Goal: Task Accomplishment & Management: Use online tool/utility

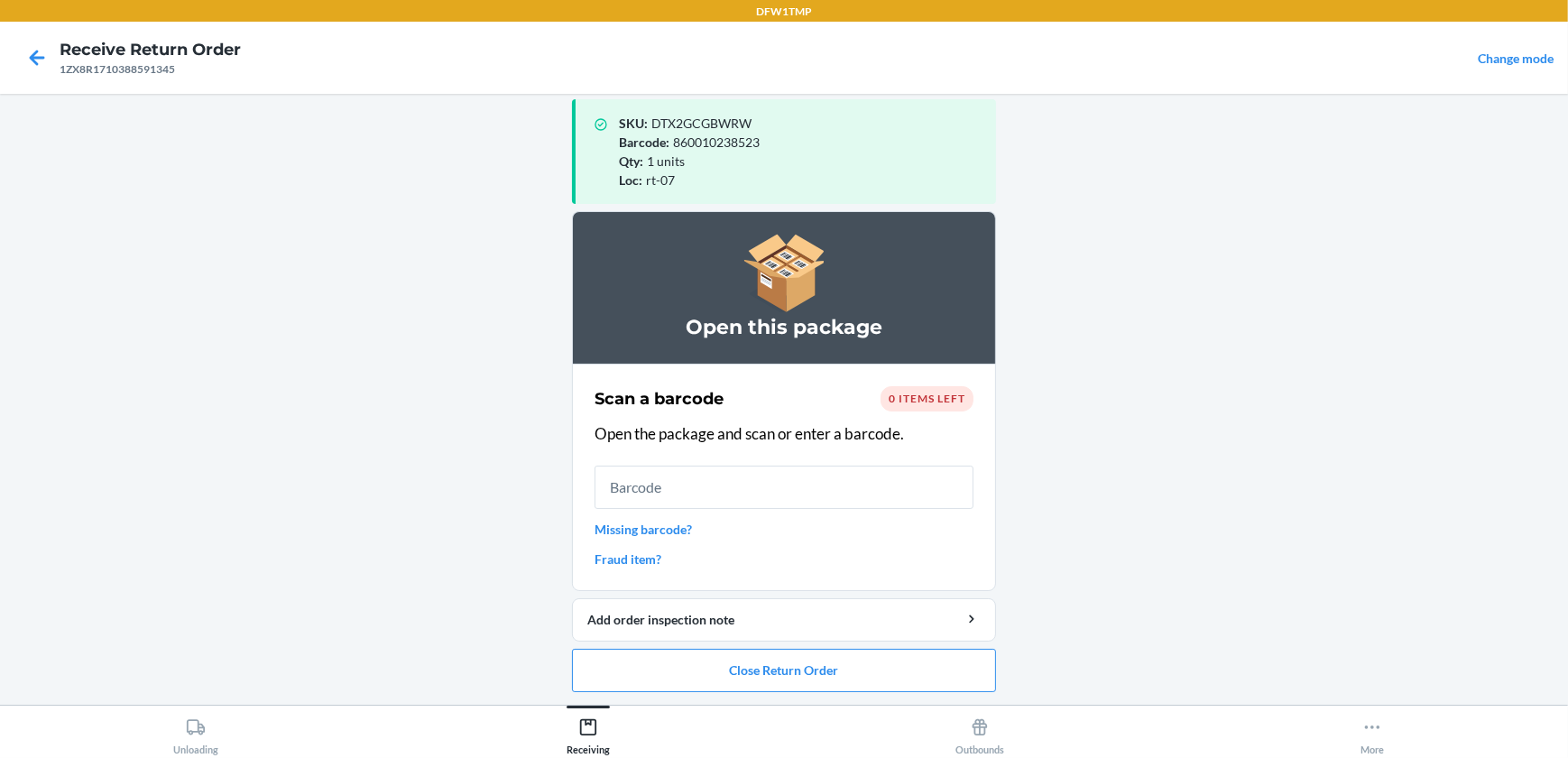
scroll to position [17, 0]
type input "S1900015"
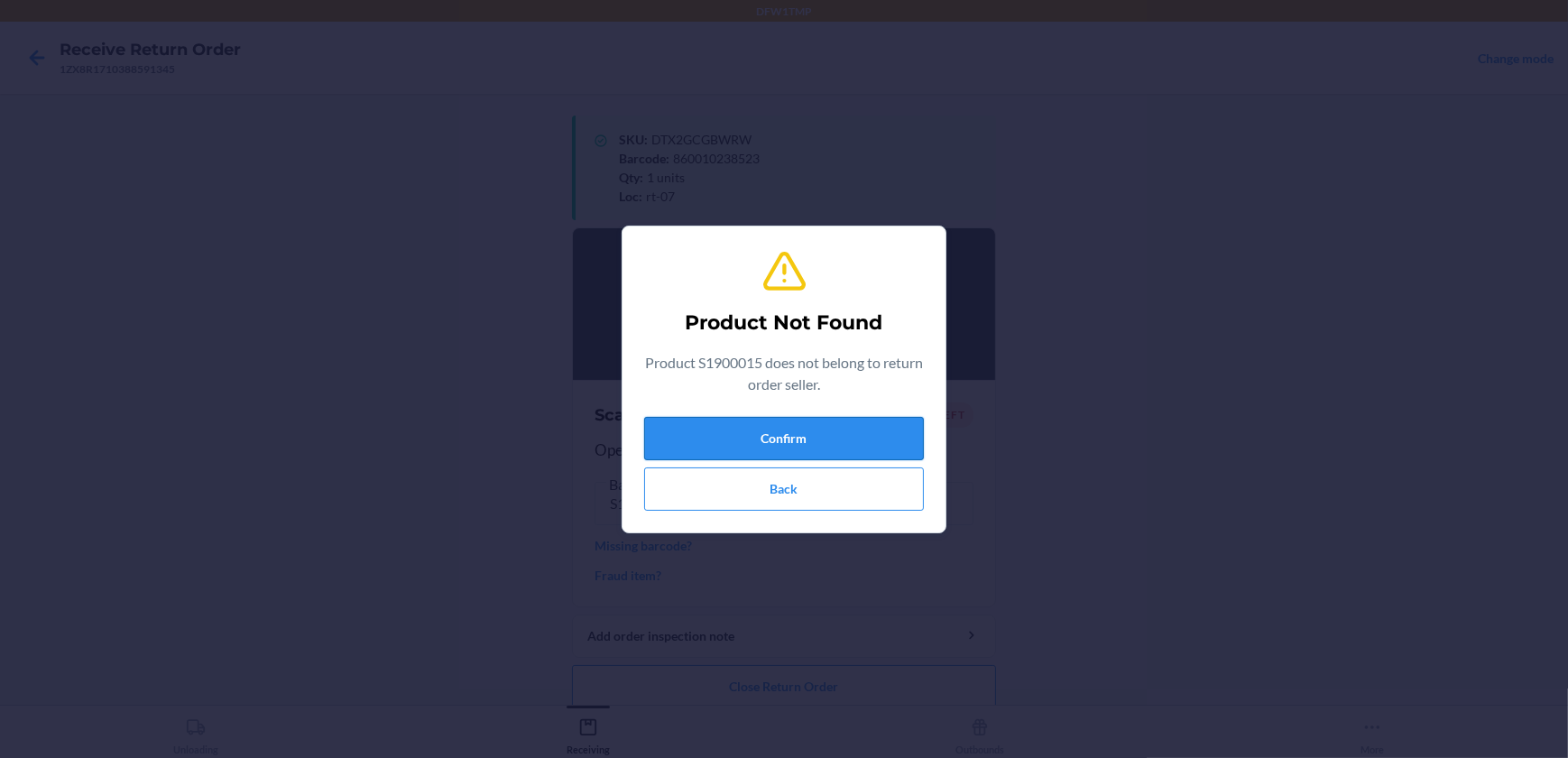
click at [816, 436] on button "Confirm" at bounding box center [784, 438] width 280 height 43
click at [774, 432] on button "Confirm" at bounding box center [784, 438] width 280 height 43
click at [801, 431] on button "Confirm" at bounding box center [784, 438] width 280 height 43
click at [799, 430] on button "Confirm" at bounding box center [784, 438] width 280 height 43
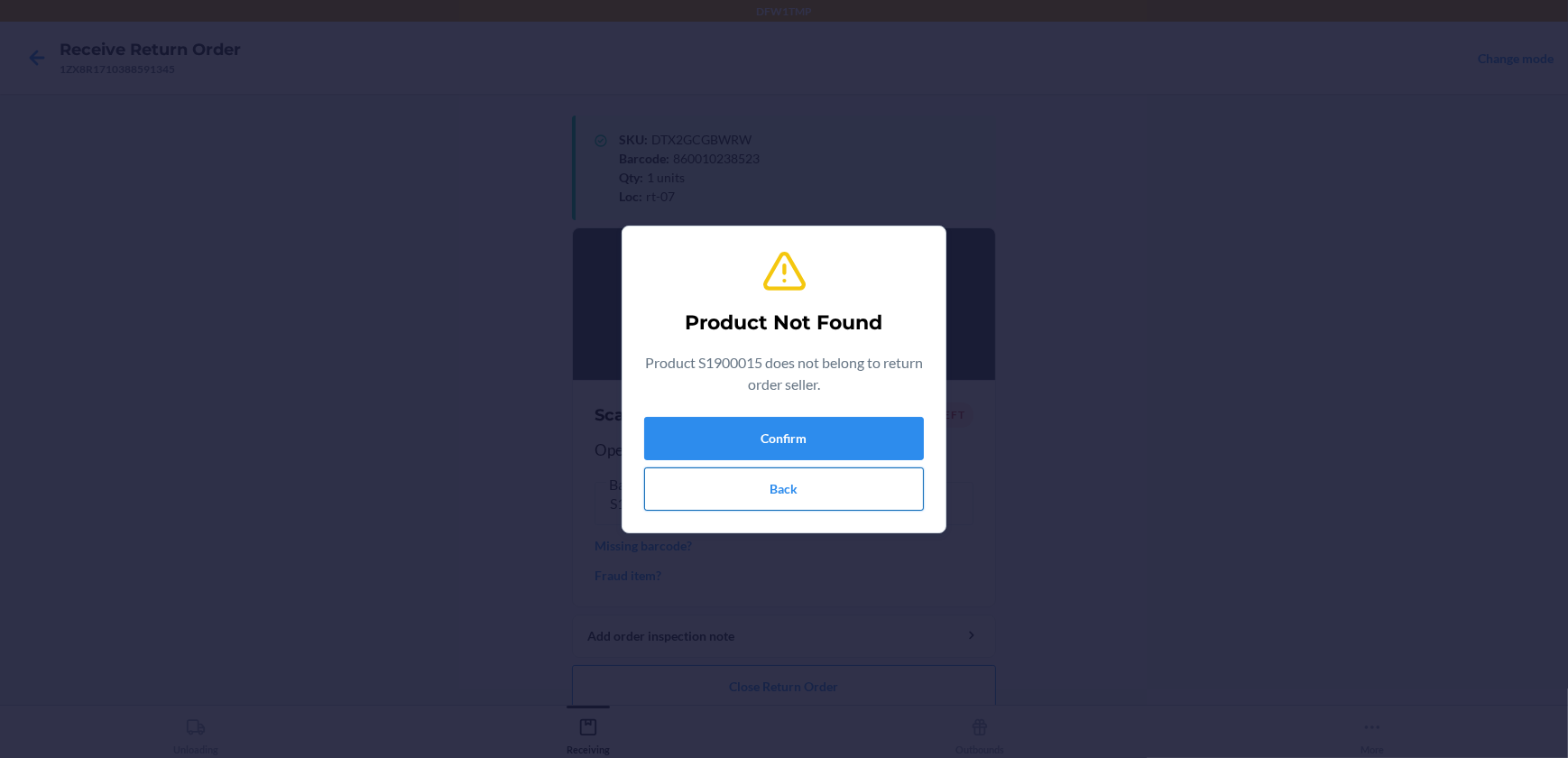
click at [790, 487] on button "Back" at bounding box center [784, 488] width 280 height 43
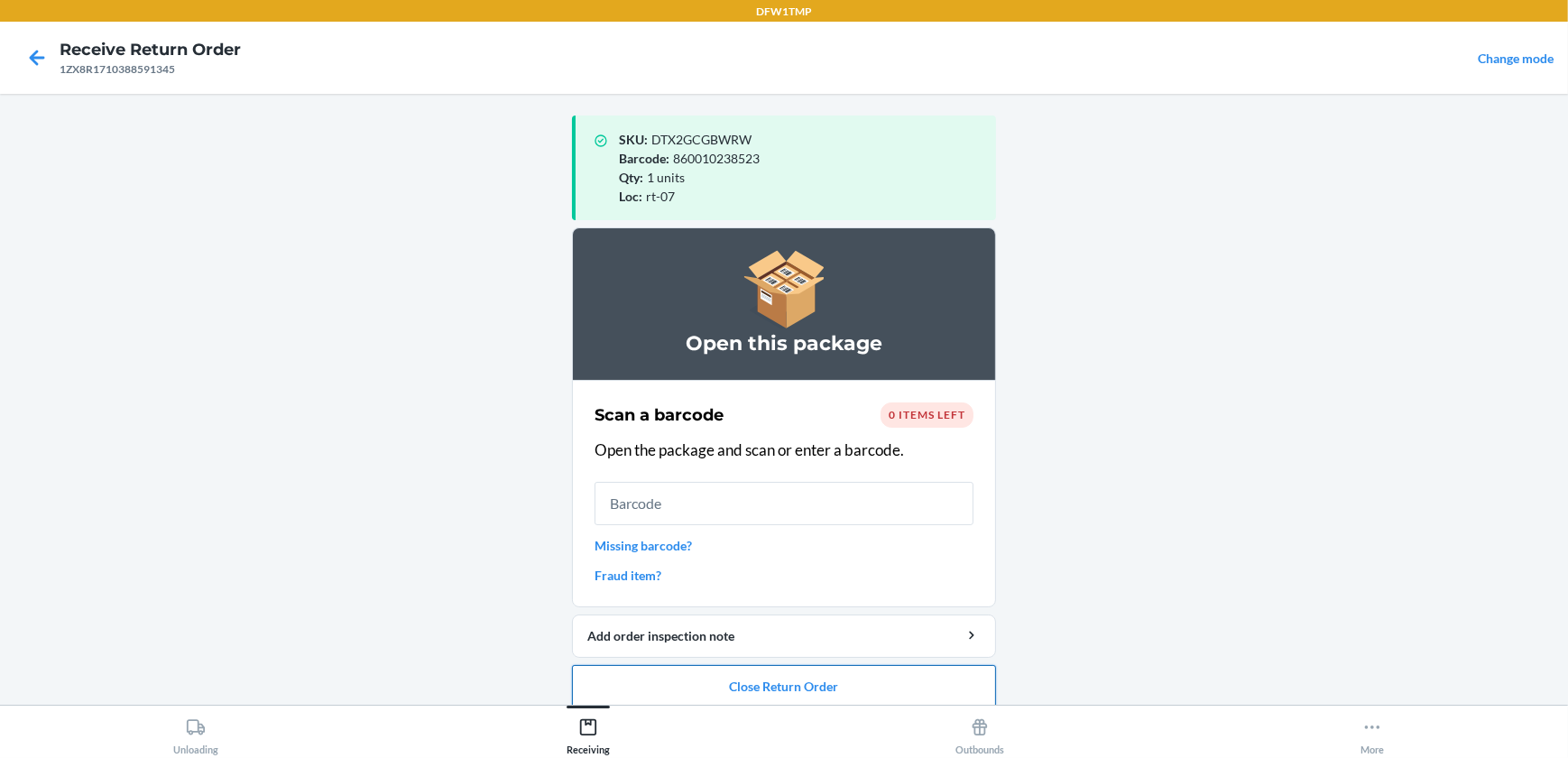
click at [794, 683] on button "Close Return Order" at bounding box center [784, 686] width 424 height 43
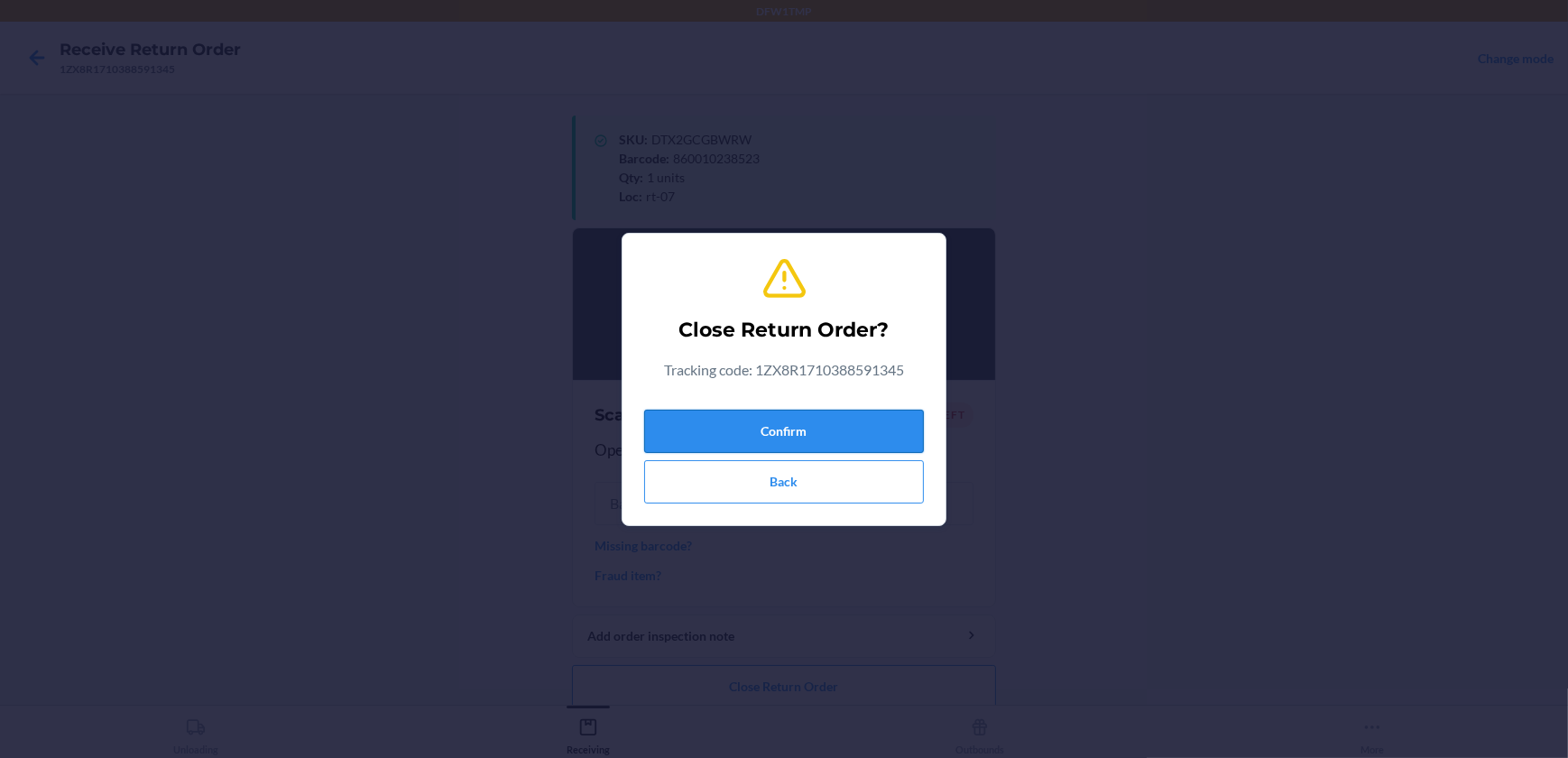
click at [811, 432] on button "Confirm" at bounding box center [784, 431] width 280 height 43
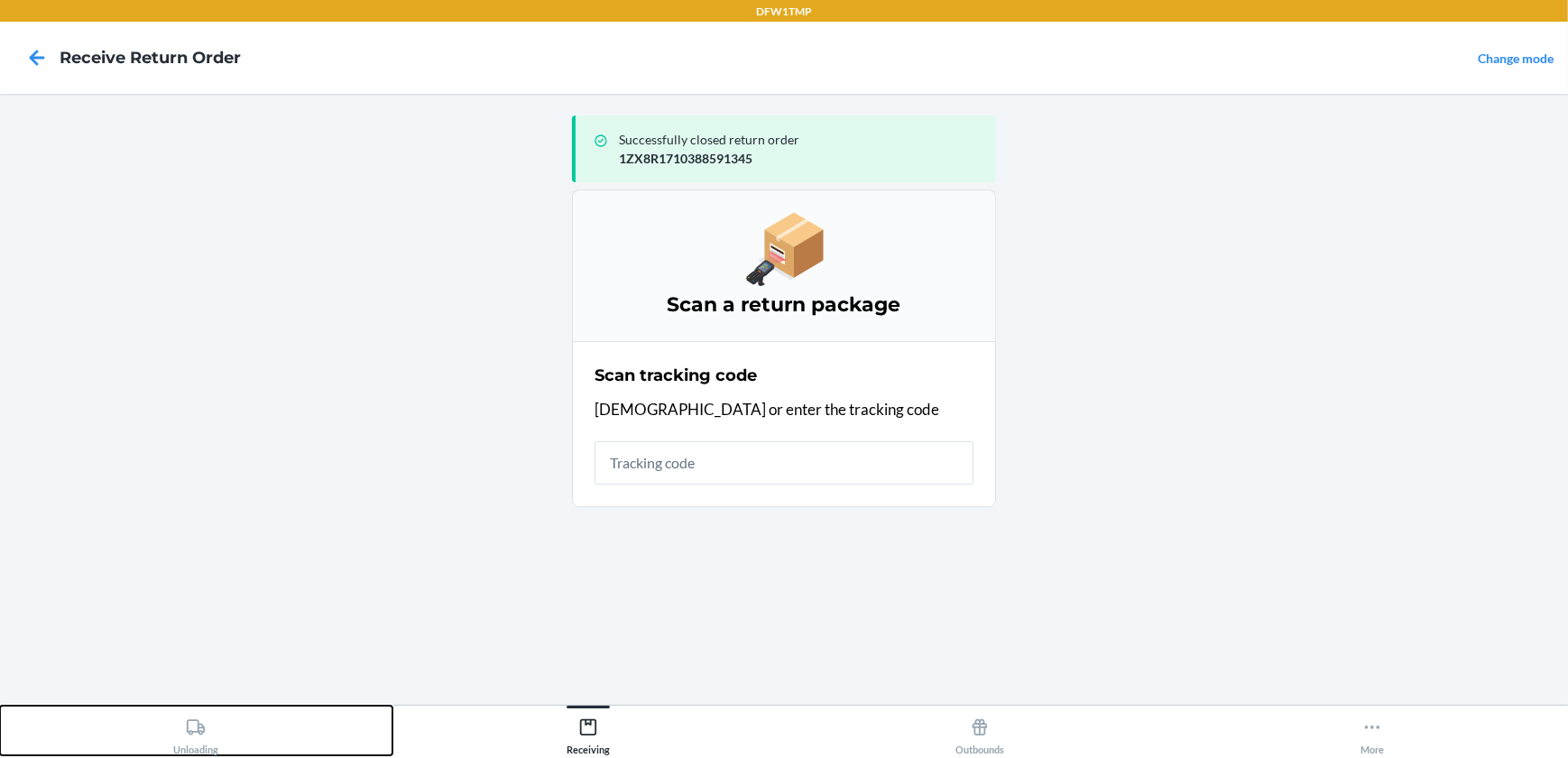
click at [200, 723] on icon at bounding box center [196, 726] width 18 height 15
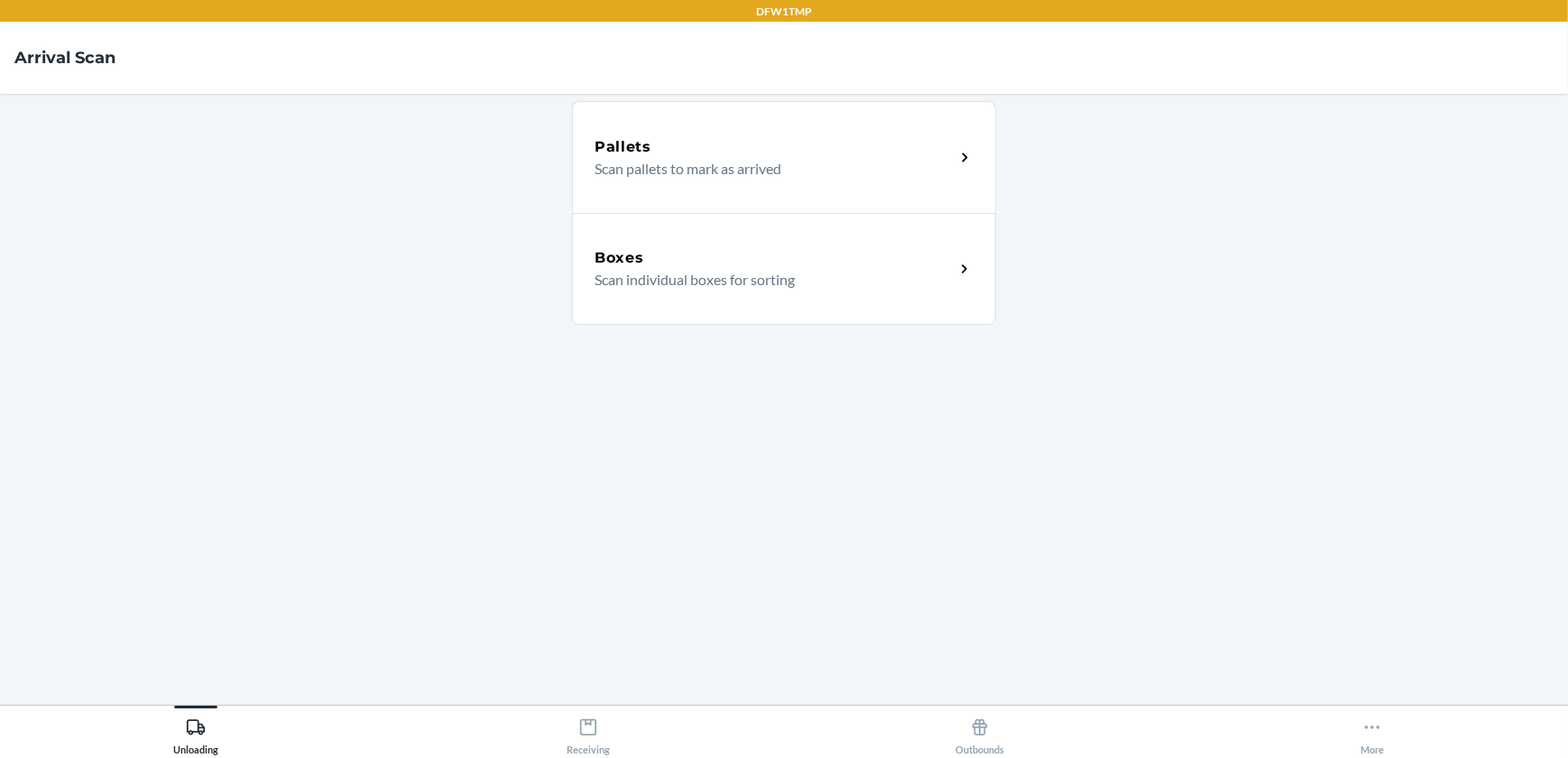
click at [731, 282] on p "Scan individual boxes for sorting" at bounding box center [767, 280] width 345 height 21
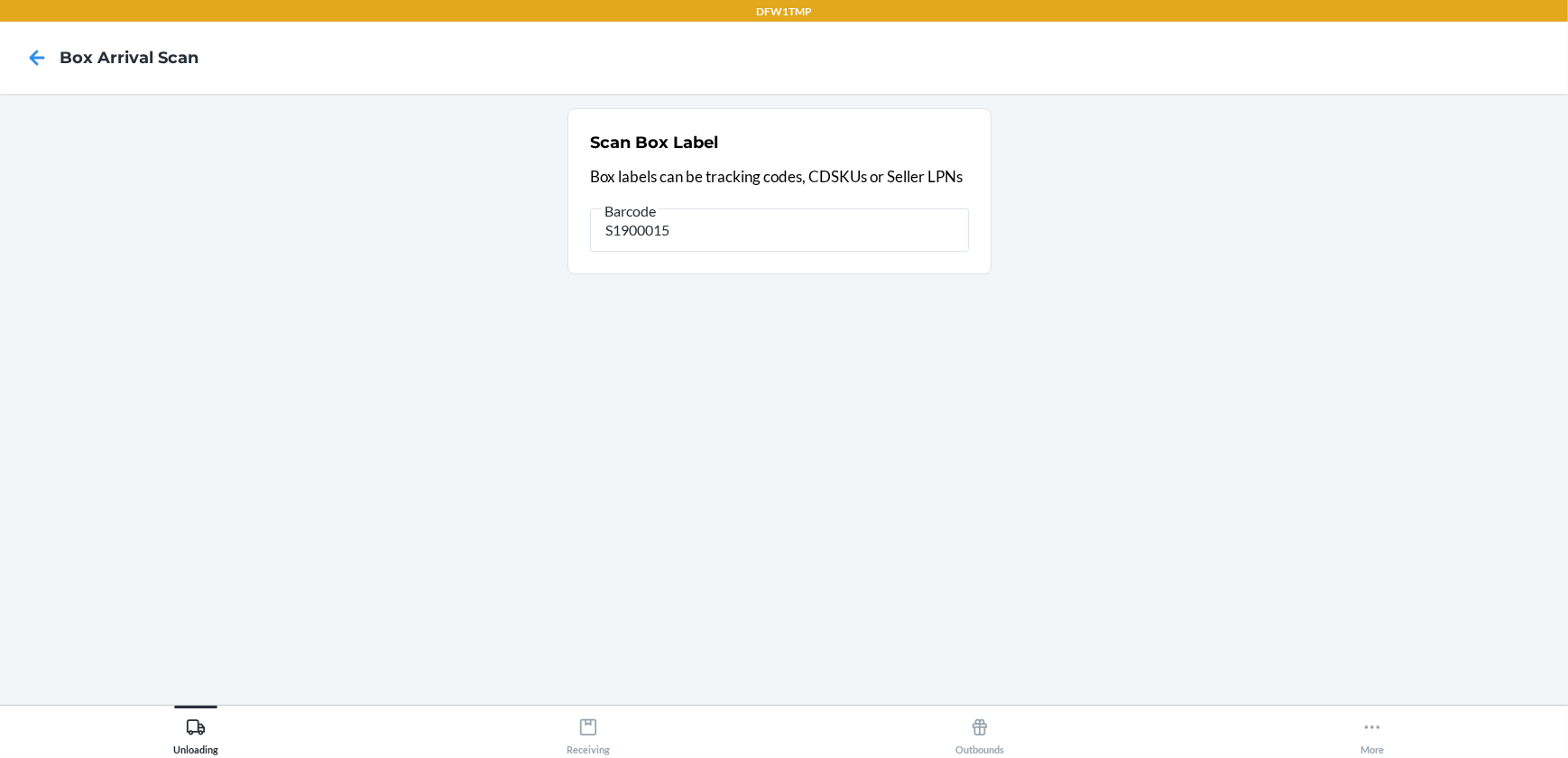
type input "S1900015"
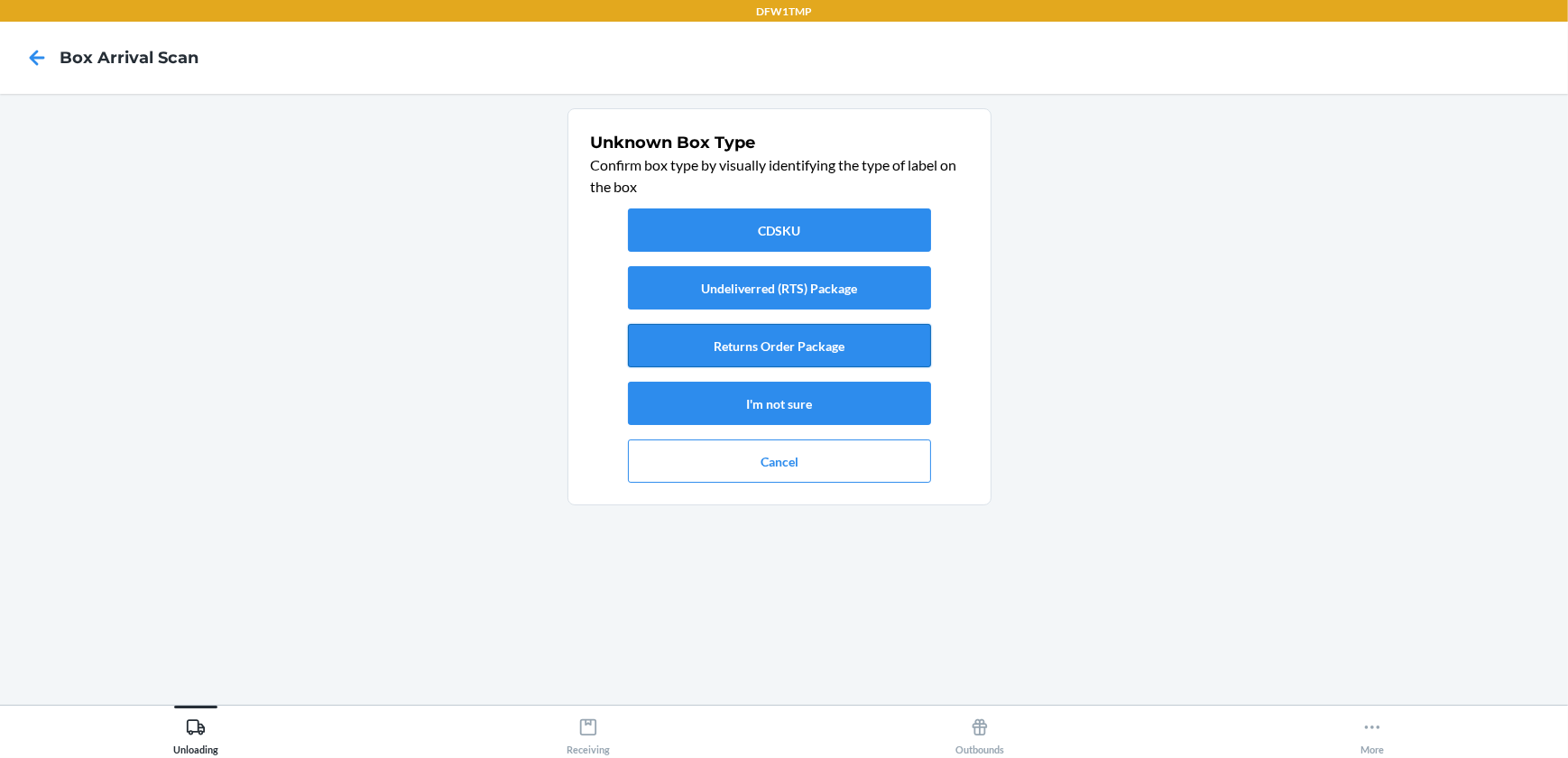
click at [809, 342] on button "Returns Order Package" at bounding box center [779, 345] width 303 height 43
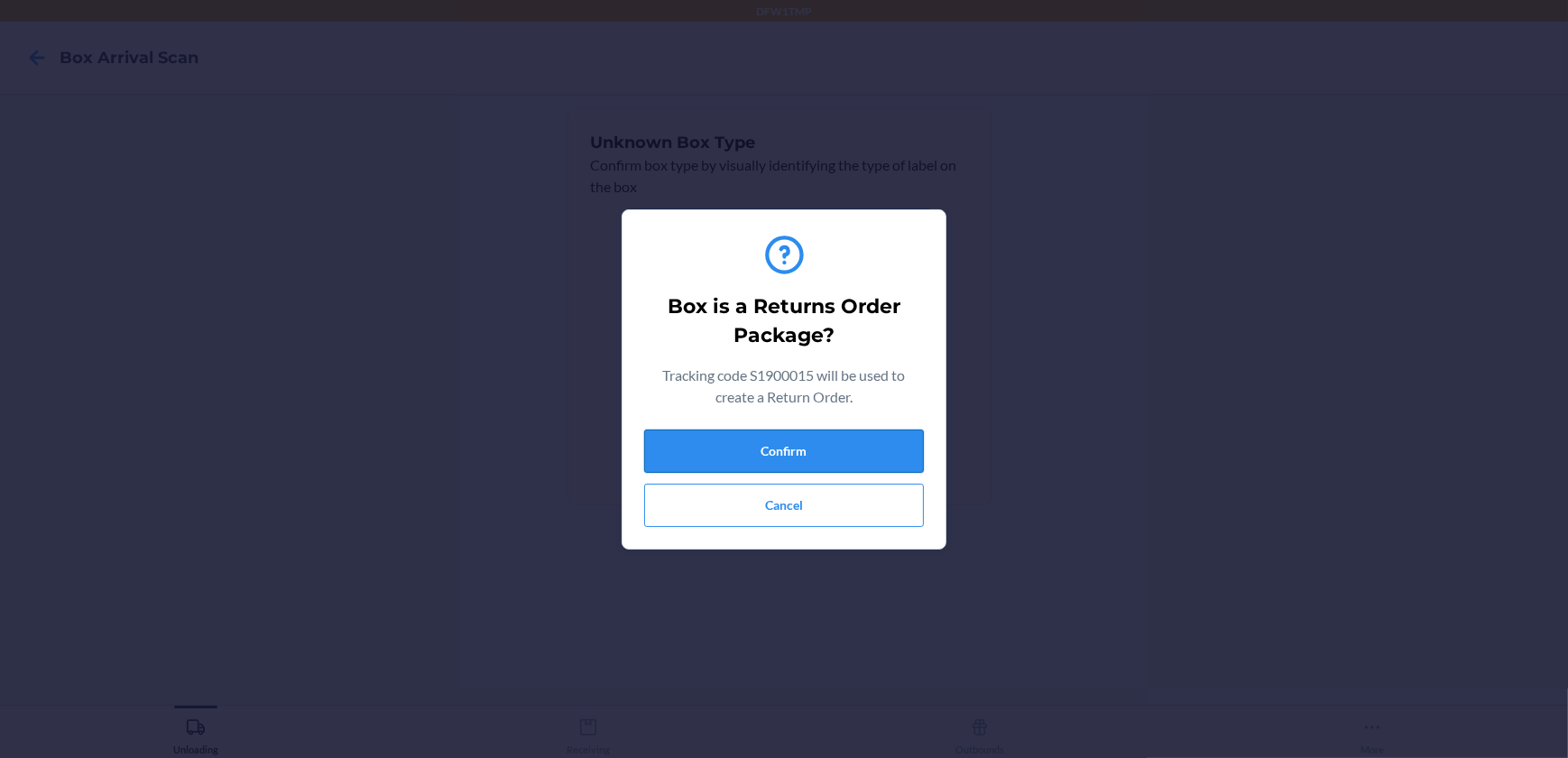
click at [769, 438] on button "Confirm" at bounding box center [784, 450] width 280 height 43
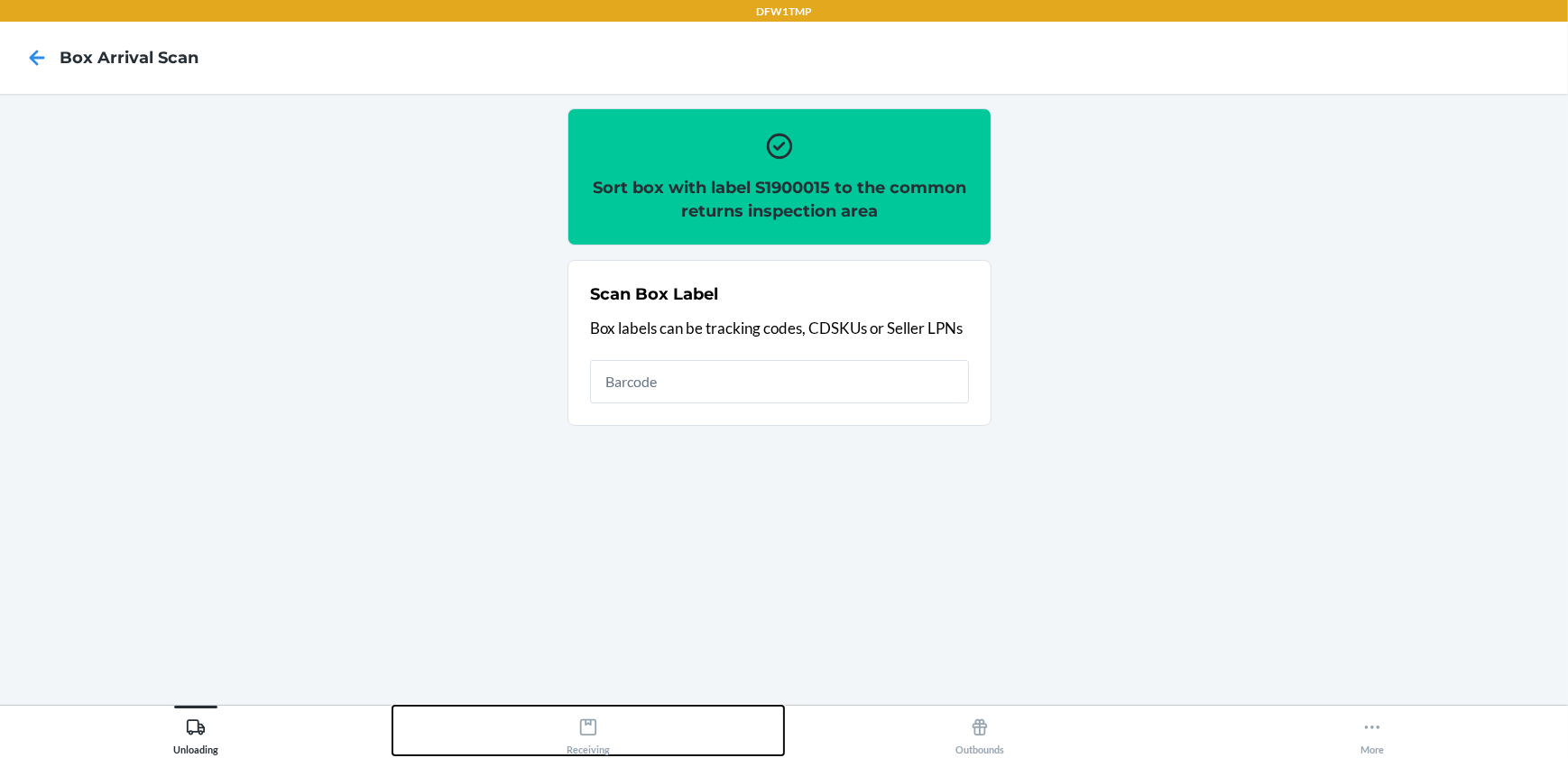
click at [576, 732] on div "Receiving" at bounding box center [587, 732] width 43 height 45
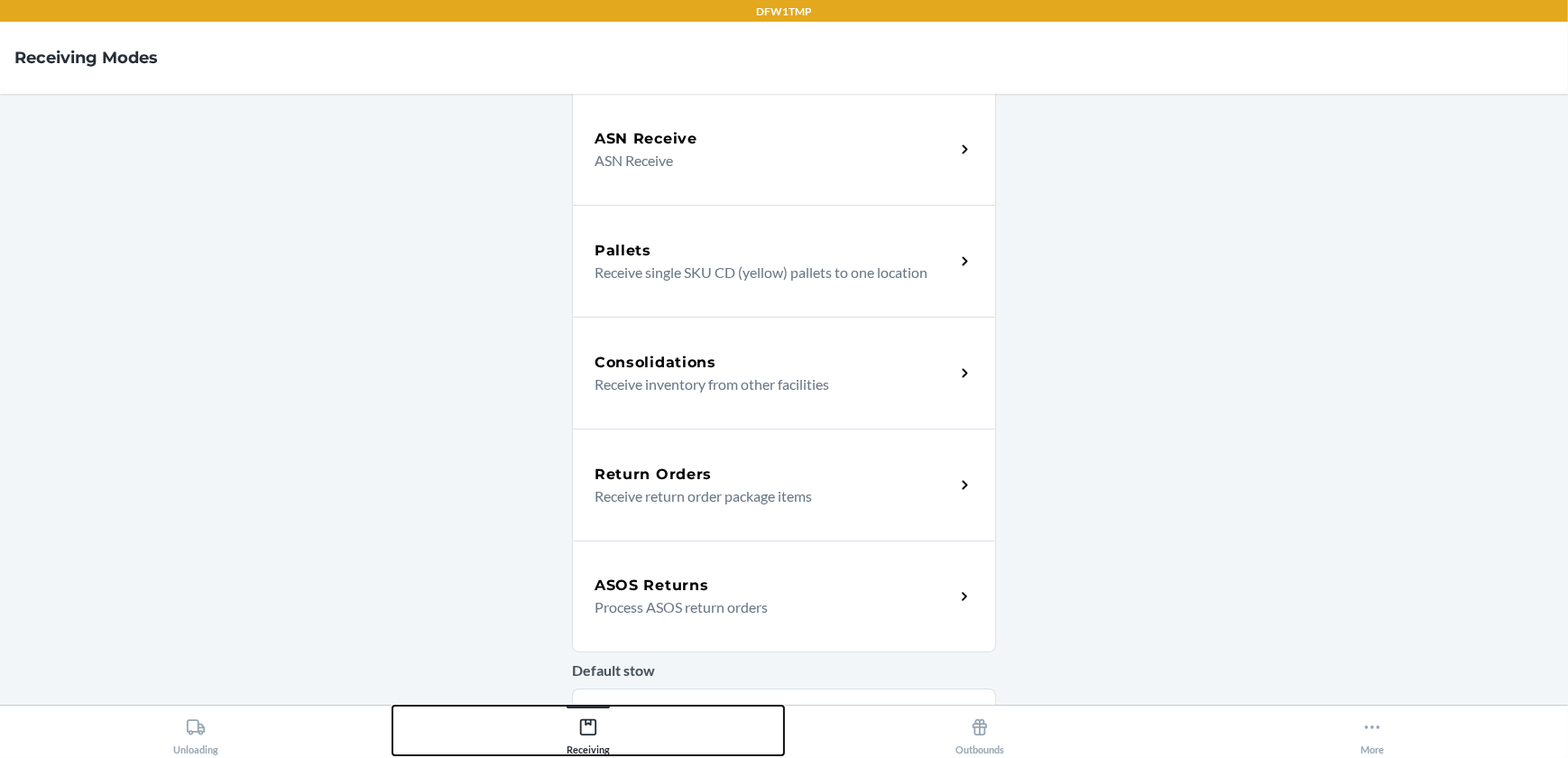
scroll to position [245, 0]
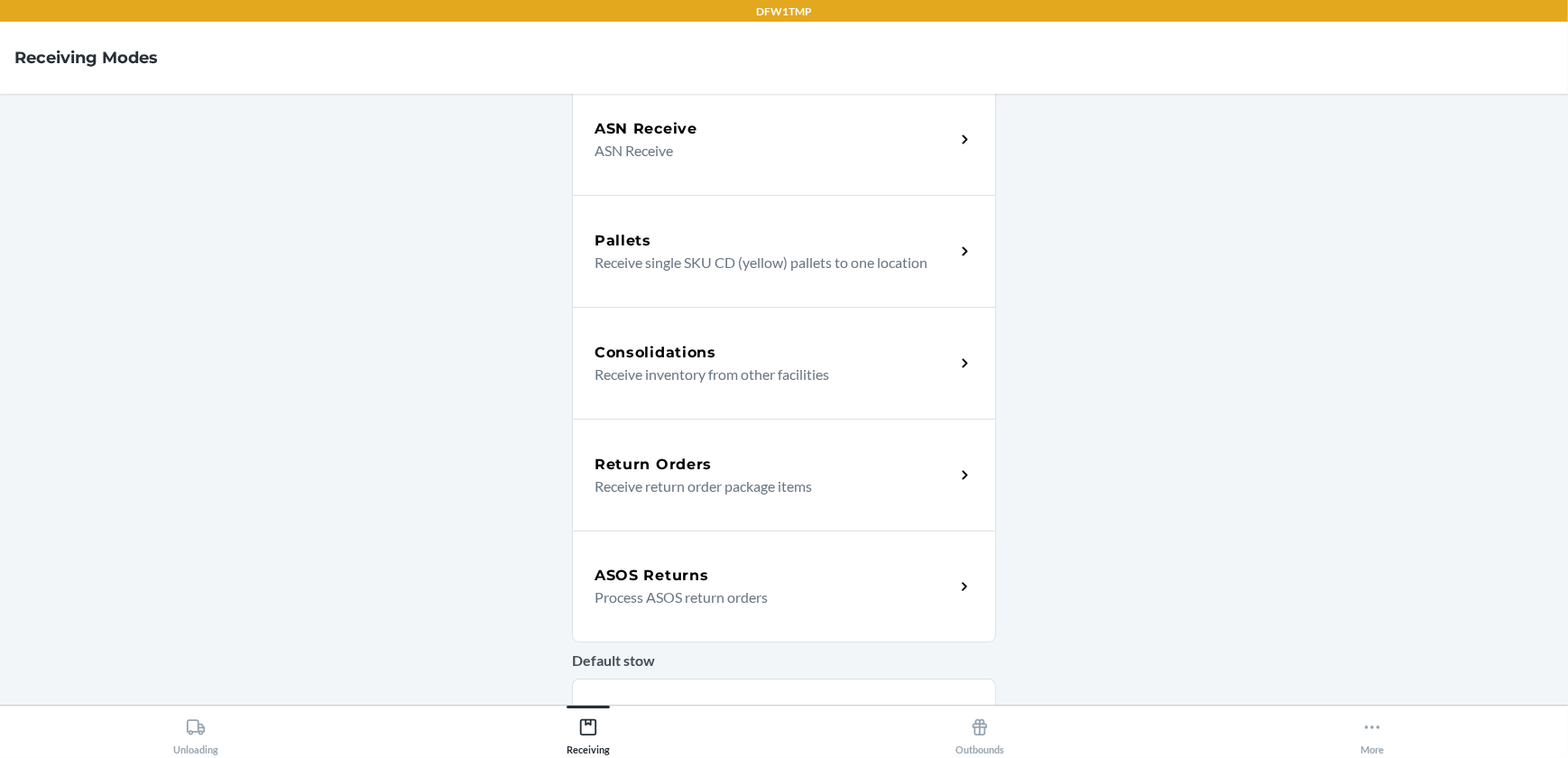
click at [713, 476] on p "Receive return order package items" at bounding box center [767, 486] width 345 height 21
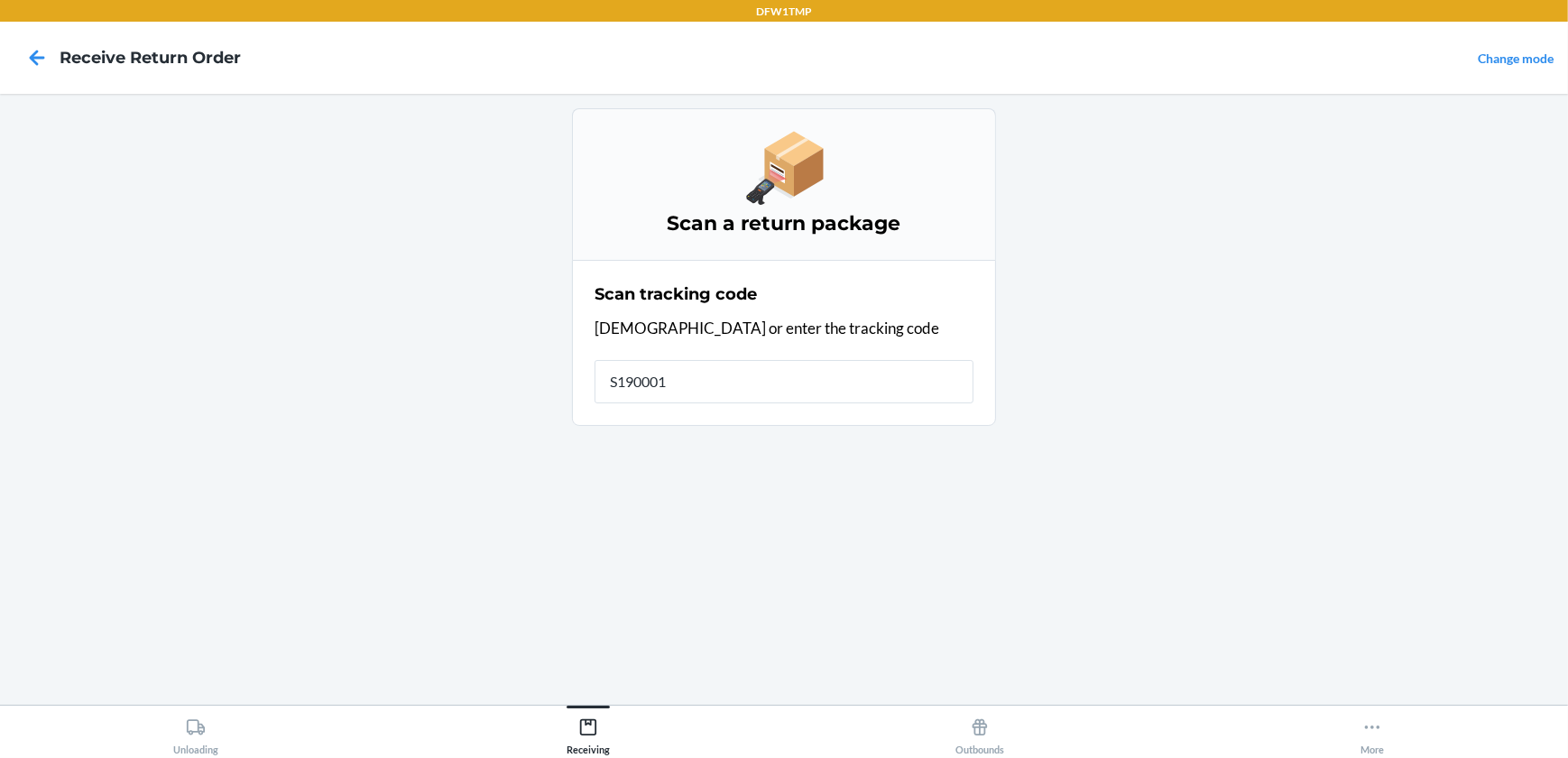
type input "S1900015"
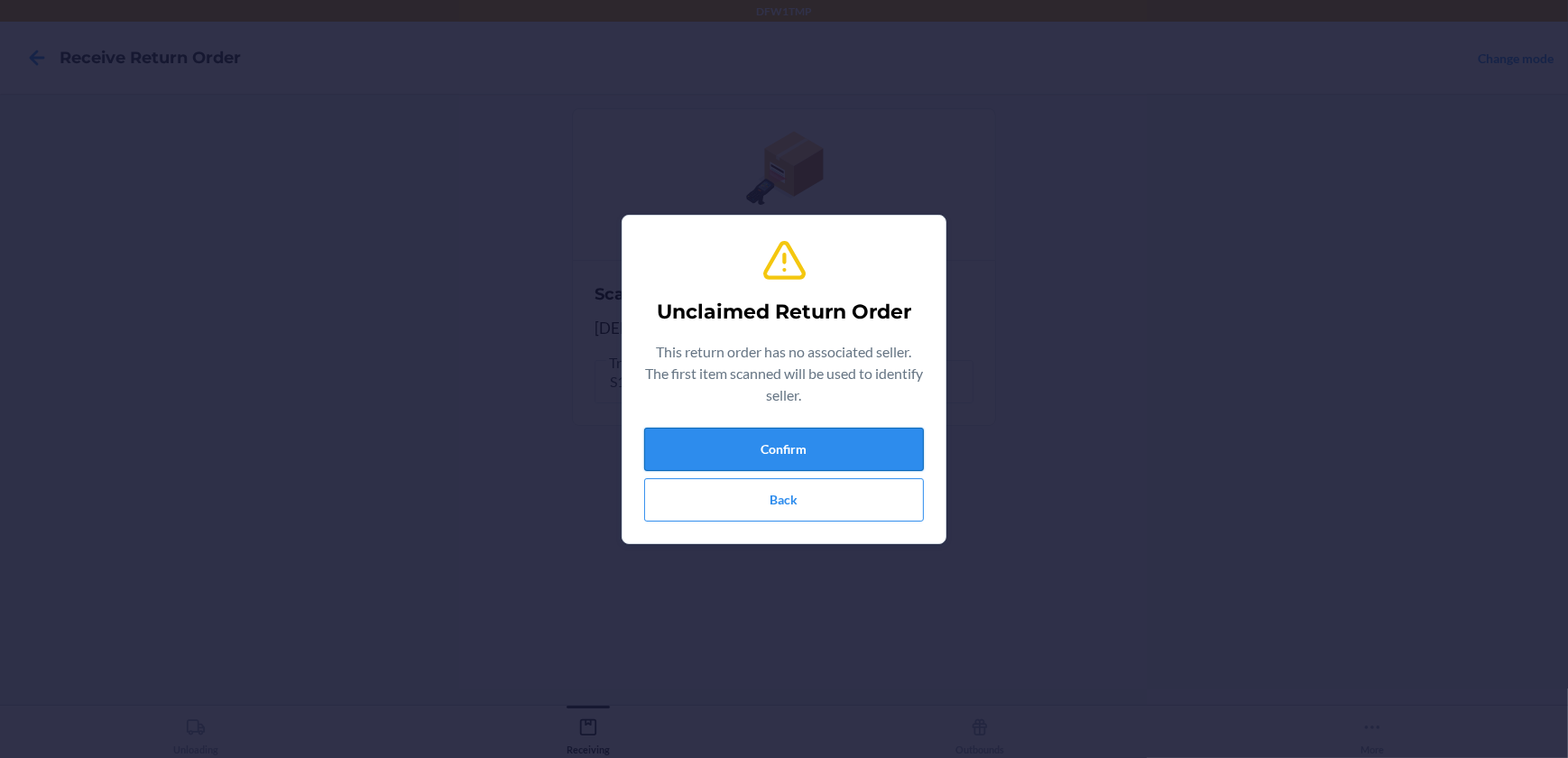
click at [781, 447] on button "Confirm" at bounding box center [784, 448] width 280 height 43
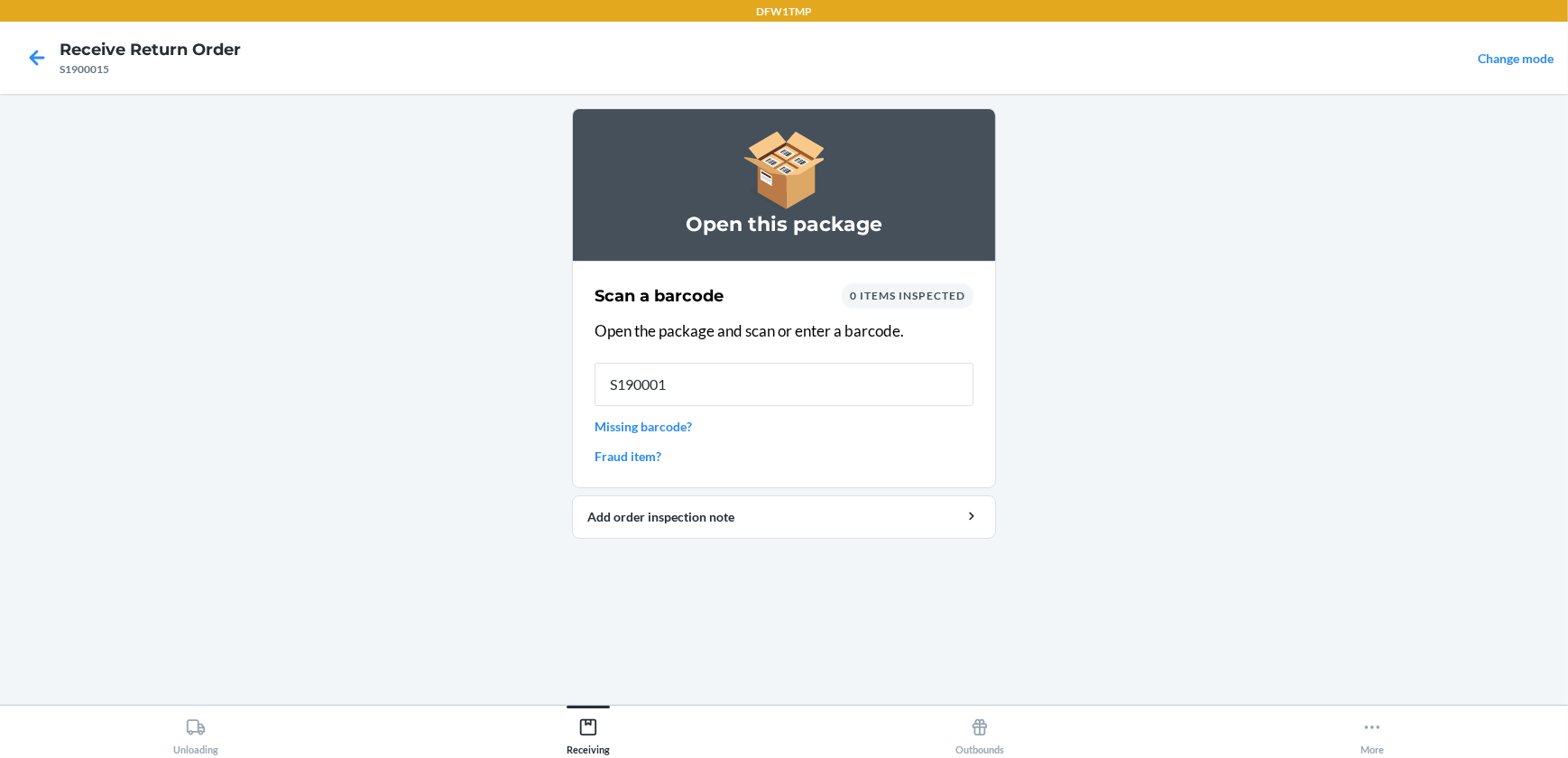
type input "S1900015"
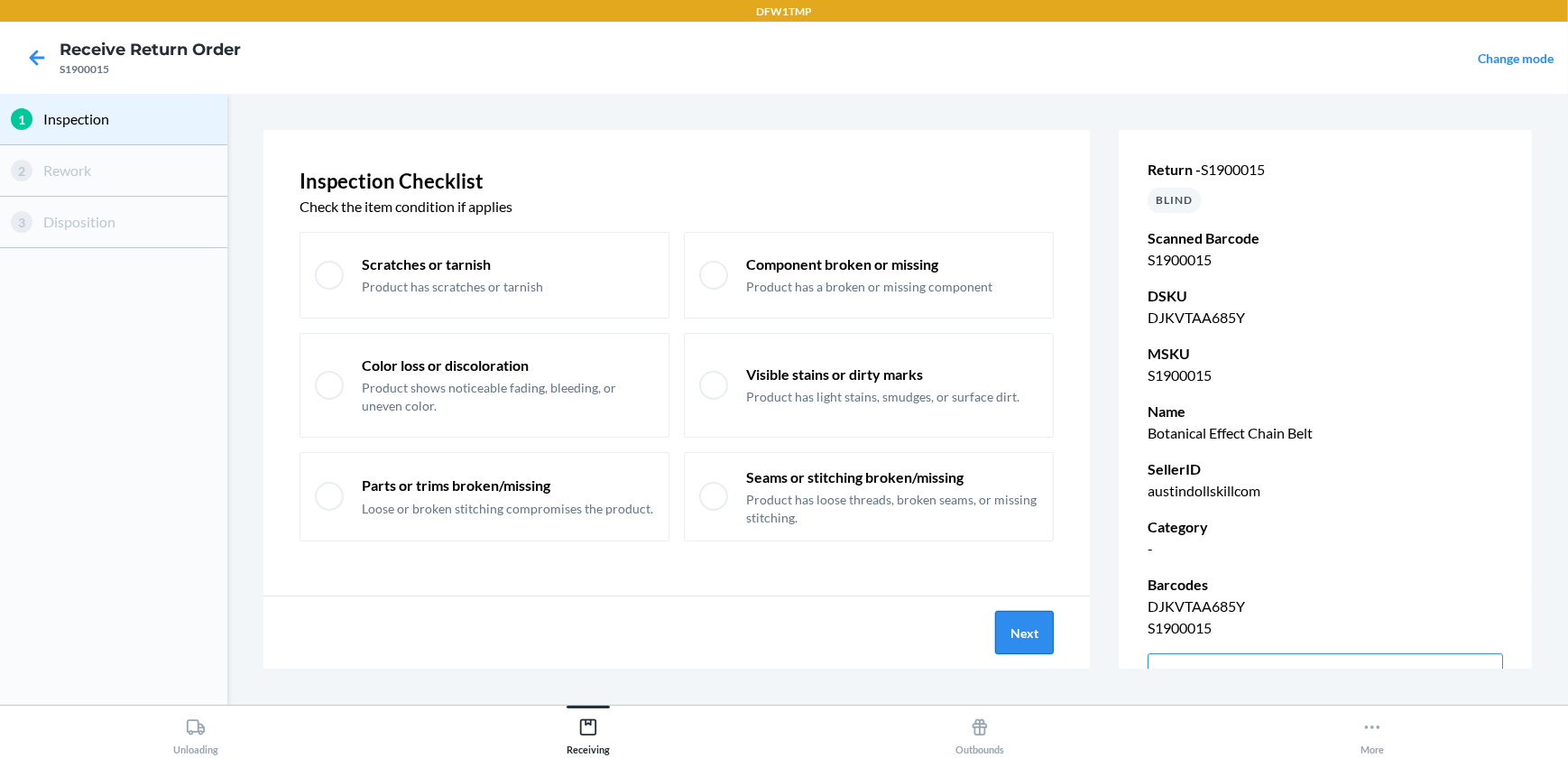
click at [1008, 634] on button "Next" at bounding box center [1024, 632] width 59 height 43
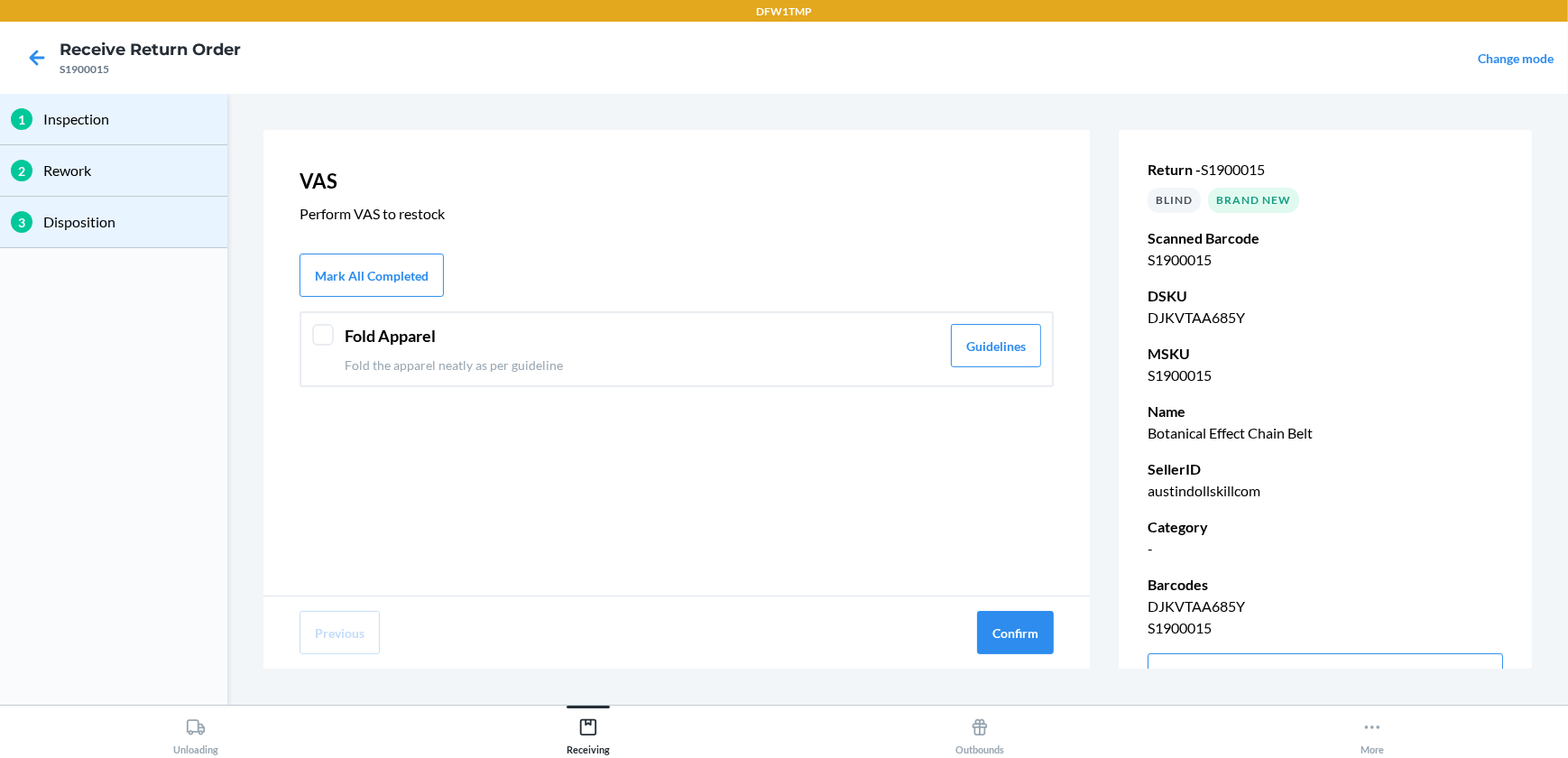
click at [328, 338] on div at bounding box center [323, 335] width 21 height 21
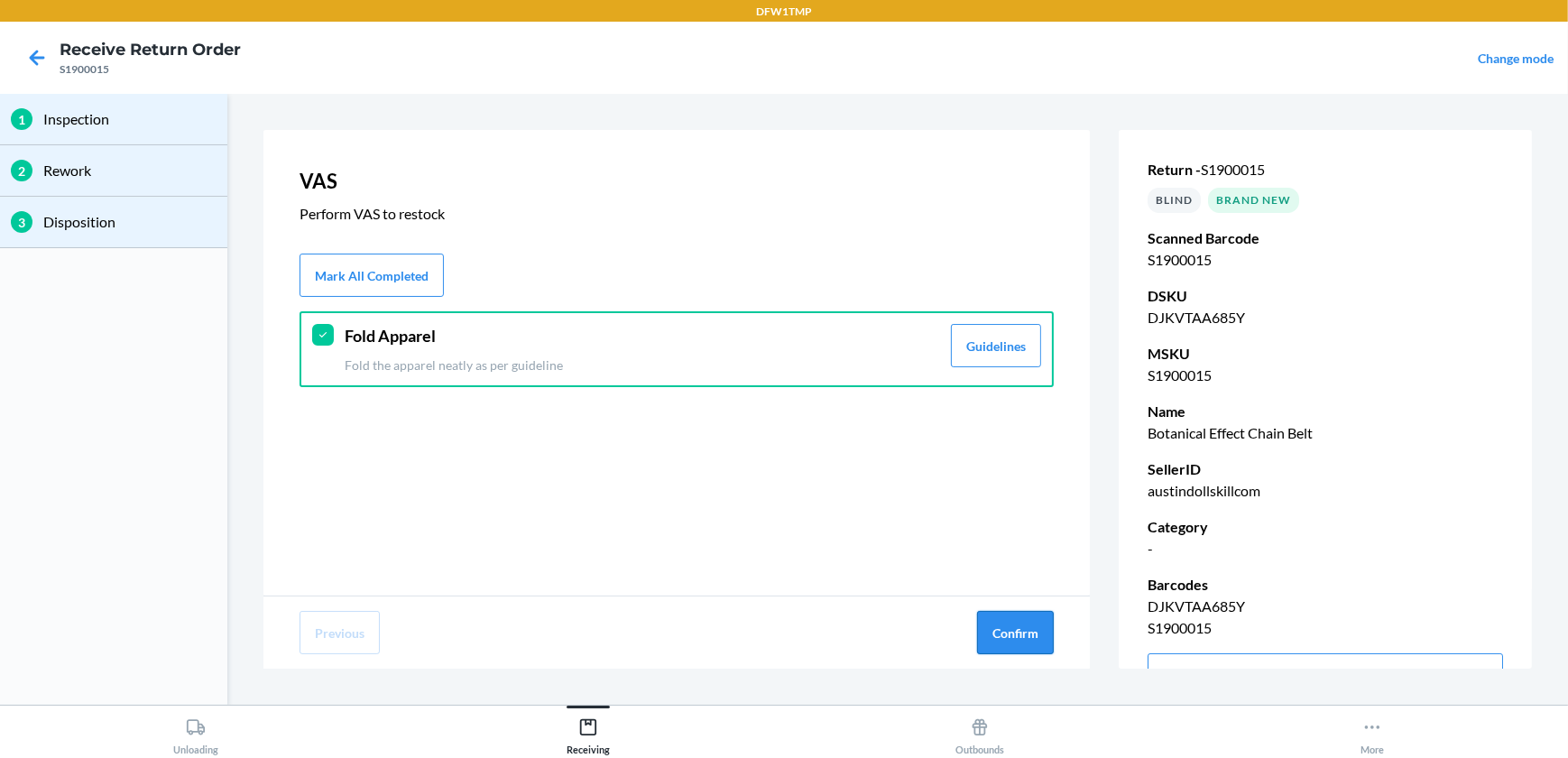
click at [1029, 631] on button "Confirm" at bounding box center [1014, 632] width 76 height 43
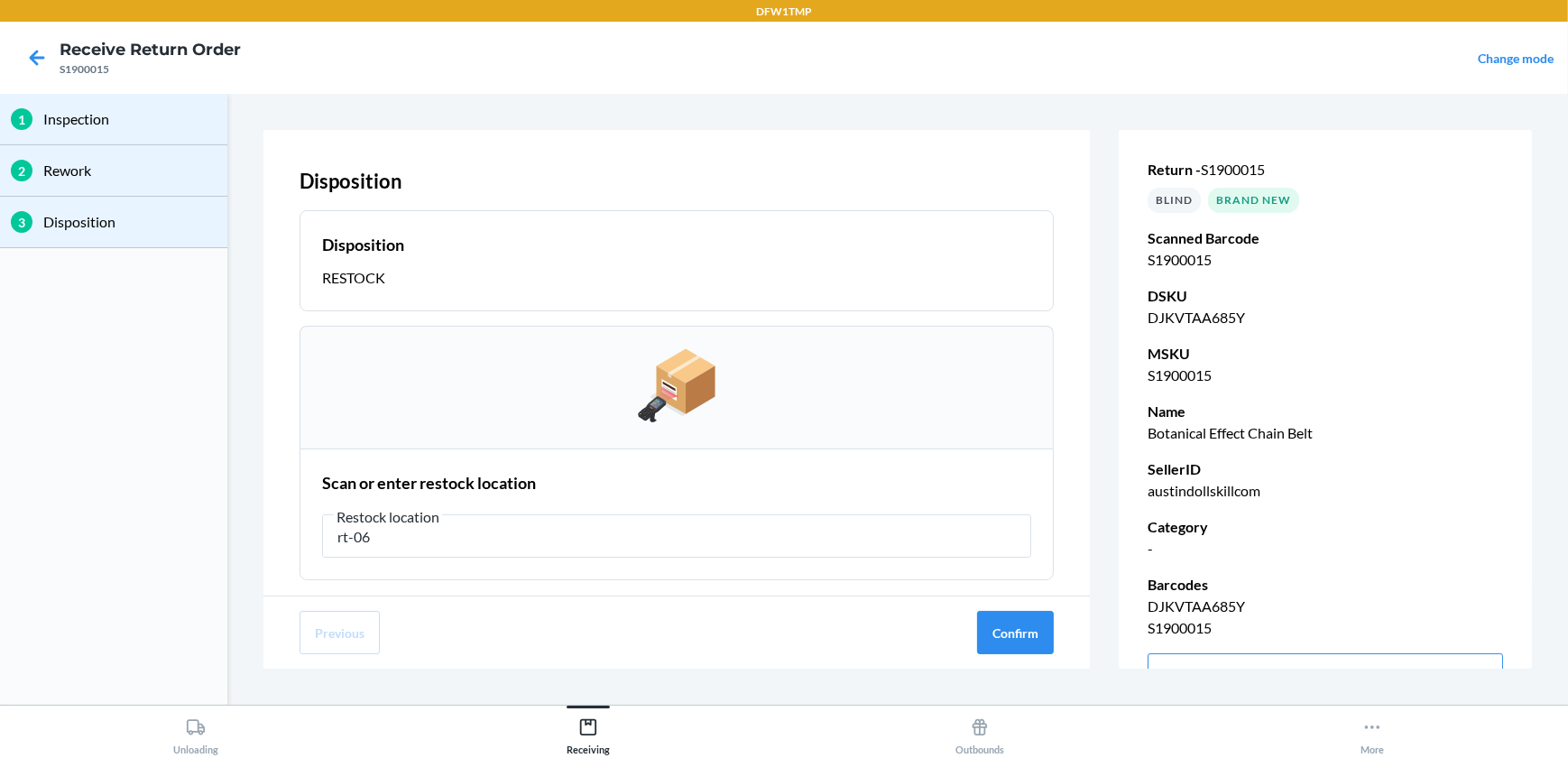
type input "rt-06"
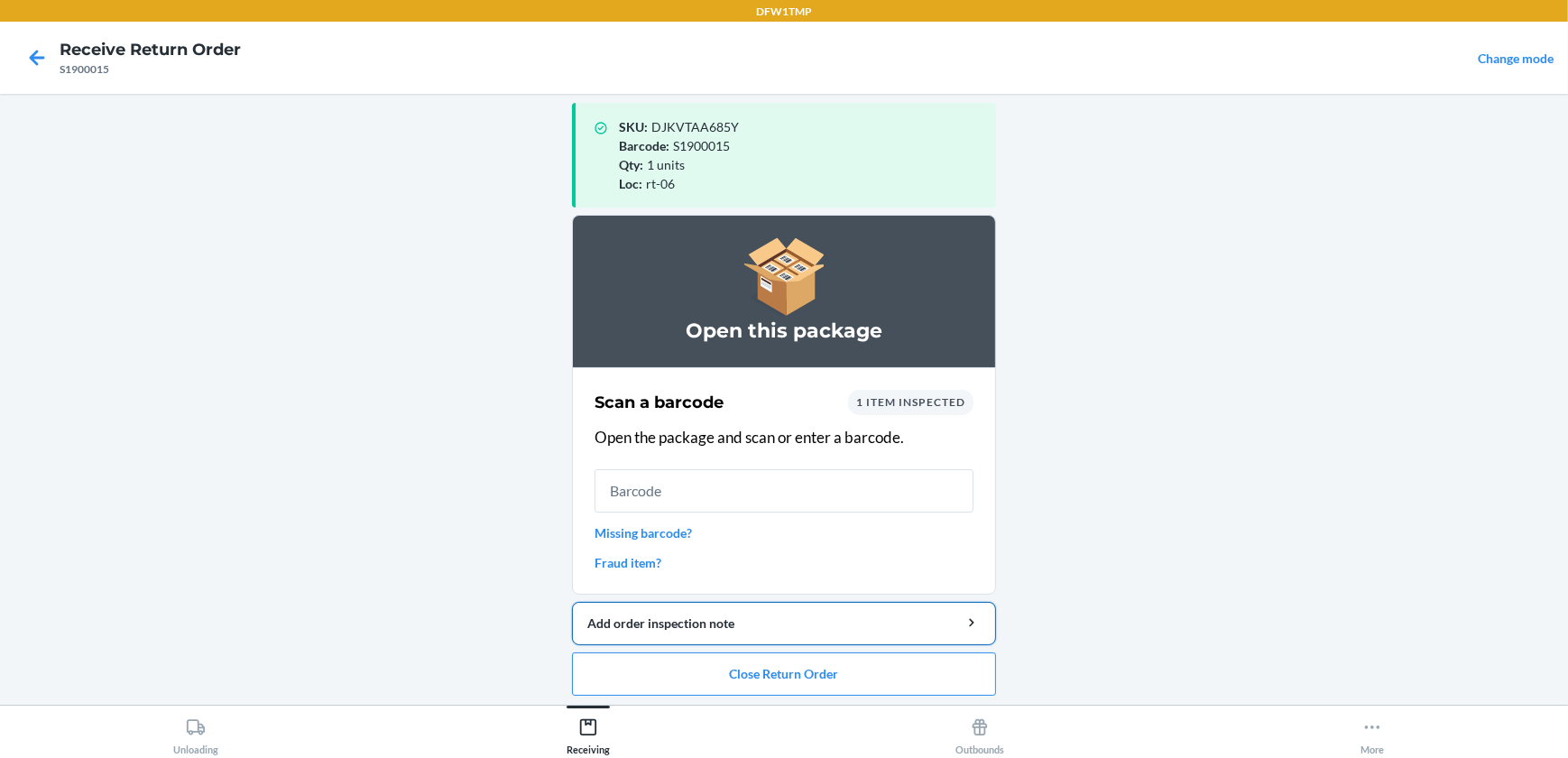
scroll to position [17, 0]
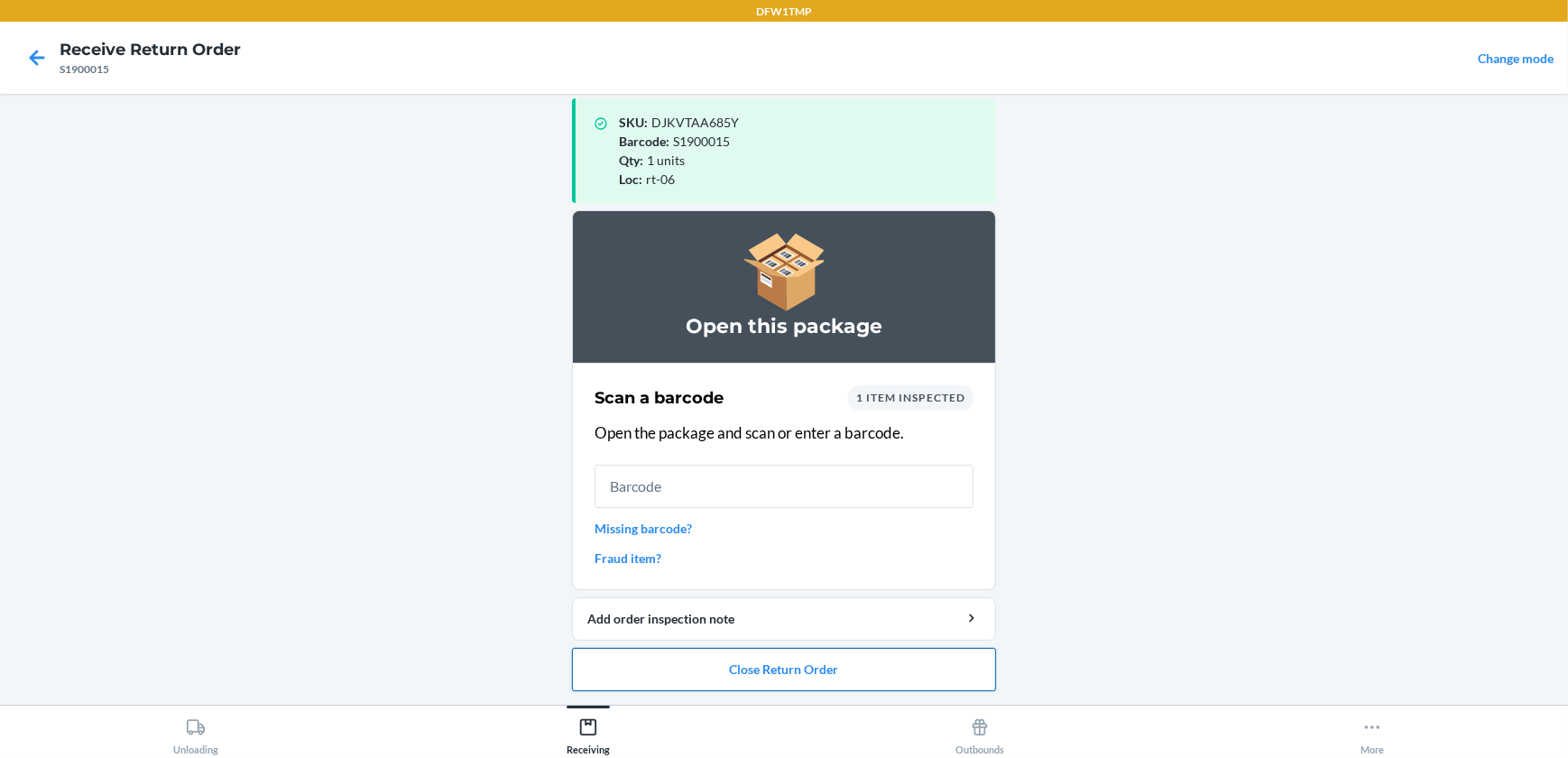
click at [787, 663] on button "Close Return Order" at bounding box center [784, 669] width 424 height 43
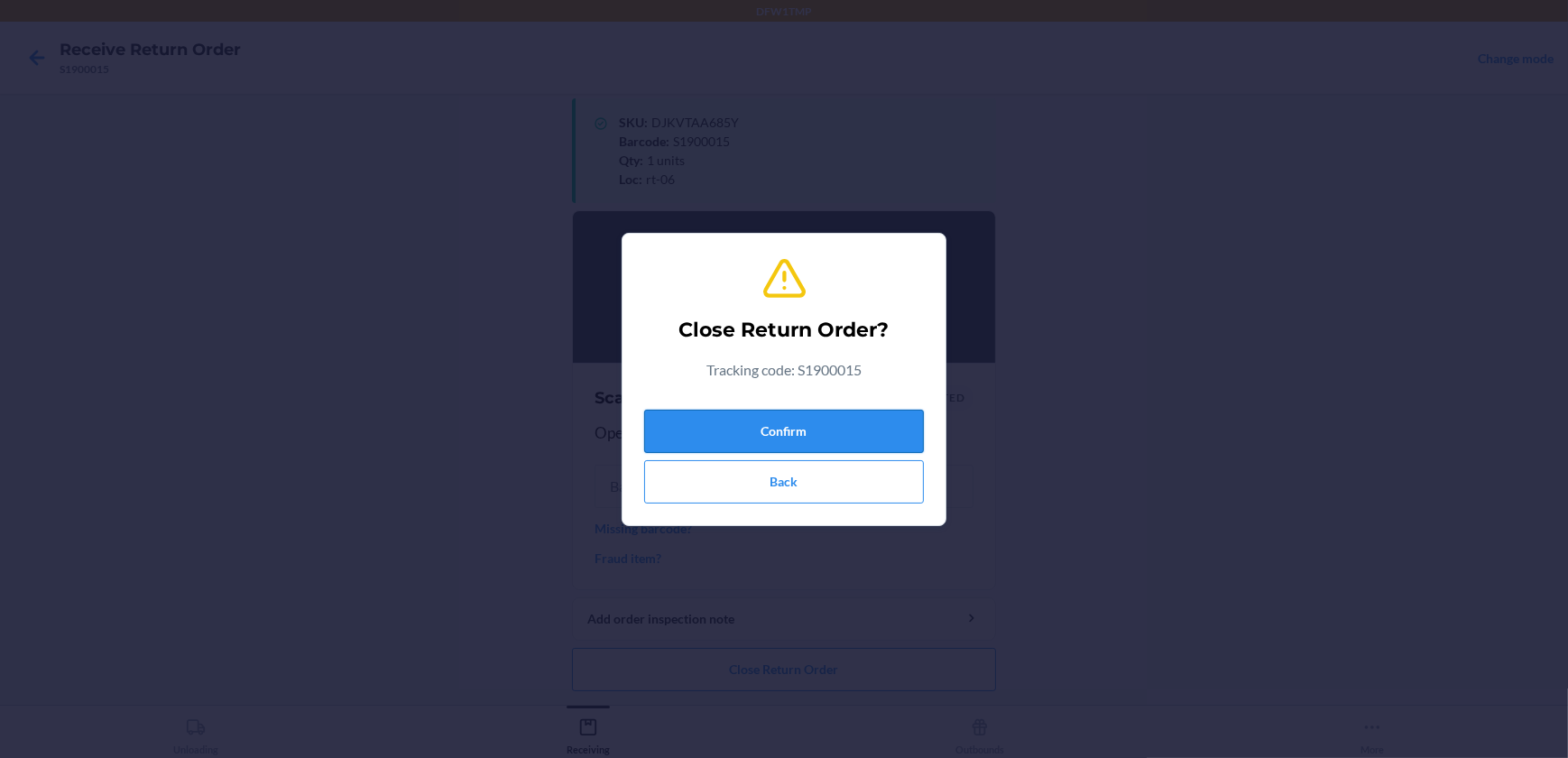
click at [810, 411] on button "Confirm" at bounding box center [784, 431] width 280 height 43
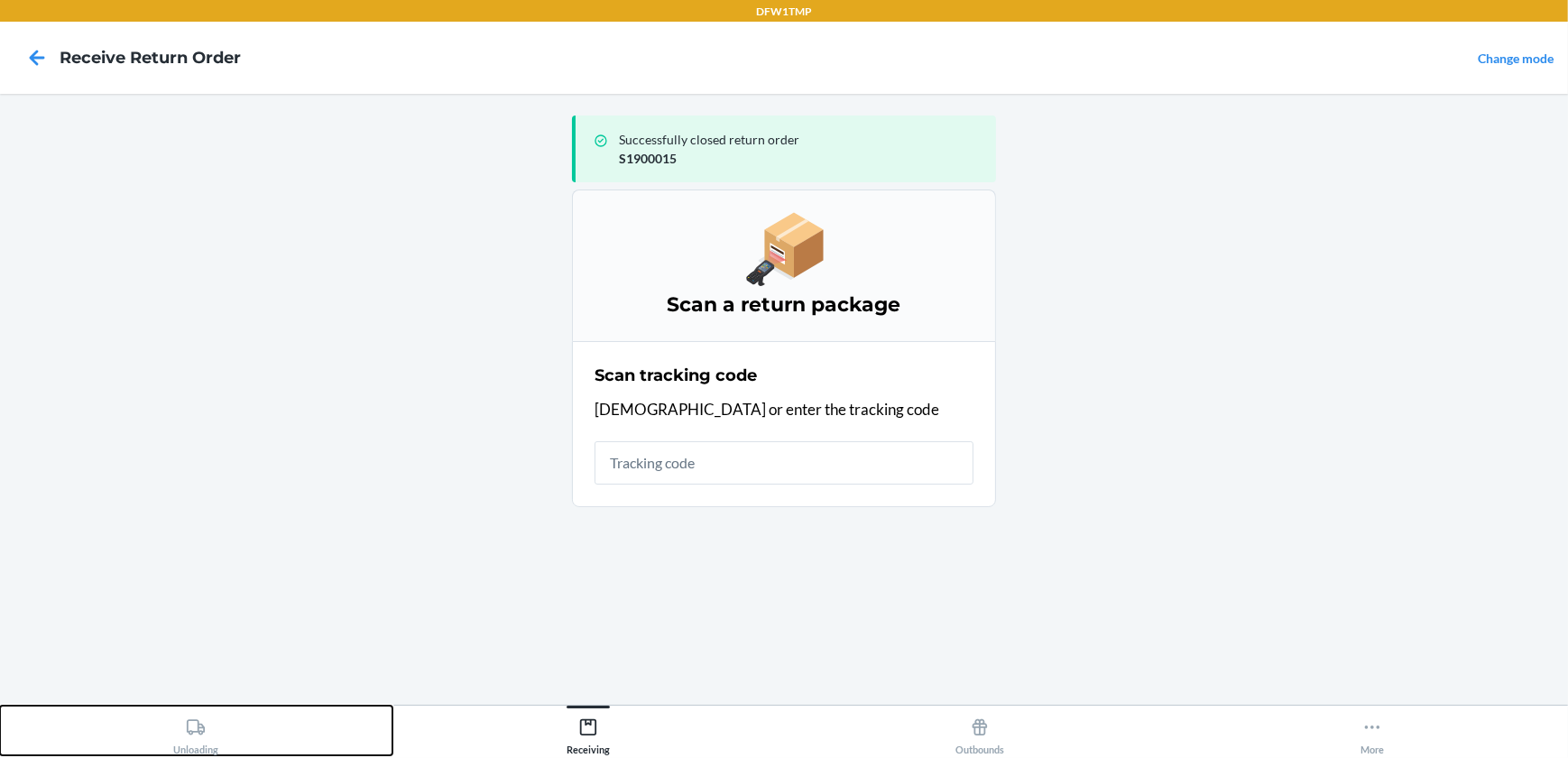
click at [184, 717] on div "Unloading" at bounding box center [196, 732] width 45 height 45
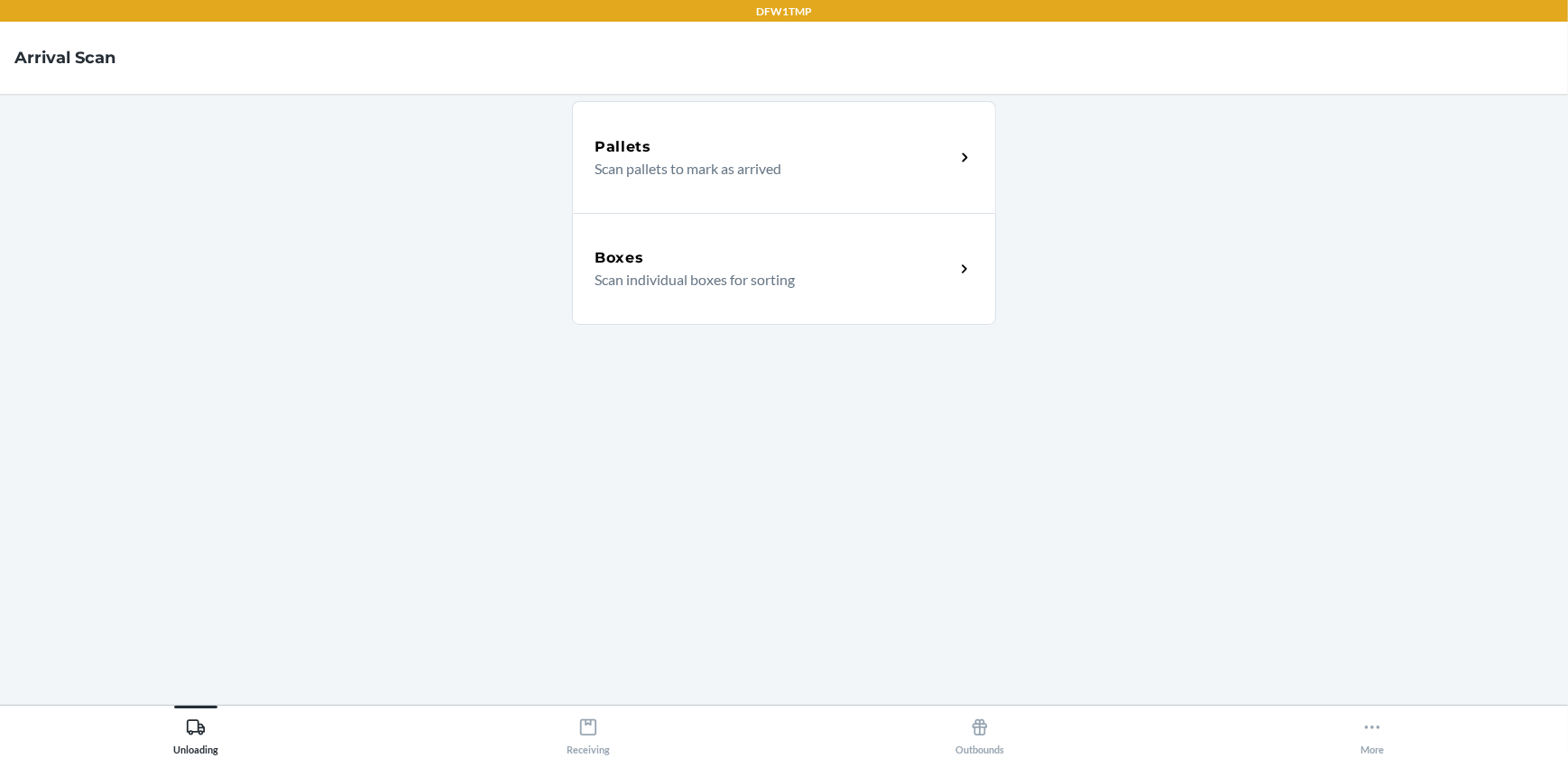
click at [675, 275] on p "Scan individual boxes for sorting" at bounding box center [767, 280] width 345 height 21
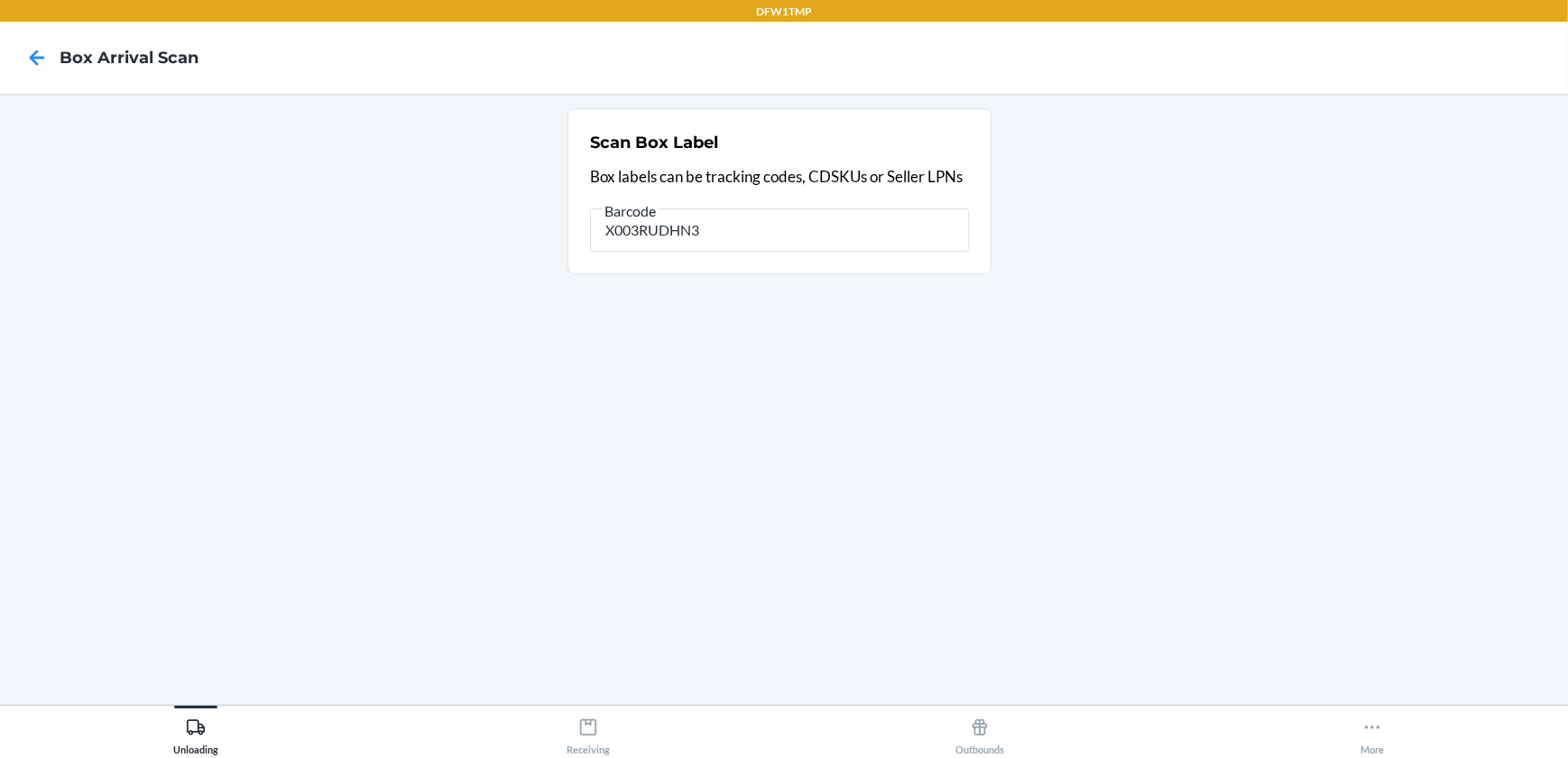
type input "X003RUDHN3"
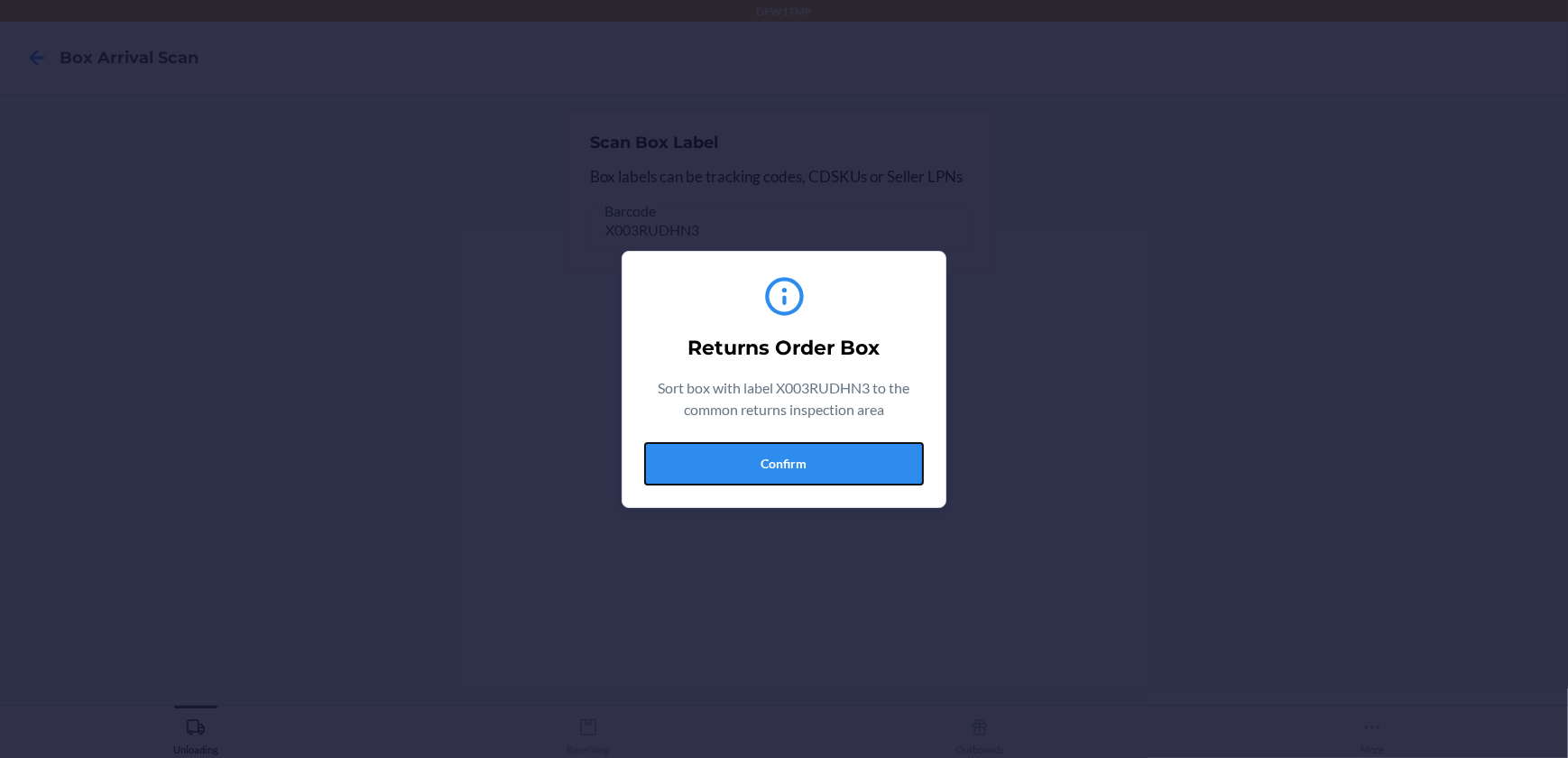
drag, startPoint x: 790, startPoint y: 457, endPoint x: 778, endPoint y: 448, distance: 15.0
click at [788, 451] on button "Confirm" at bounding box center [784, 463] width 280 height 43
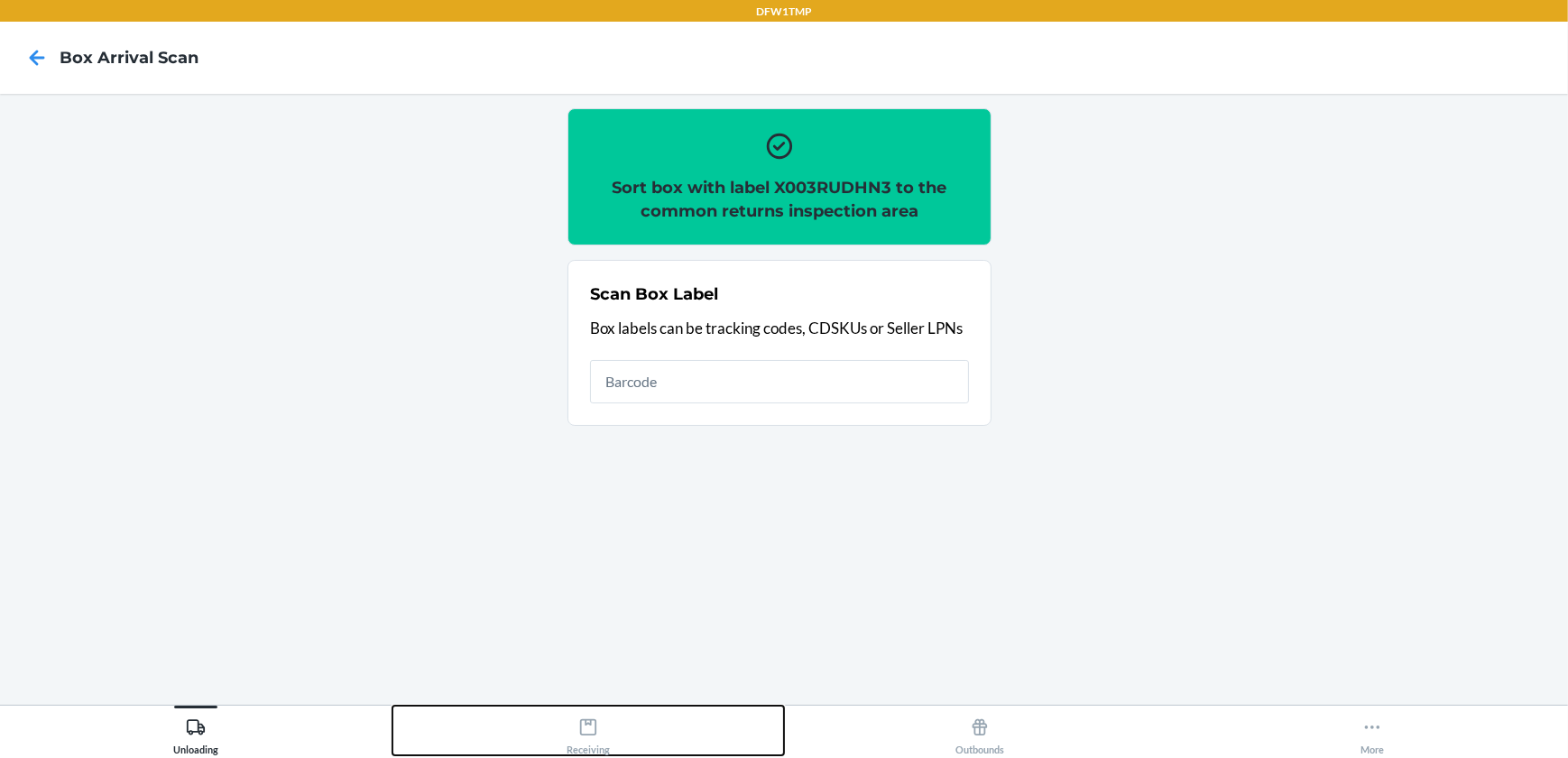
click at [584, 732] on icon at bounding box center [588, 727] width 20 height 20
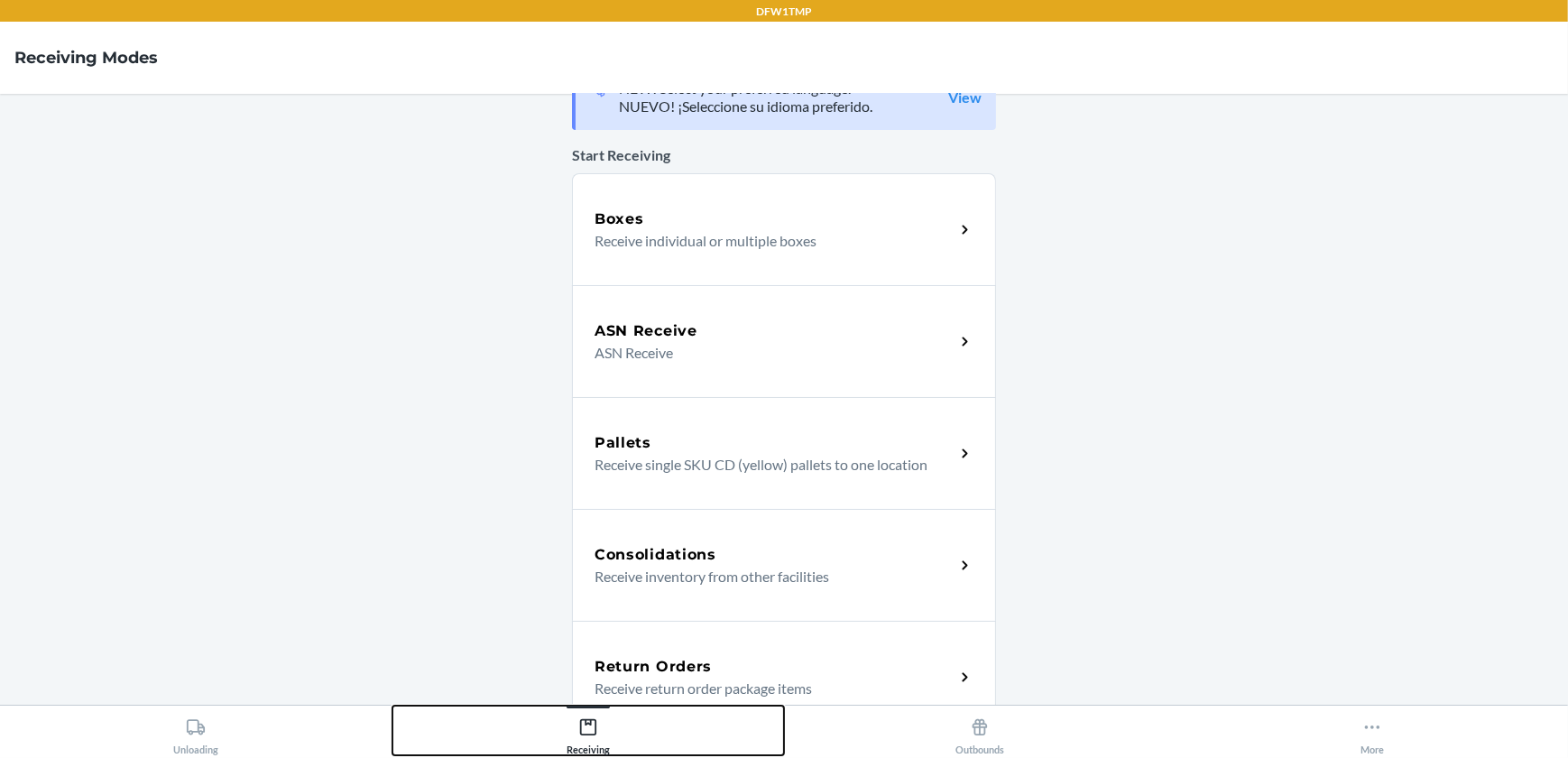
scroll to position [81, 0]
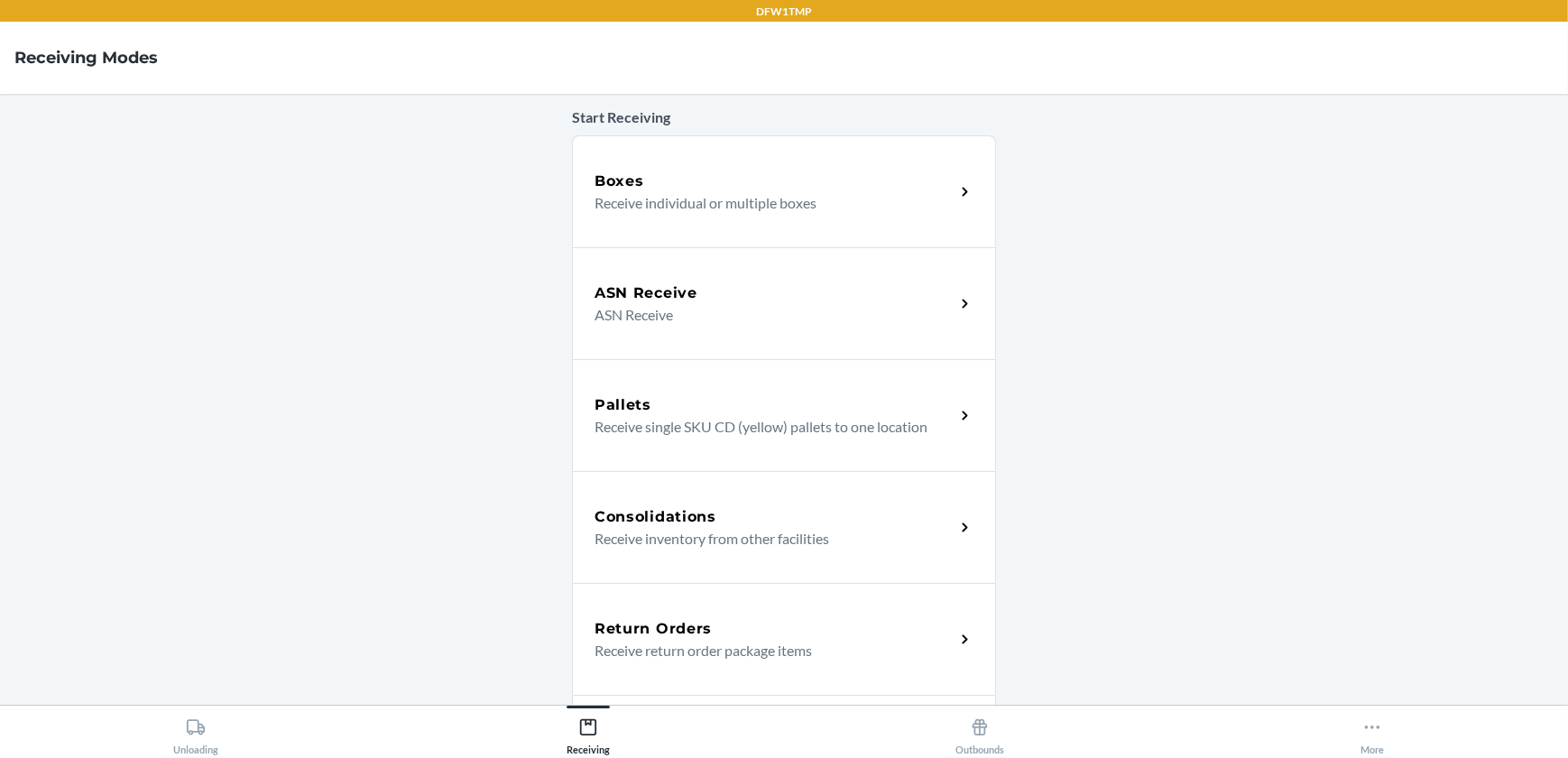
click at [713, 636] on div "Return Orders" at bounding box center [773, 629] width 360 height 21
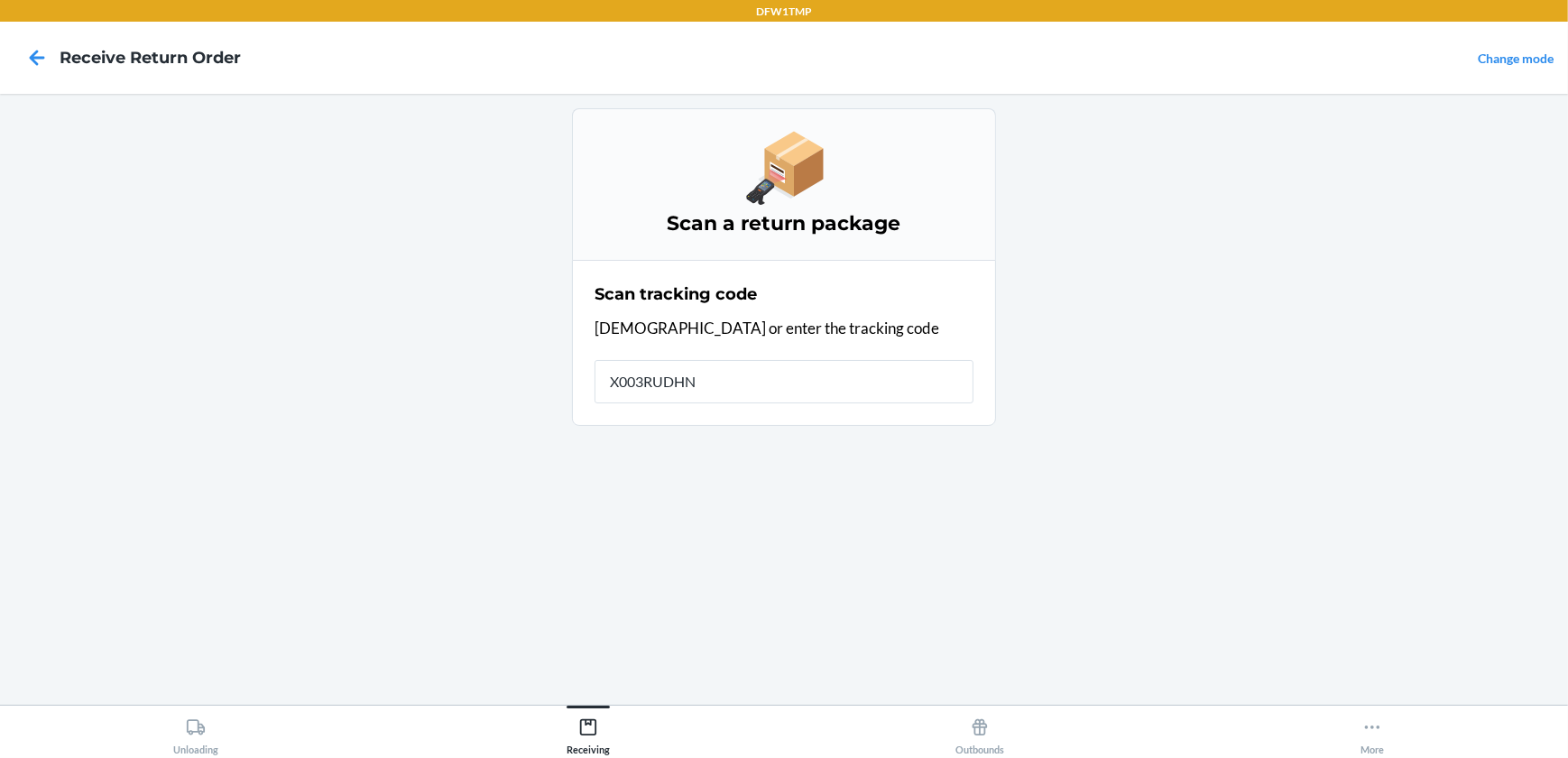
type input "X003RUDHN3"
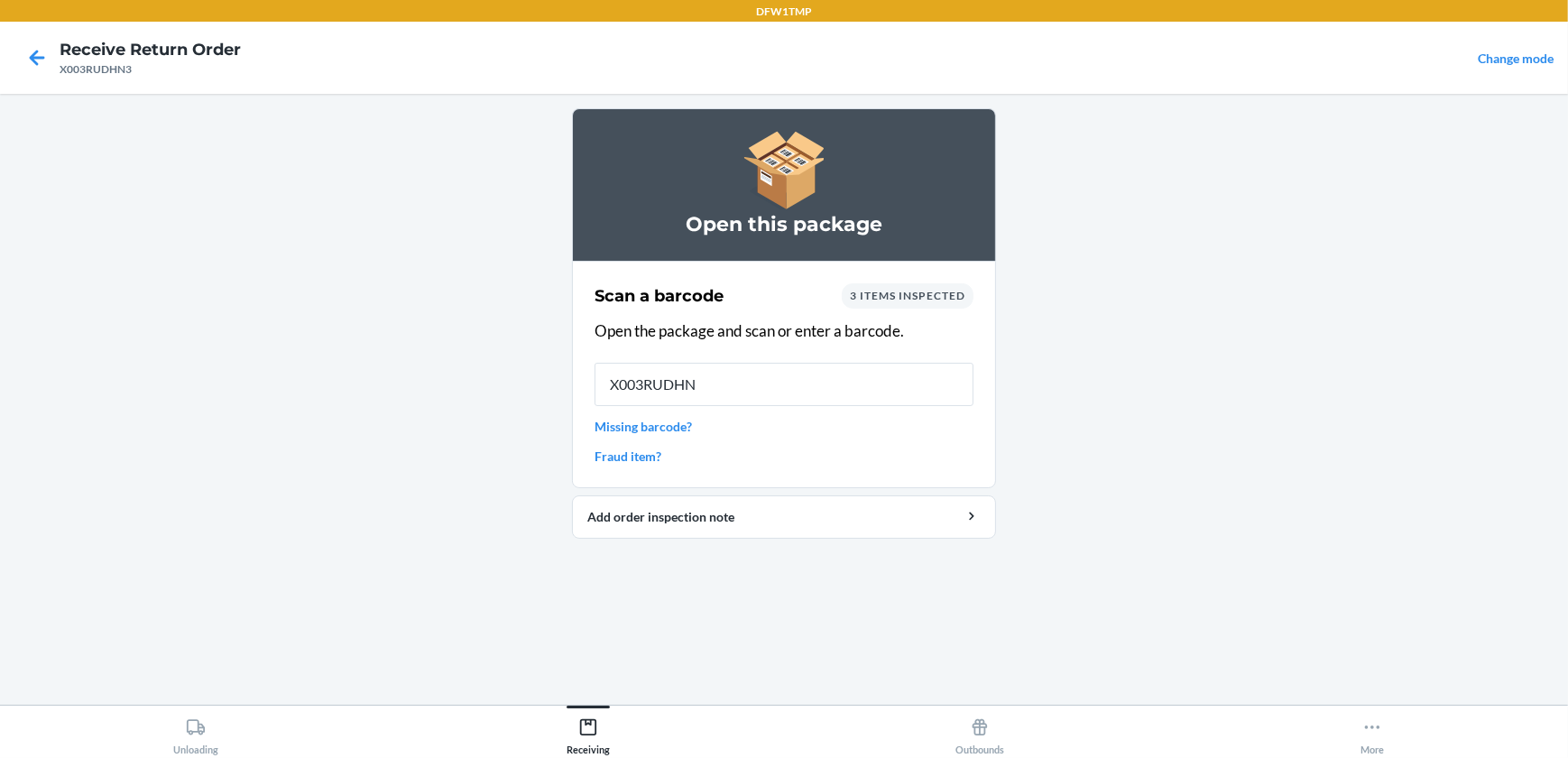
type input "X003RUDHN3"
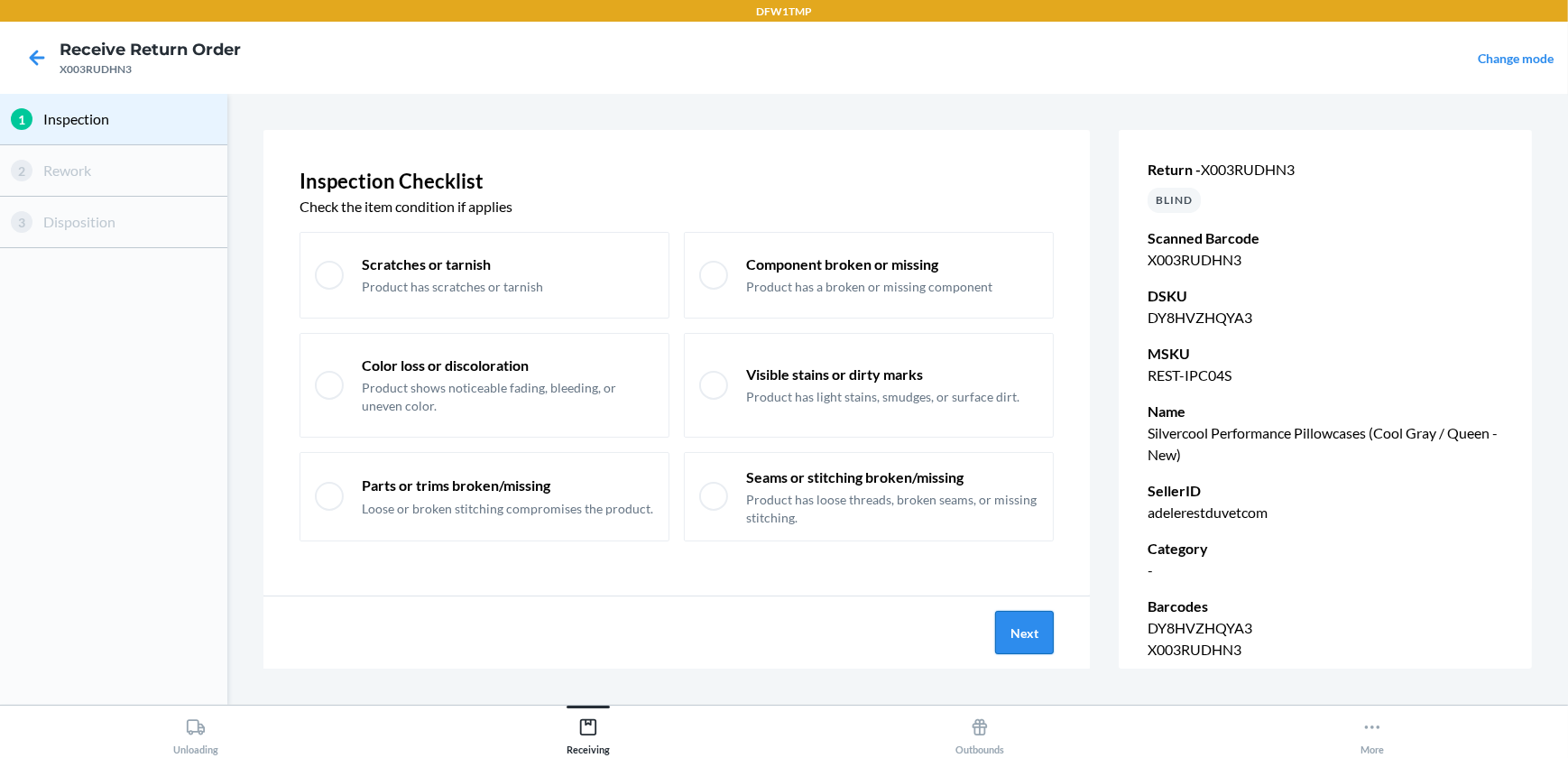
click at [1001, 625] on button "Next" at bounding box center [1024, 632] width 59 height 43
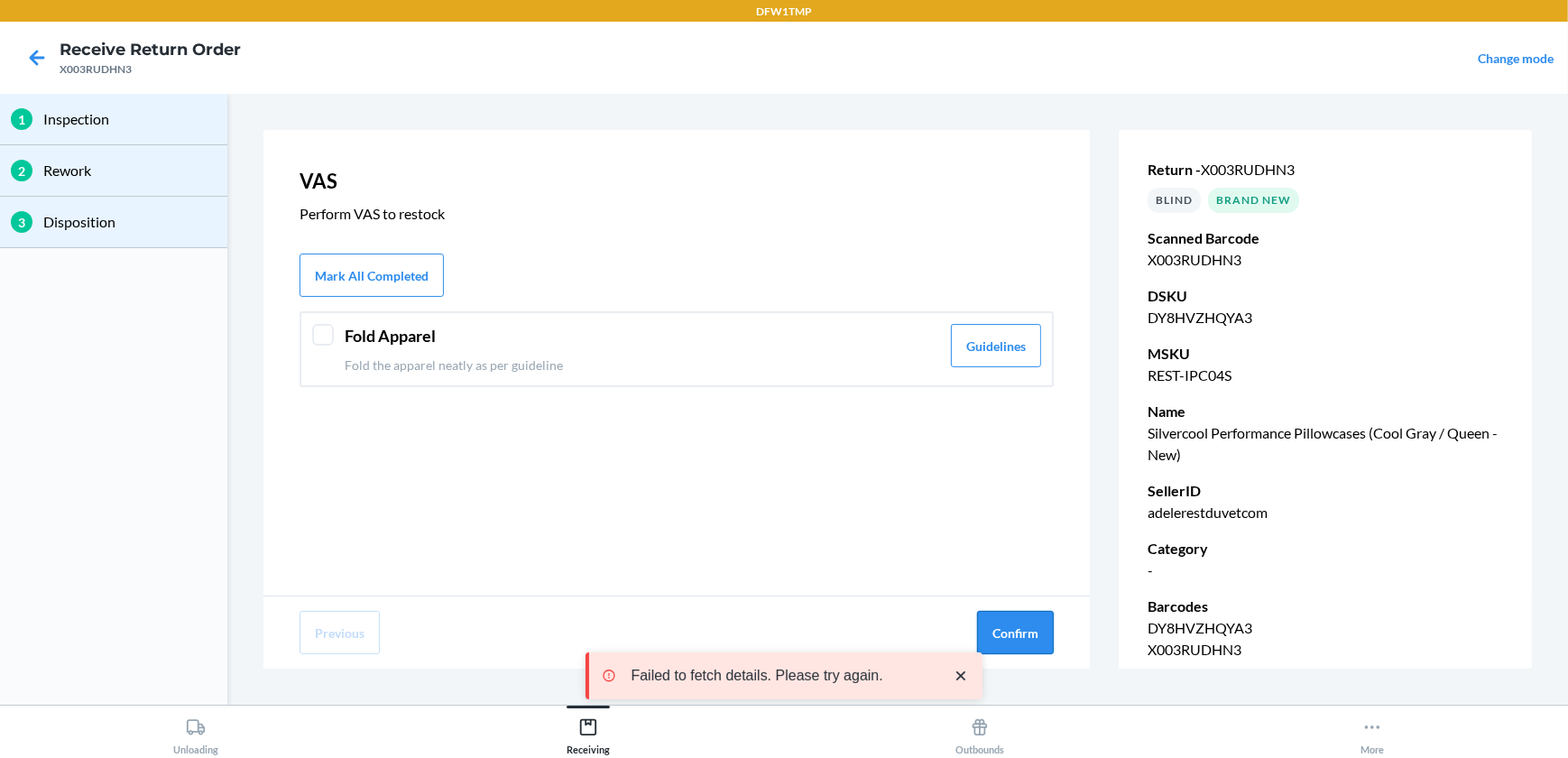
click at [1035, 623] on button "Confirm" at bounding box center [1014, 632] width 76 height 43
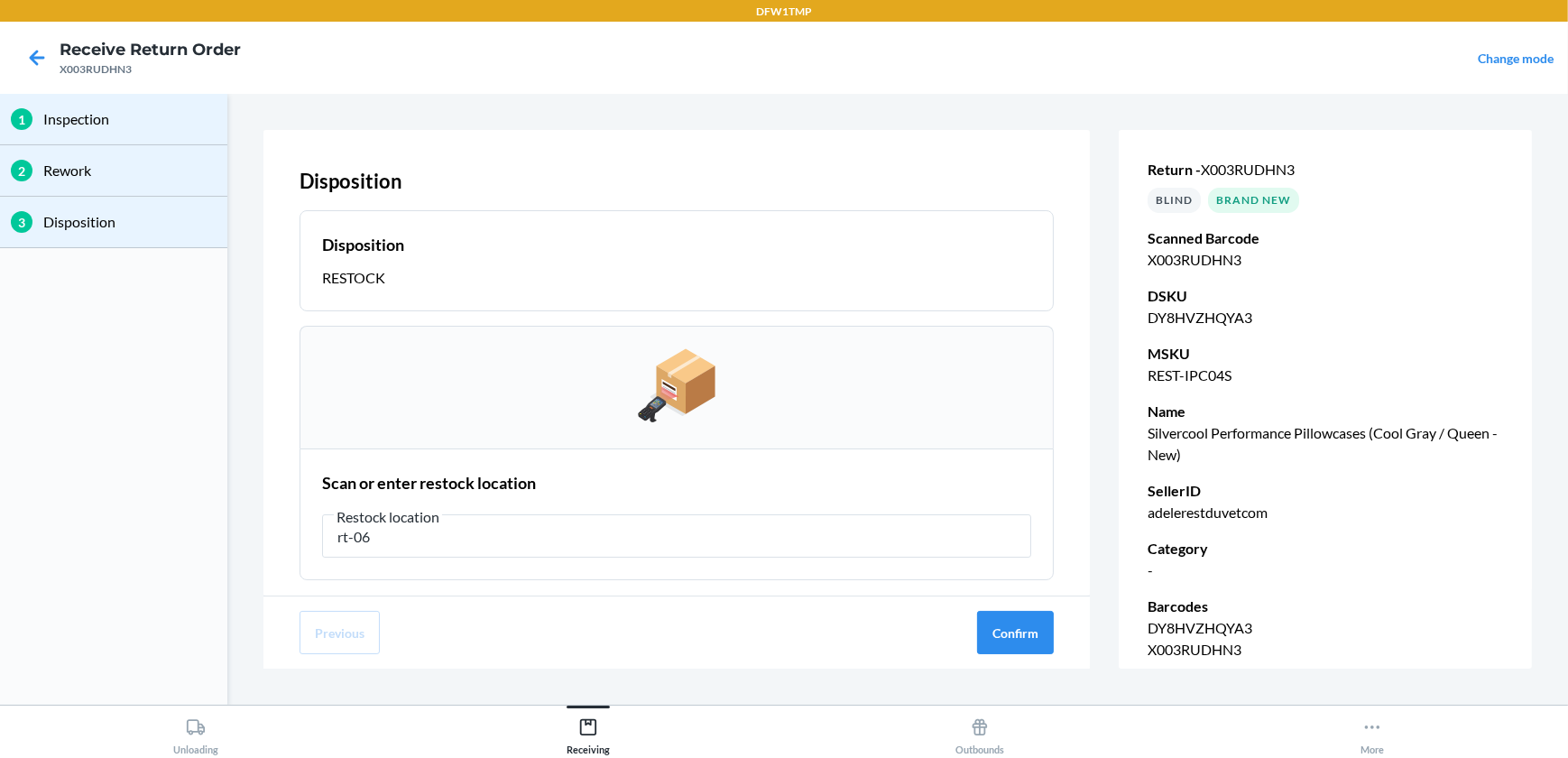
type input "rt-06"
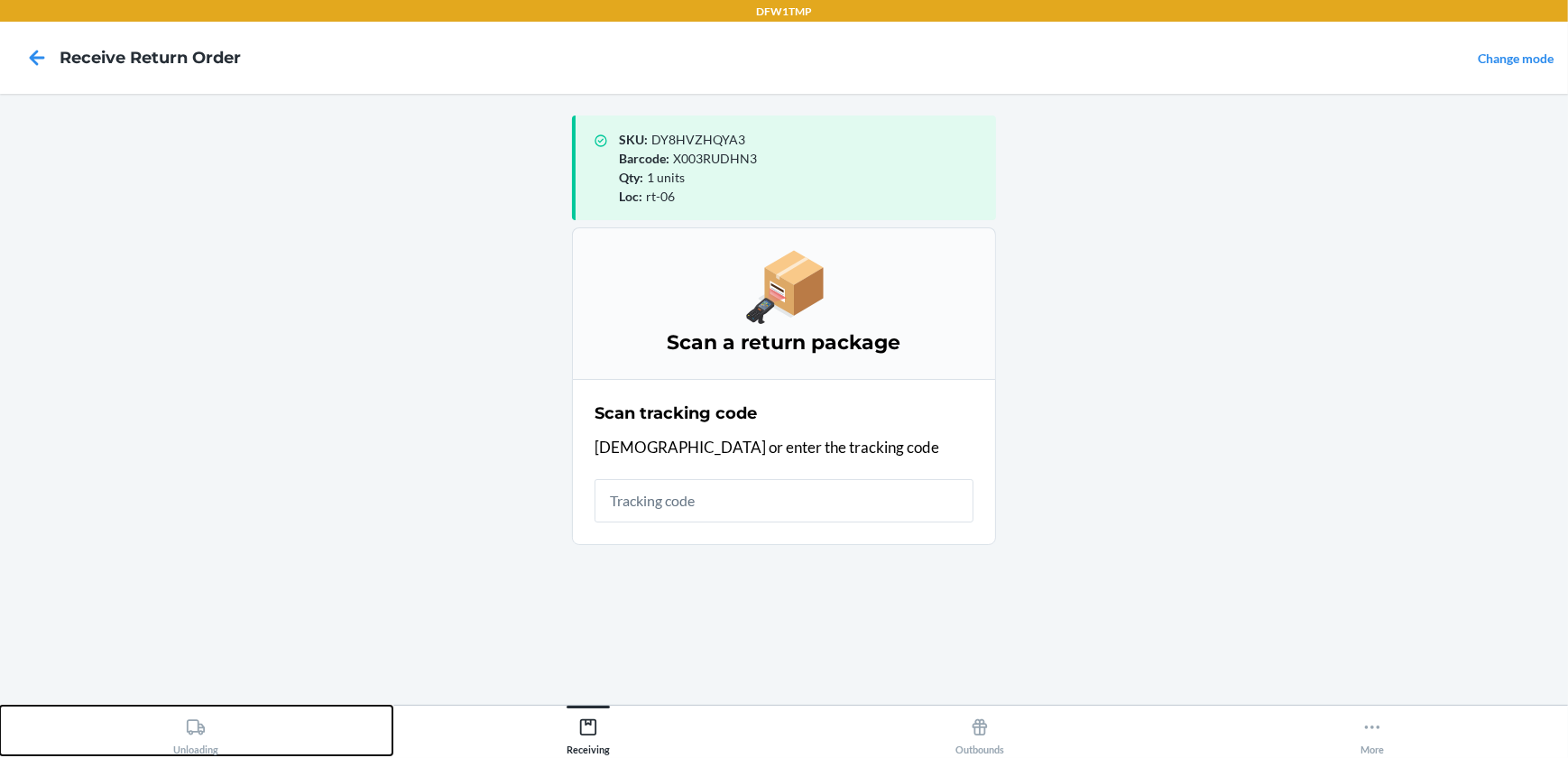
click at [202, 725] on icon at bounding box center [196, 727] width 20 height 20
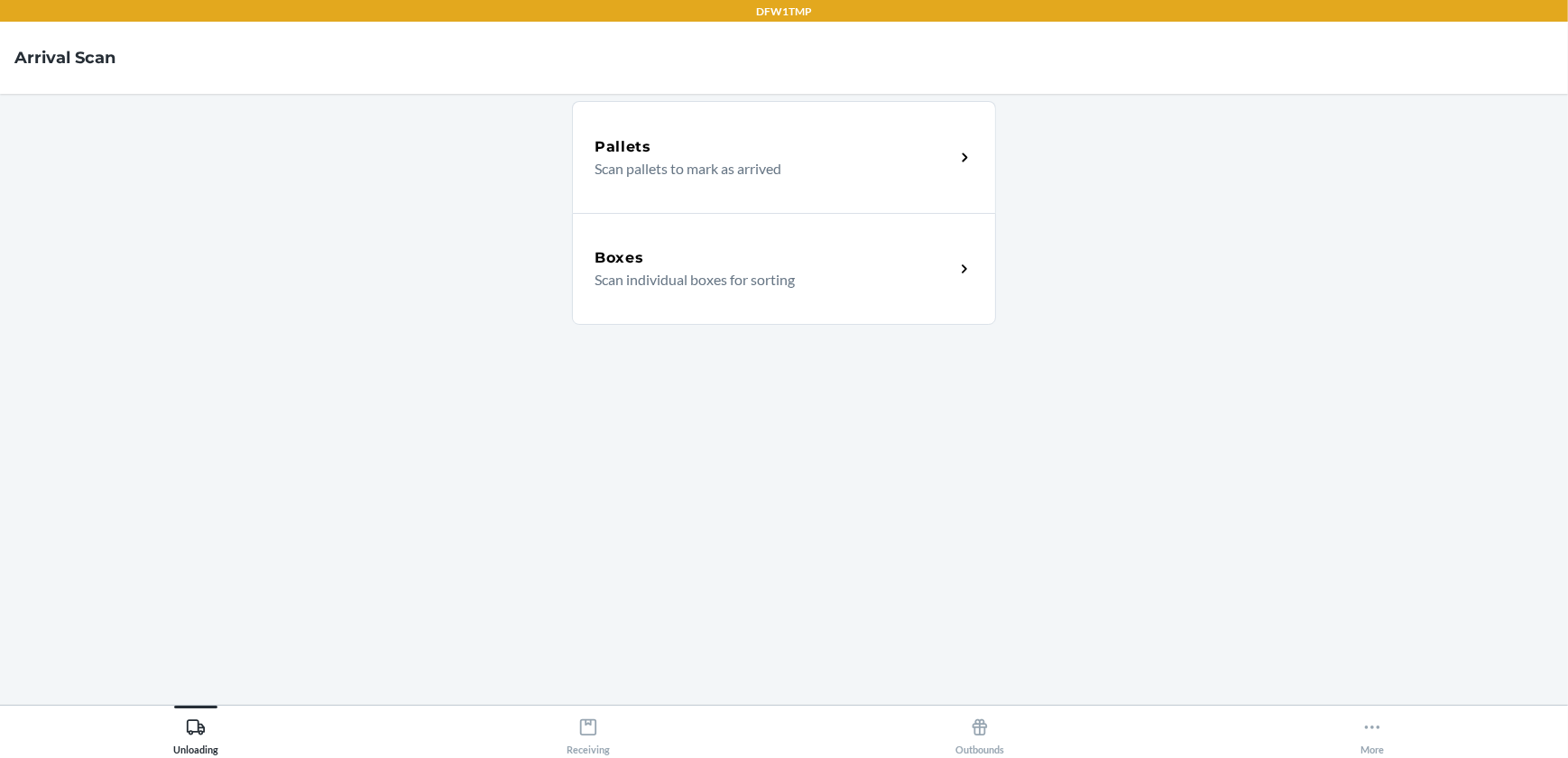
click at [628, 274] on p "Scan individual boxes for sorting" at bounding box center [767, 280] width 345 height 21
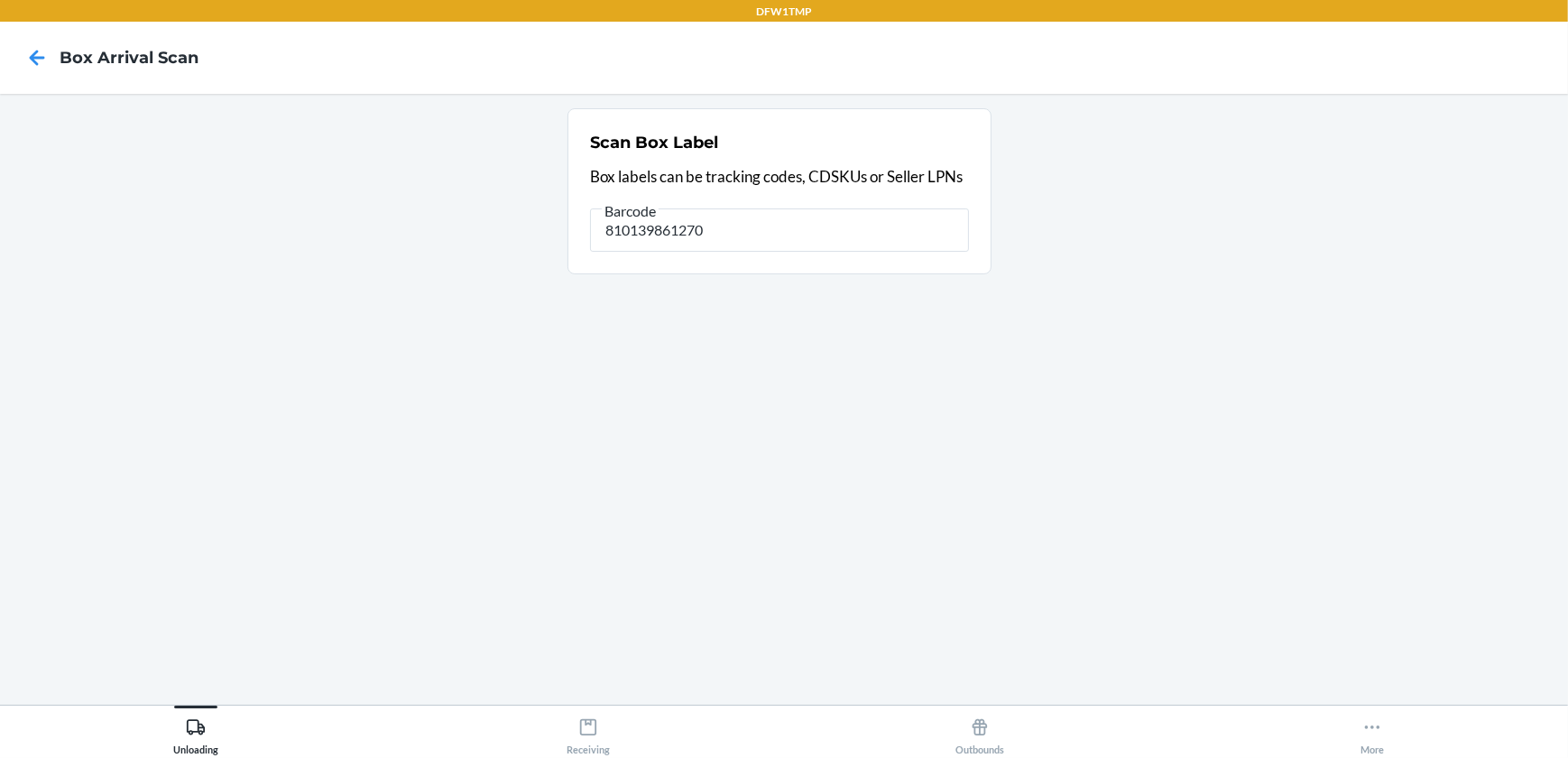
type input "810139861270"
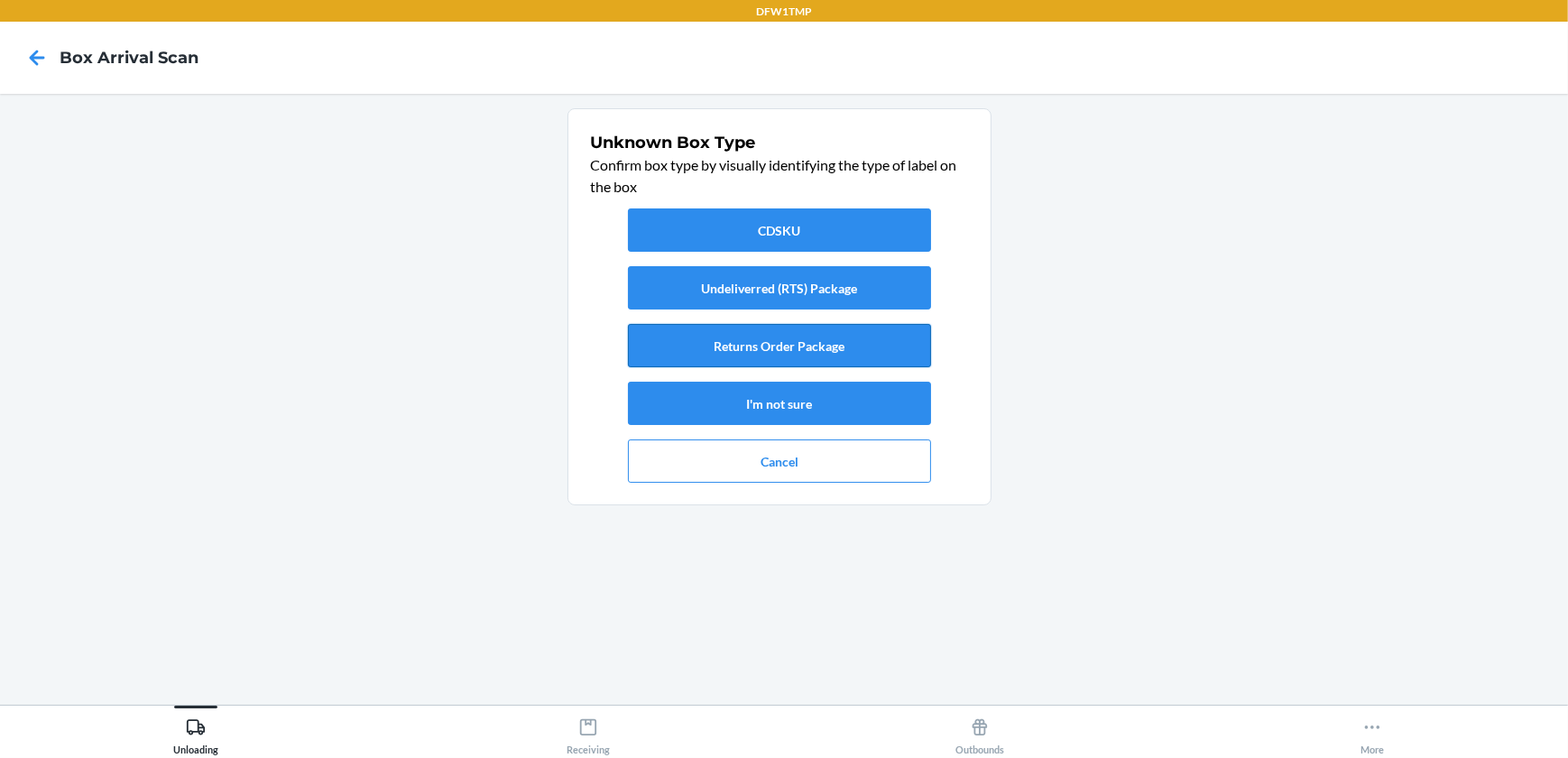
click at [754, 337] on button "Returns Order Package" at bounding box center [779, 345] width 303 height 43
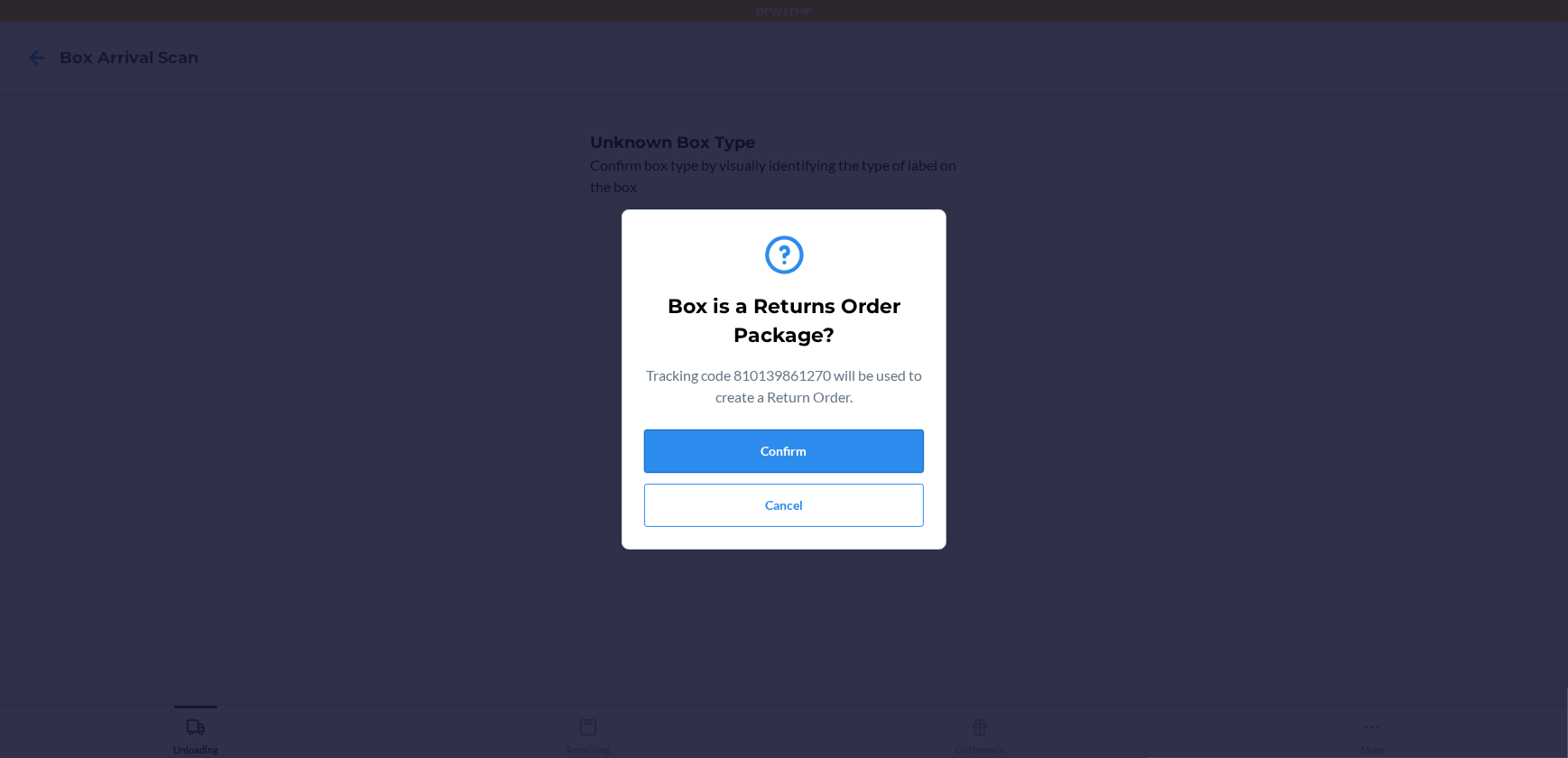
click at [767, 440] on button "Confirm" at bounding box center [784, 450] width 280 height 43
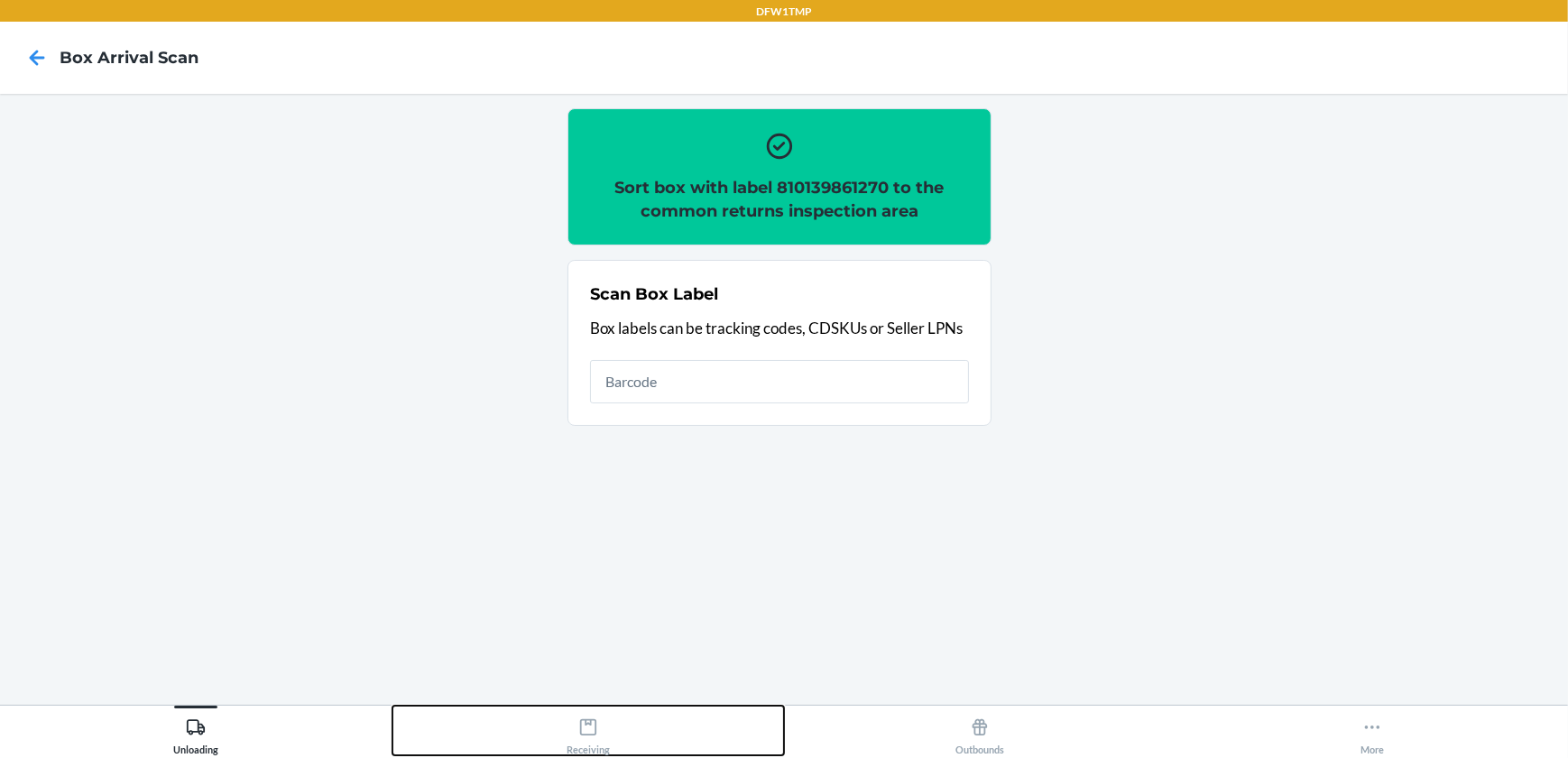
click at [594, 725] on icon at bounding box center [588, 727] width 20 height 20
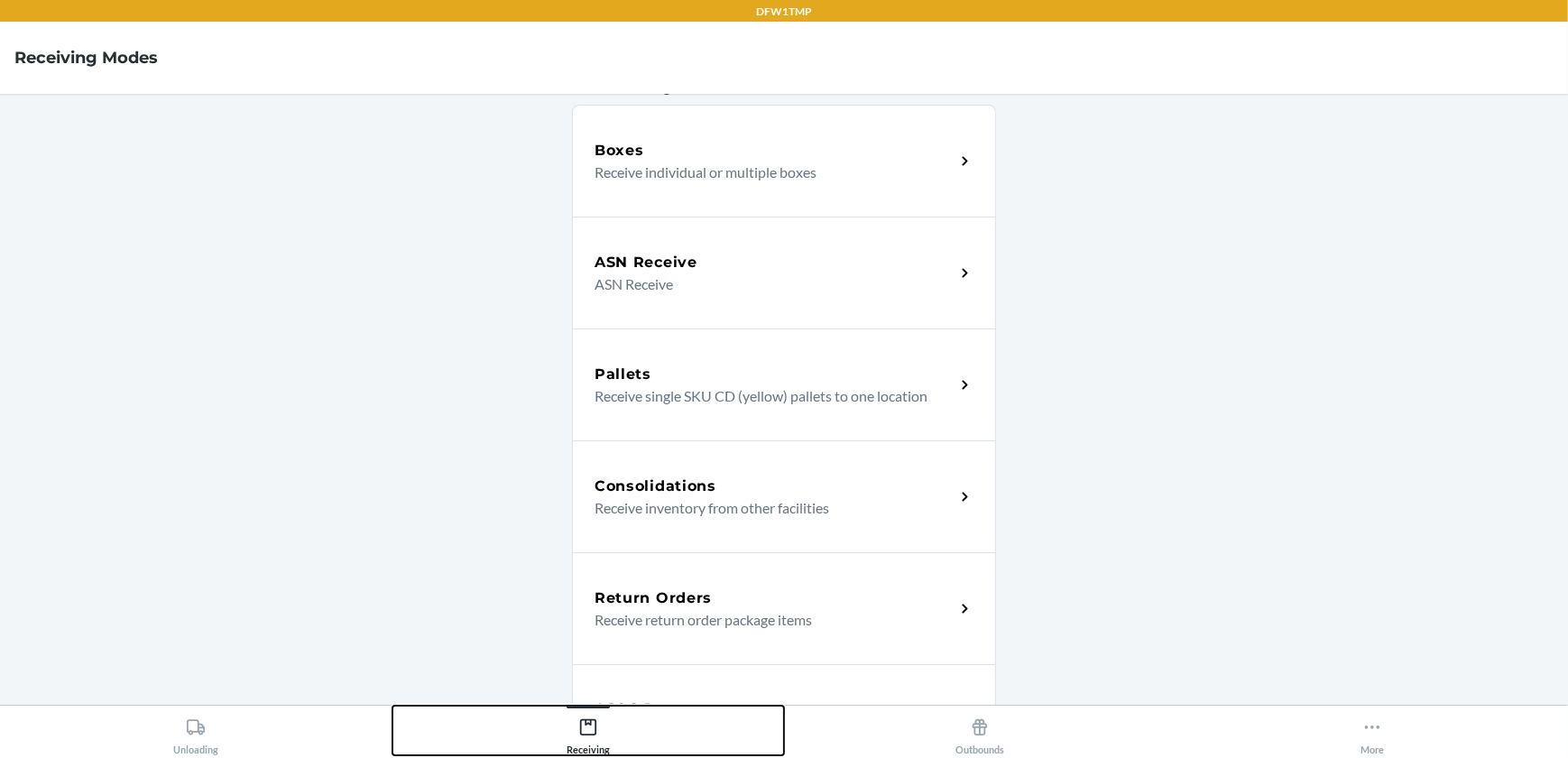
scroll to position [163, 0]
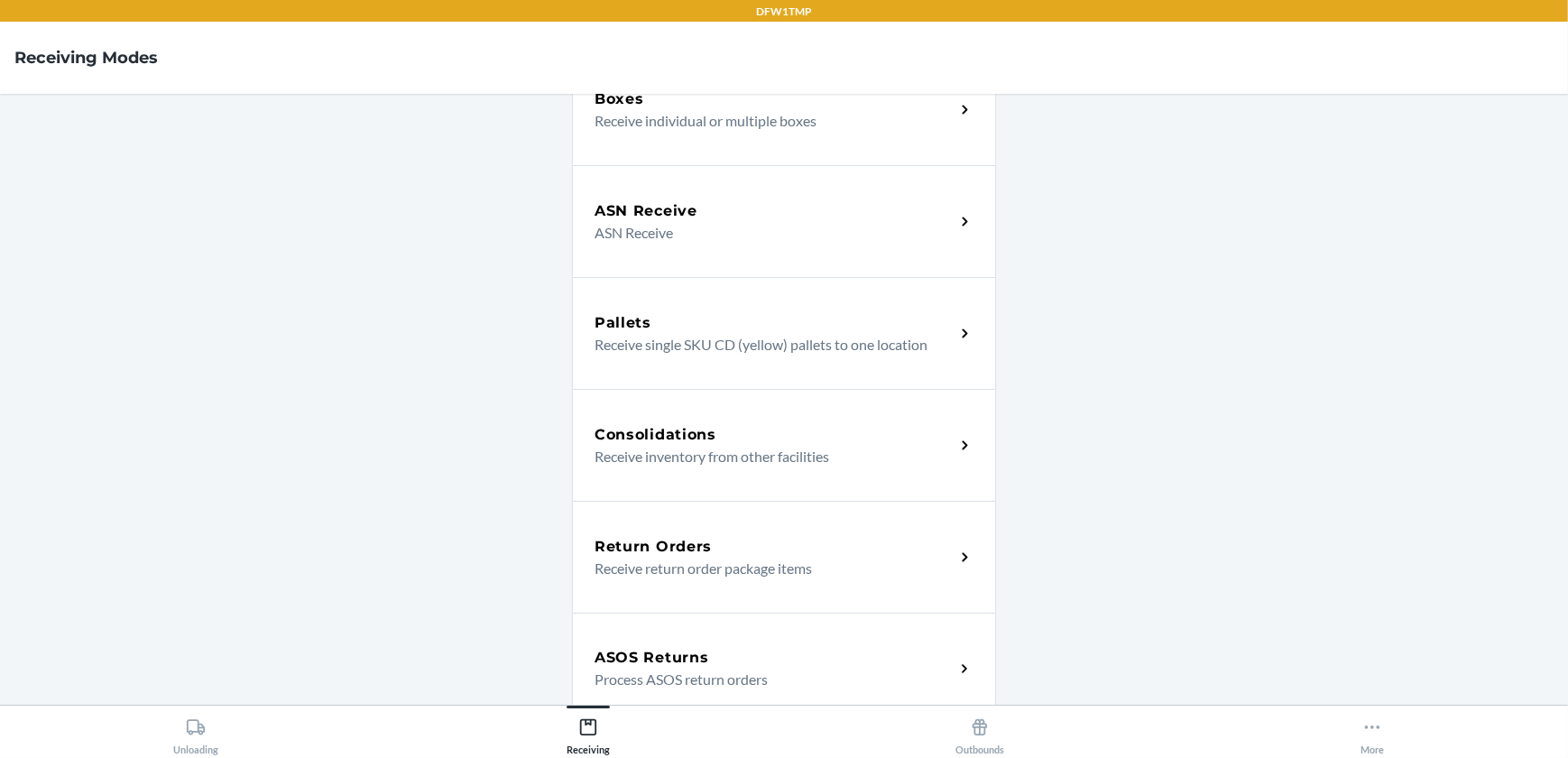
click at [664, 557] on p "Receive return order package items" at bounding box center [767, 568] width 345 height 21
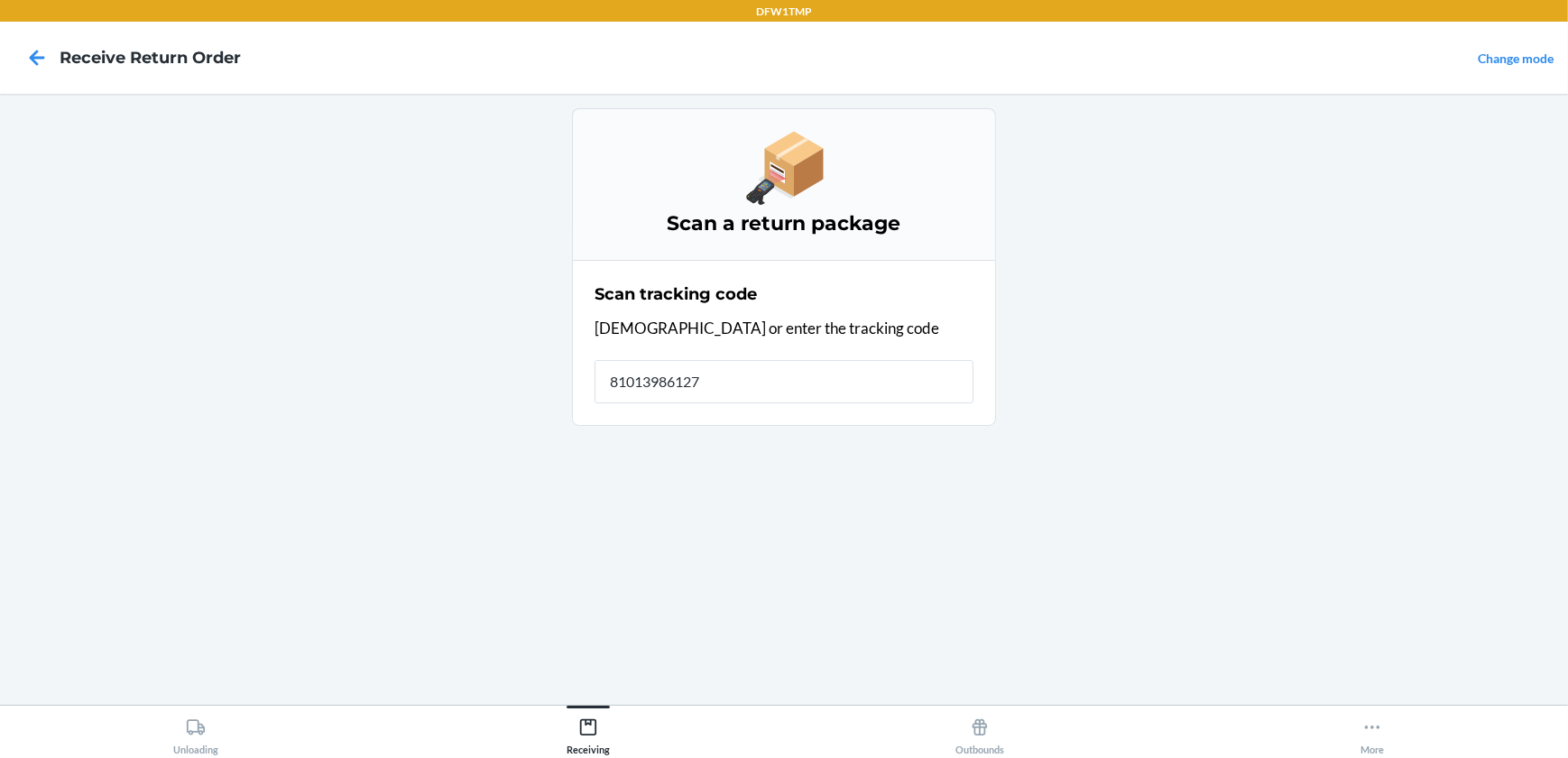
type input "810139861270"
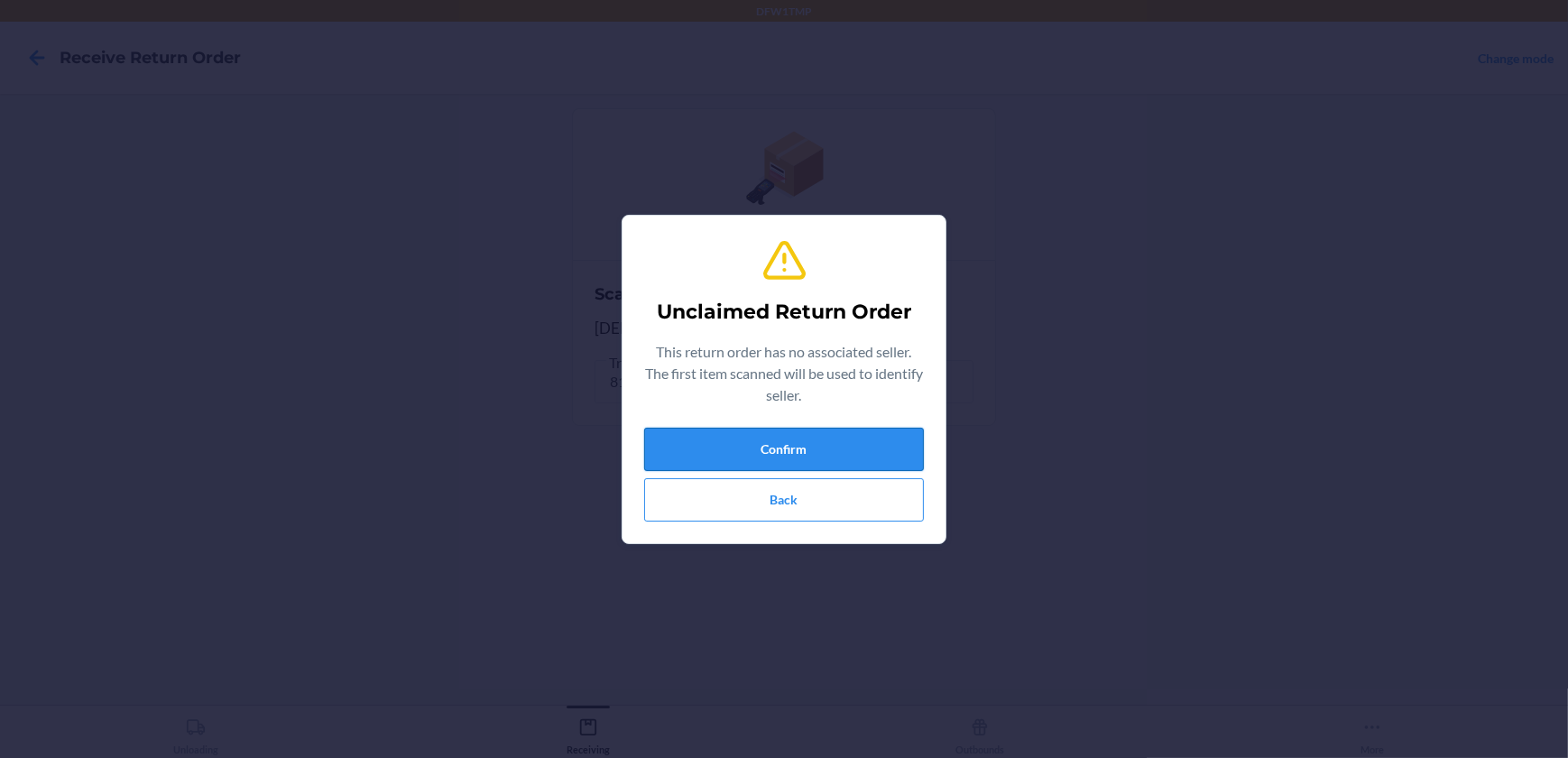
click at [788, 453] on button "Confirm" at bounding box center [784, 448] width 280 height 43
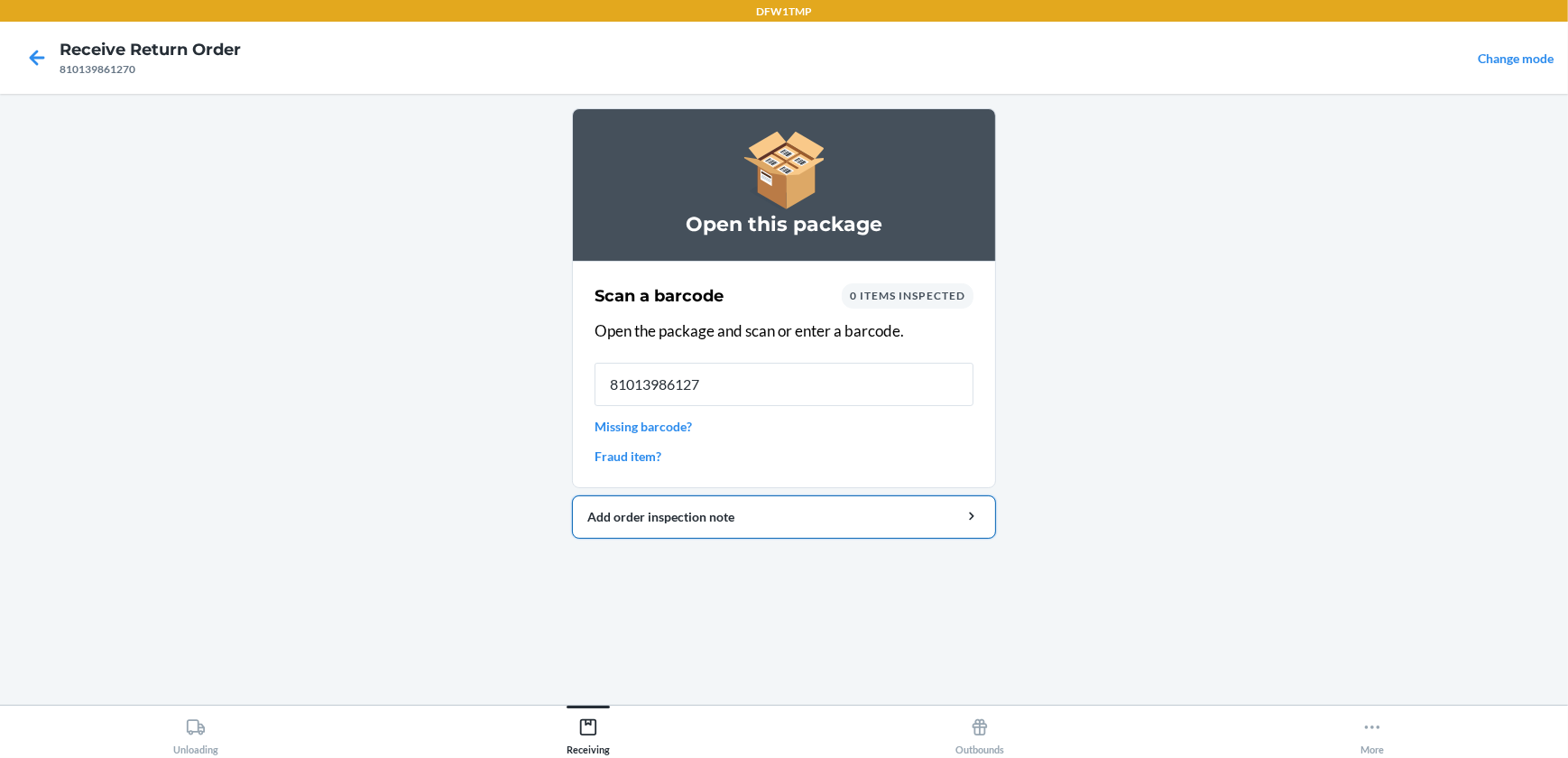
type input "810139861270"
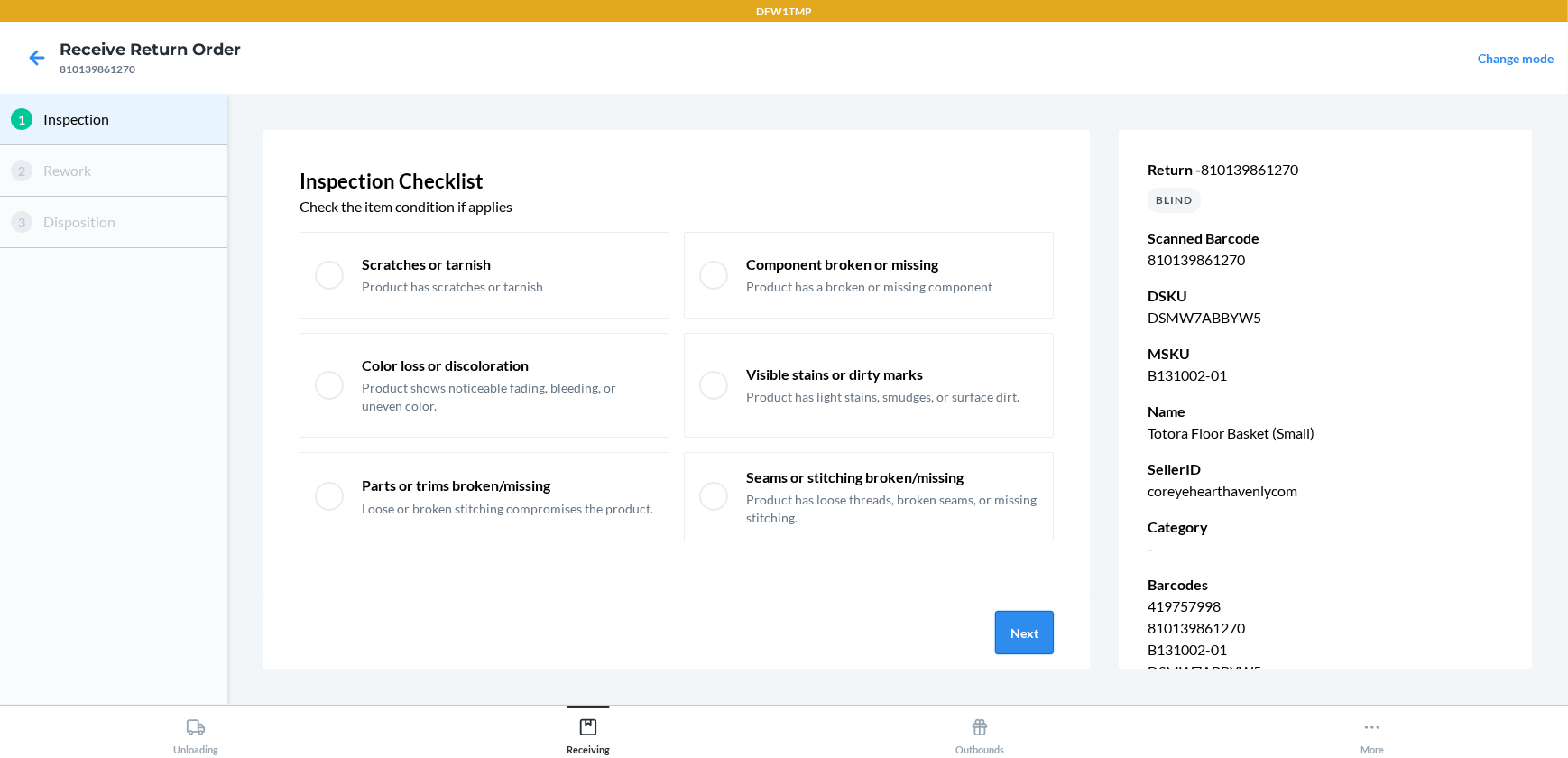
click at [1025, 631] on button "Next" at bounding box center [1024, 632] width 59 height 43
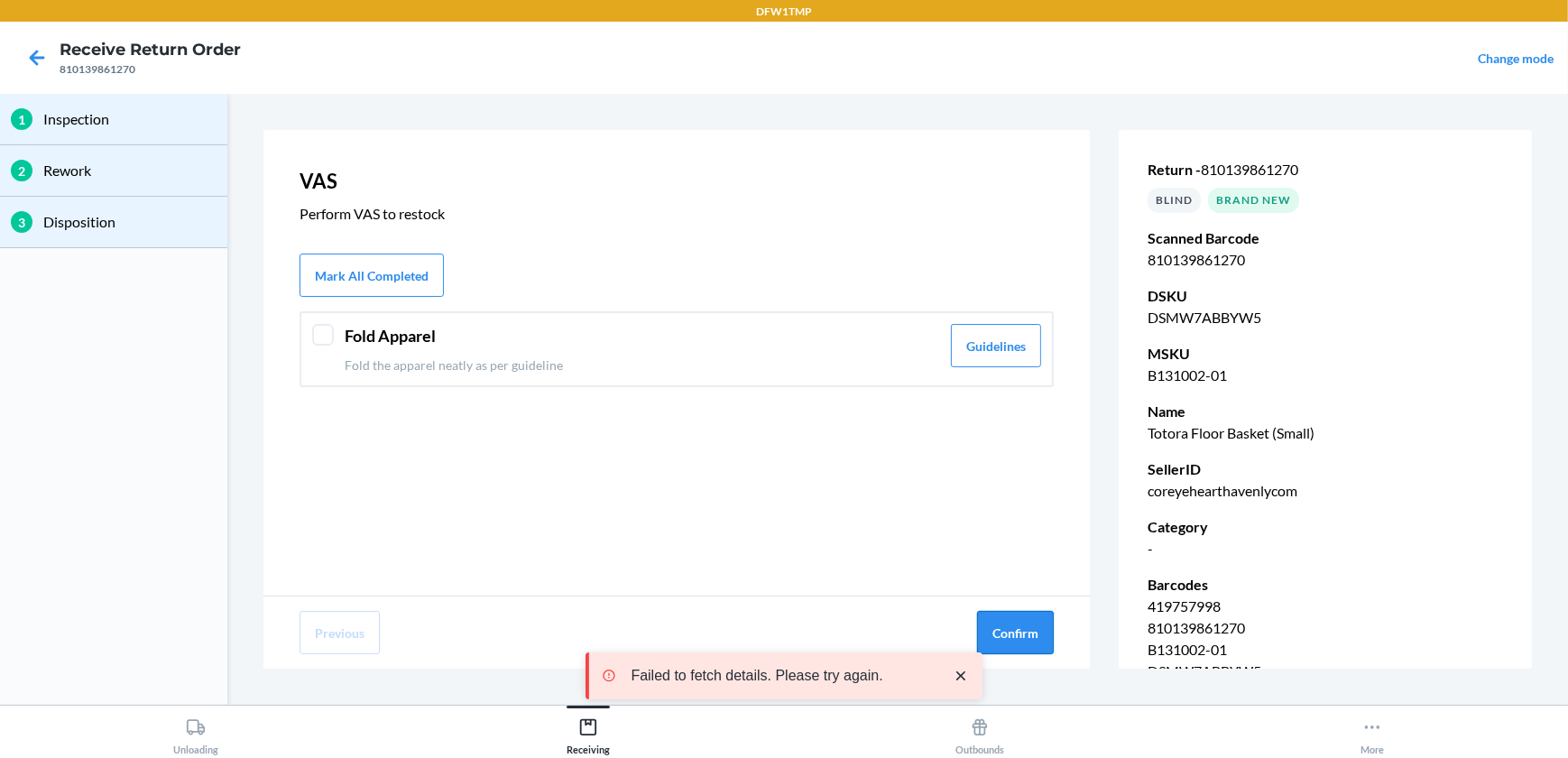
click at [1029, 630] on button "Confirm" at bounding box center [1014, 632] width 76 height 43
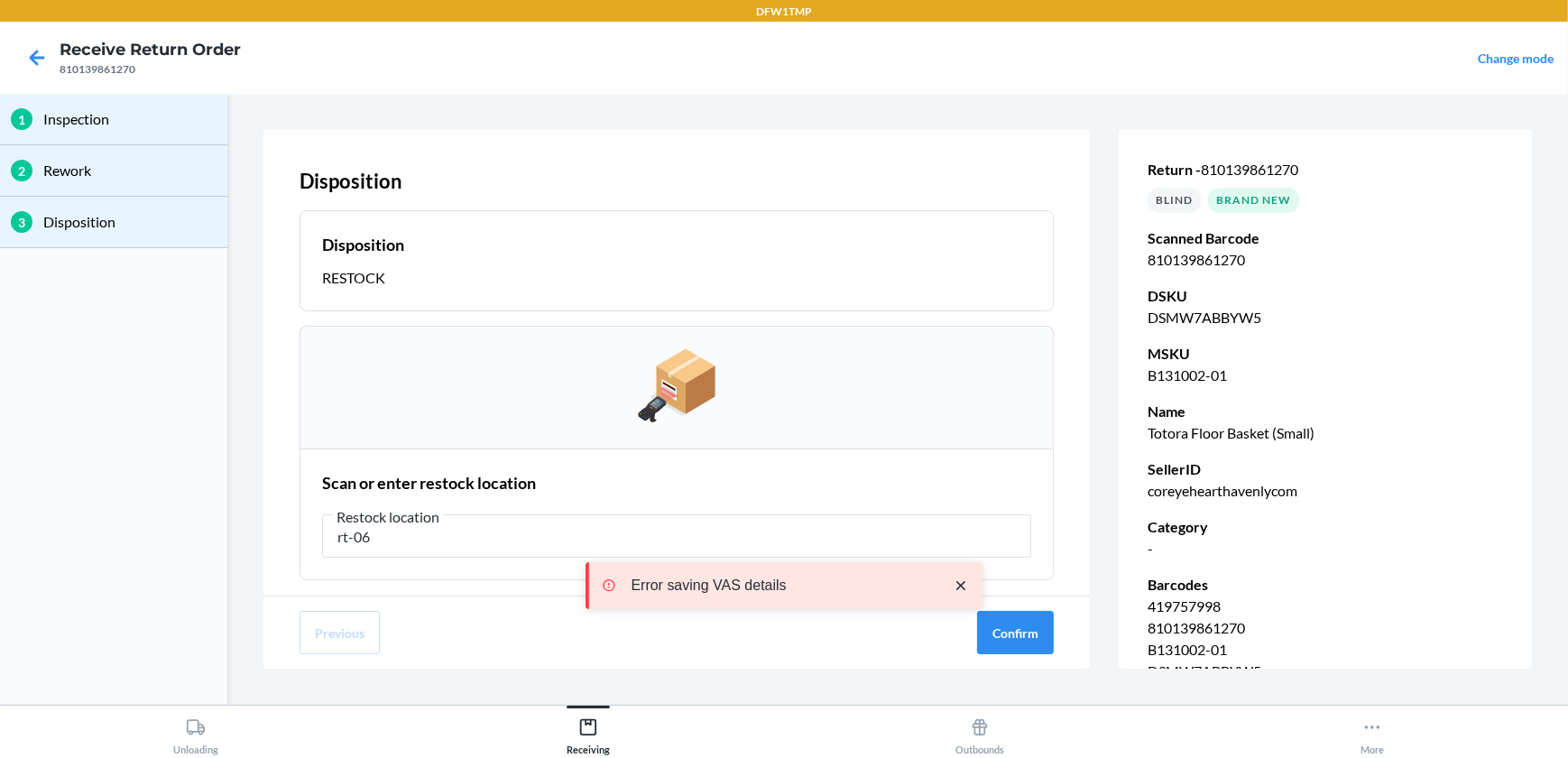
type input "rt-06"
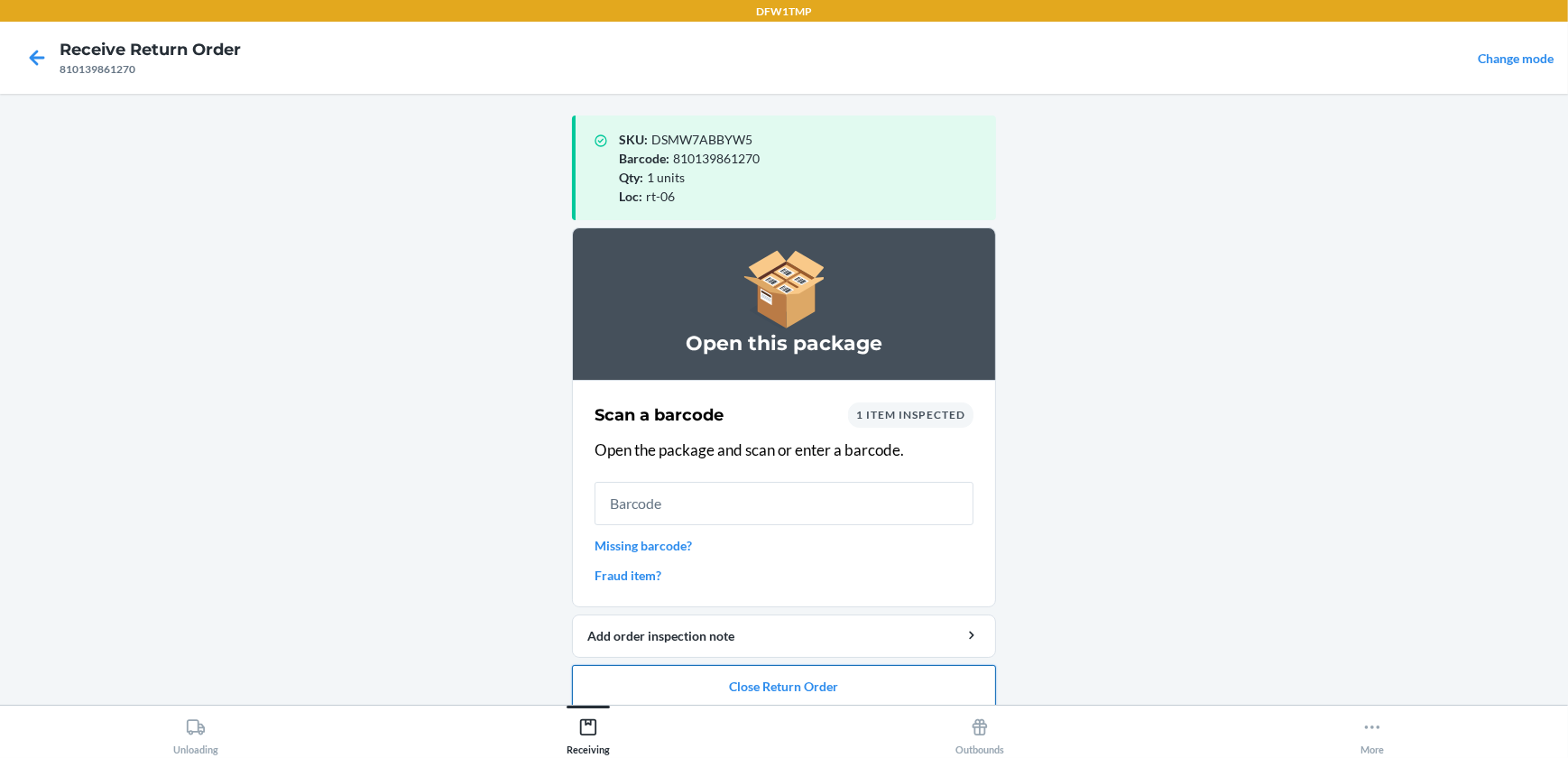
click at [768, 685] on button "Close Return Order" at bounding box center [784, 686] width 424 height 43
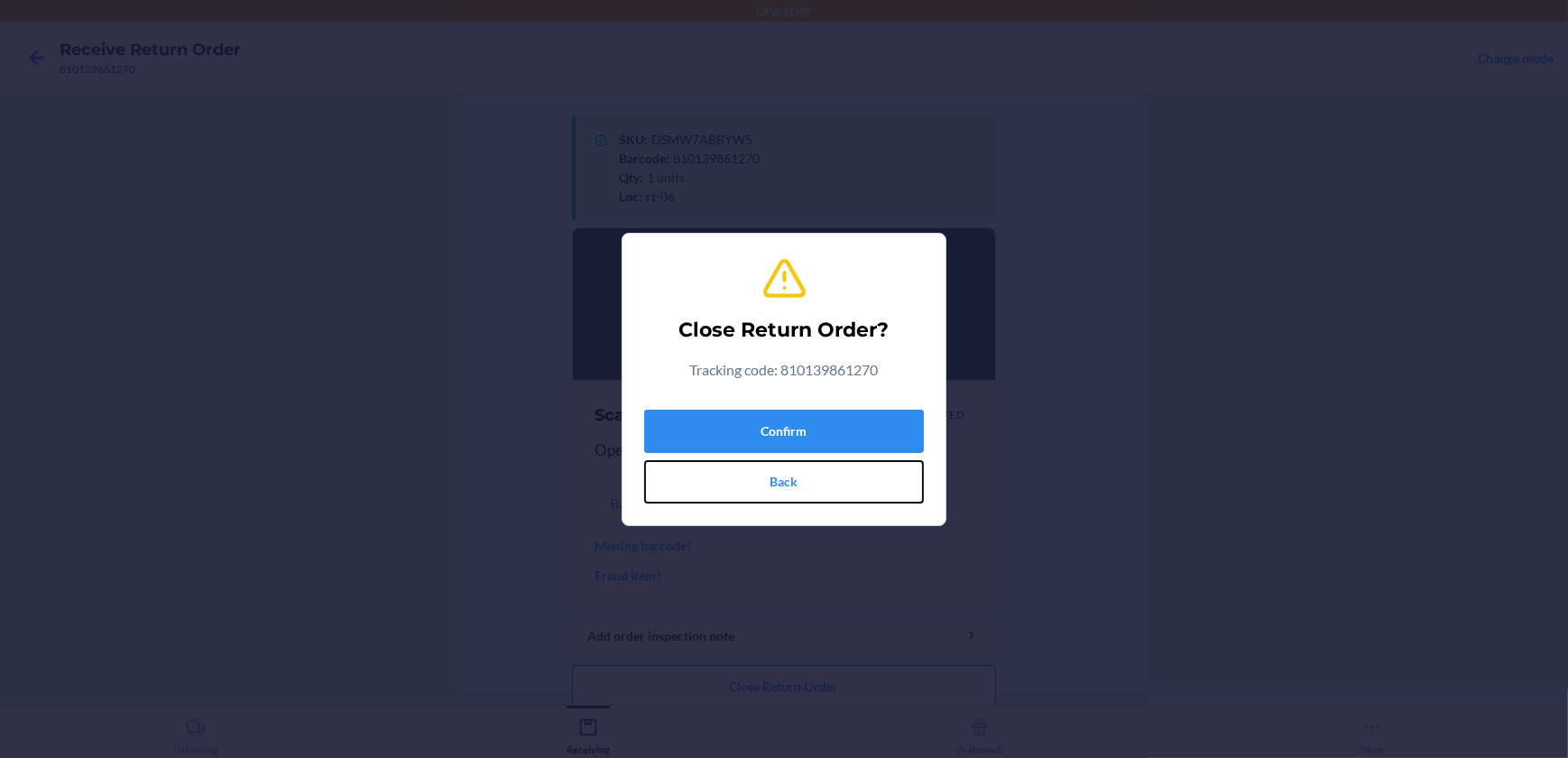
click at [783, 487] on button "Back" at bounding box center [784, 481] width 280 height 43
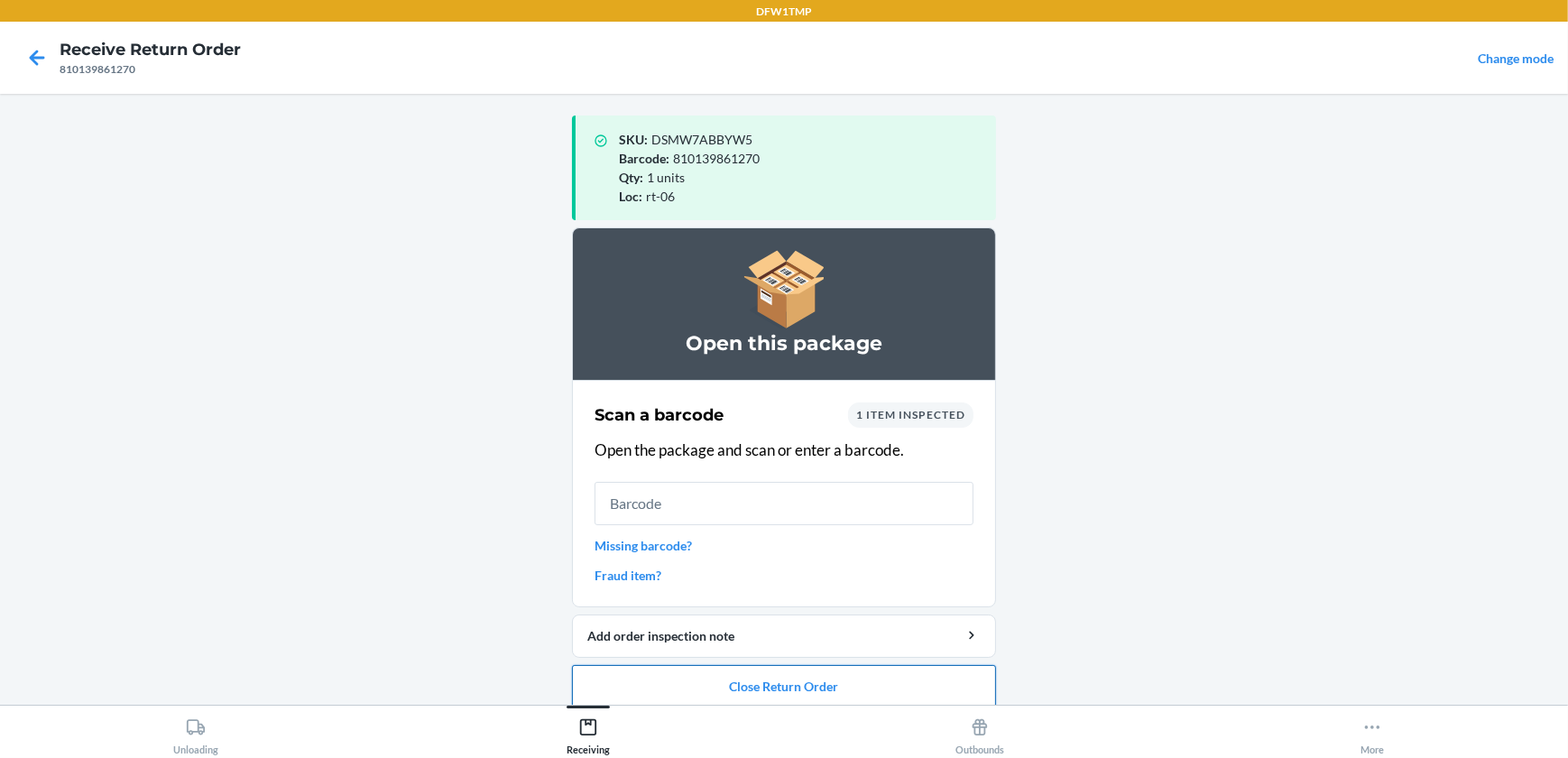
click at [792, 683] on button "Close Return Order" at bounding box center [784, 686] width 424 height 43
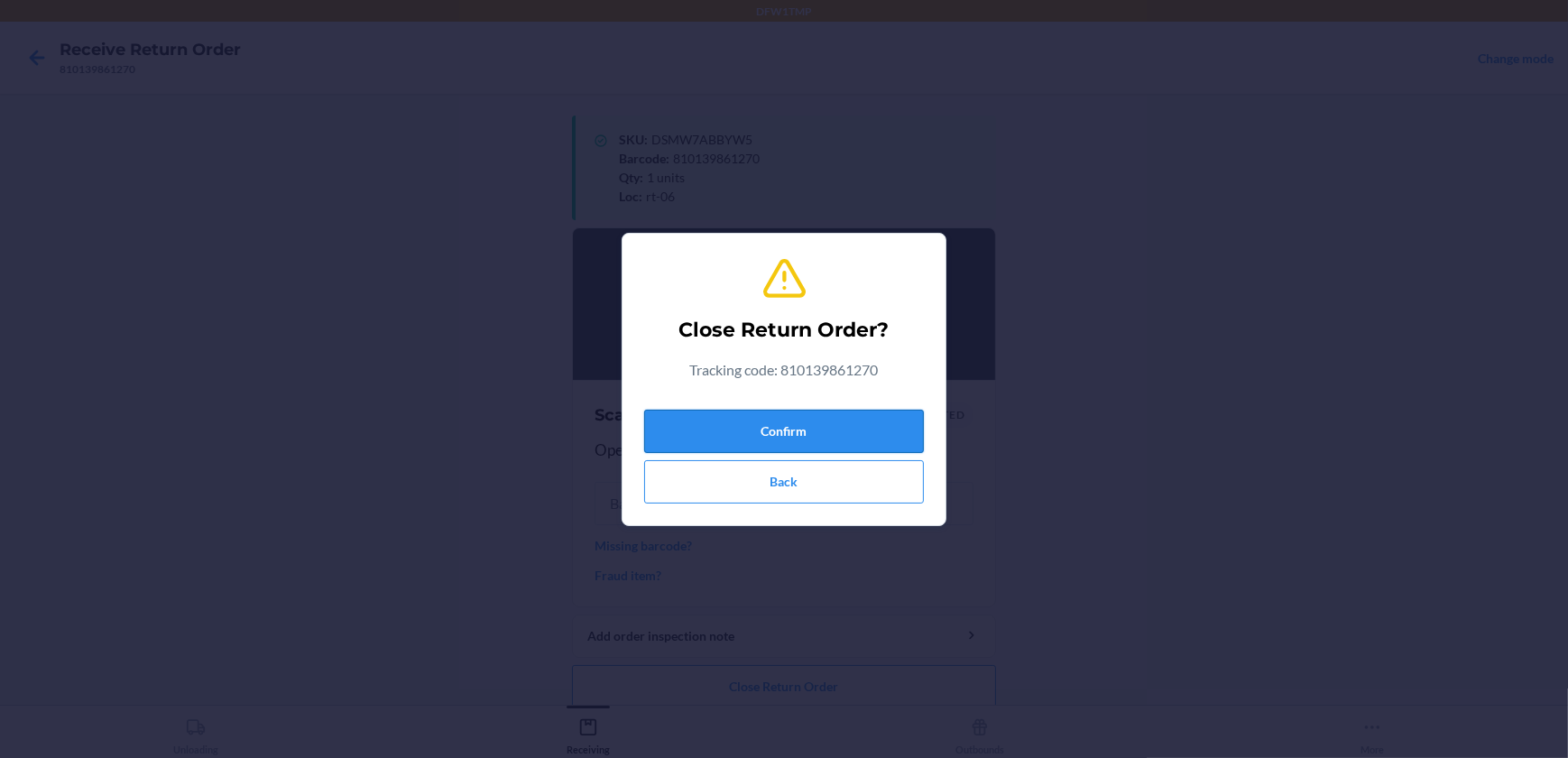
click at [769, 418] on button "Confirm" at bounding box center [784, 431] width 280 height 43
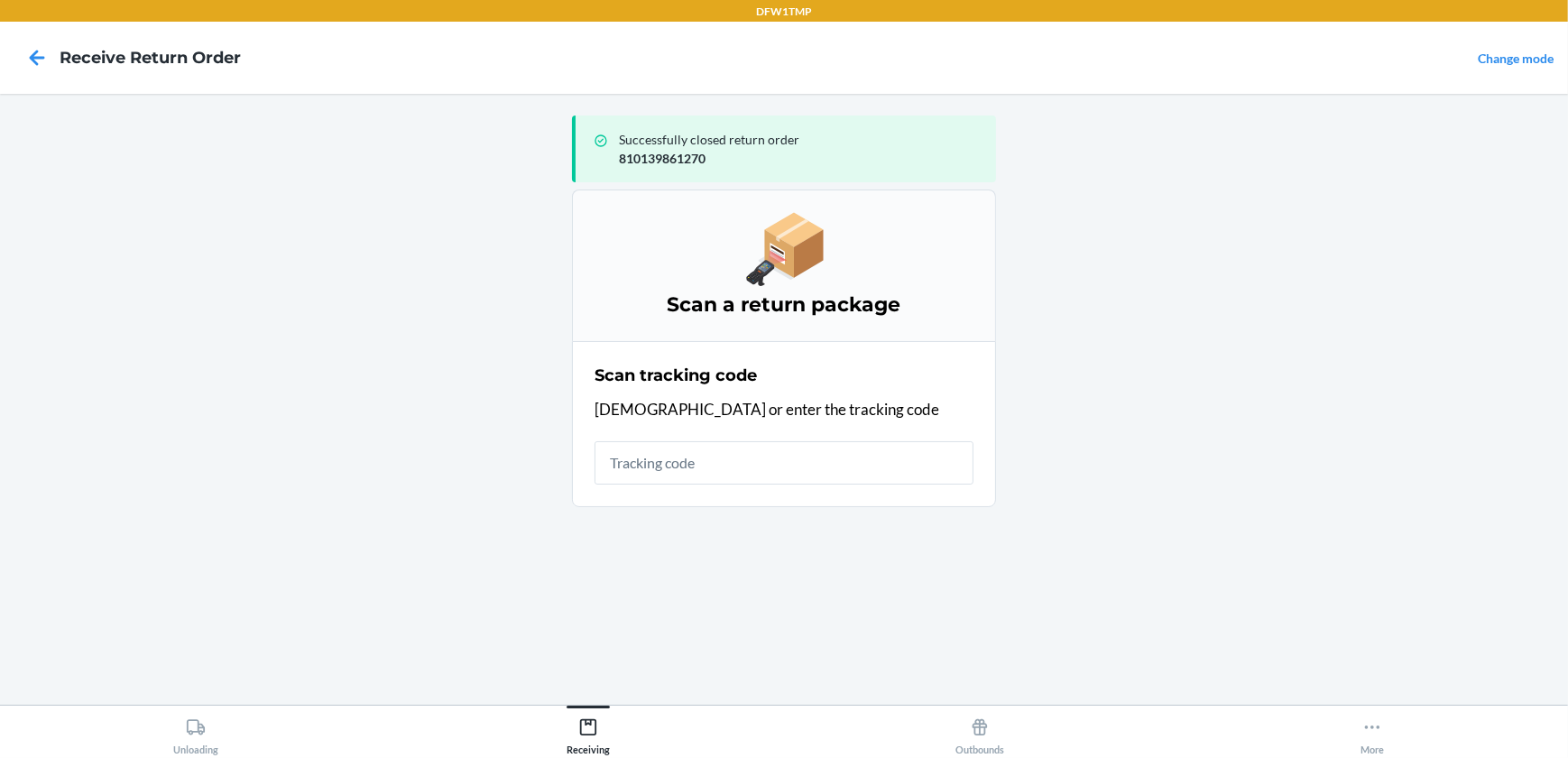
drag, startPoint x: 987, startPoint y: 620, endPoint x: 951, endPoint y: 609, distance: 37.6
click at [984, 617] on div "Successfully closed return order 810139861270 Scan a return package Scan tracki…" at bounding box center [784, 398] width 424 height 582
click at [189, 728] on icon at bounding box center [196, 727] width 20 height 20
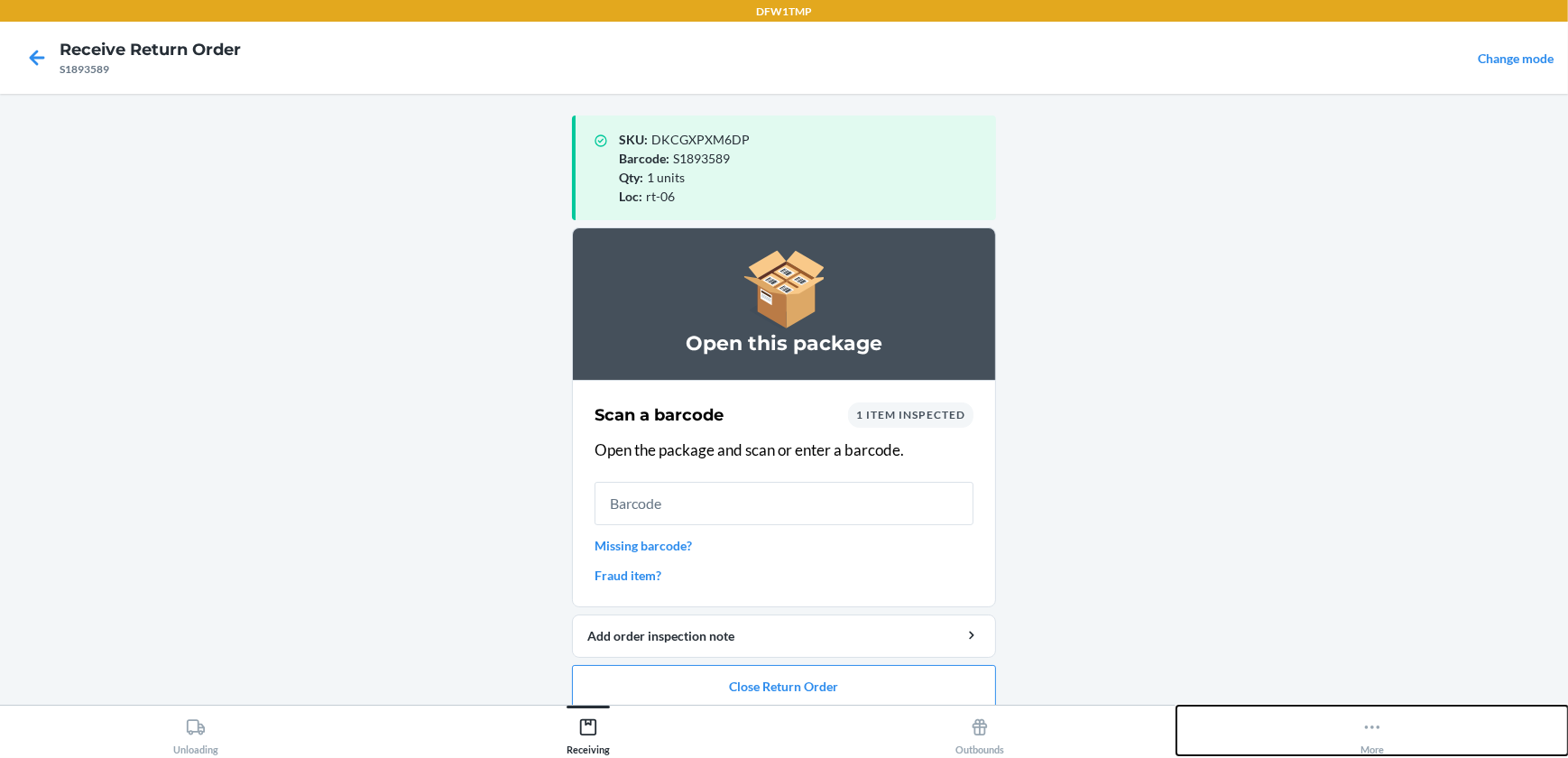
click at [1371, 731] on icon at bounding box center [1371, 727] width 20 height 20
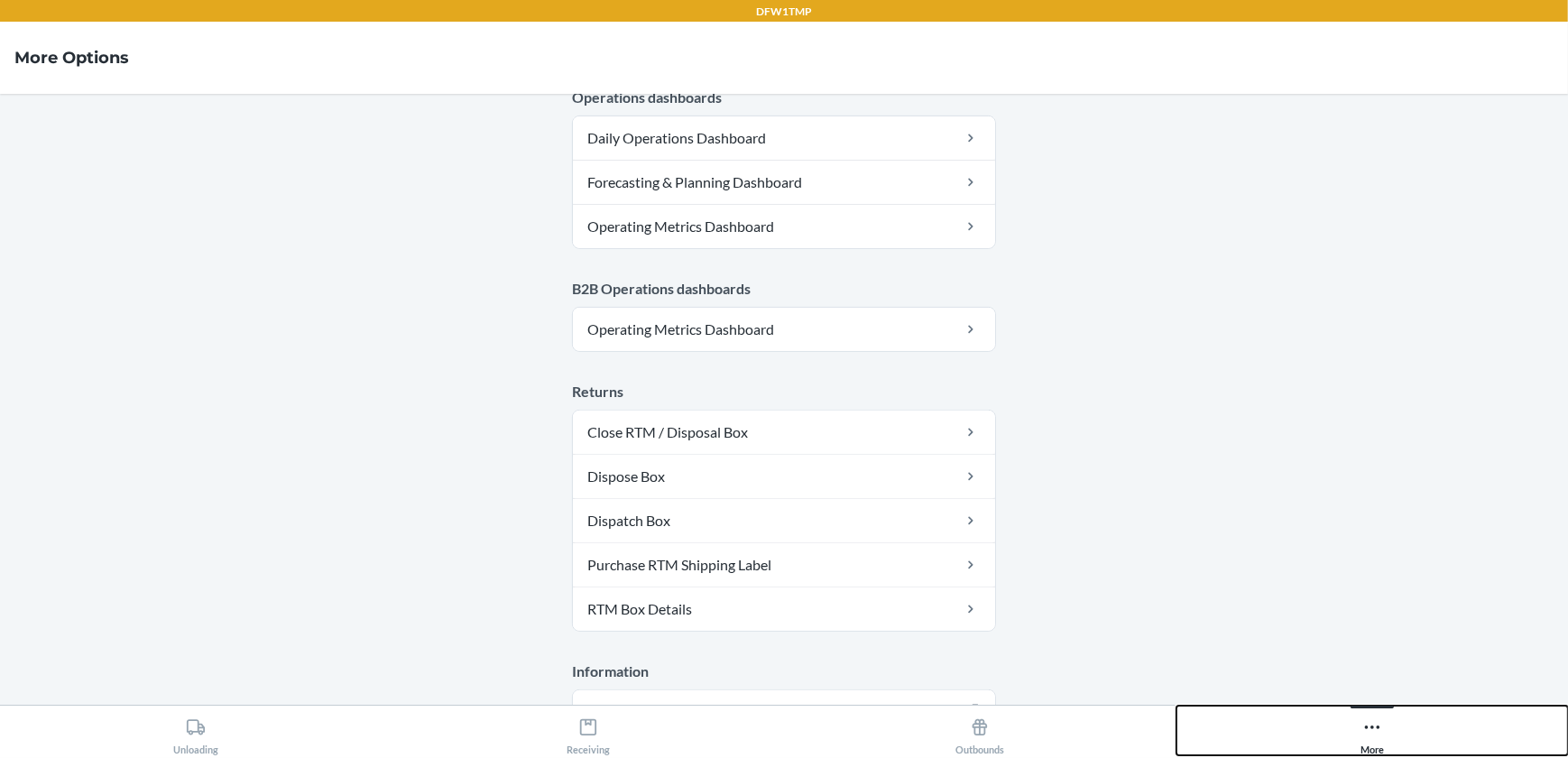
scroll to position [973, 0]
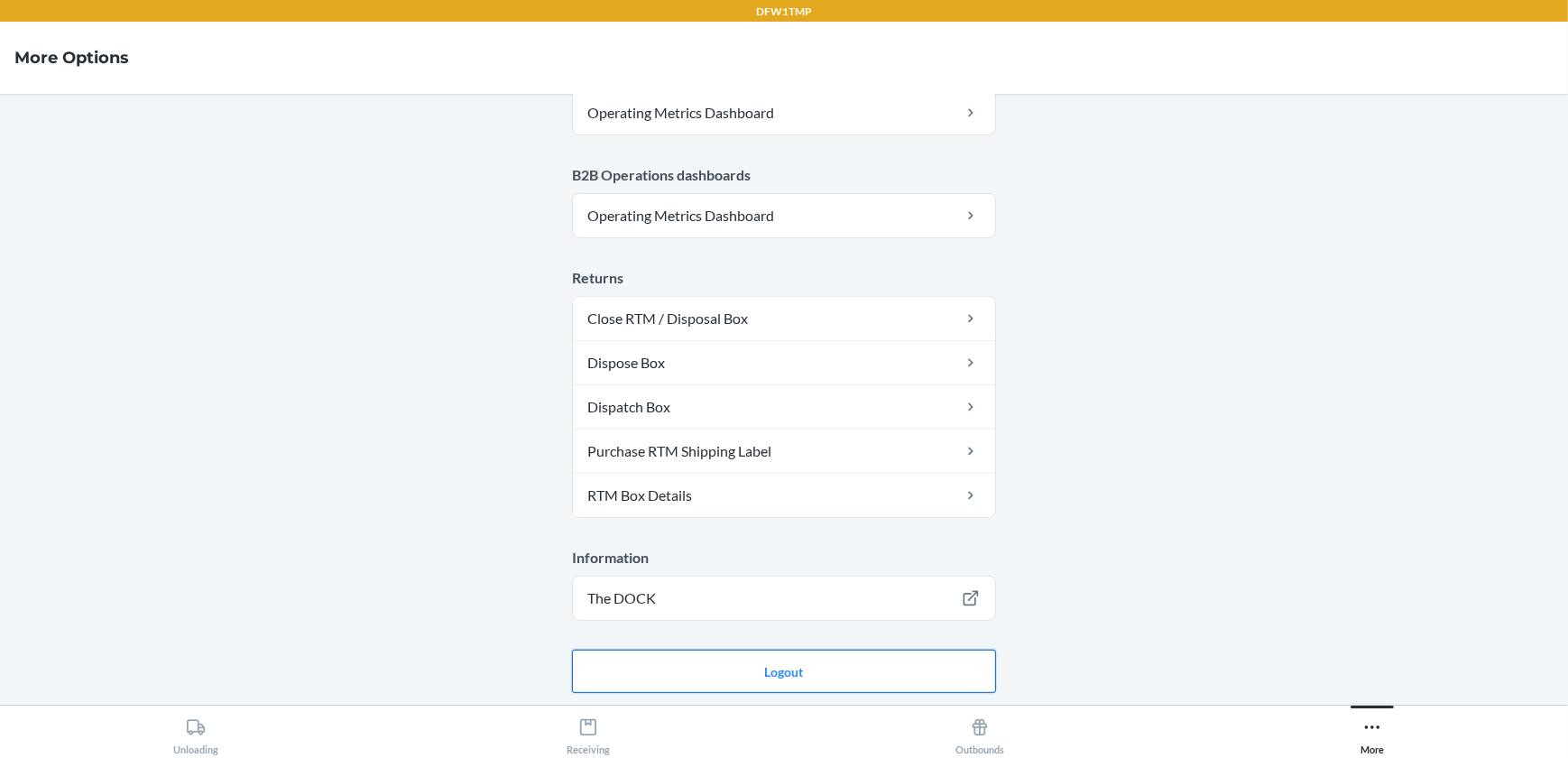
click at [842, 676] on button "Logout" at bounding box center [784, 670] width 424 height 43
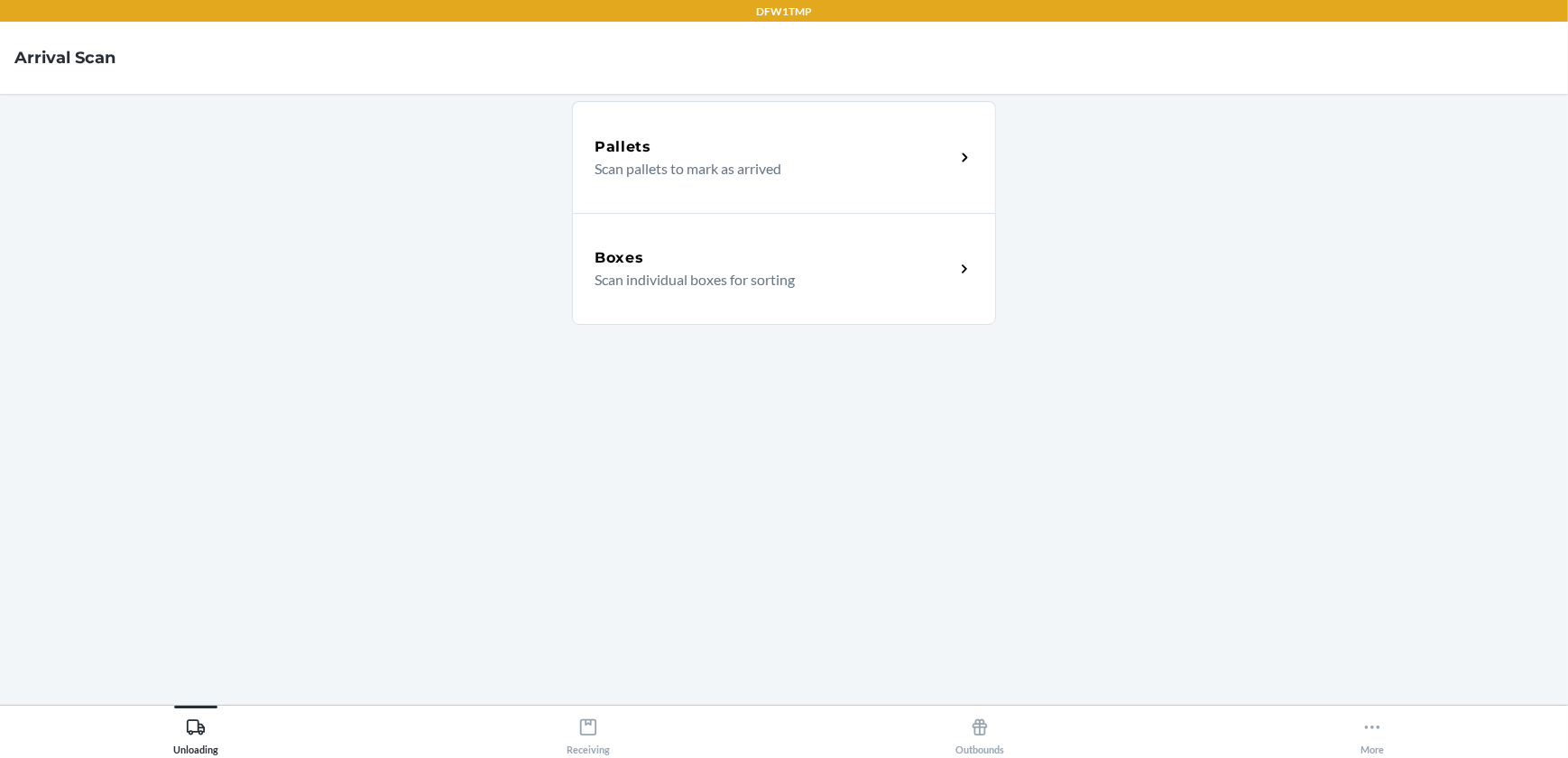
click at [909, 285] on p "Scan individual boxes for sorting" at bounding box center [767, 280] width 345 height 21
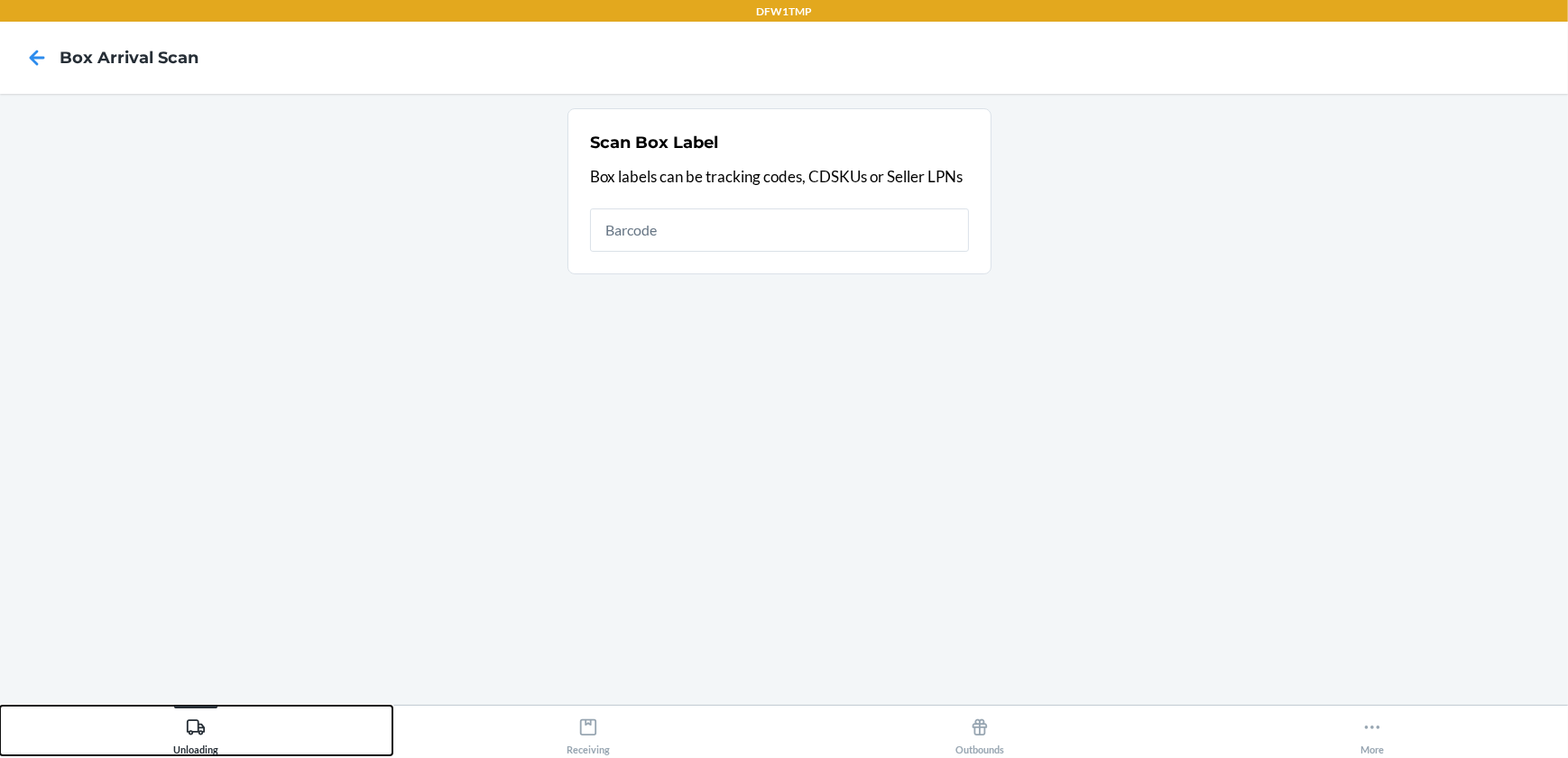
click at [188, 731] on icon at bounding box center [196, 726] width 18 height 15
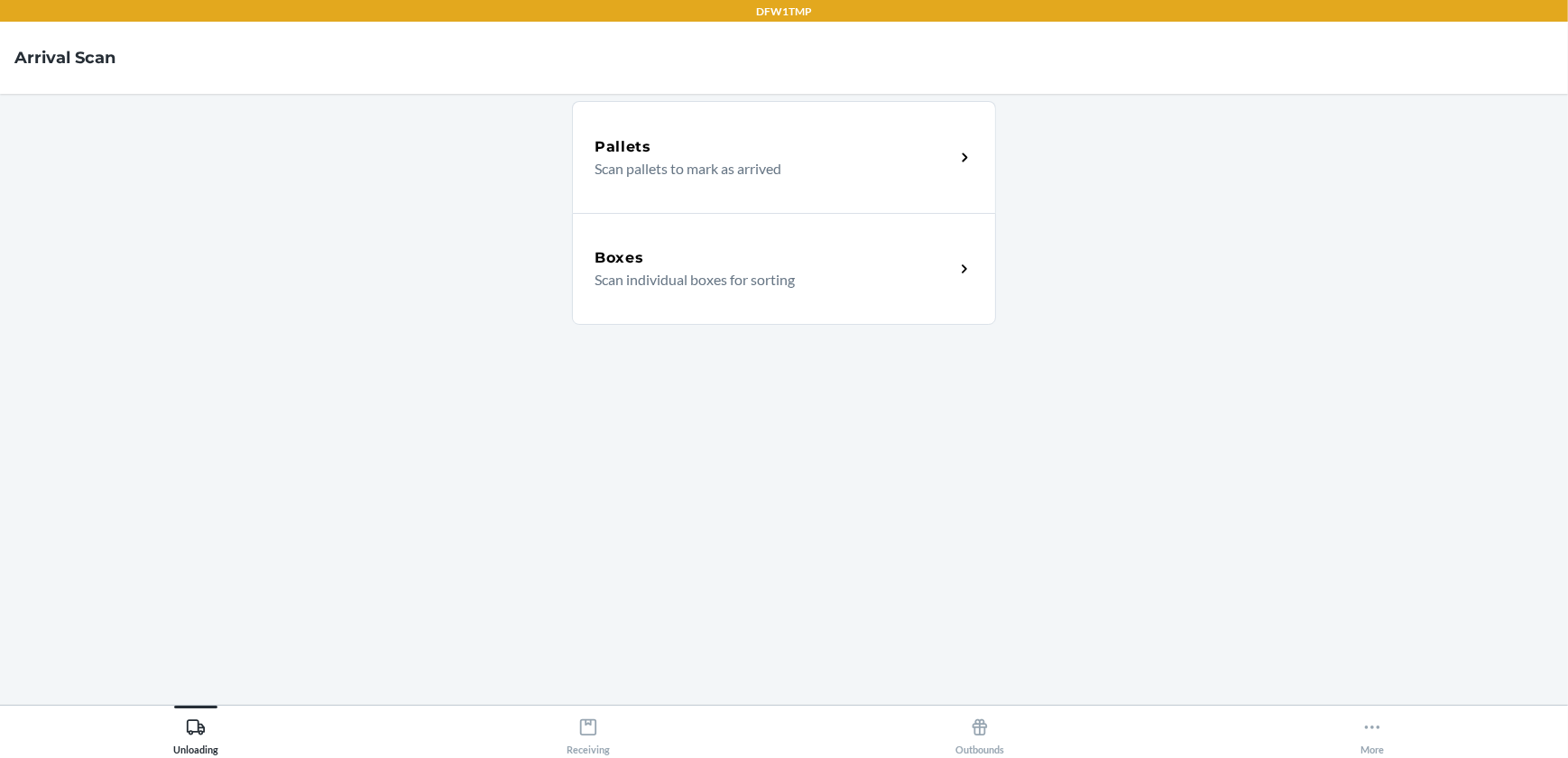
click at [930, 266] on div "Boxes" at bounding box center [773, 257] width 360 height 21
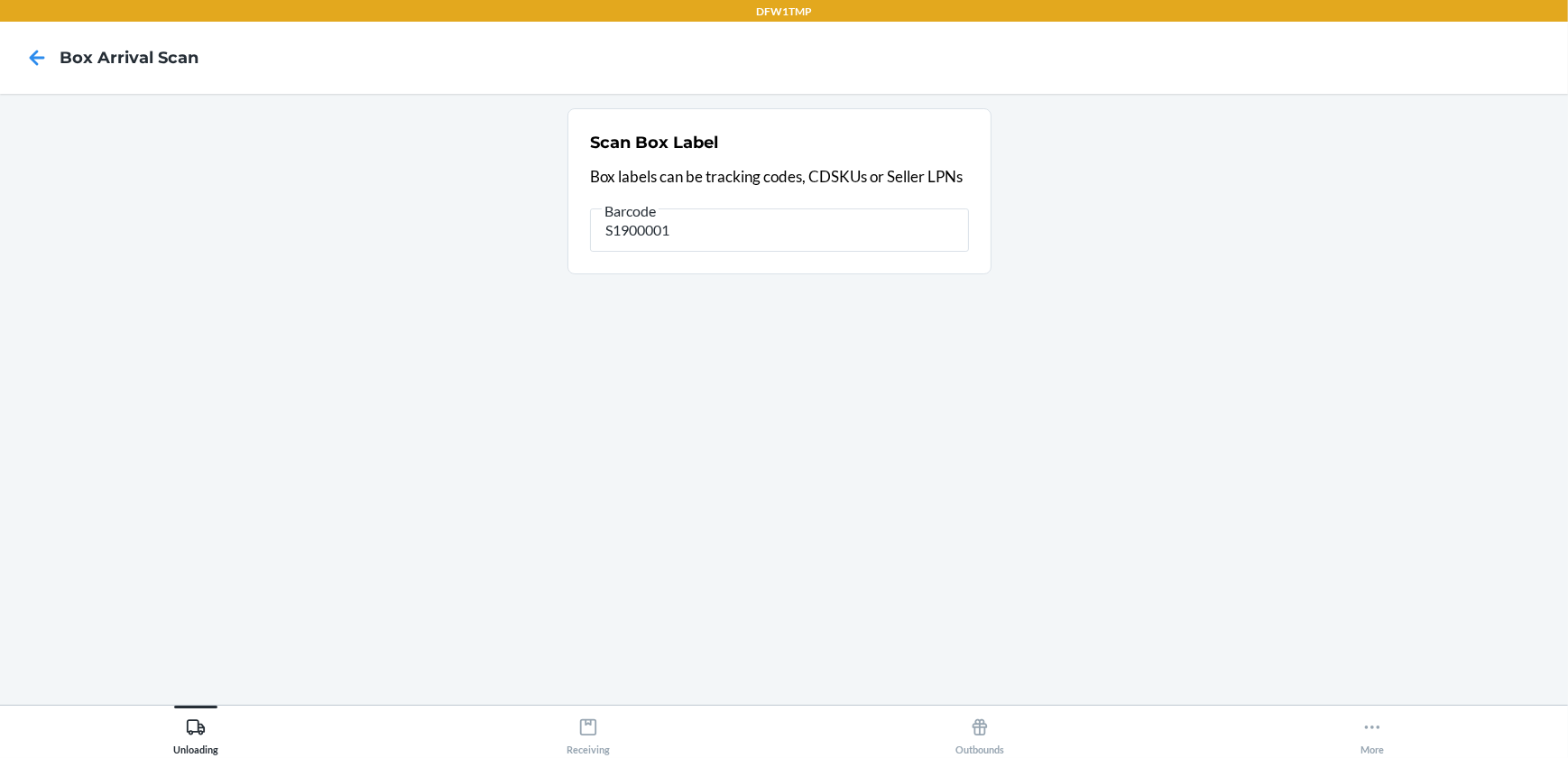
type input "S1900001"
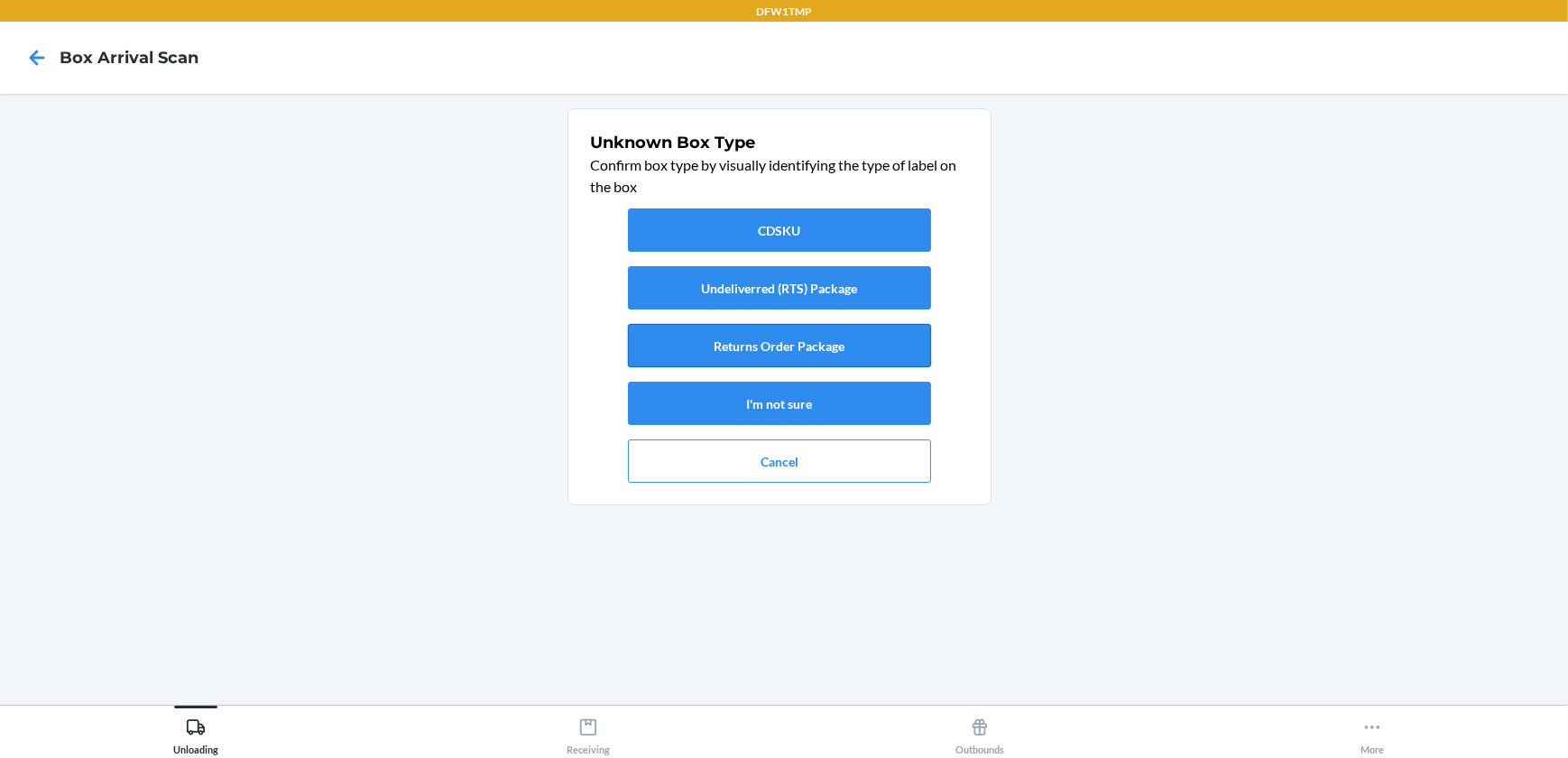
click at [870, 339] on button "Returns Order Package" at bounding box center [779, 345] width 303 height 43
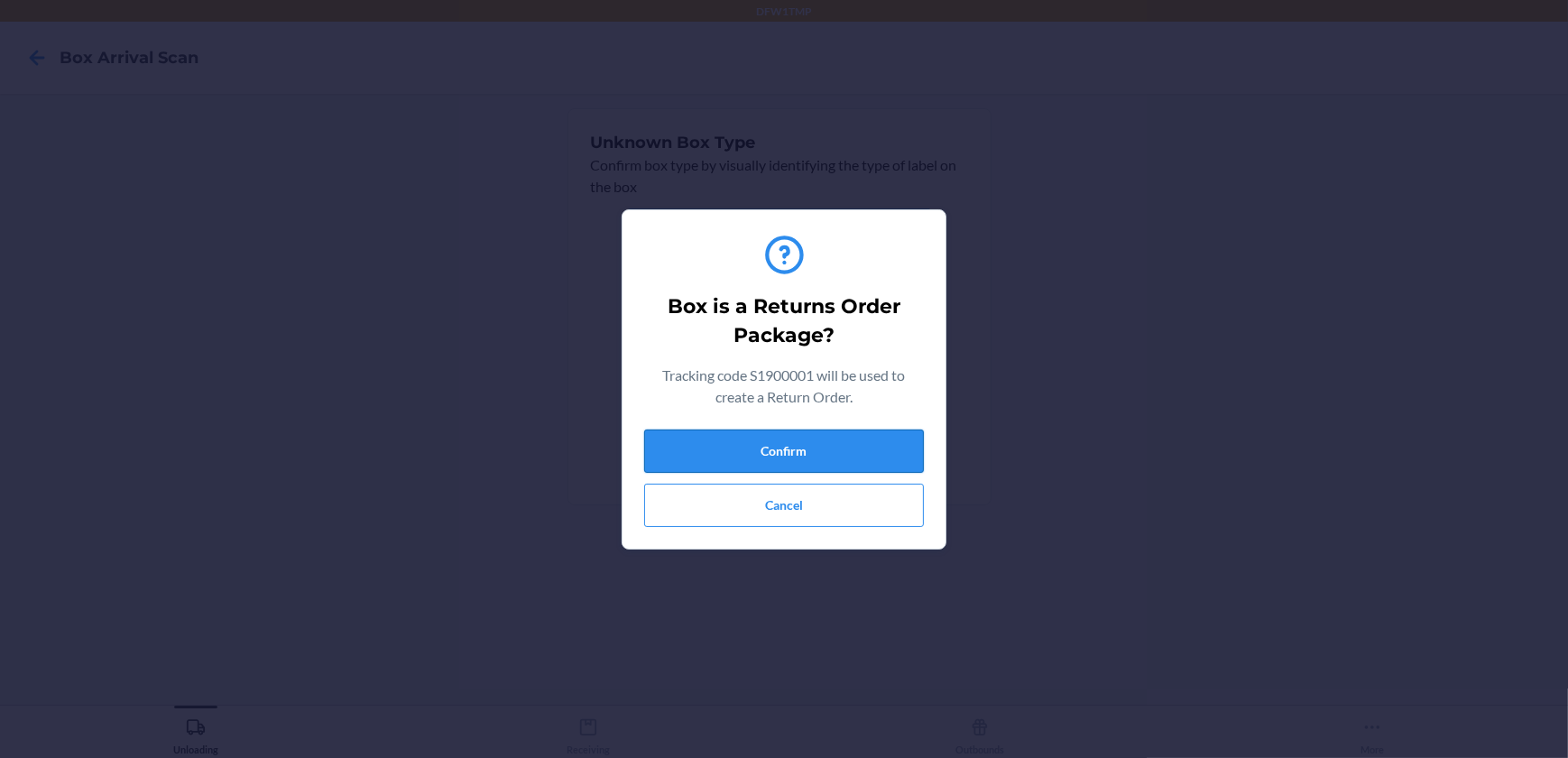
click at [784, 441] on button "Confirm" at bounding box center [784, 450] width 280 height 43
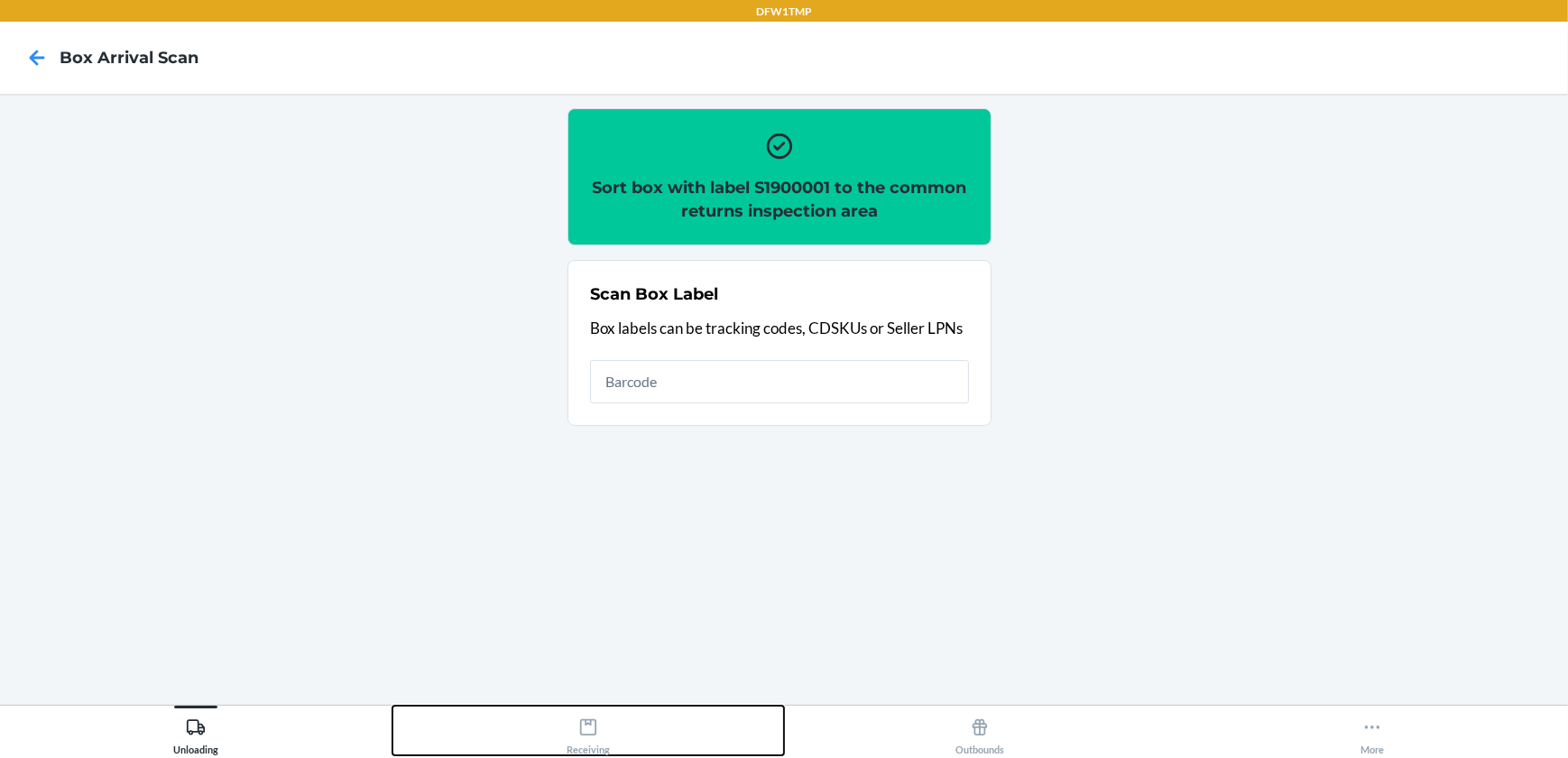
click at [584, 727] on icon at bounding box center [588, 727] width 20 height 20
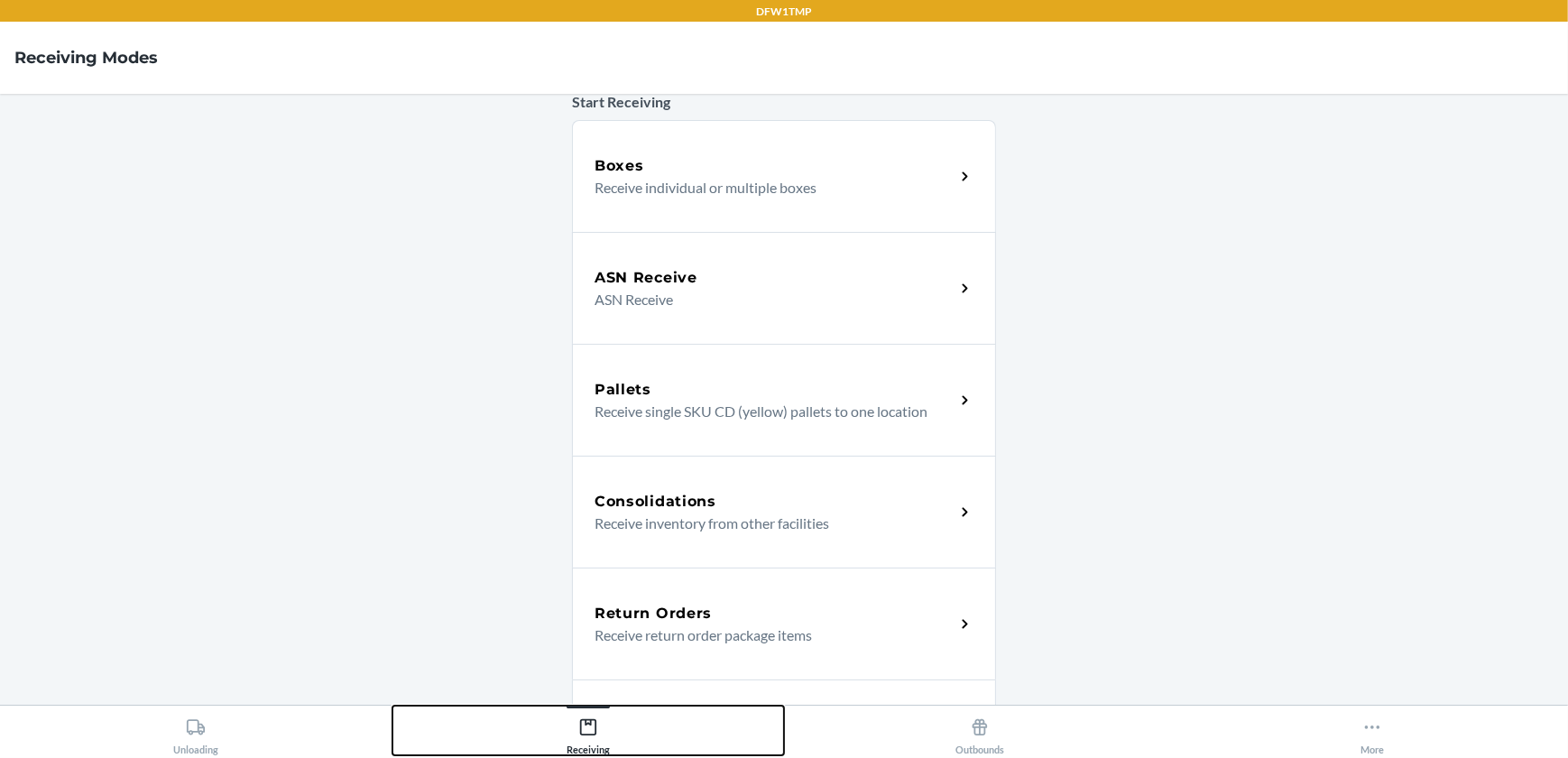
scroll to position [115, 0]
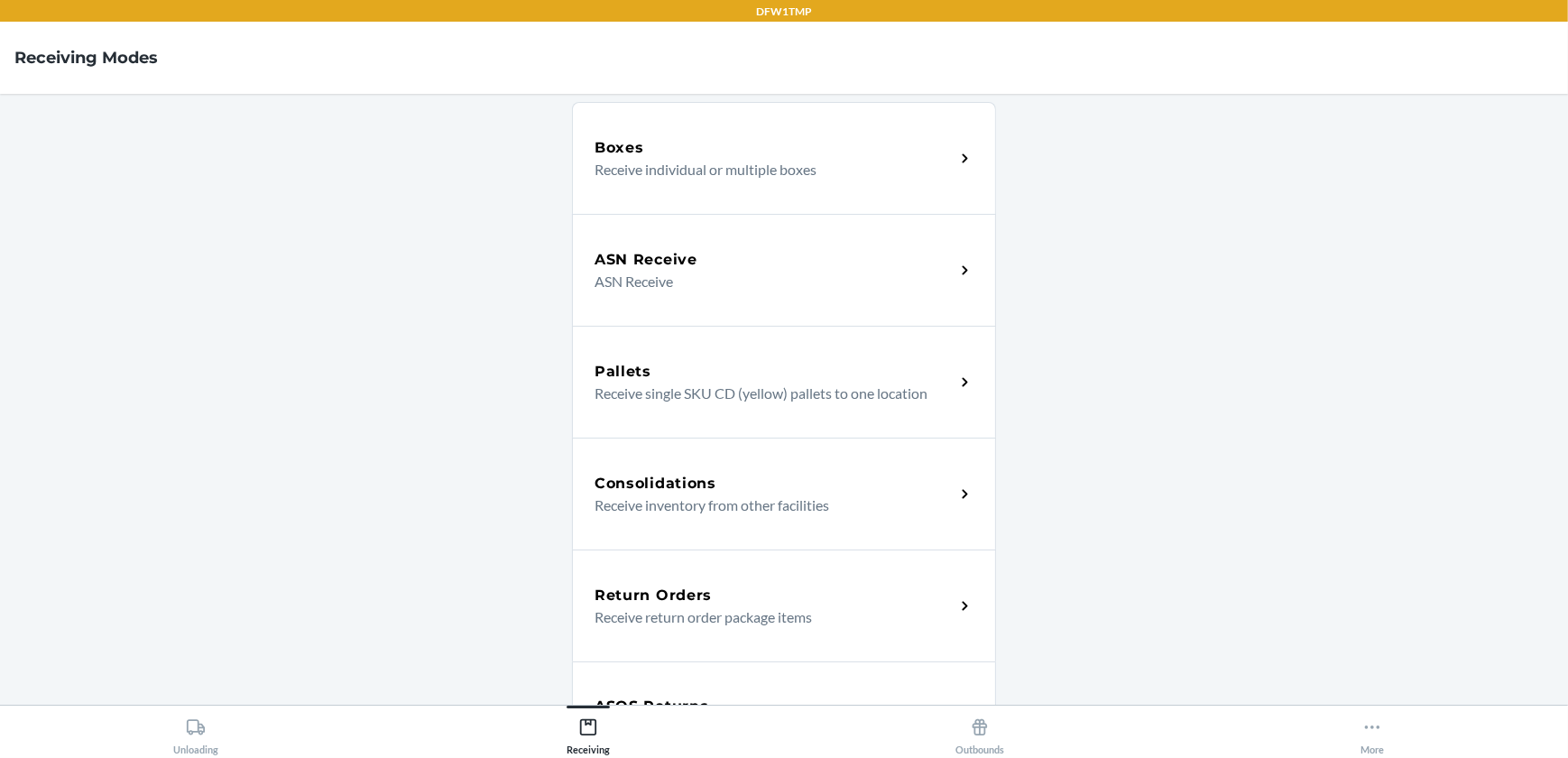
click at [856, 635] on div "Return Orders Receive return order package items" at bounding box center [784, 606] width 424 height 112
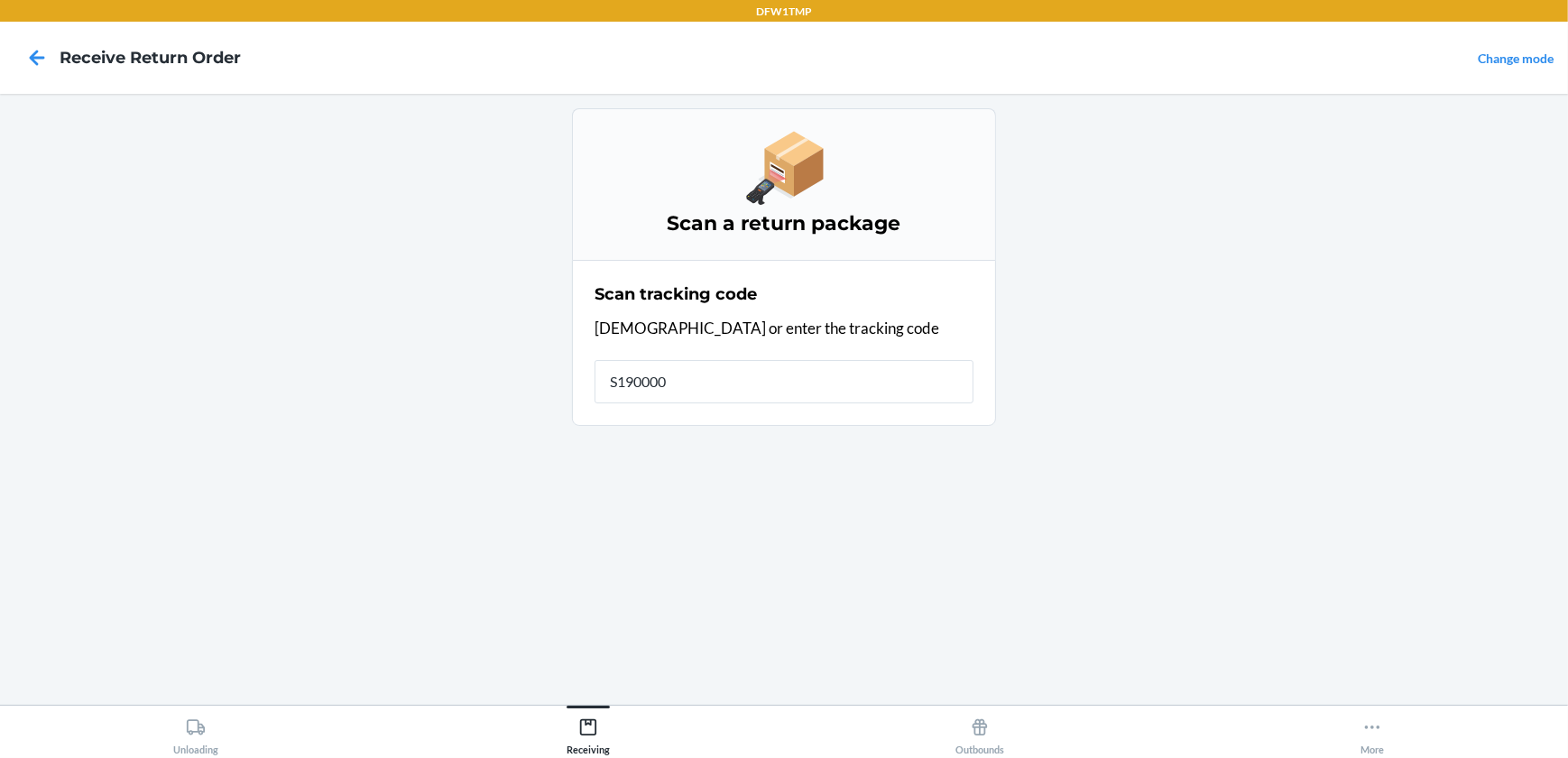
type input "S1900001"
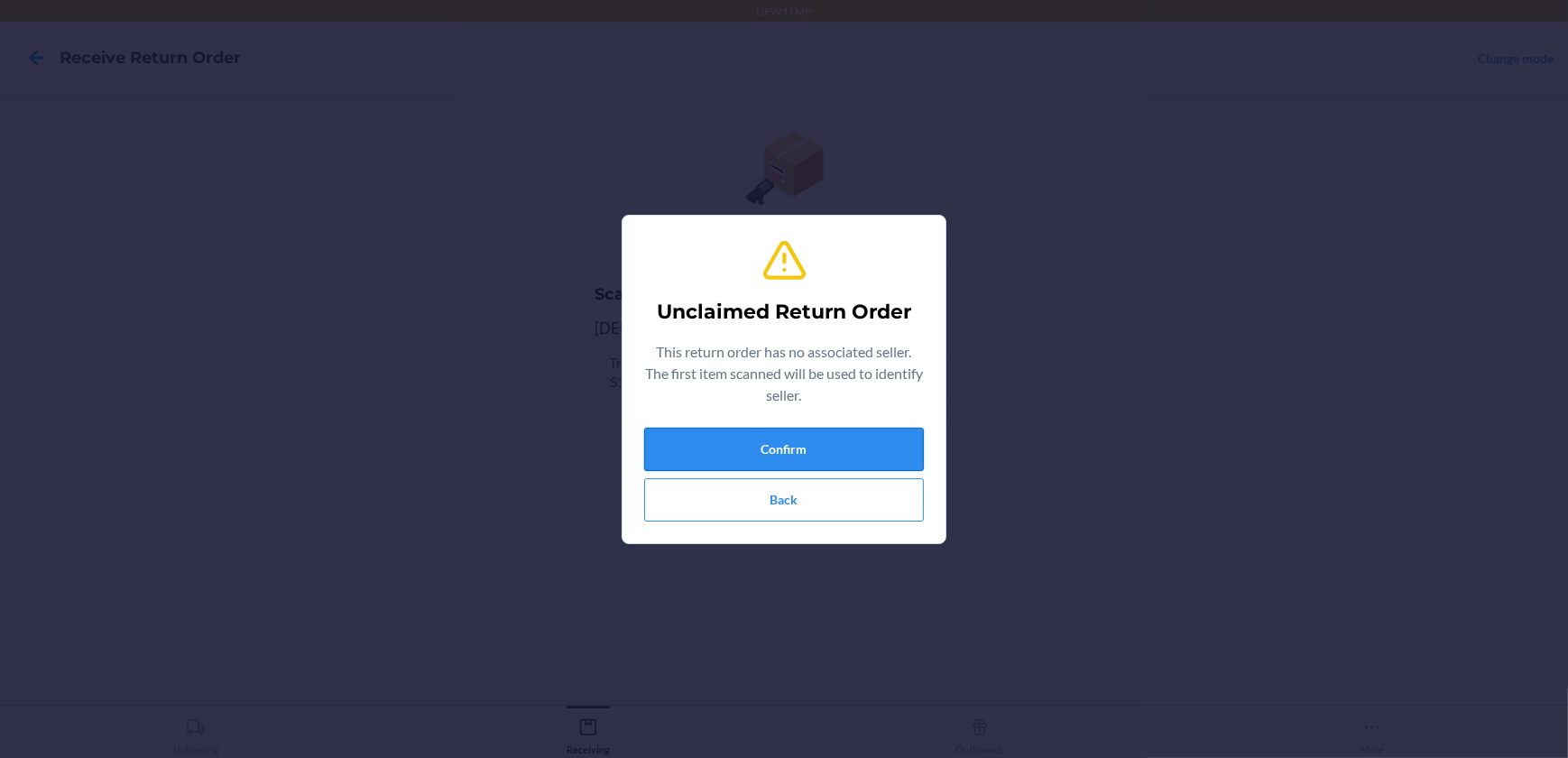
click at [835, 453] on button "Confirm" at bounding box center [784, 448] width 280 height 43
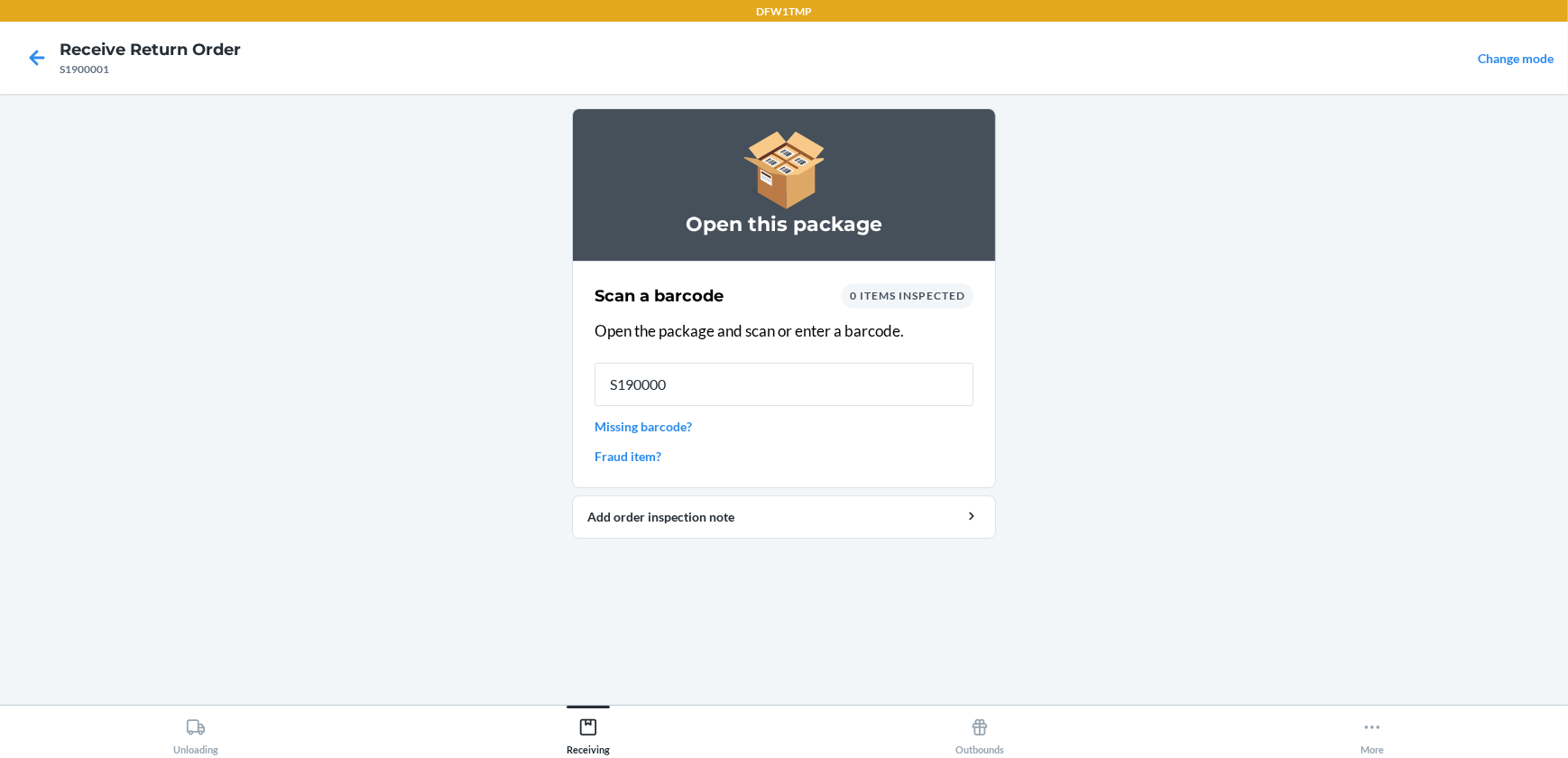
type input "S1900001"
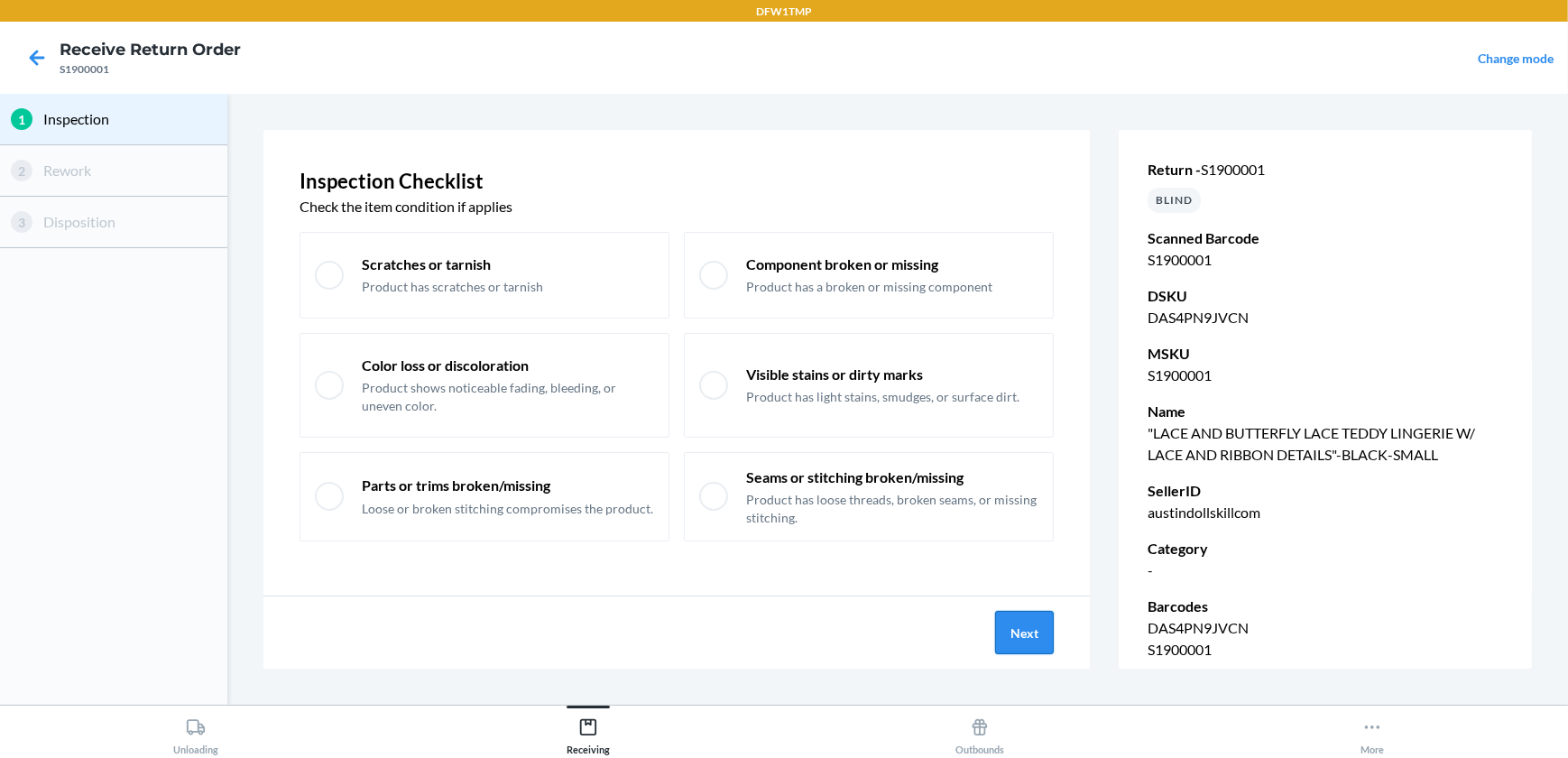
click at [1014, 630] on button "Next" at bounding box center [1024, 632] width 59 height 43
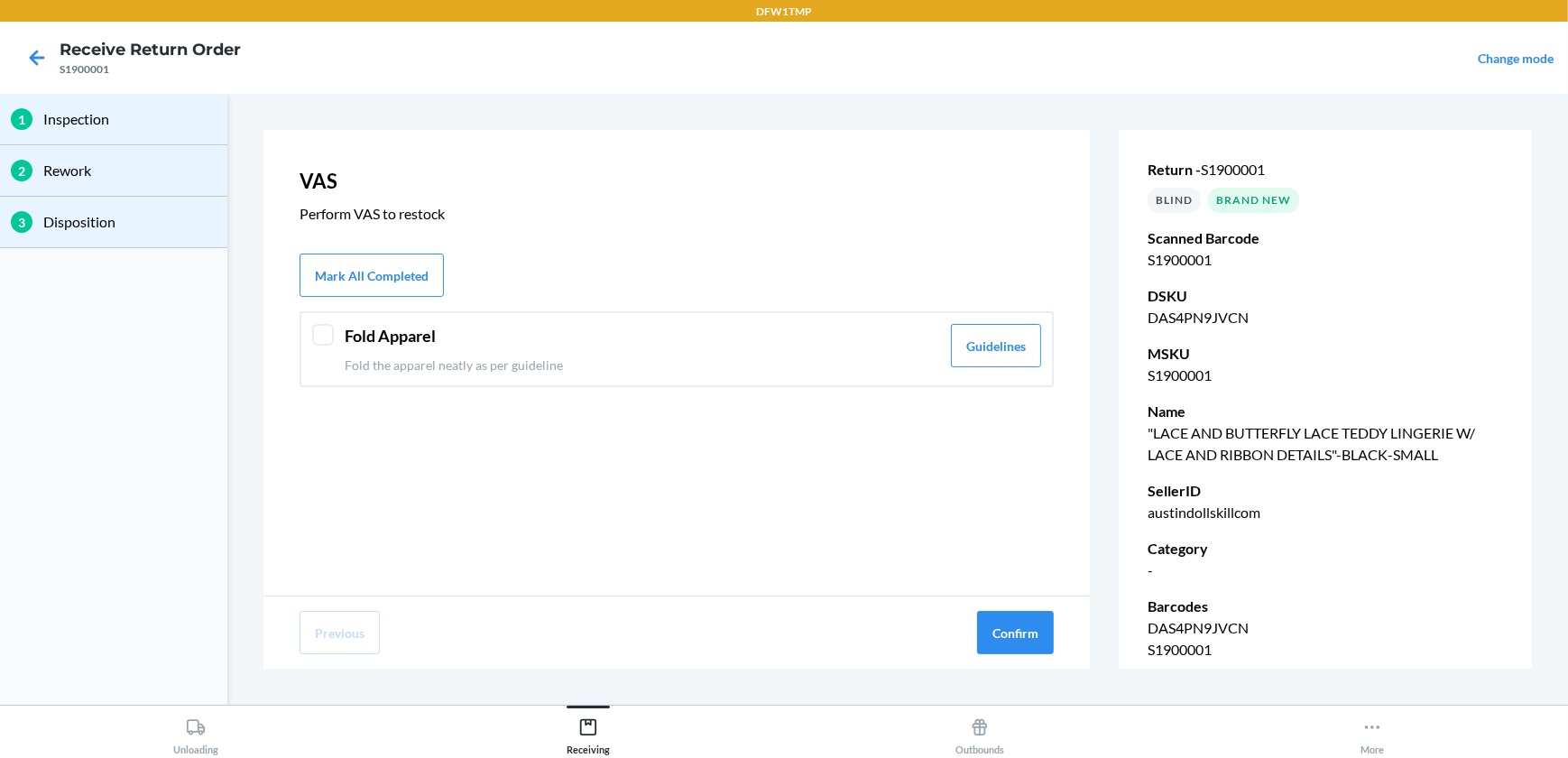
click at [321, 336] on div at bounding box center [323, 335] width 21 height 21
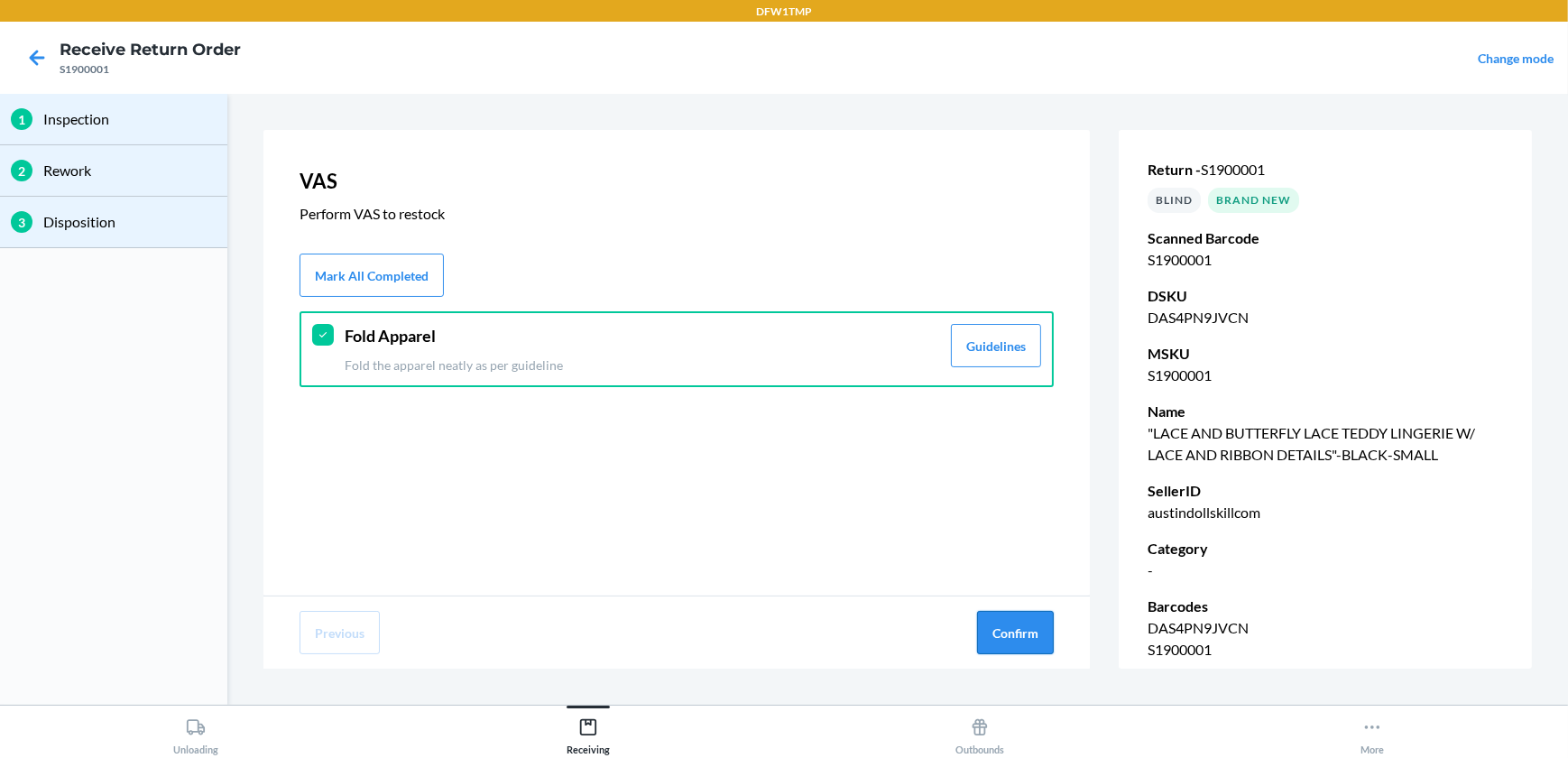
click at [1020, 631] on button "Confirm" at bounding box center [1014, 632] width 76 height 43
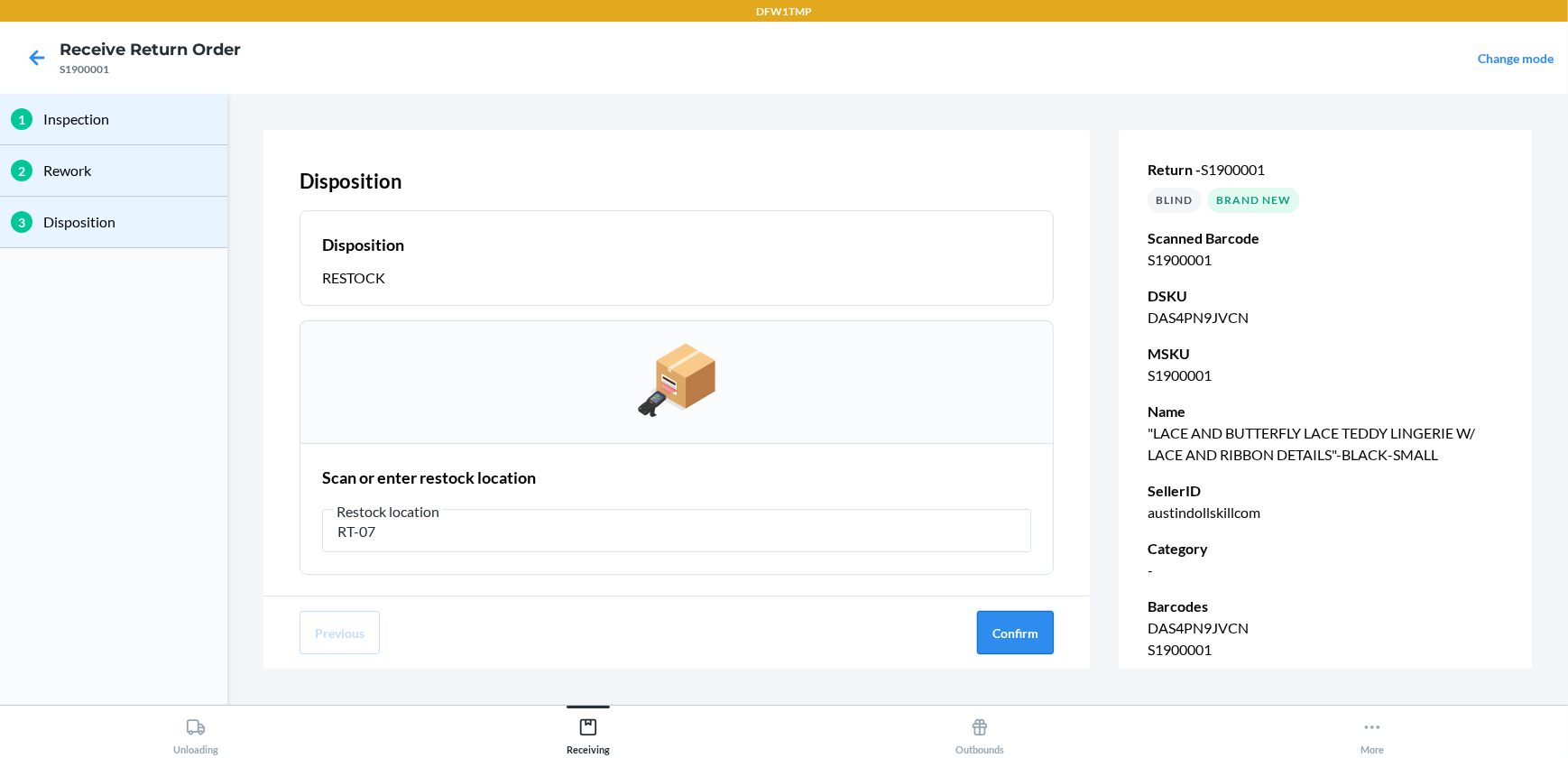
type input "RT-07"
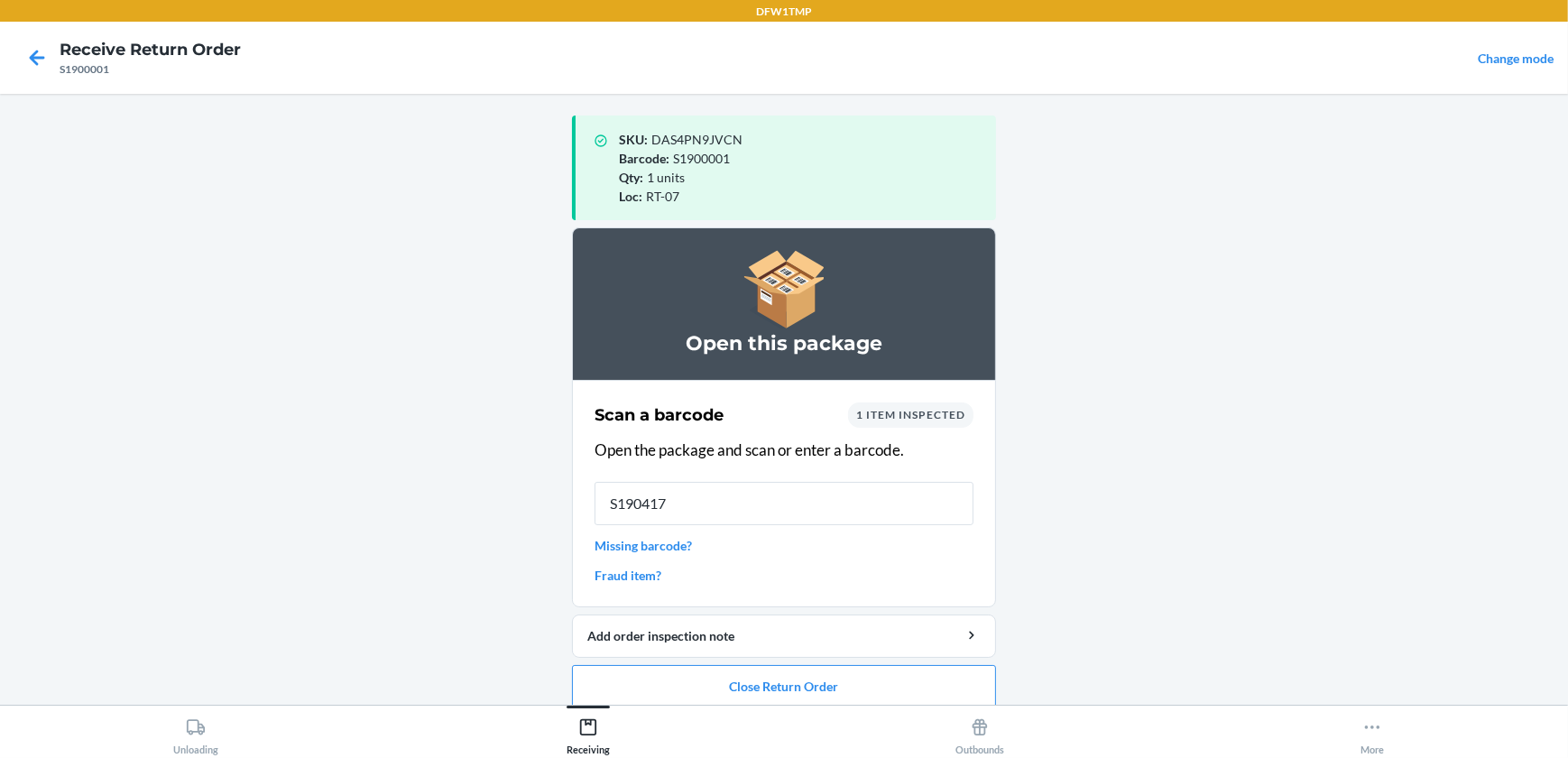
type input "S1904178"
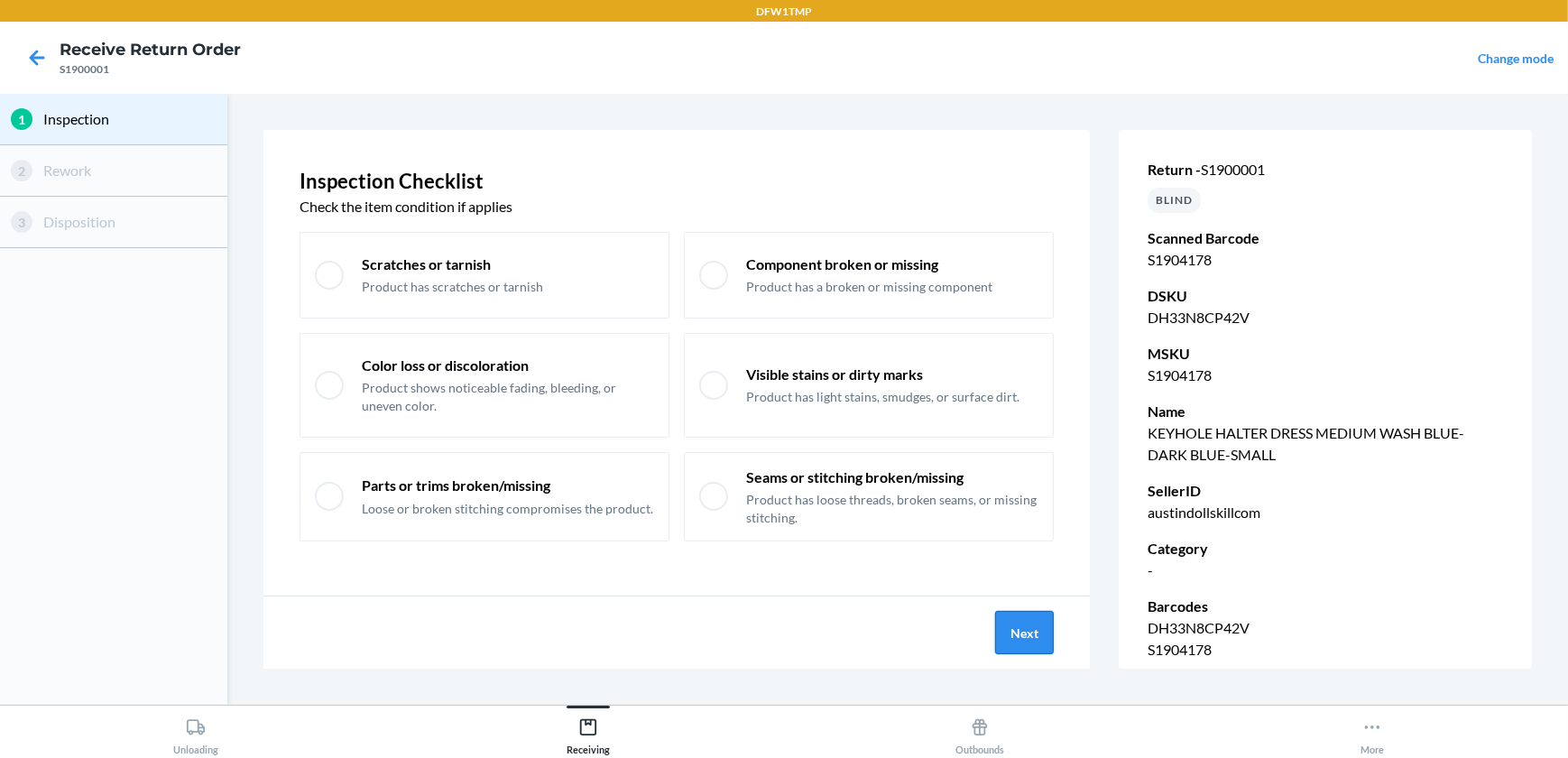
click at [1022, 626] on button "Next" at bounding box center [1024, 632] width 59 height 43
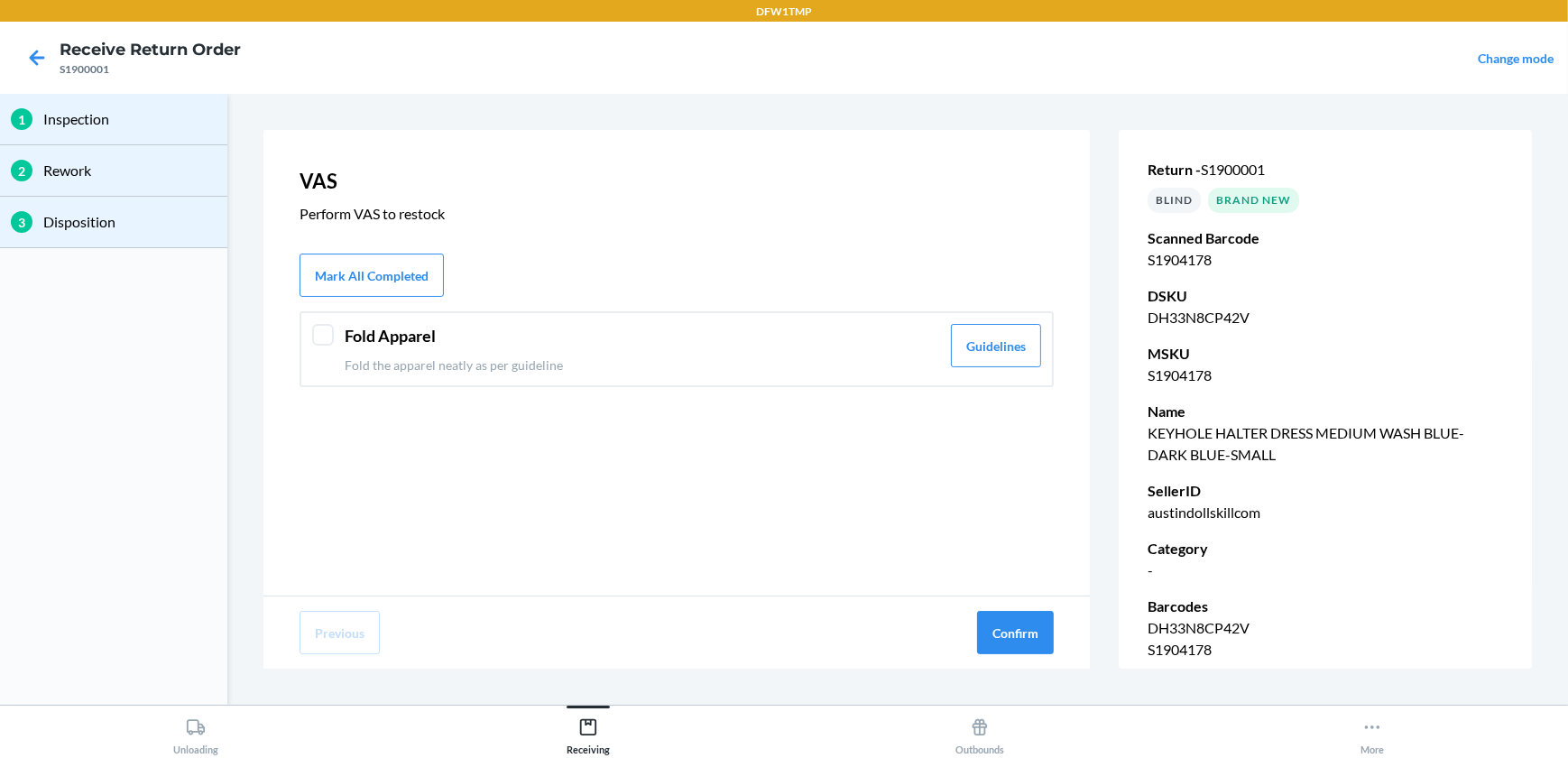
click at [328, 336] on div at bounding box center [323, 335] width 21 height 21
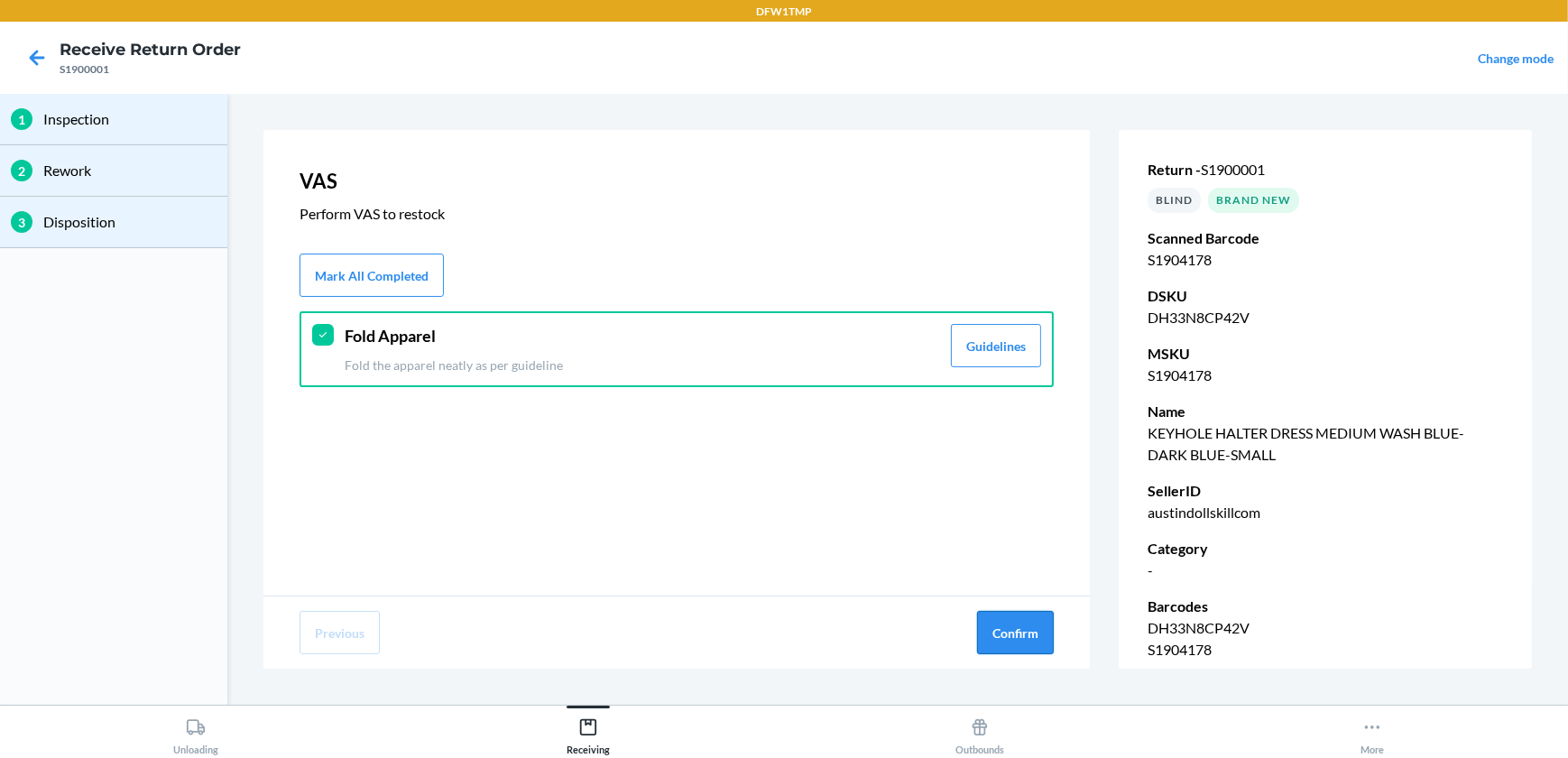
click at [1016, 619] on button "Confirm" at bounding box center [1014, 632] width 76 height 43
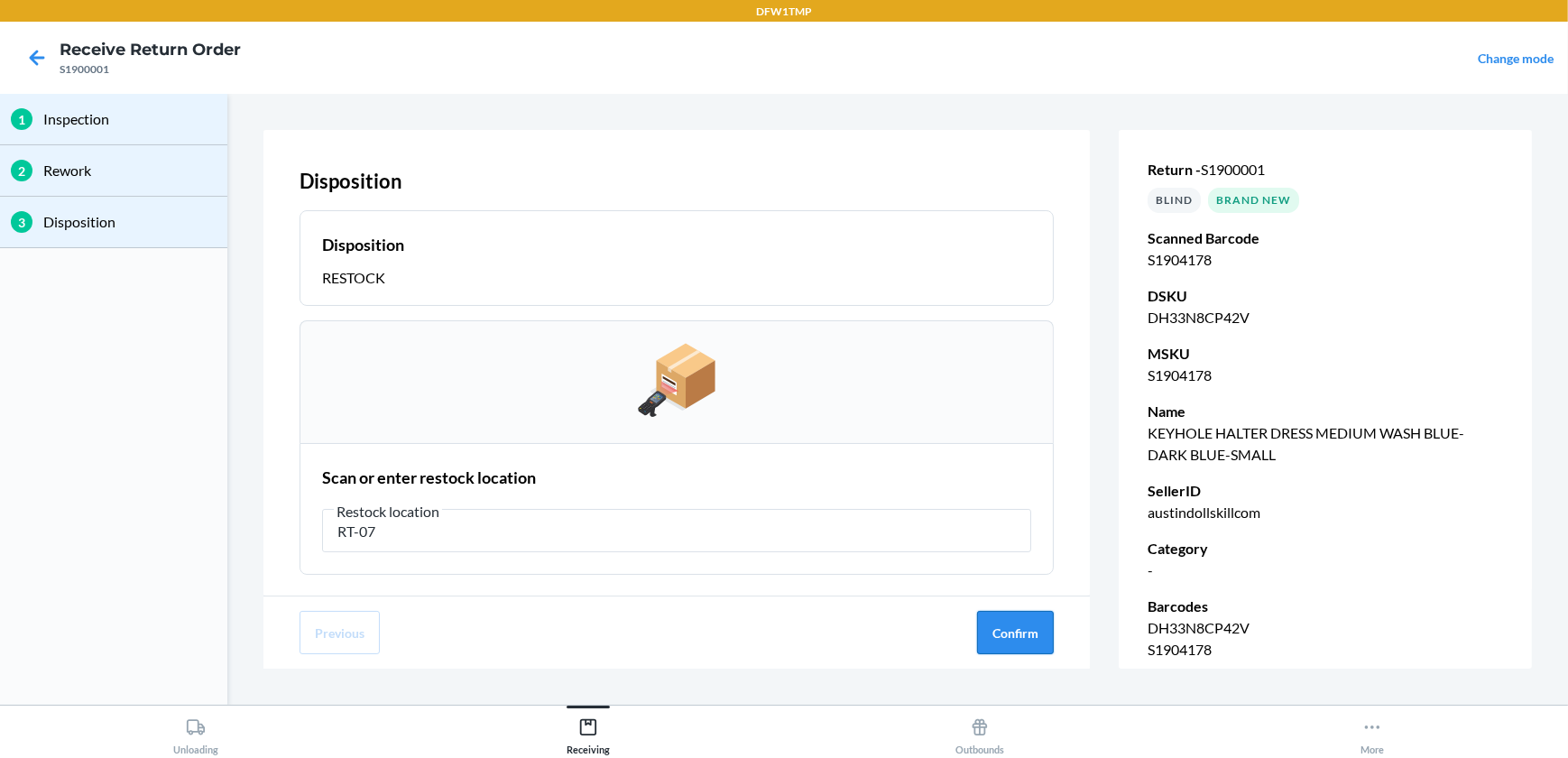
type input "RT-07"
click at [999, 636] on button "Confirm" at bounding box center [1014, 632] width 76 height 43
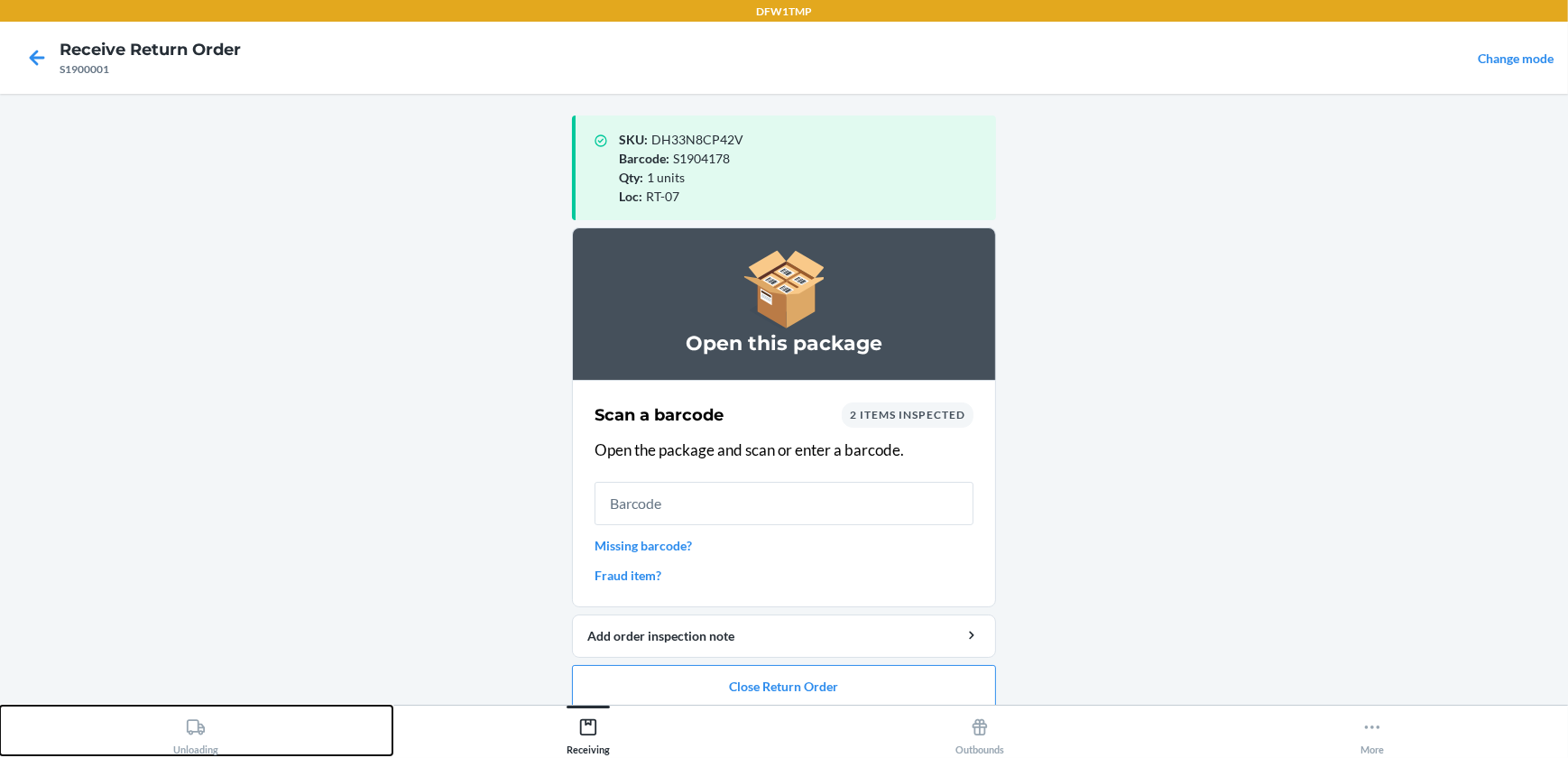
click at [196, 729] on icon at bounding box center [196, 727] width 20 height 20
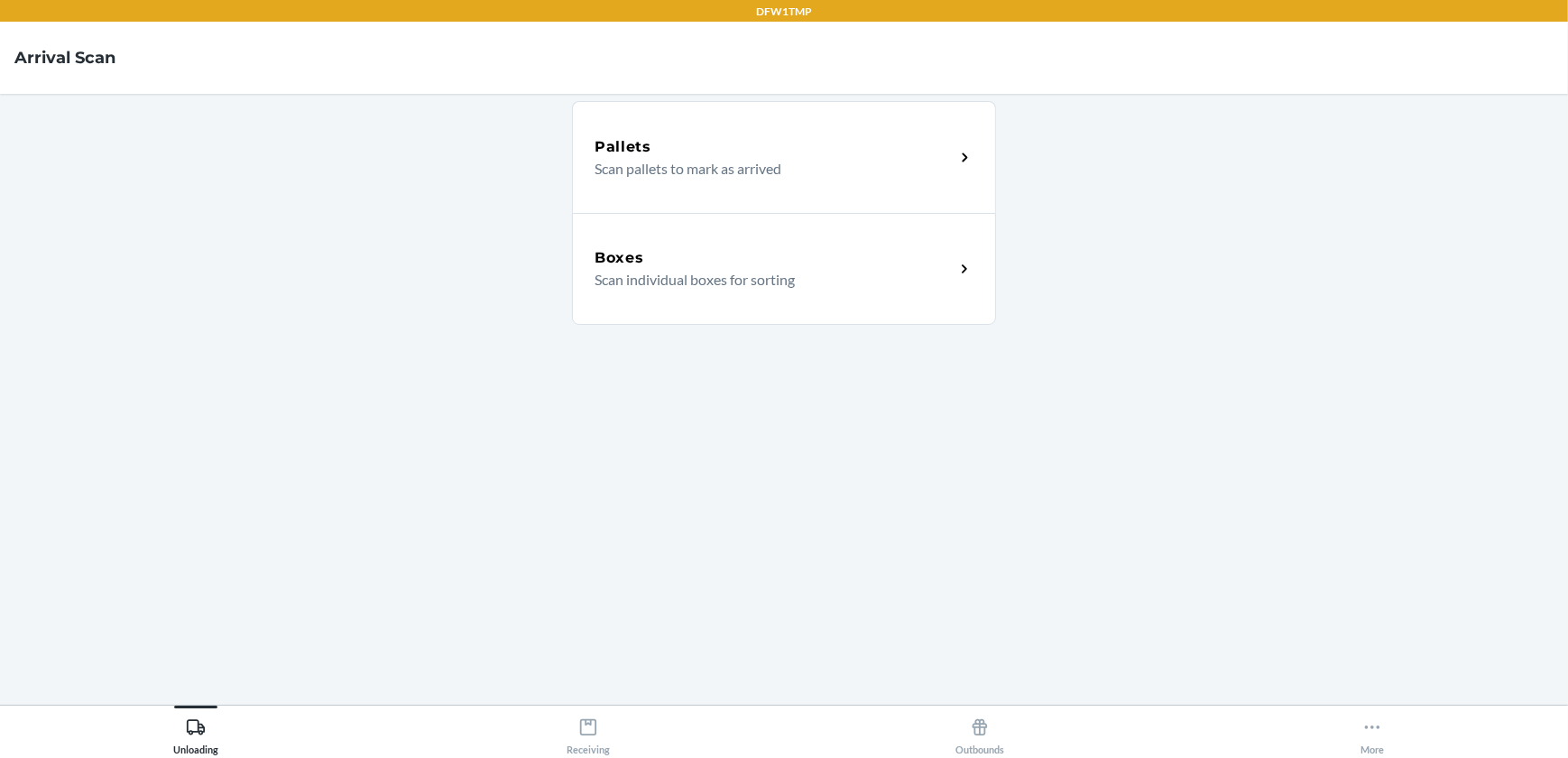
click at [967, 271] on icon at bounding box center [965, 269] width 21 height 21
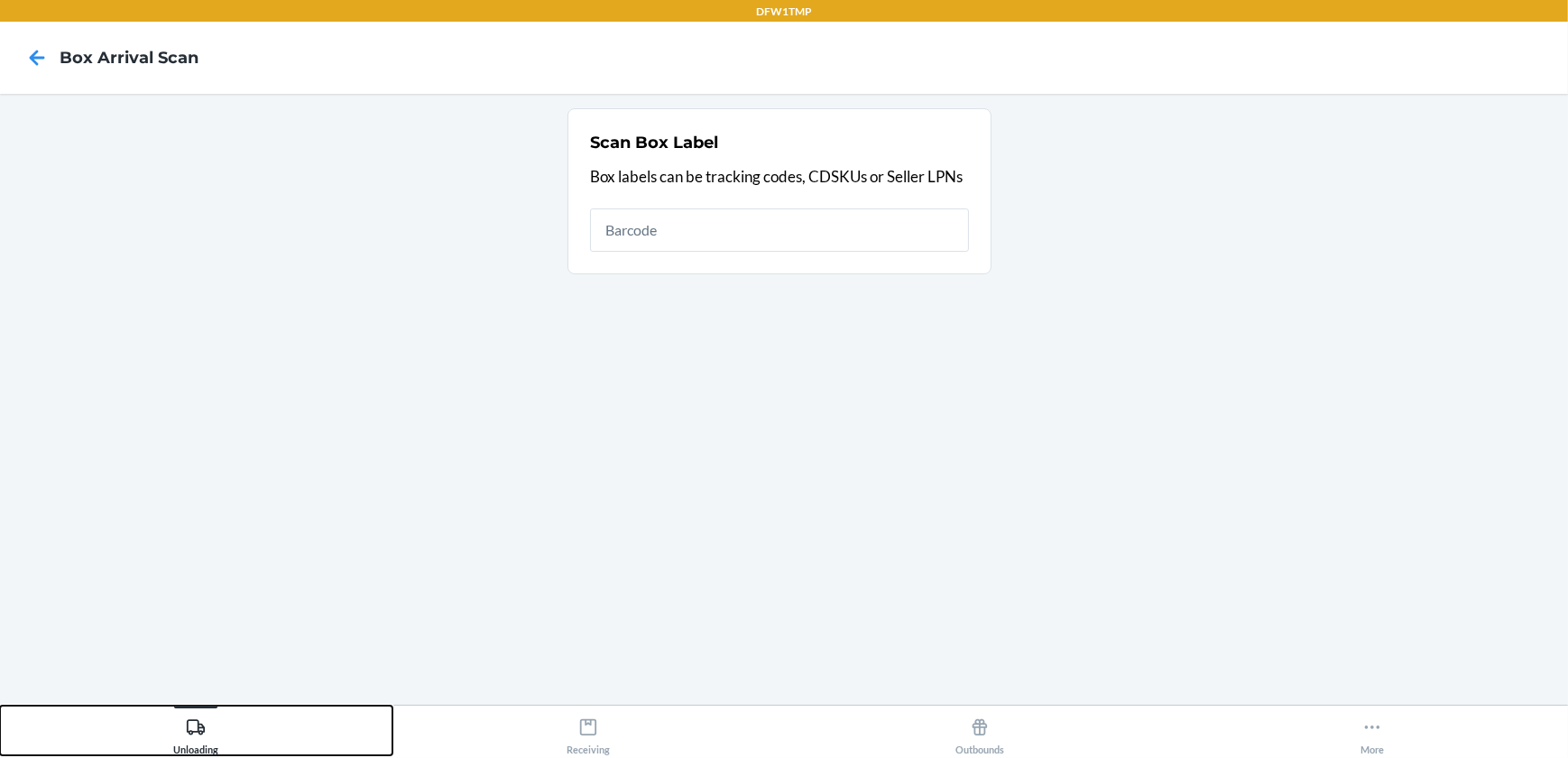
click at [214, 745] on div "Unloading" at bounding box center [196, 732] width 45 height 45
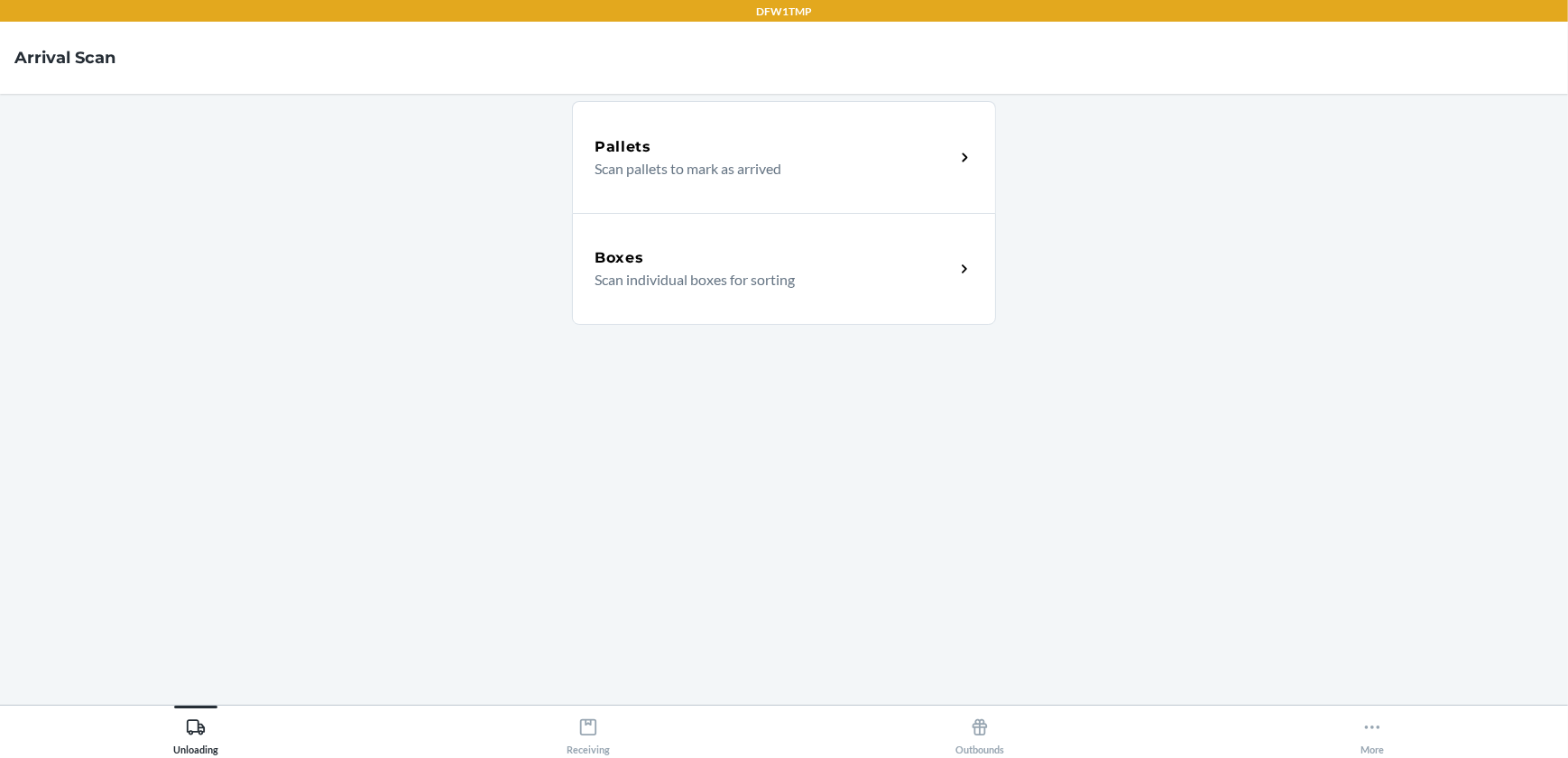
click at [974, 274] on icon at bounding box center [965, 269] width 21 height 21
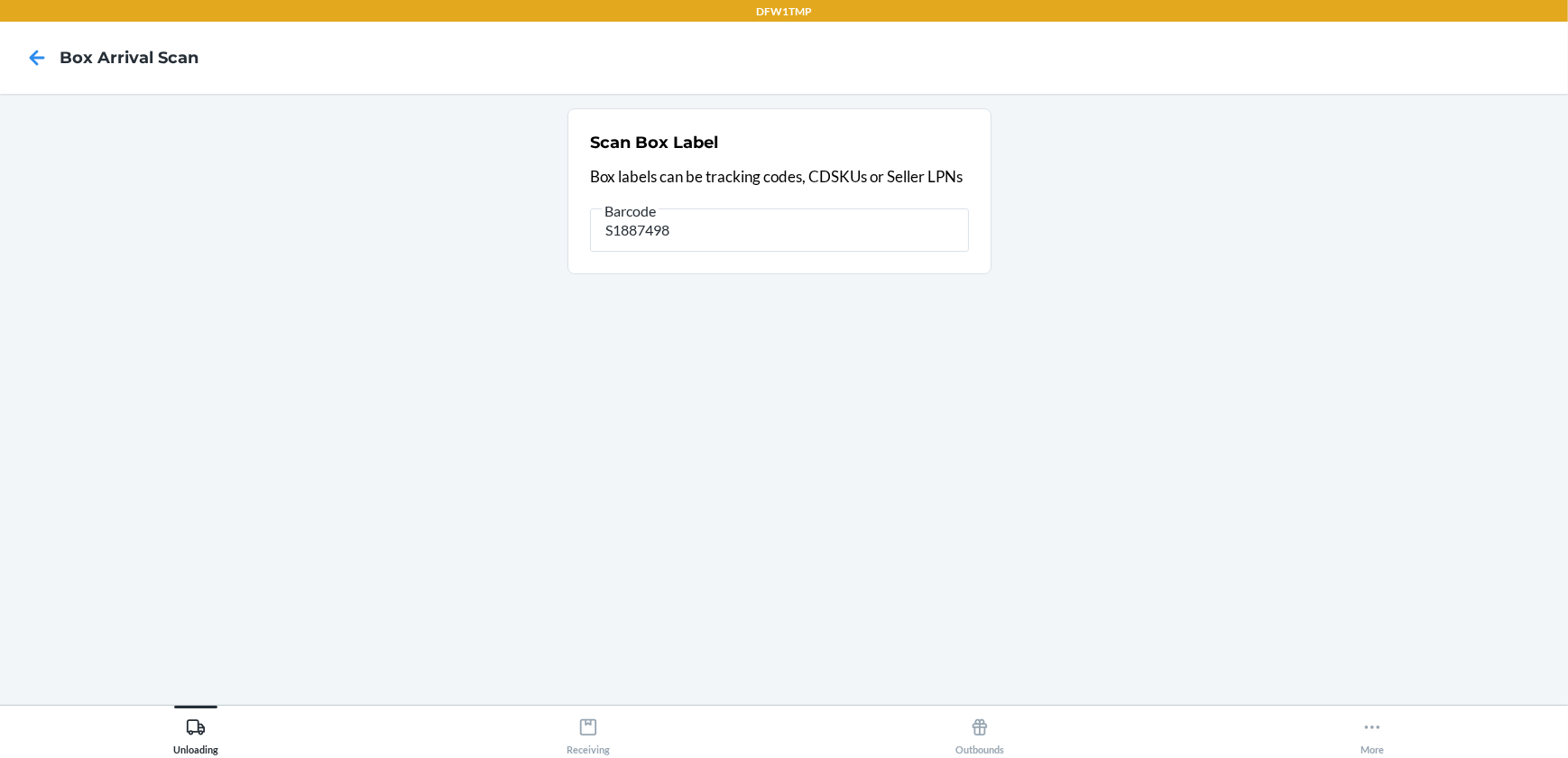
type input "S1887498"
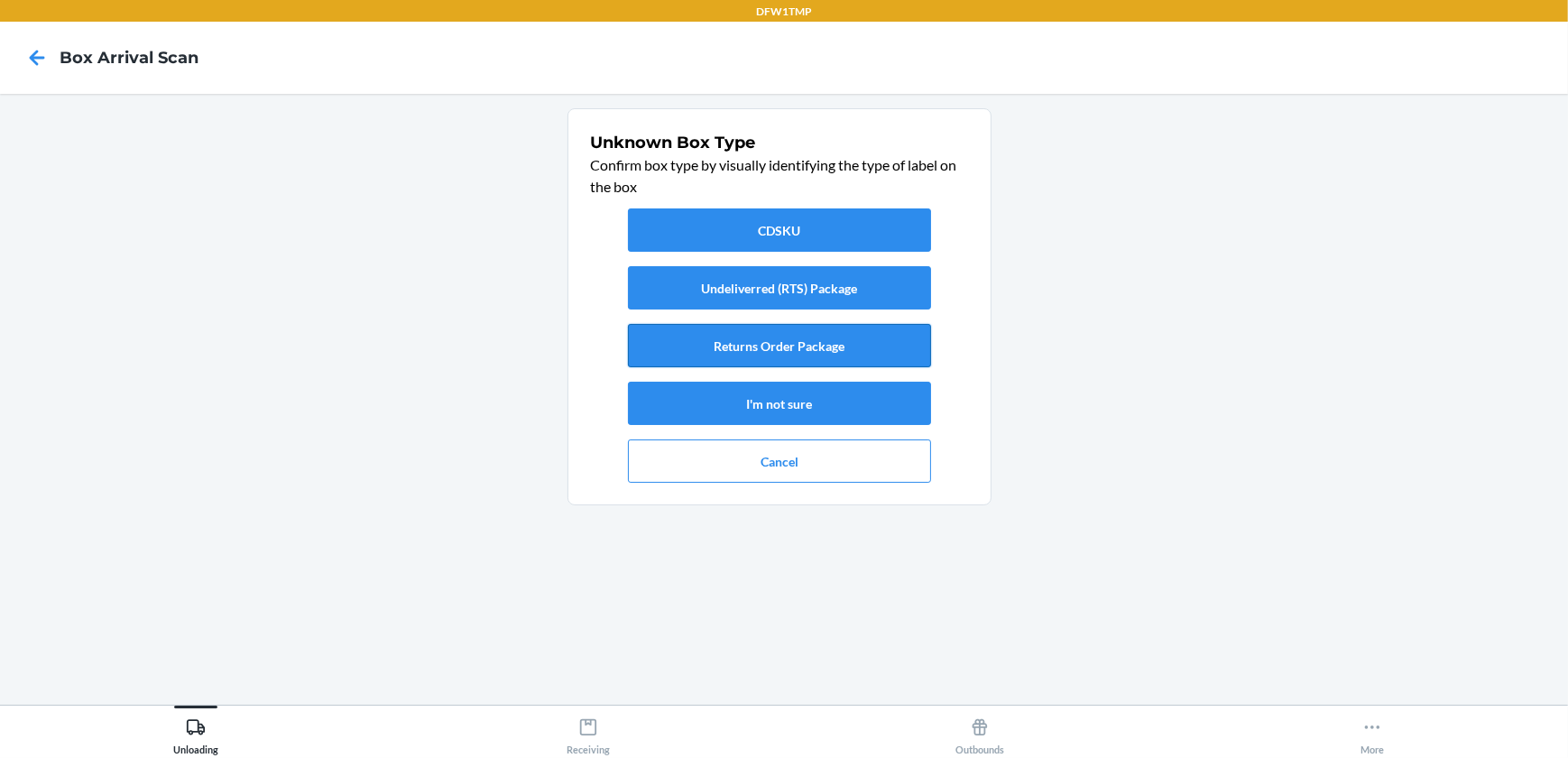
click at [780, 341] on button "Returns Order Package" at bounding box center [779, 345] width 303 height 43
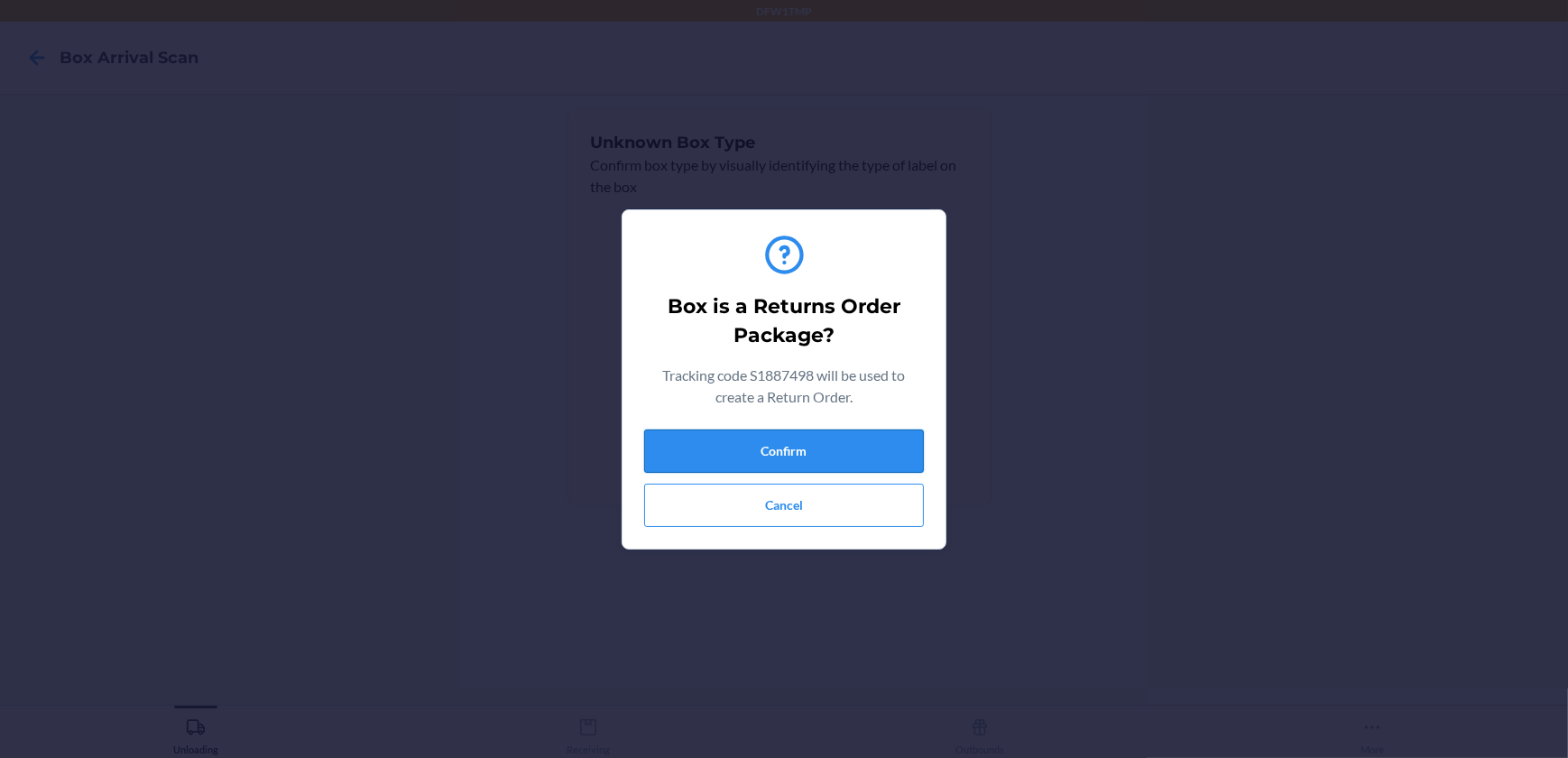
click at [786, 448] on button "Confirm" at bounding box center [784, 450] width 280 height 43
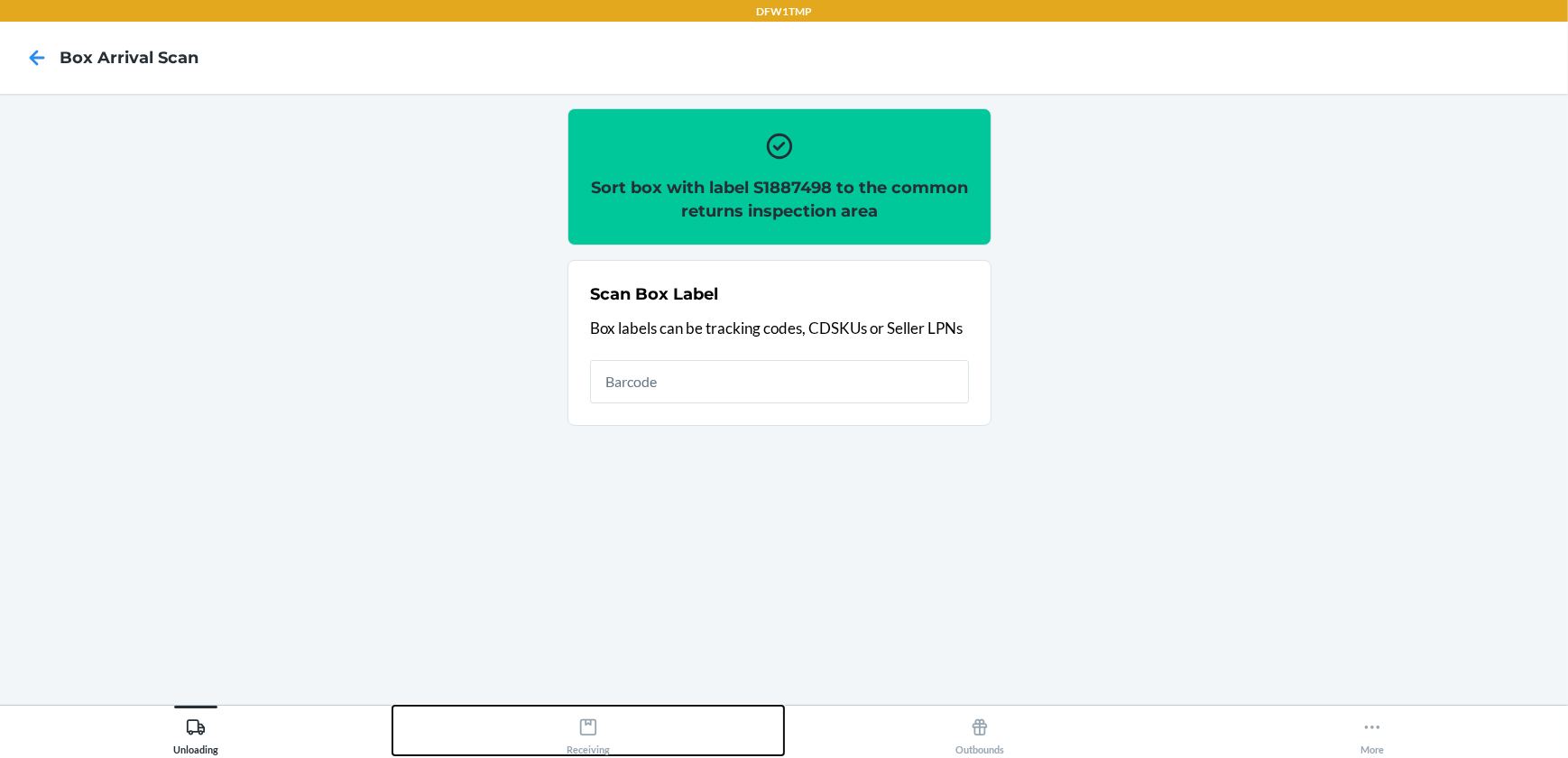
click at [594, 741] on div "Receiving" at bounding box center [587, 732] width 43 height 45
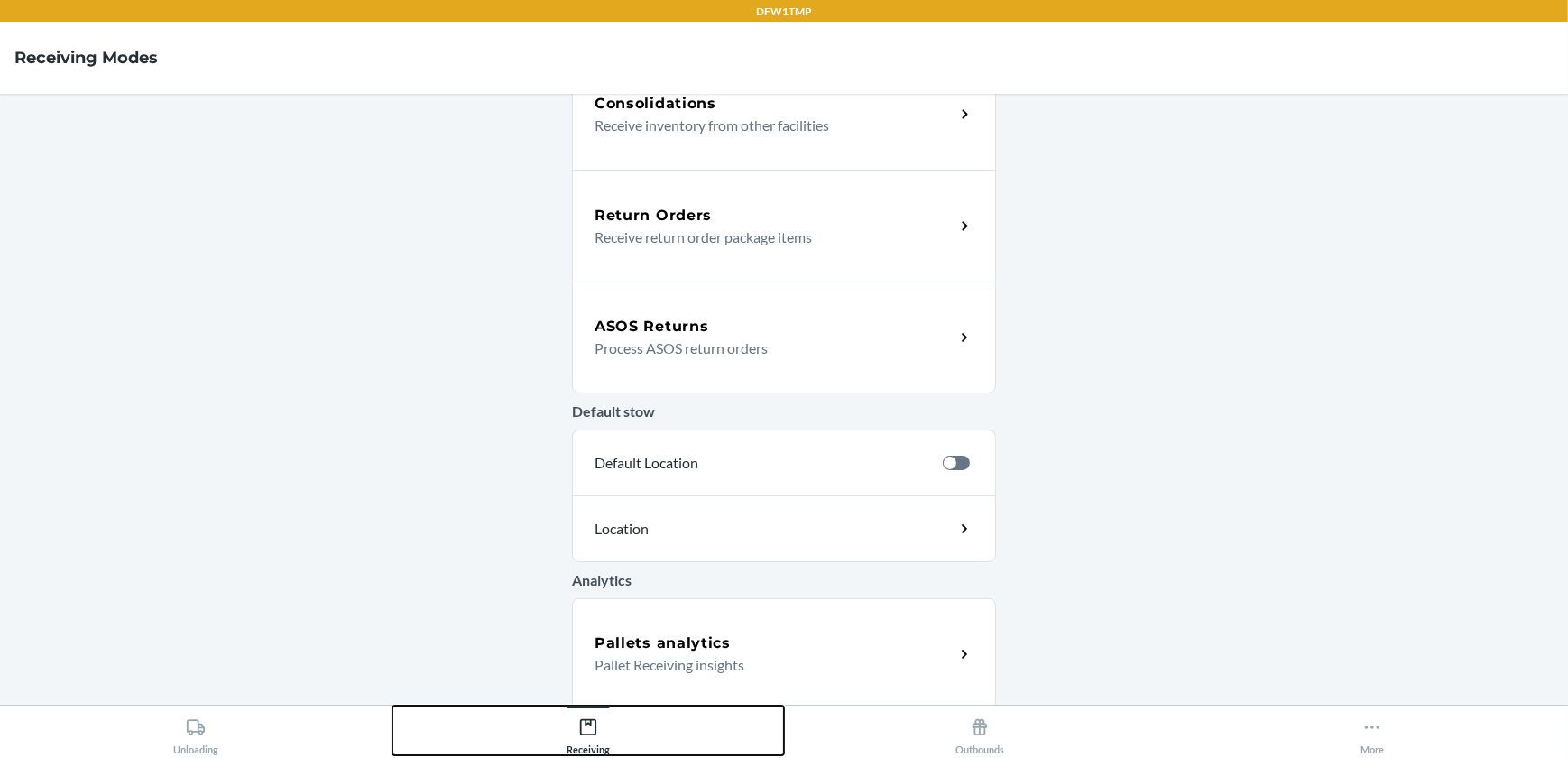
scroll to position [499, 0]
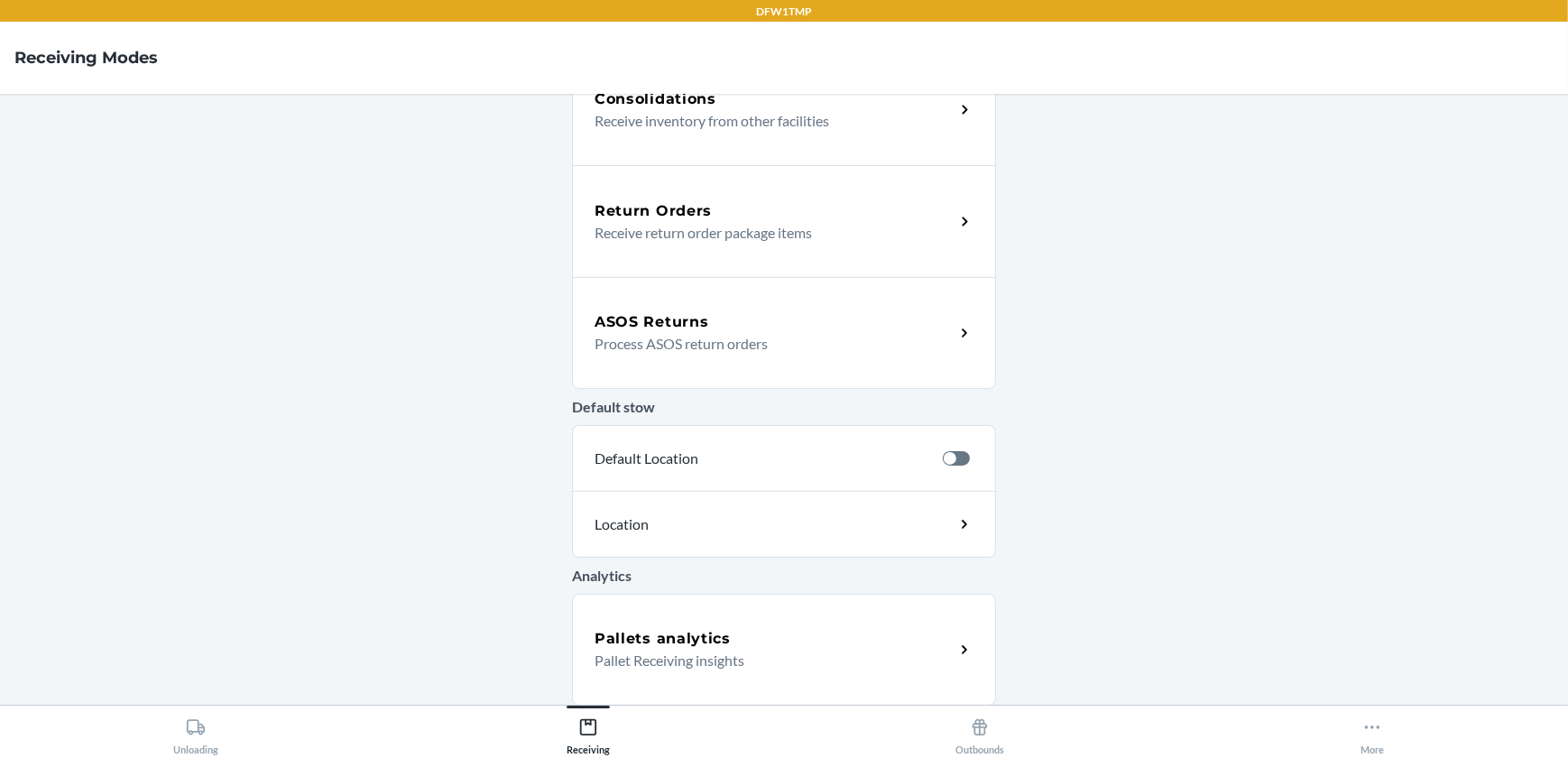
click at [648, 223] on p "Receive return order package items" at bounding box center [767, 232] width 345 height 21
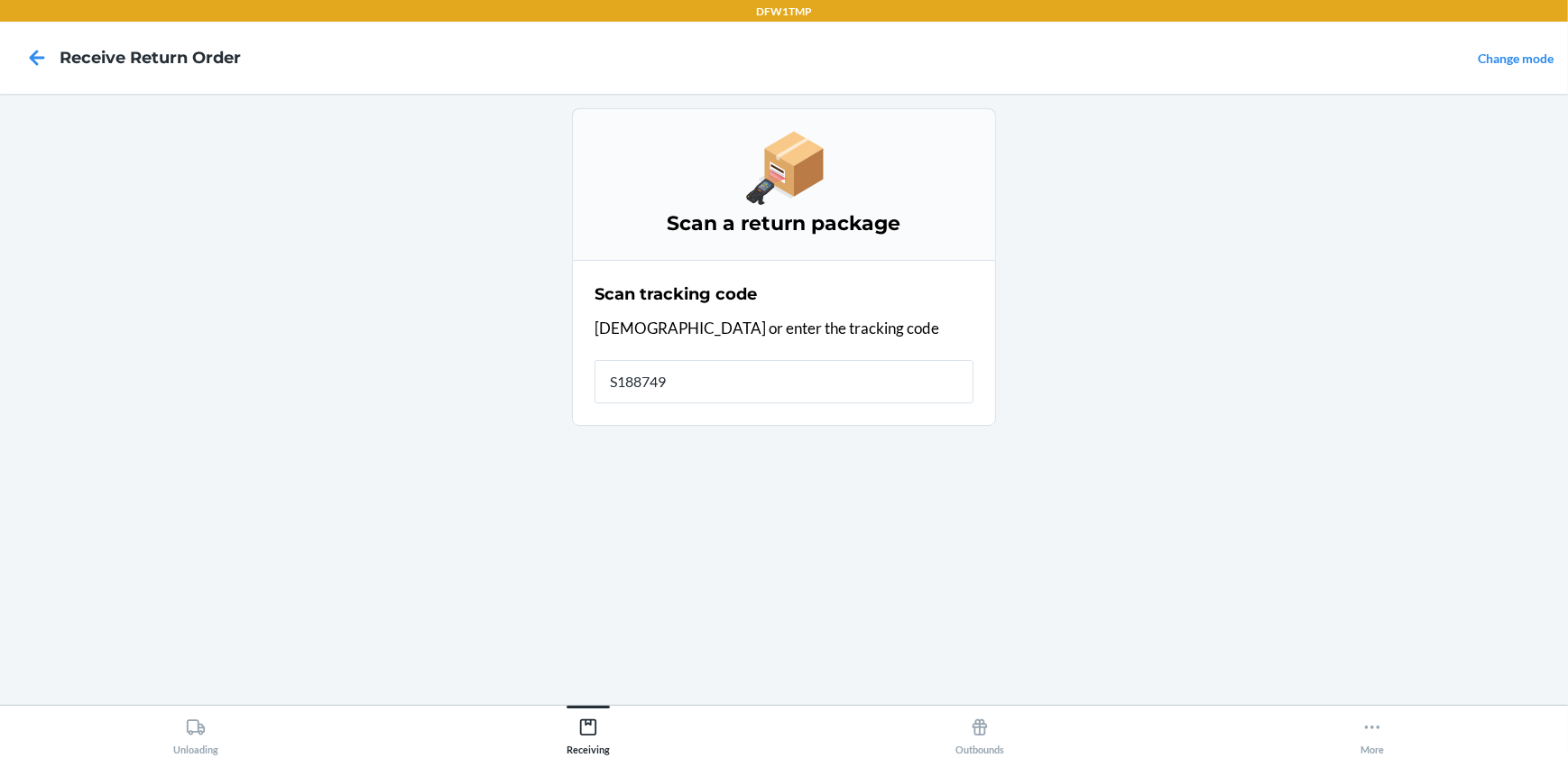
type input "S1887498"
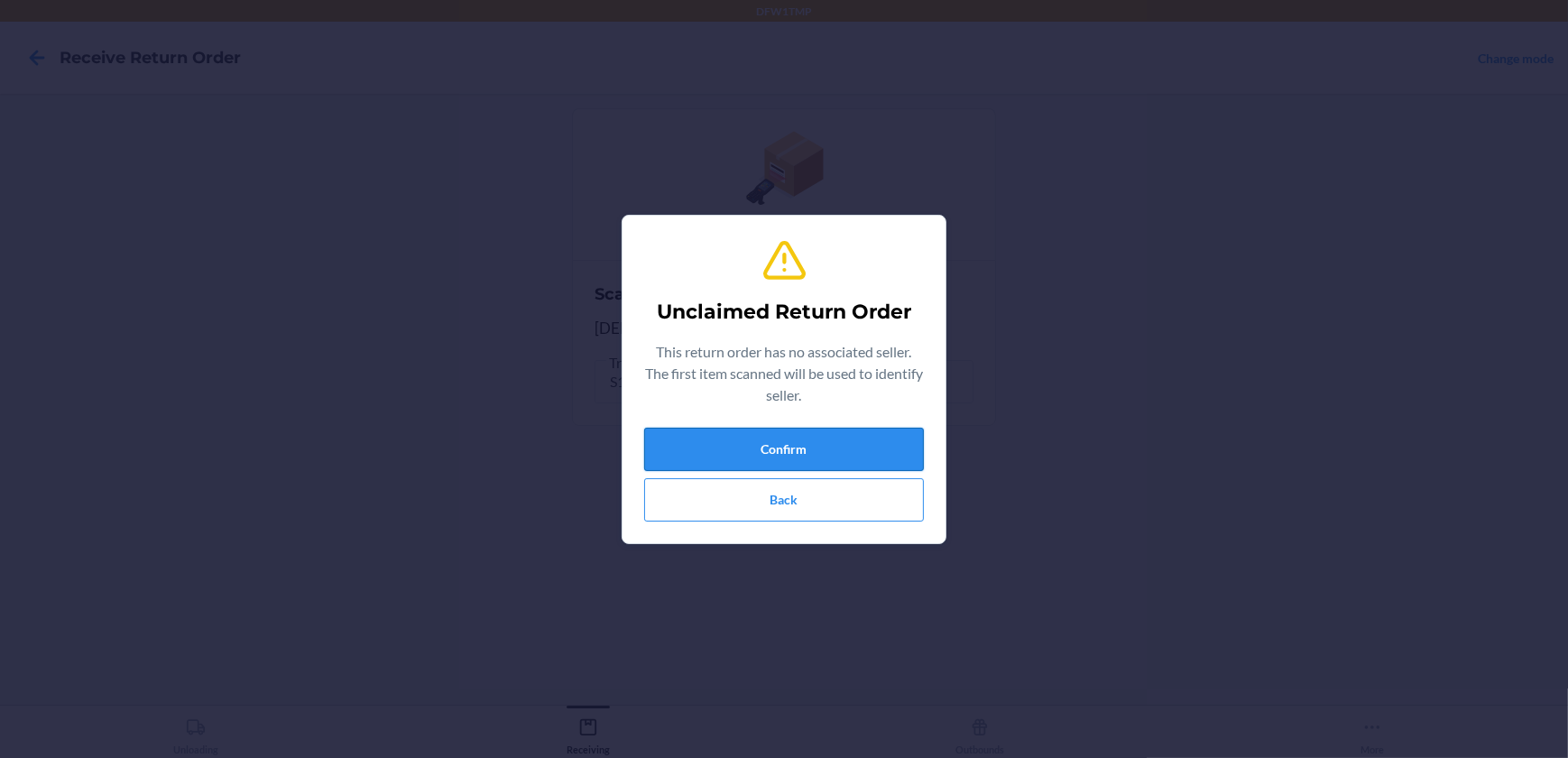
click at [763, 461] on button "Confirm" at bounding box center [784, 448] width 280 height 43
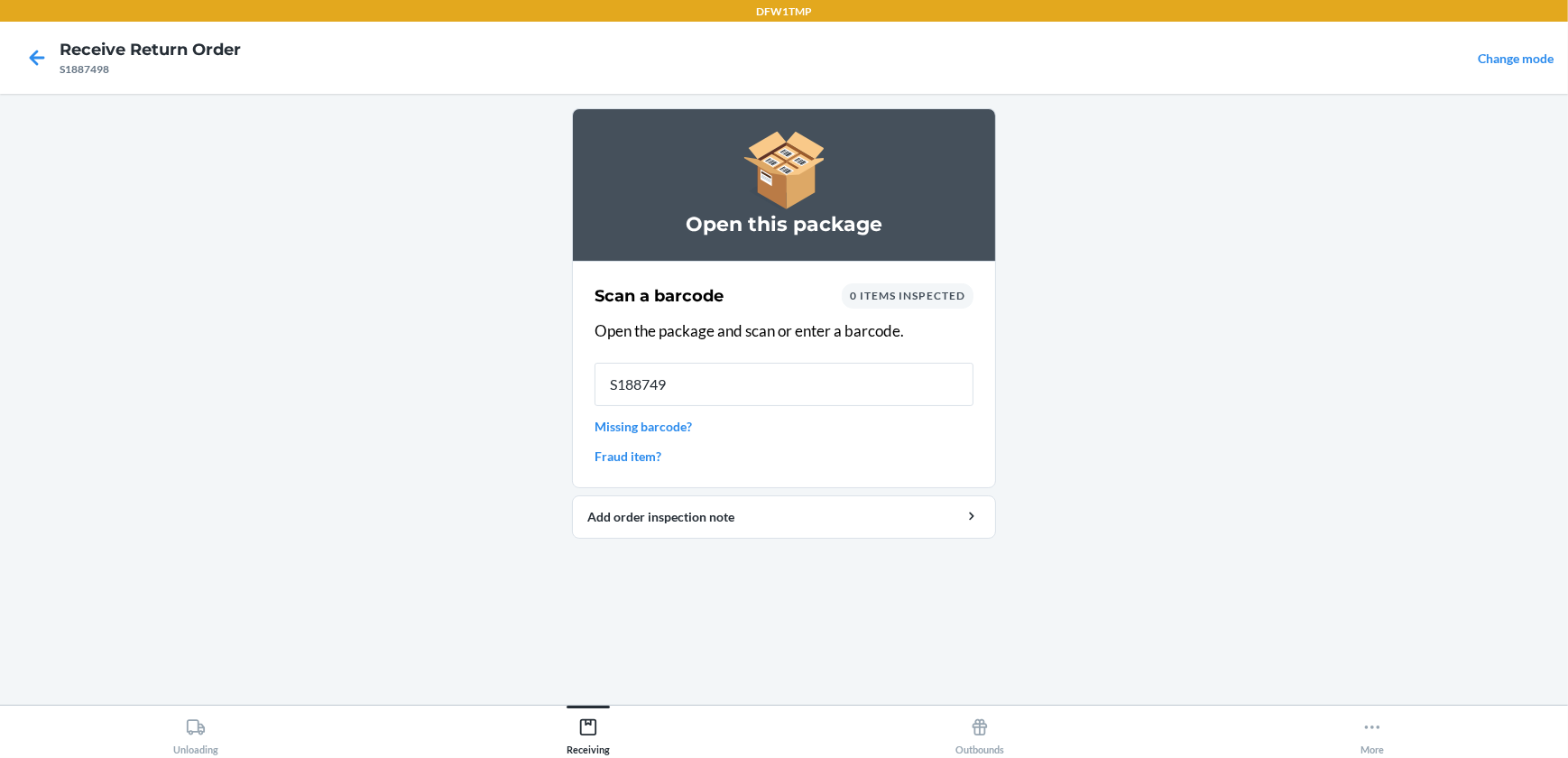
type input "S1887498"
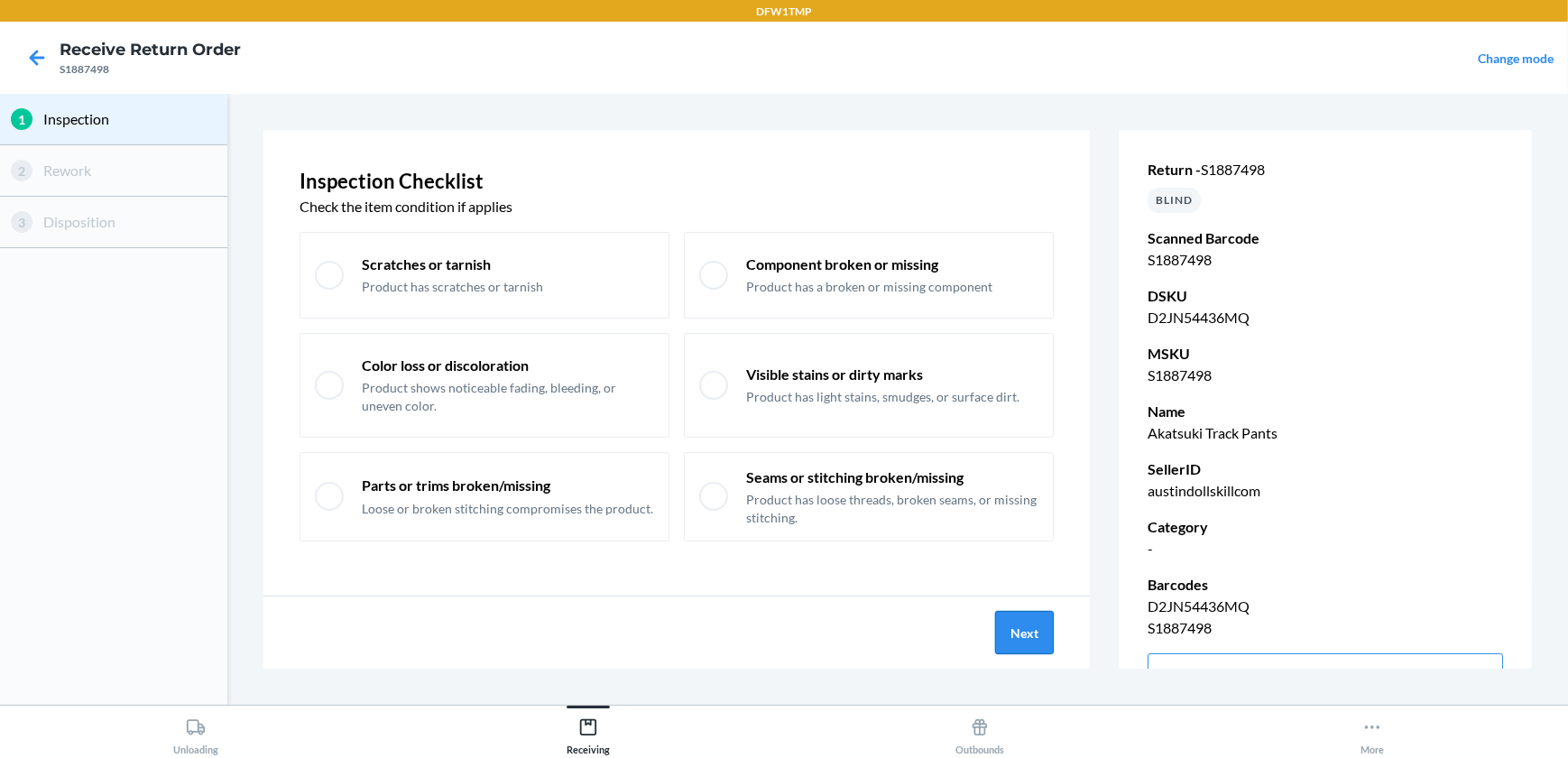
click at [1007, 627] on button "Next" at bounding box center [1024, 632] width 59 height 43
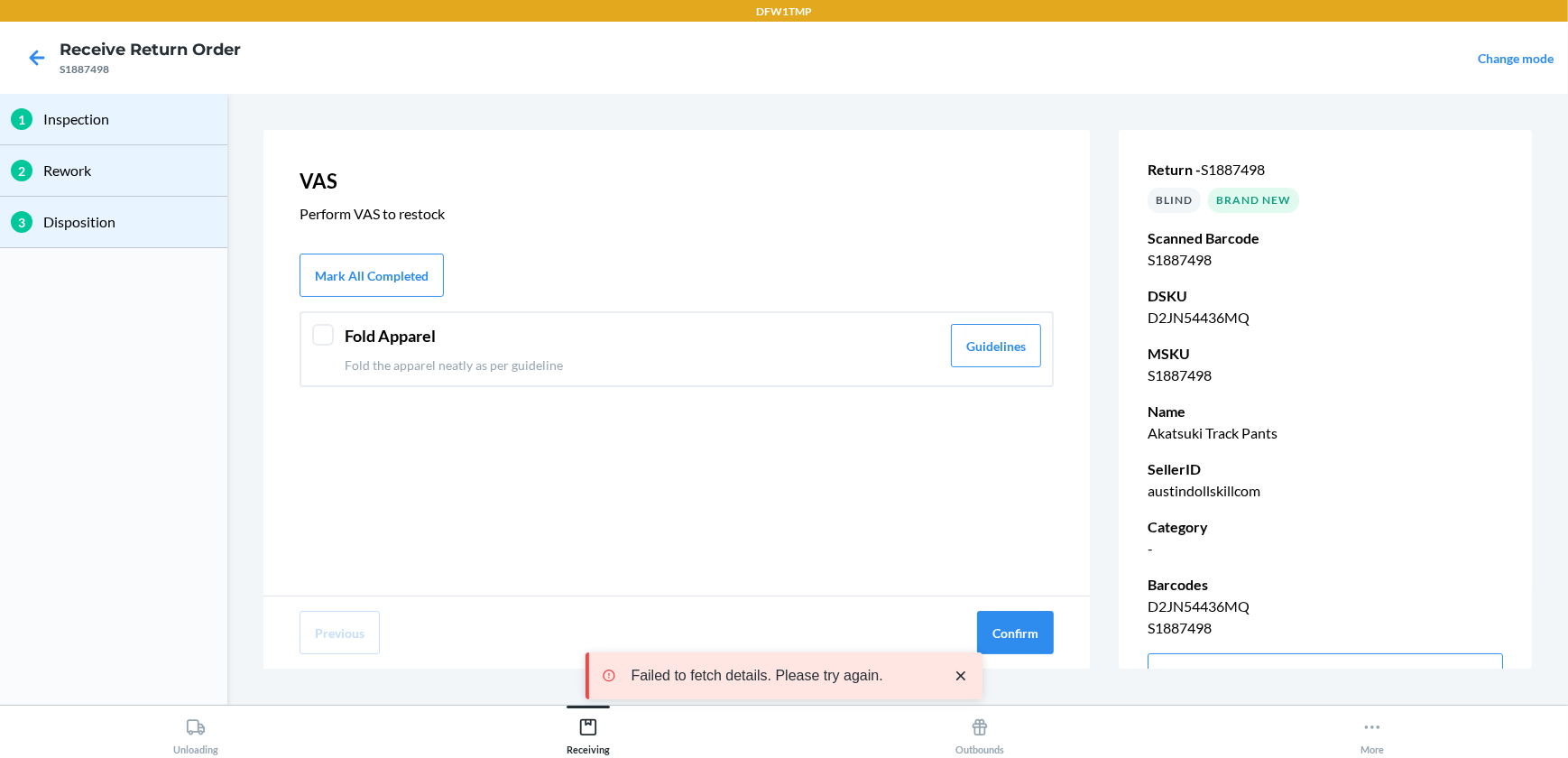
click at [325, 329] on div at bounding box center [323, 335] width 21 height 21
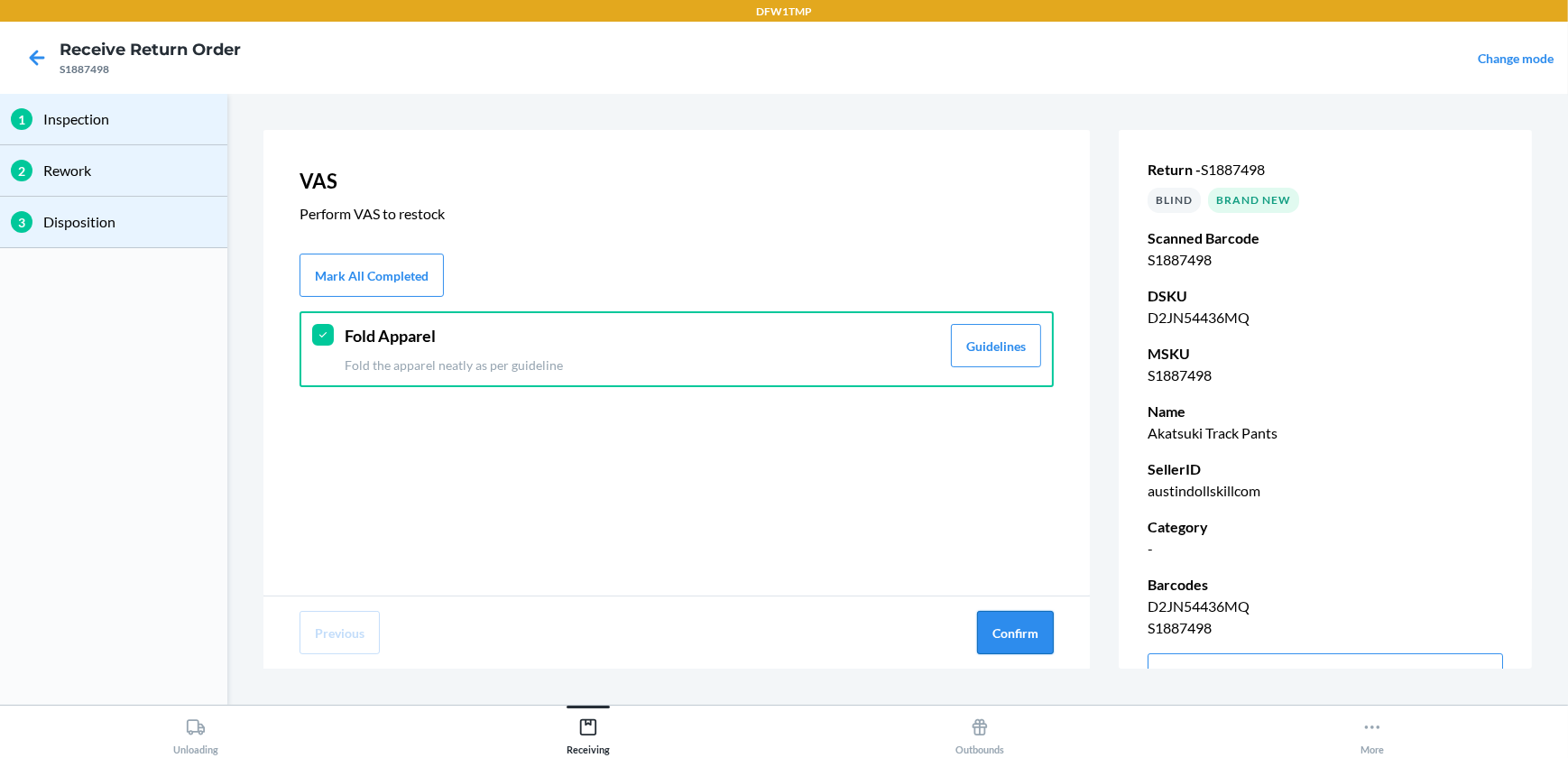
click at [1019, 630] on button "Confirm" at bounding box center [1014, 632] width 76 height 43
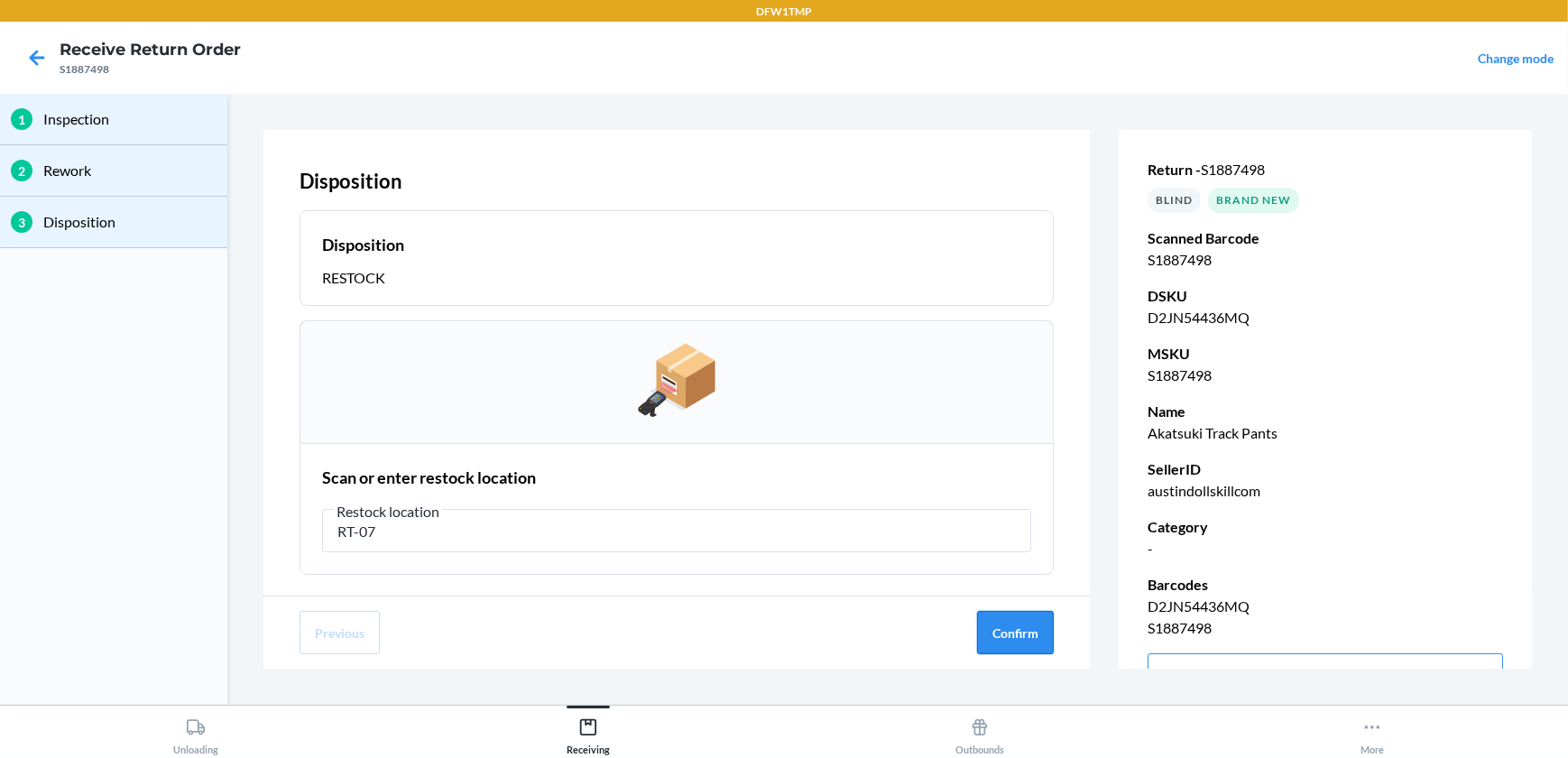
type input "RT-07"
click at [979, 631] on button "Confirm" at bounding box center [1014, 632] width 76 height 43
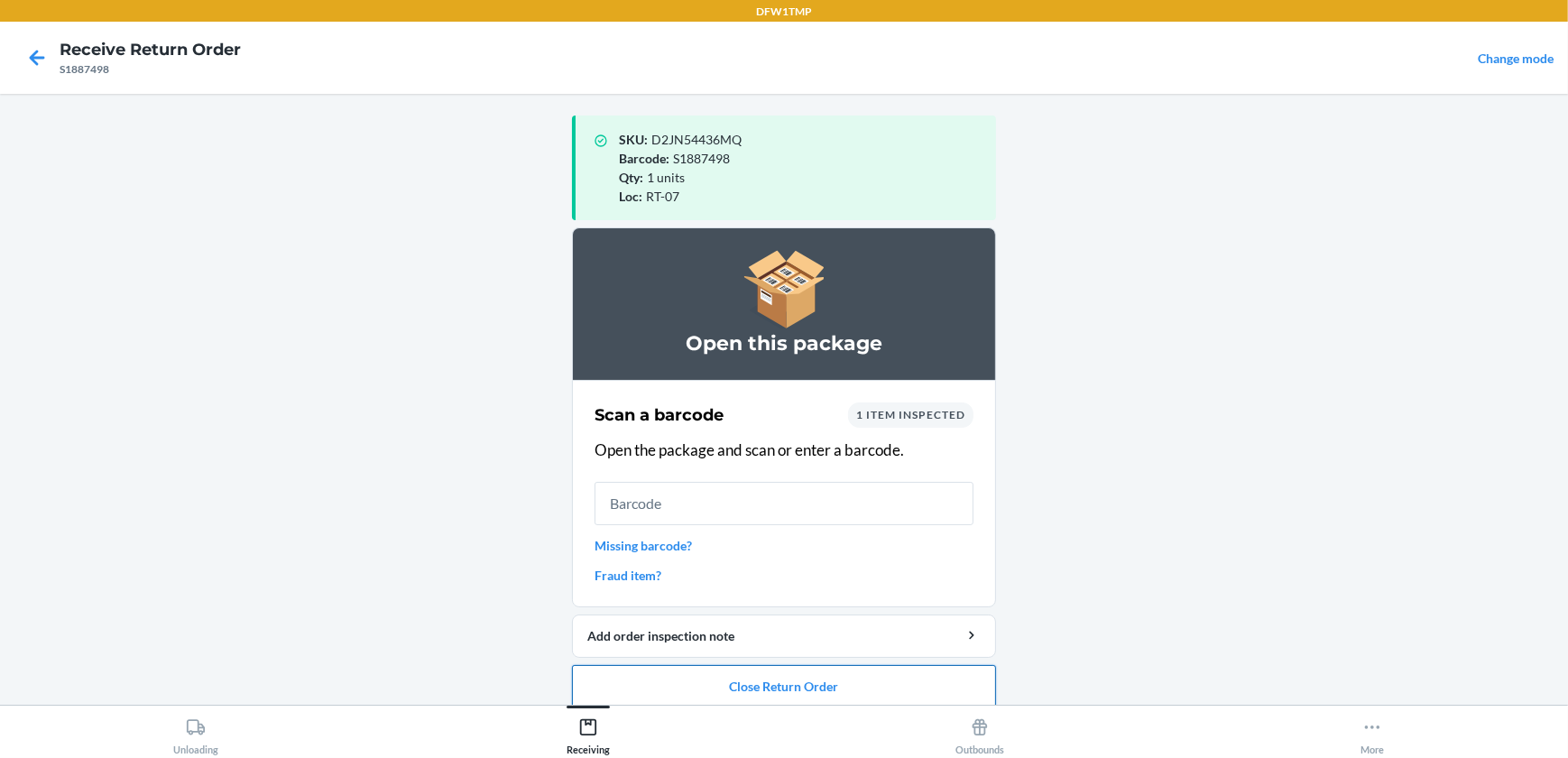
click at [830, 686] on button "Close Return Order" at bounding box center [784, 686] width 424 height 43
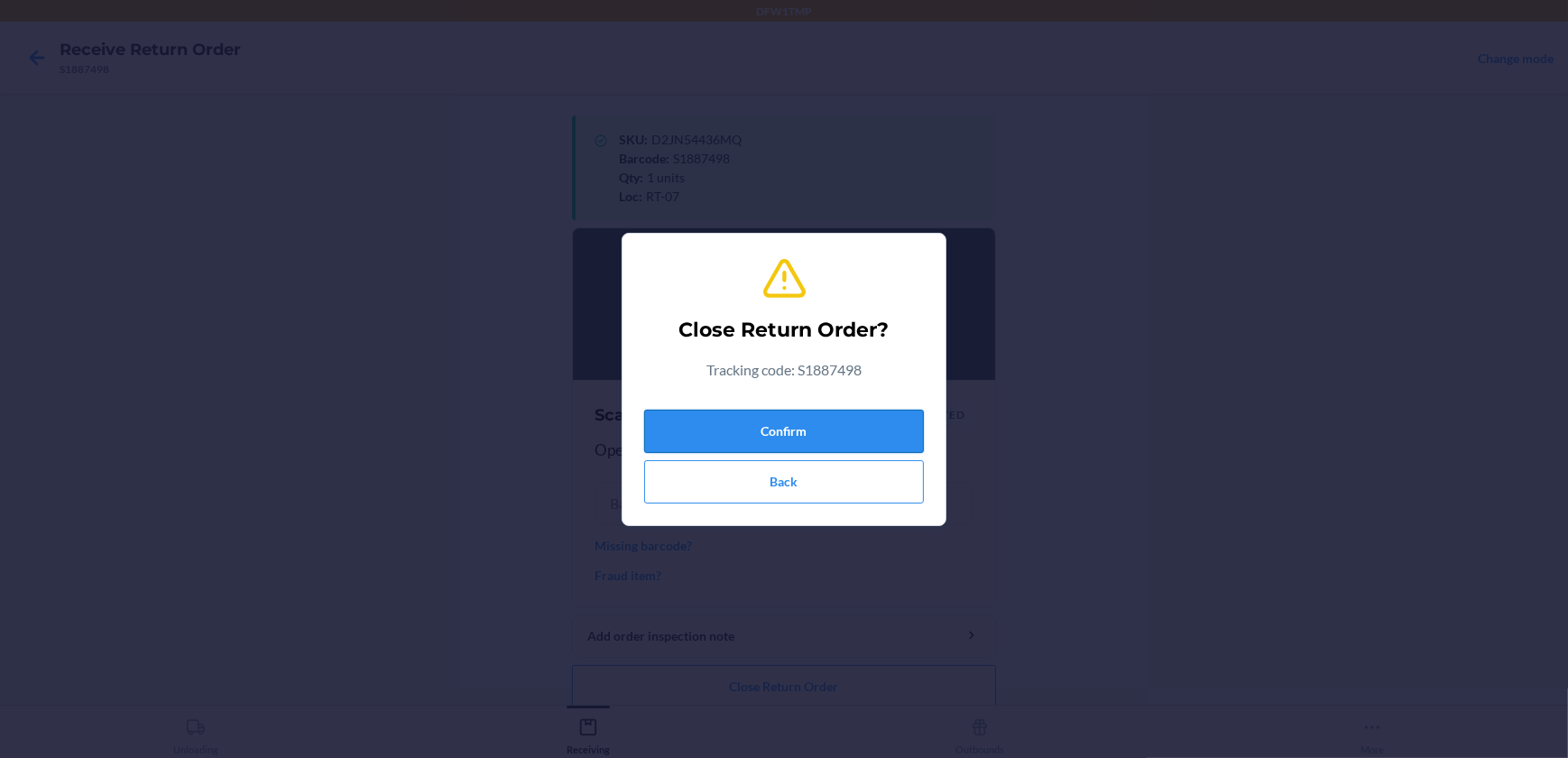
click at [895, 429] on button "Confirm" at bounding box center [784, 431] width 280 height 43
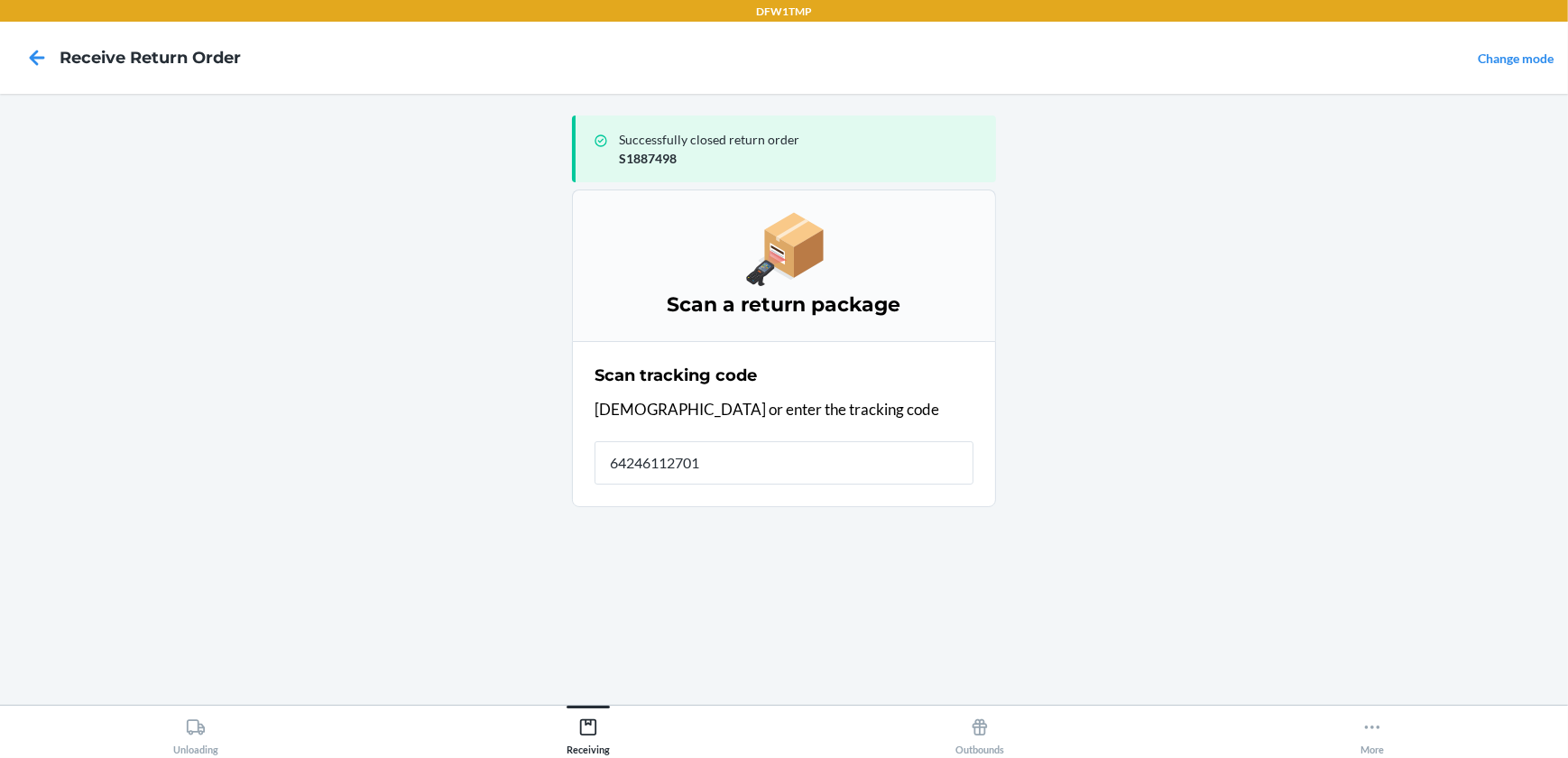
type input "[CREDIT_CARD_NUMBER]"
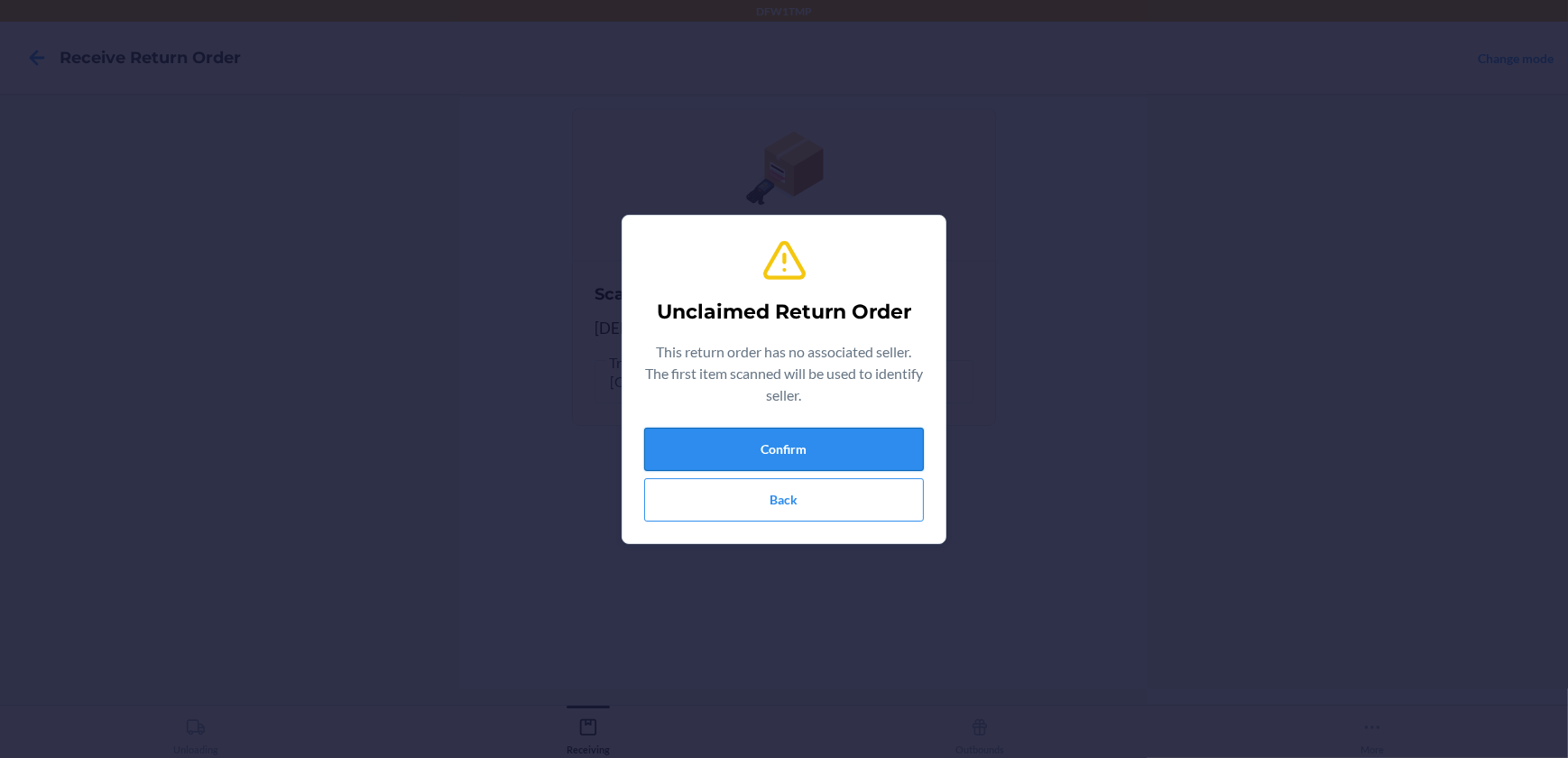
click at [748, 448] on button "Confirm" at bounding box center [784, 448] width 280 height 43
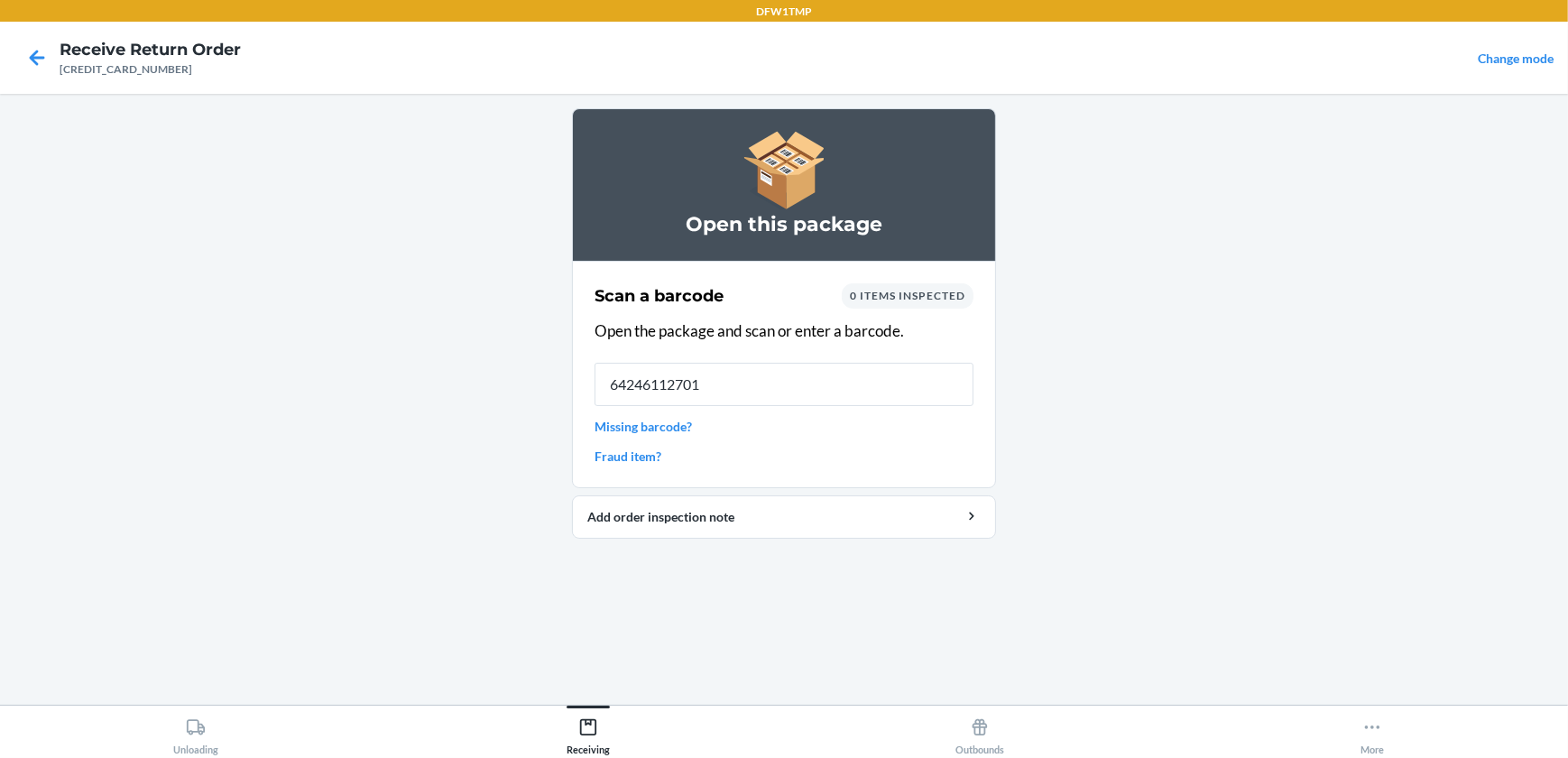
type input "[CREDIT_CARD_NUMBER]"
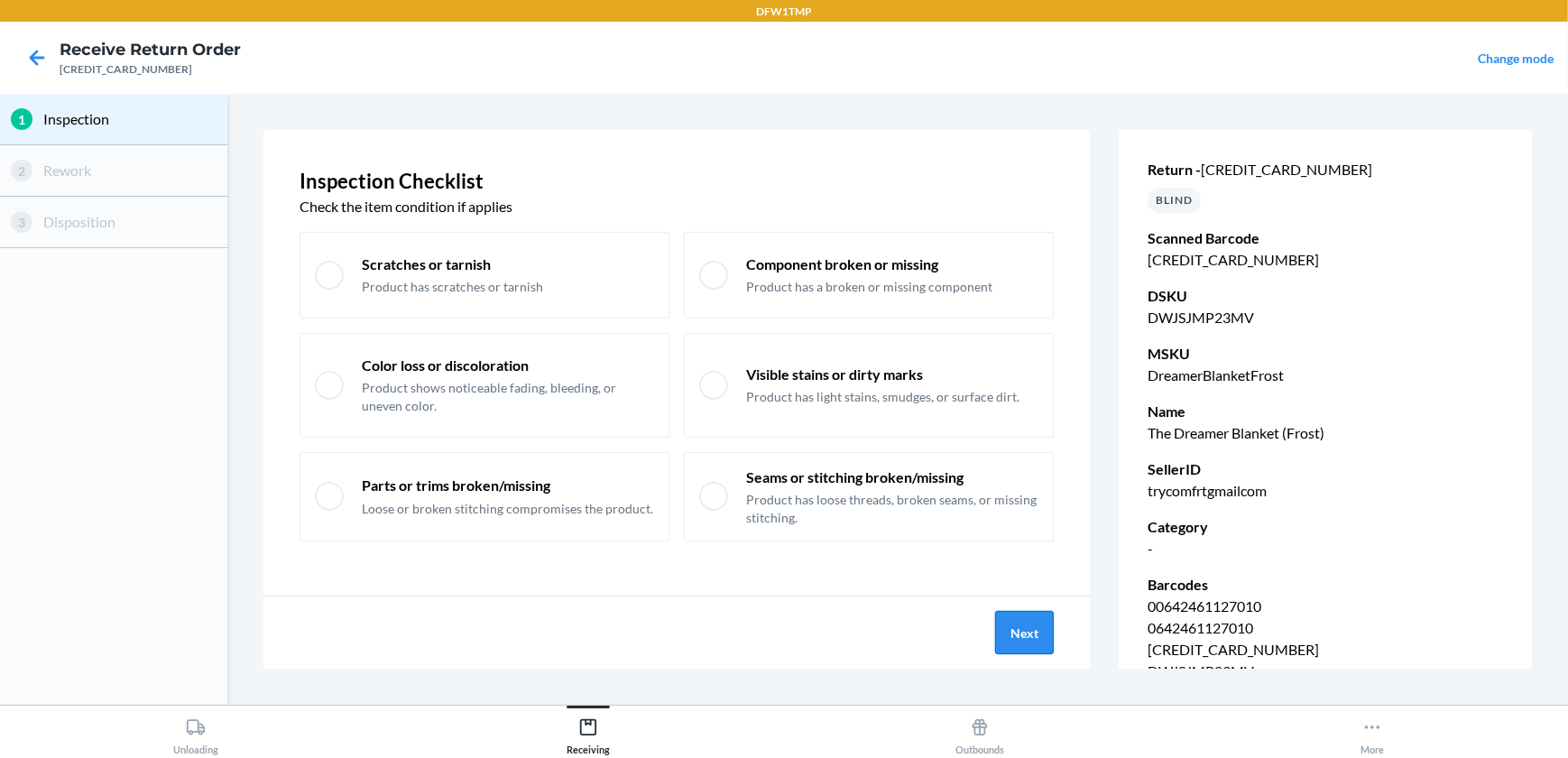
click at [1033, 635] on button "Next" at bounding box center [1024, 632] width 59 height 43
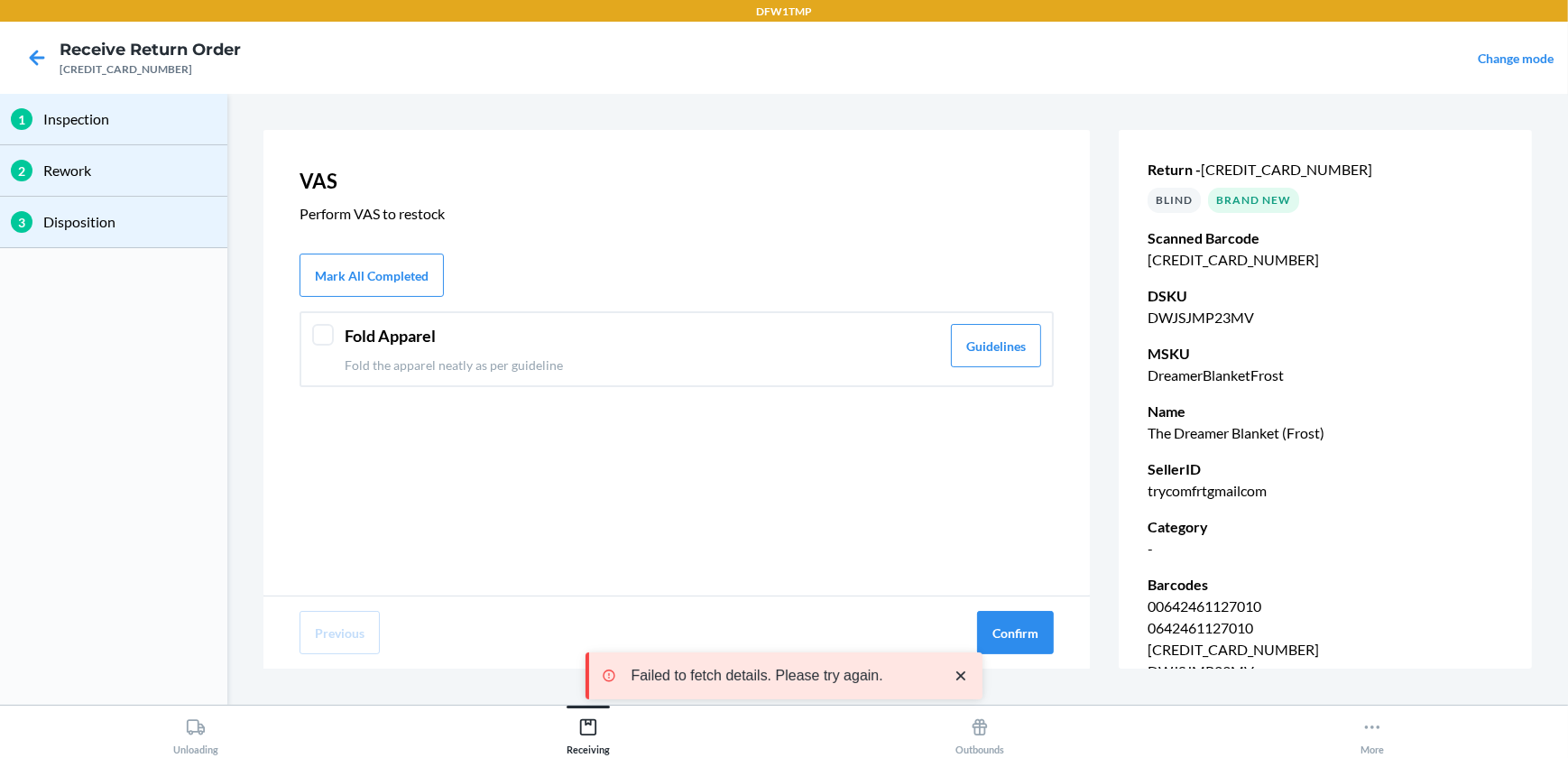
click at [328, 340] on div at bounding box center [323, 335] width 21 height 21
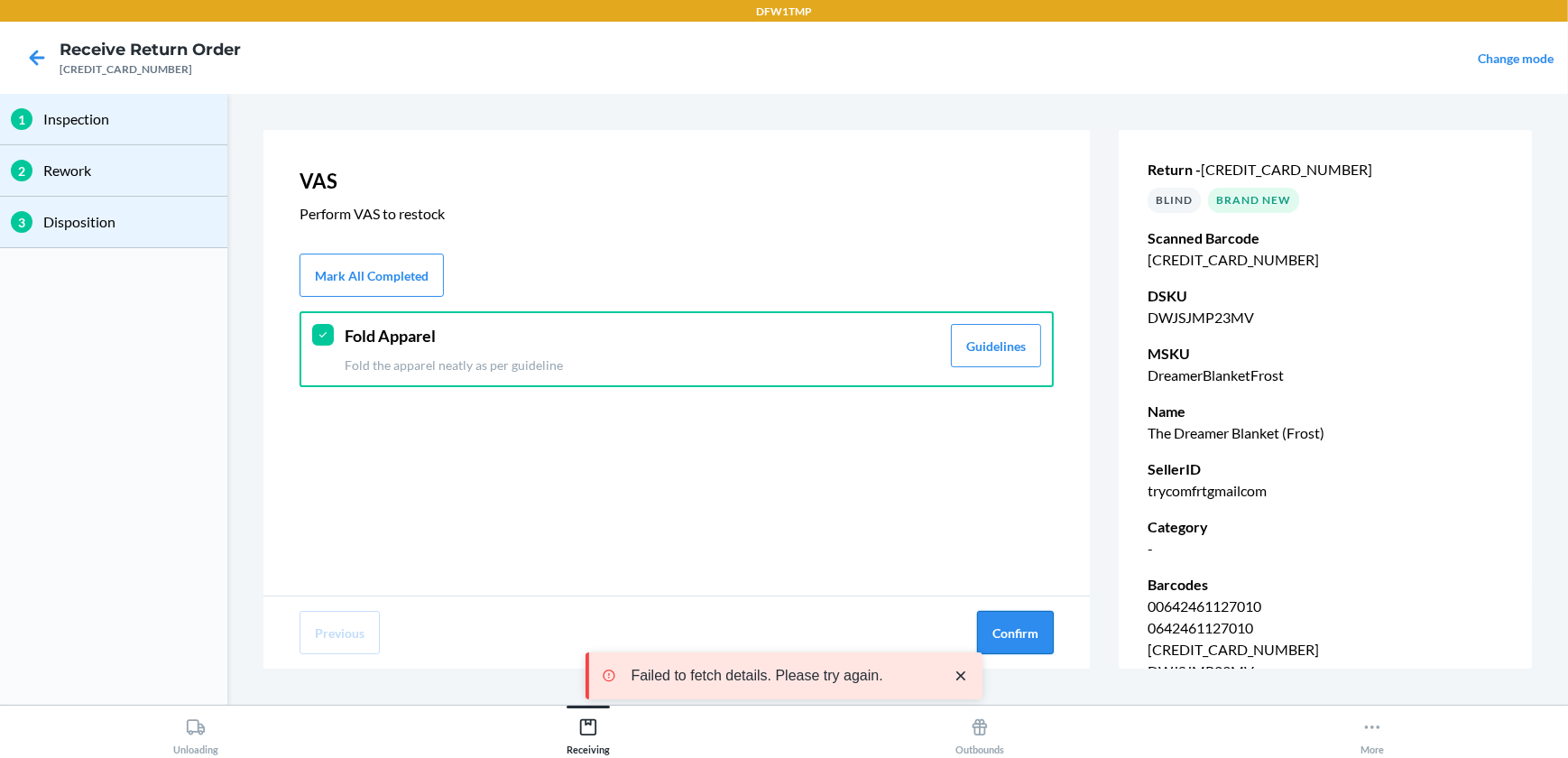
click at [1013, 637] on button "Confirm" at bounding box center [1014, 632] width 76 height 43
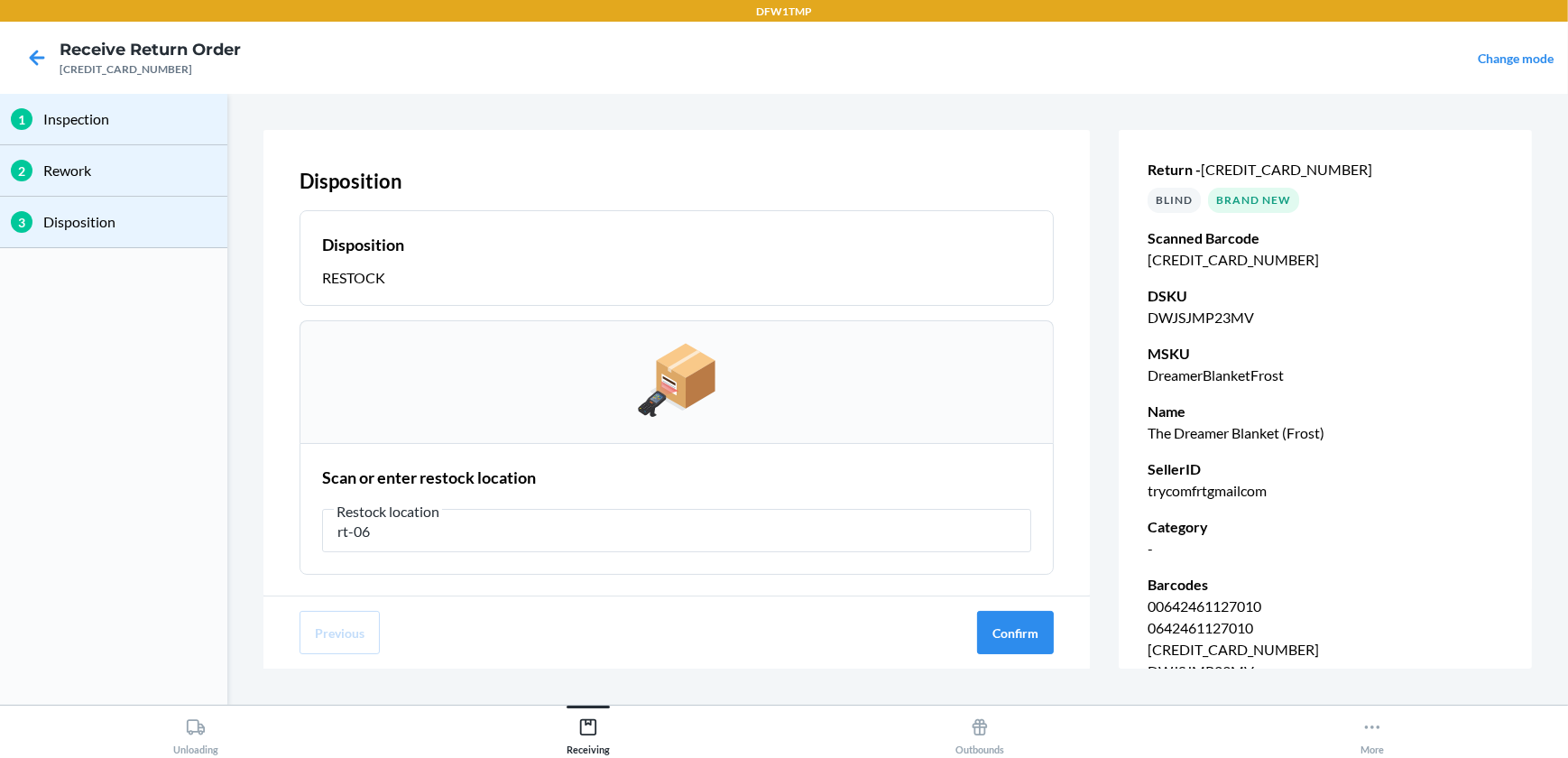
type input "rt-06"
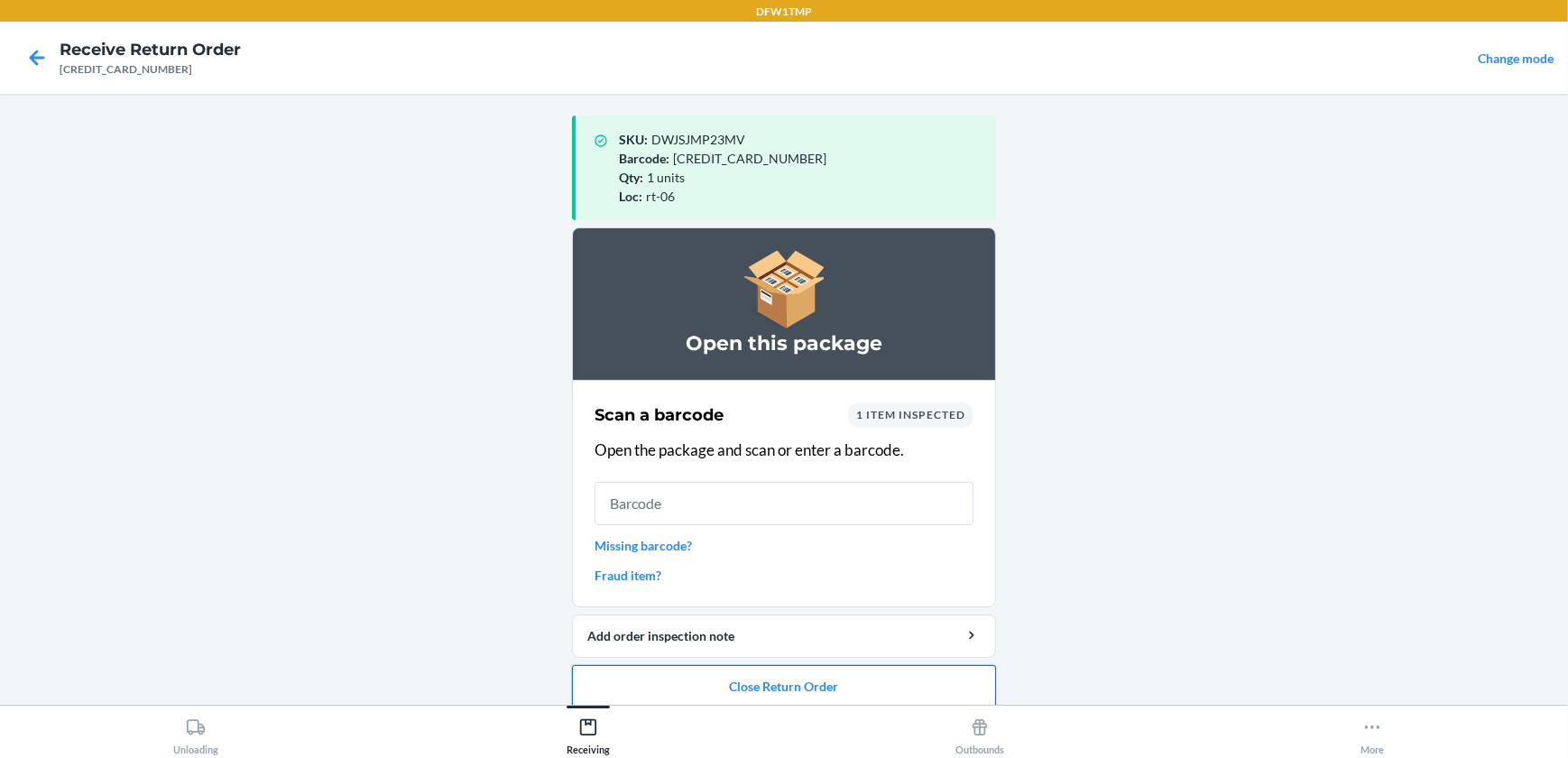
click at [704, 700] on button "Close Return Order" at bounding box center [784, 686] width 424 height 43
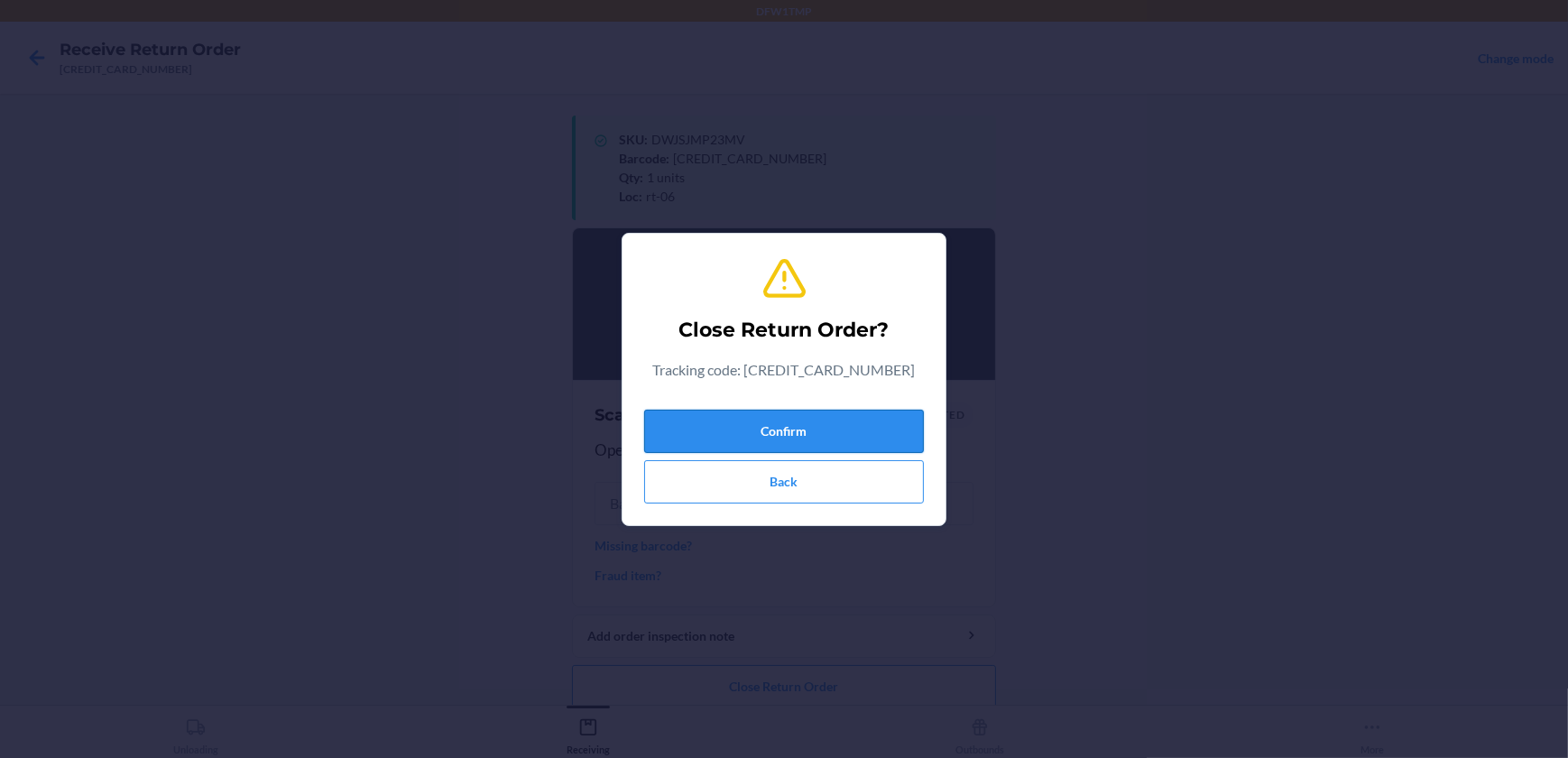
click at [815, 439] on button "Confirm" at bounding box center [784, 431] width 280 height 43
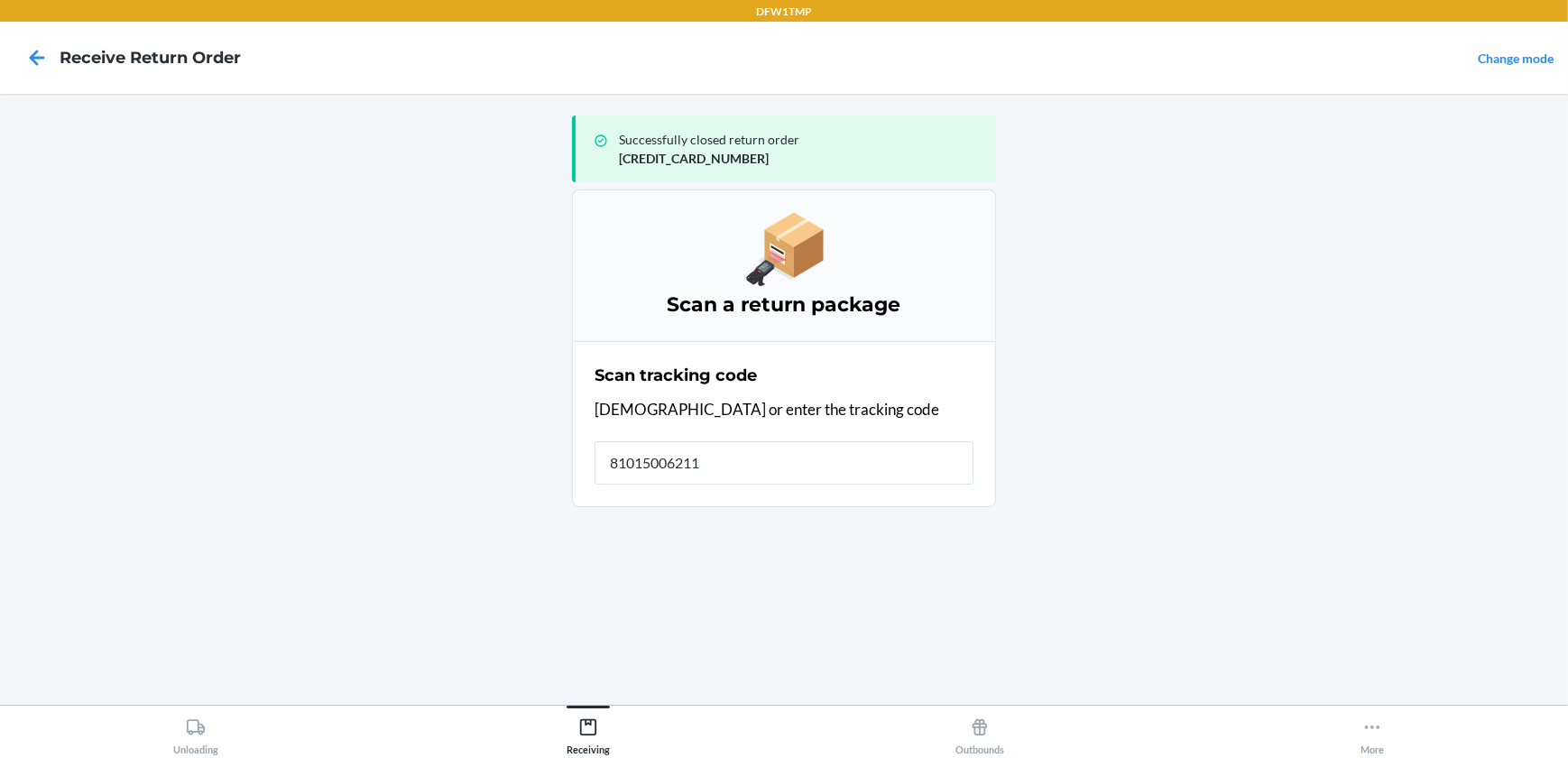
type input "810150062113"
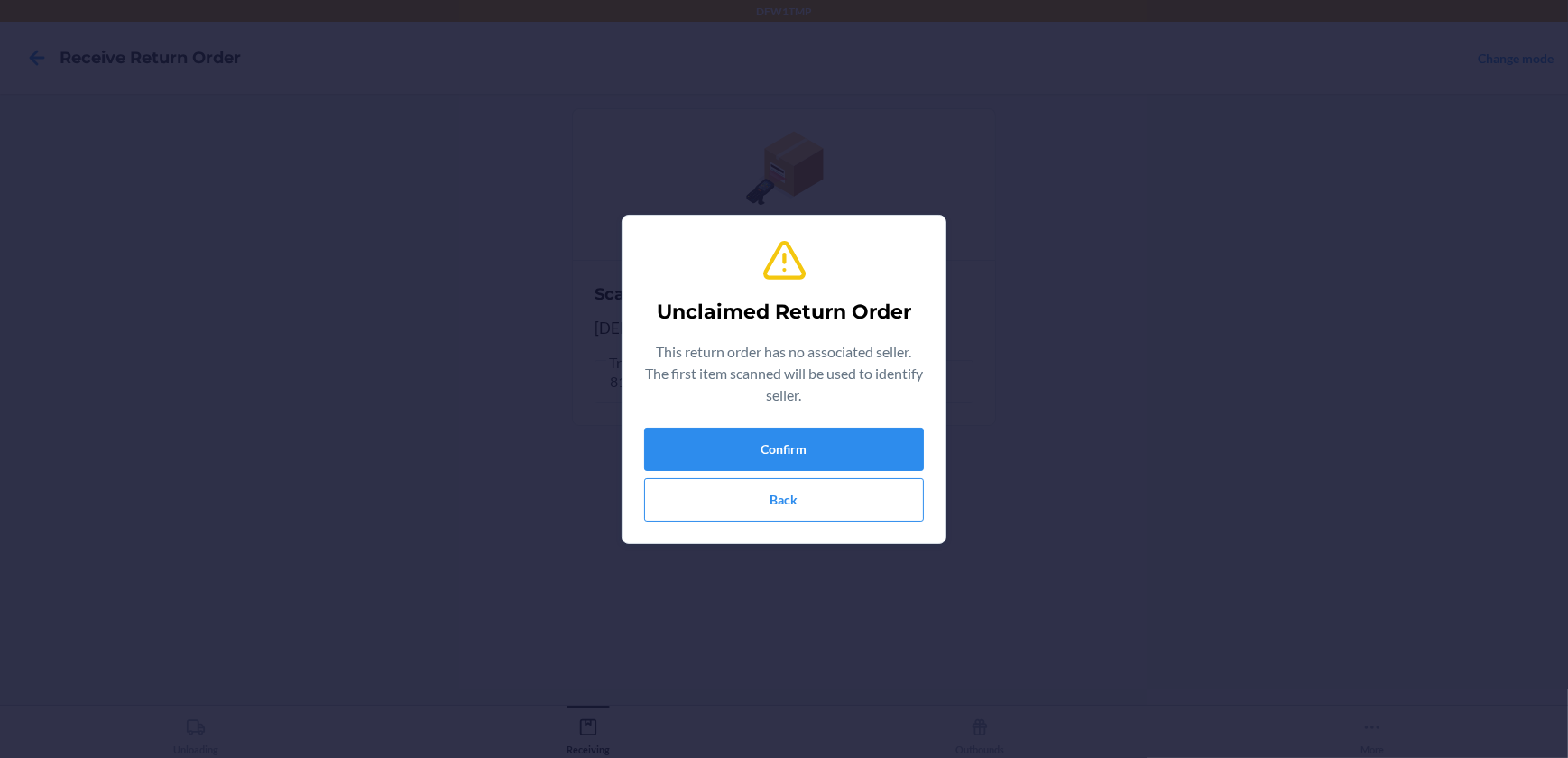
click at [810, 401] on p "This return order has no associated seller. The first item scanned will be used…" at bounding box center [784, 373] width 280 height 65
click at [823, 461] on button "Confirm" at bounding box center [784, 448] width 280 height 43
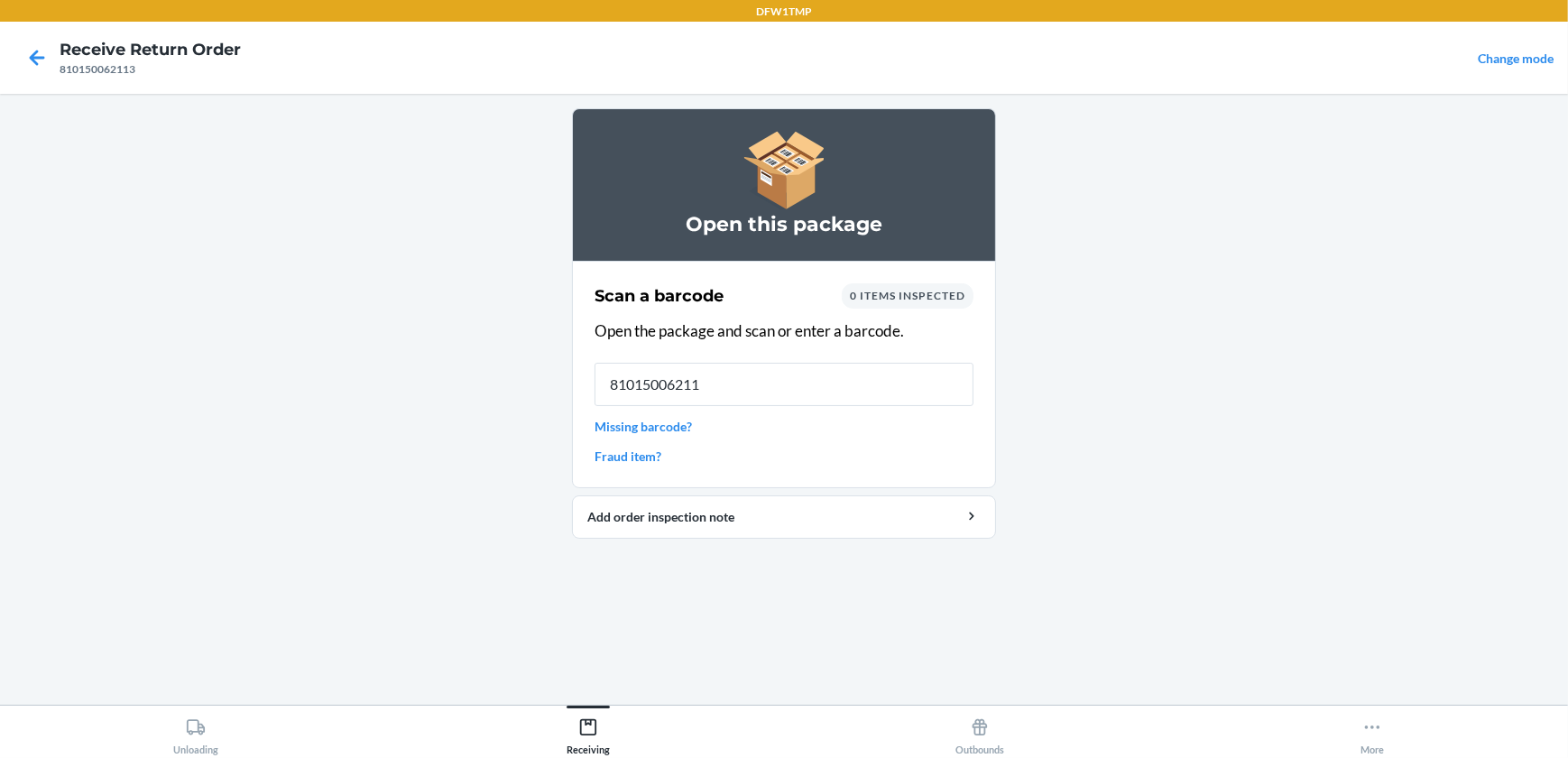
type input "810150062113"
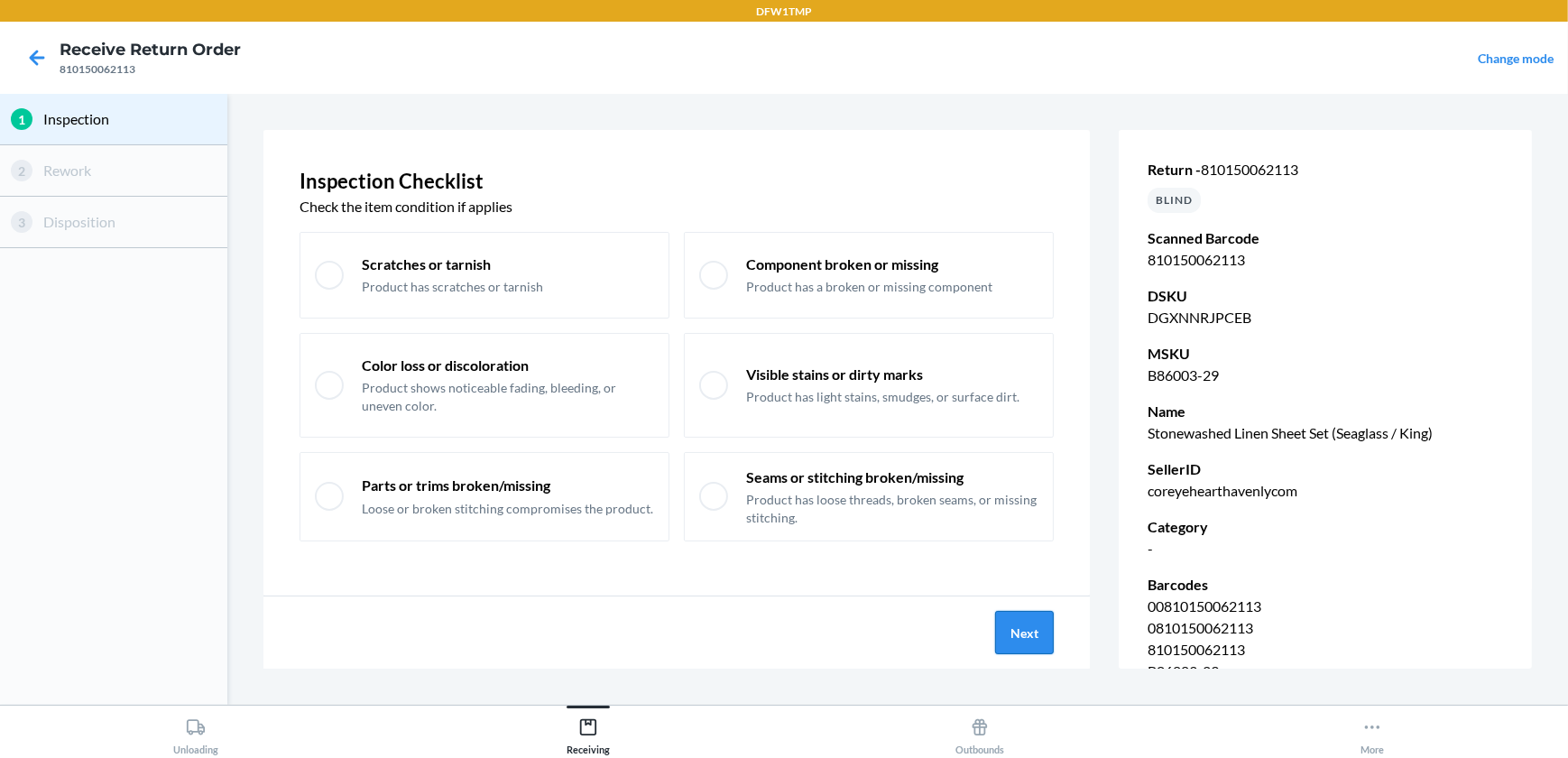
click at [1018, 636] on button "Next" at bounding box center [1024, 632] width 59 height 43
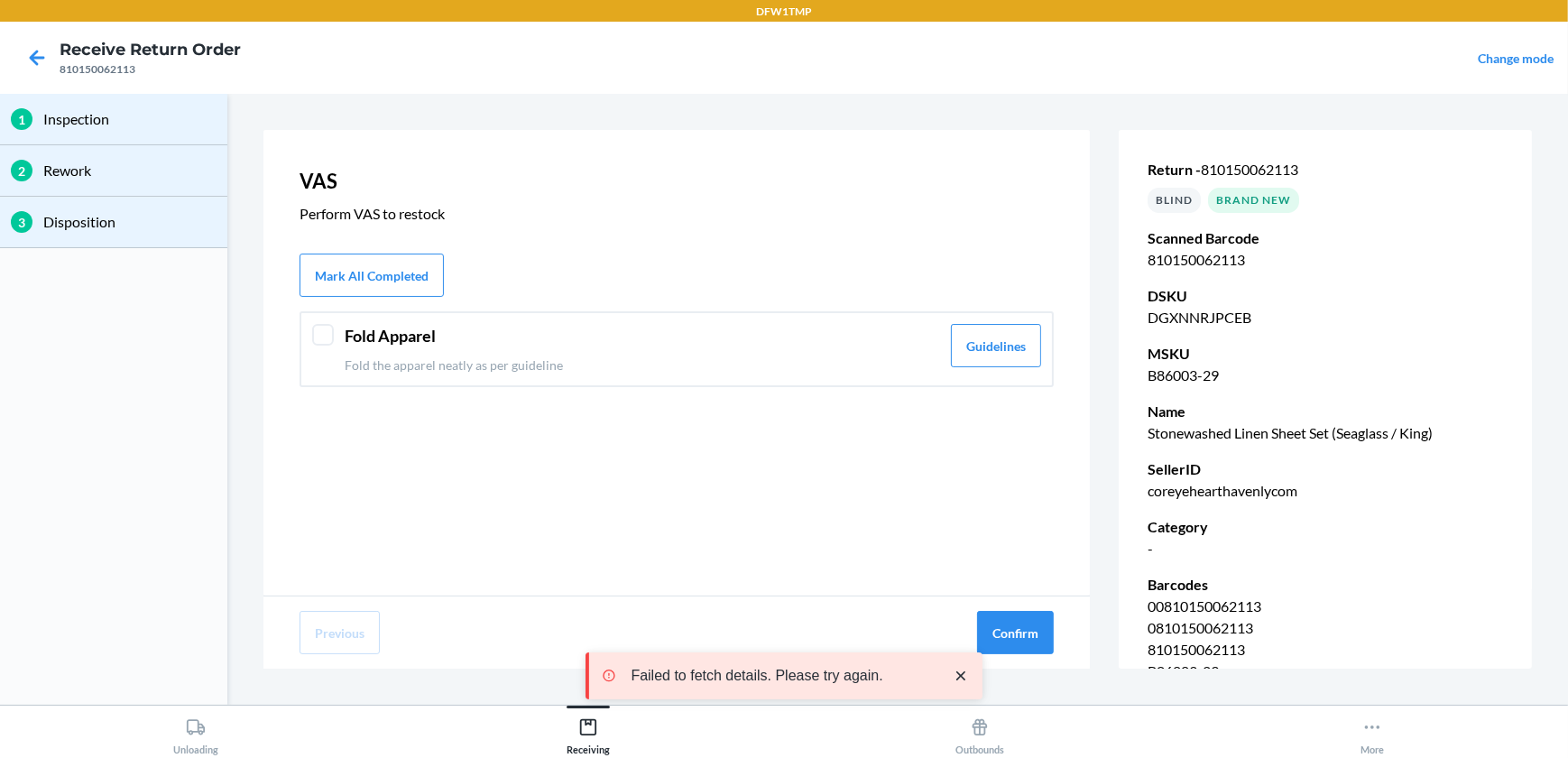
click at [392, 364] on p "Fold the apparel neatly as per guideline" at bounding box center [641, 365] width 595 height 19
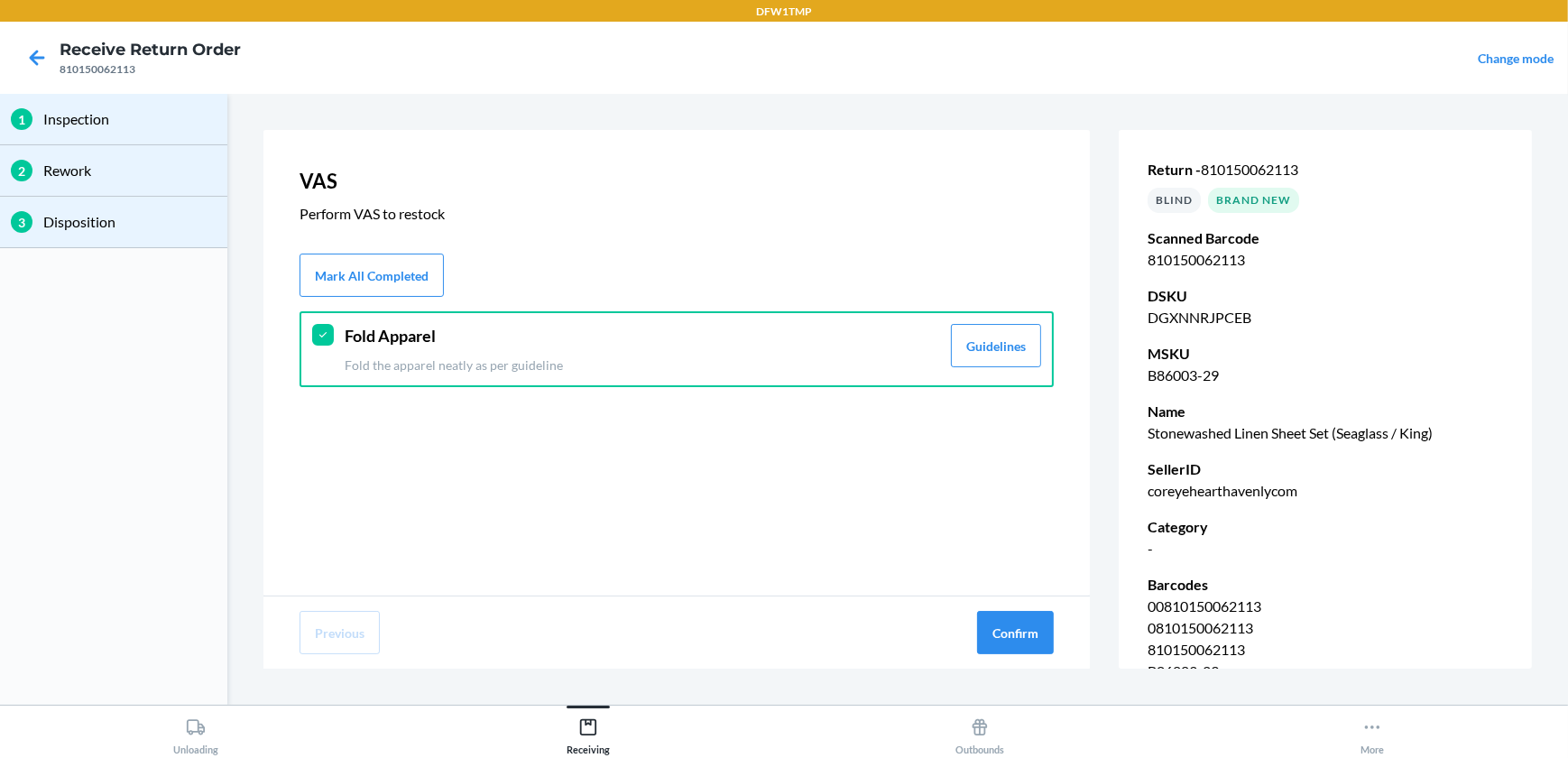
click at [316, 340] on icon at bounding box center [323, 335] width 14 height 14
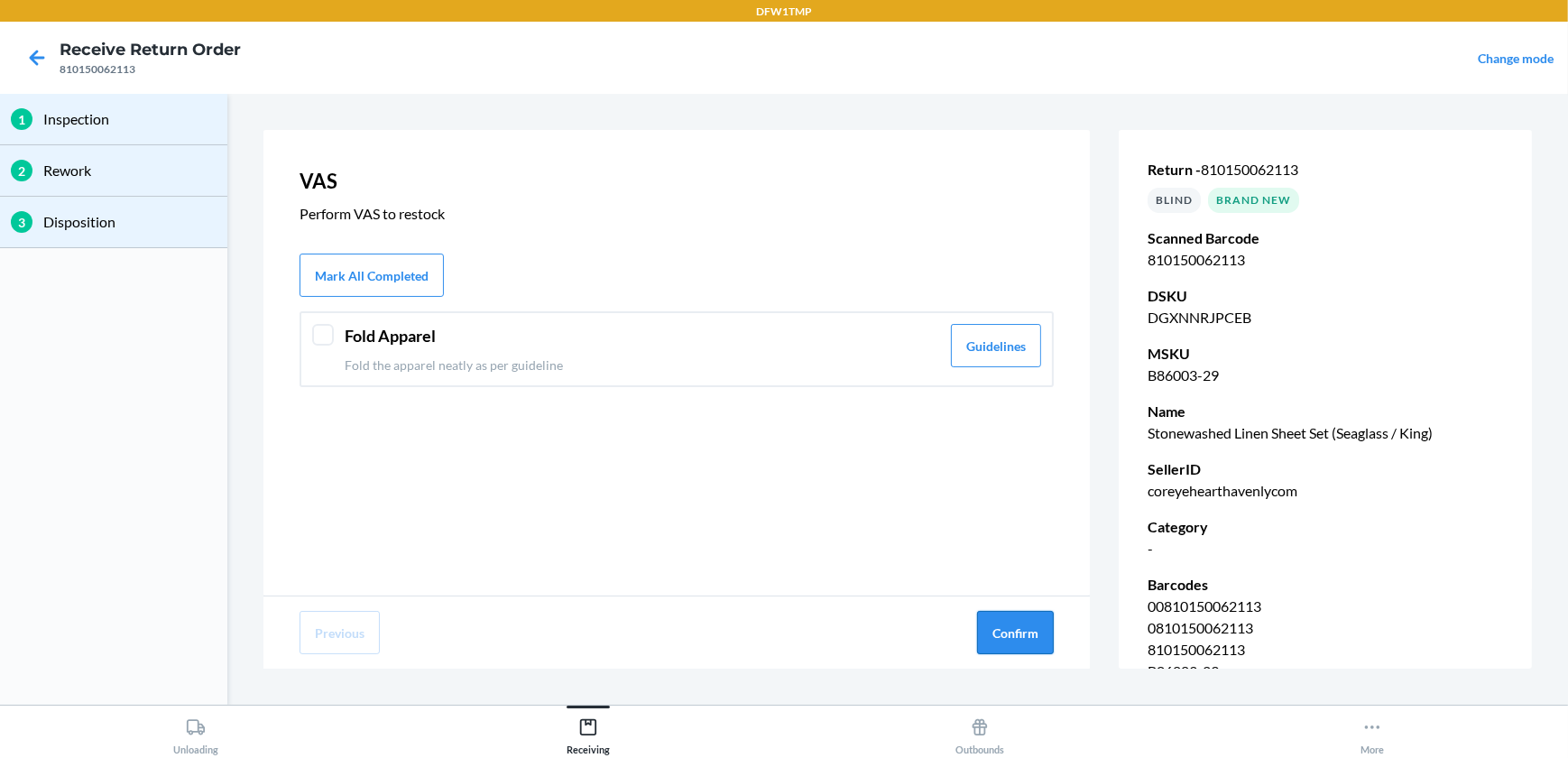
click at [994, 635] on button "Confirm" at bounding box center [1014, 632] width 76 height 43
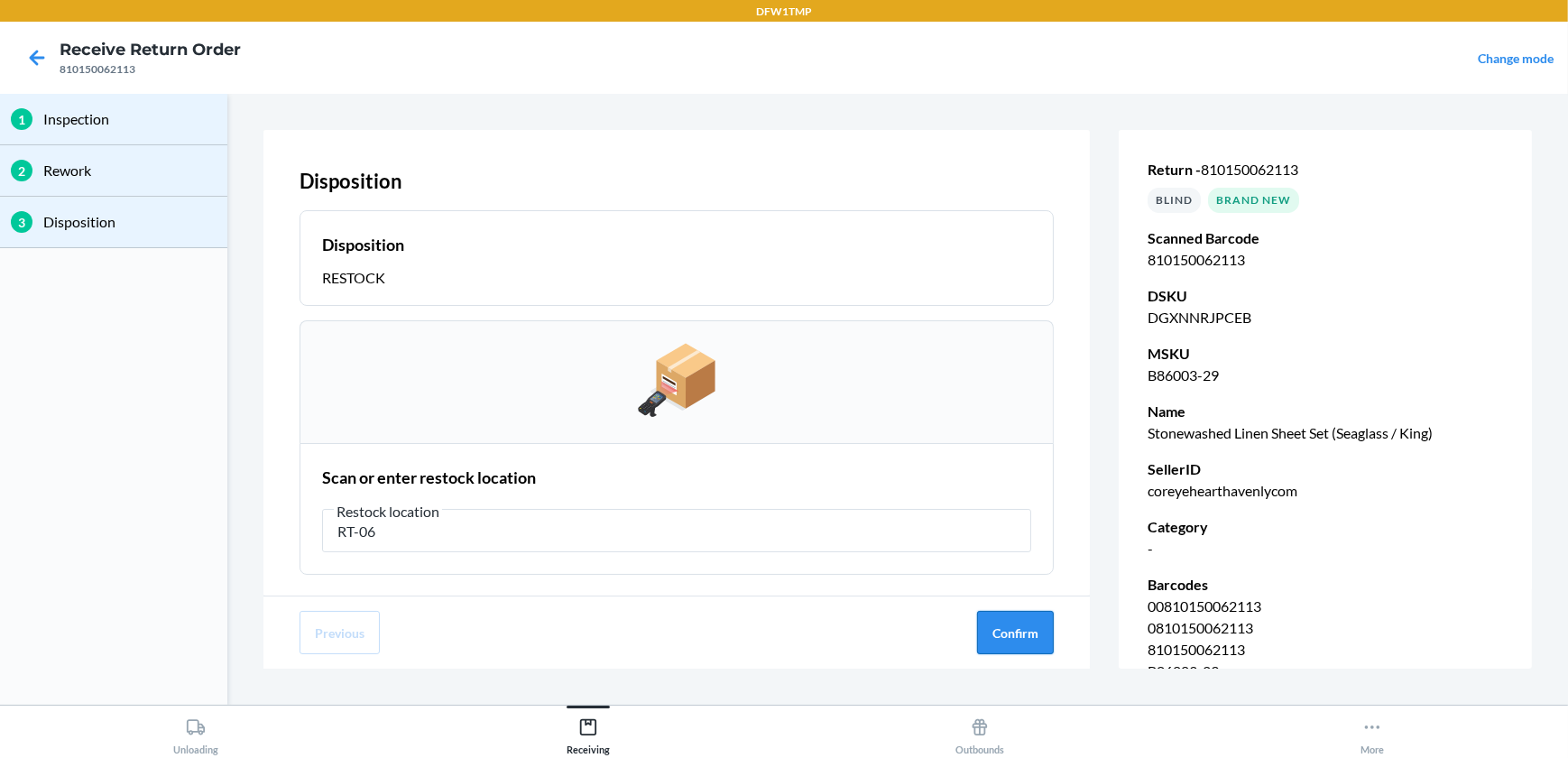
type input "RT-06"
click at [1024, 637] on button "Confirm" at bounding box center [1014, 632] width 76 height 43
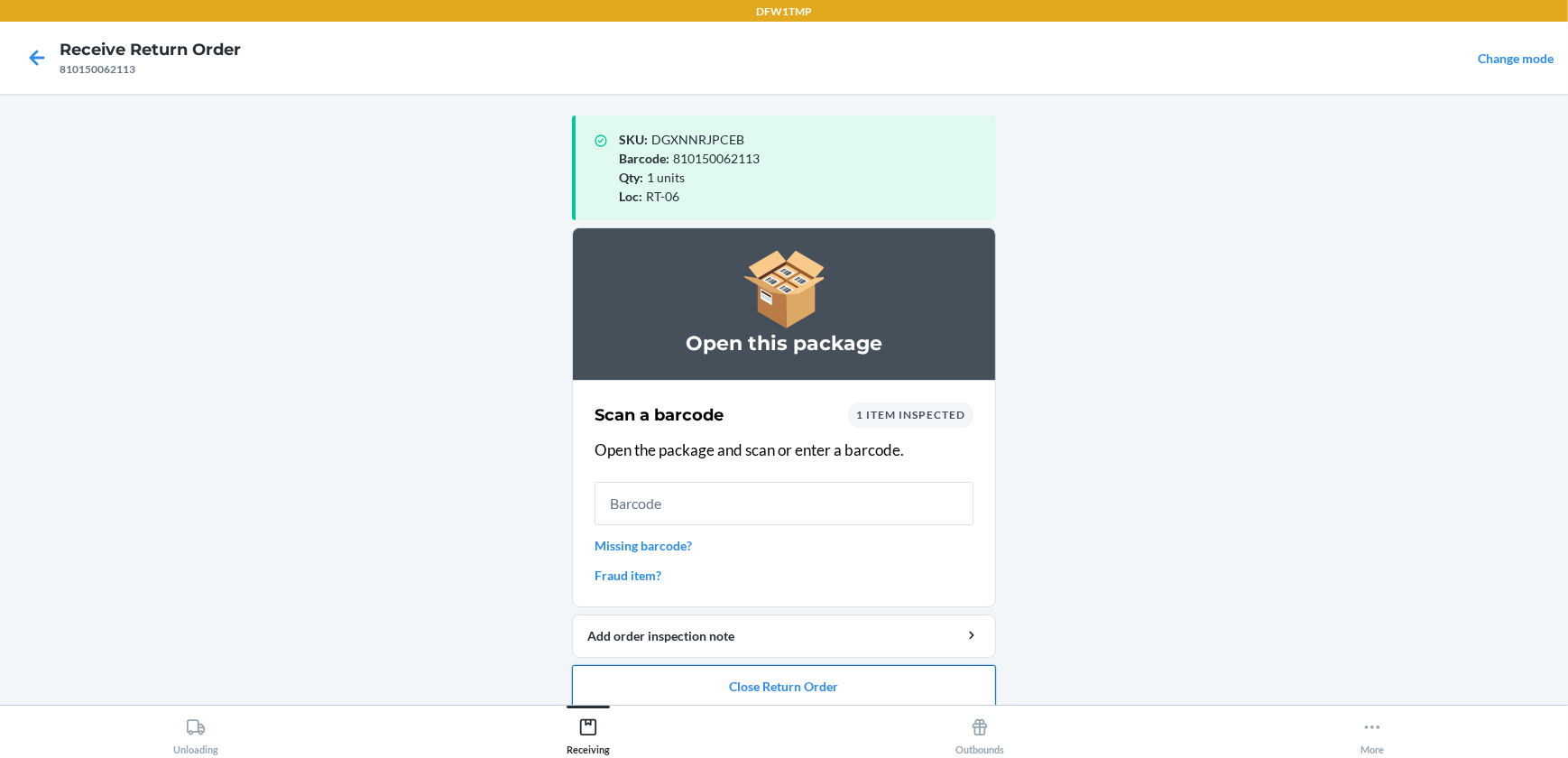
click at [772, 688] on button "Close Return Order" at bounding box center [784, 686] width 424 height 43
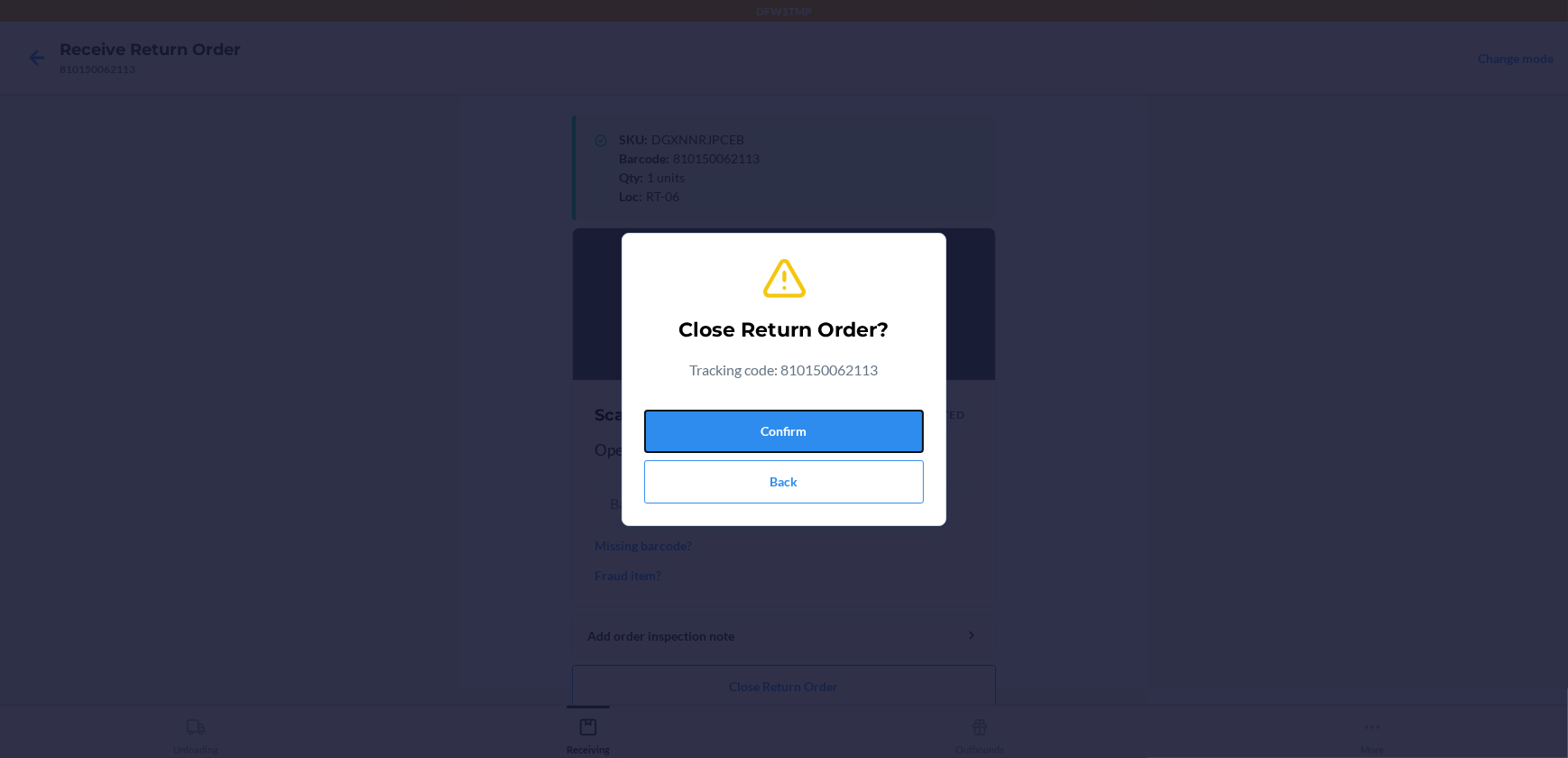
drag, startPoint x: 787, startPoint y: 442, endPoint x: 790, endPoint y: 455, distance: 13.3
click at [790, 455] on div "Confirm Back" at bounding box center [784, 452] width 280 height 101
click at [793, 438] on button "Confirm" at bounding box center [784, 431] width 280 height 43
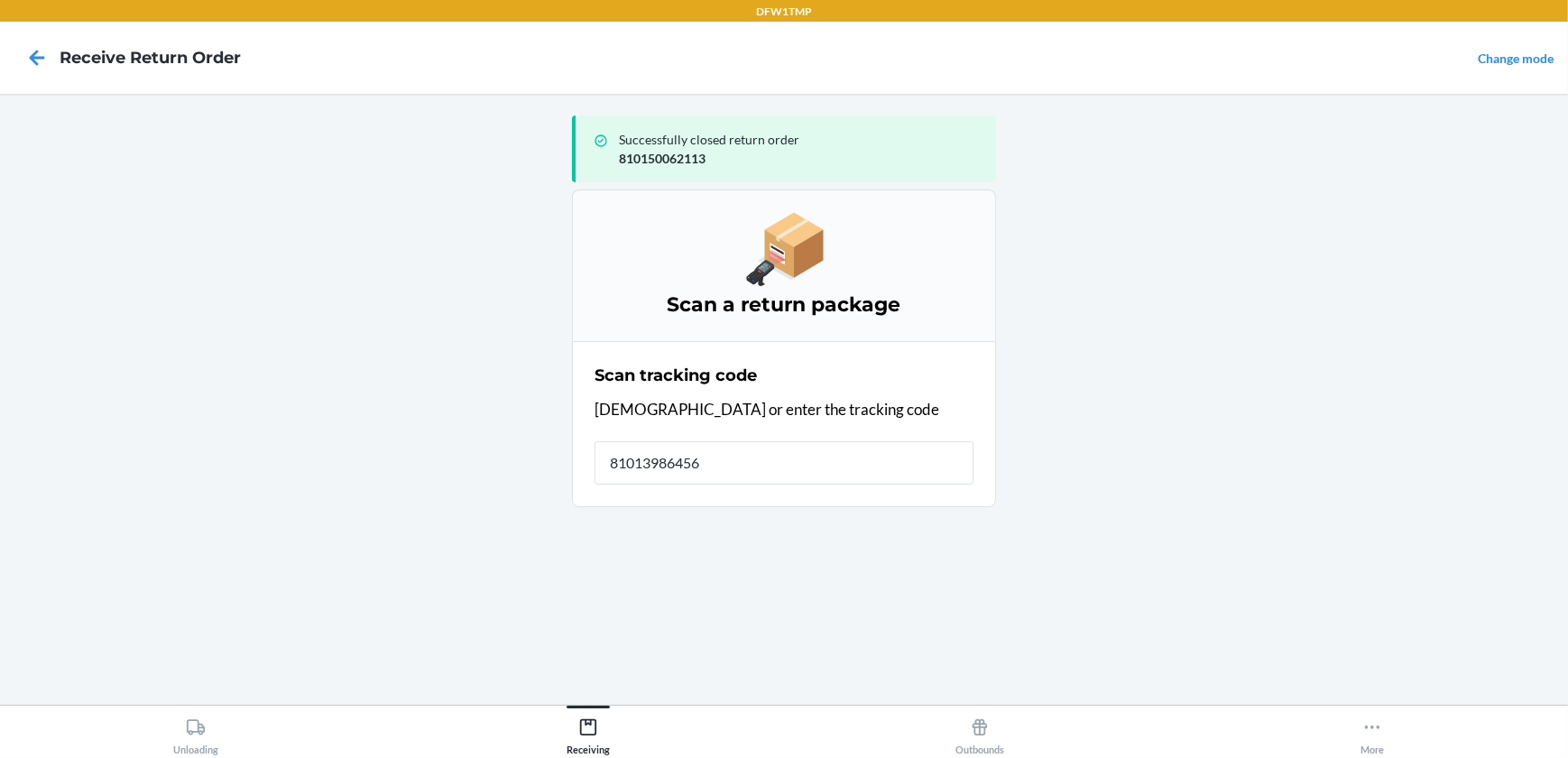
type input "810139864561"
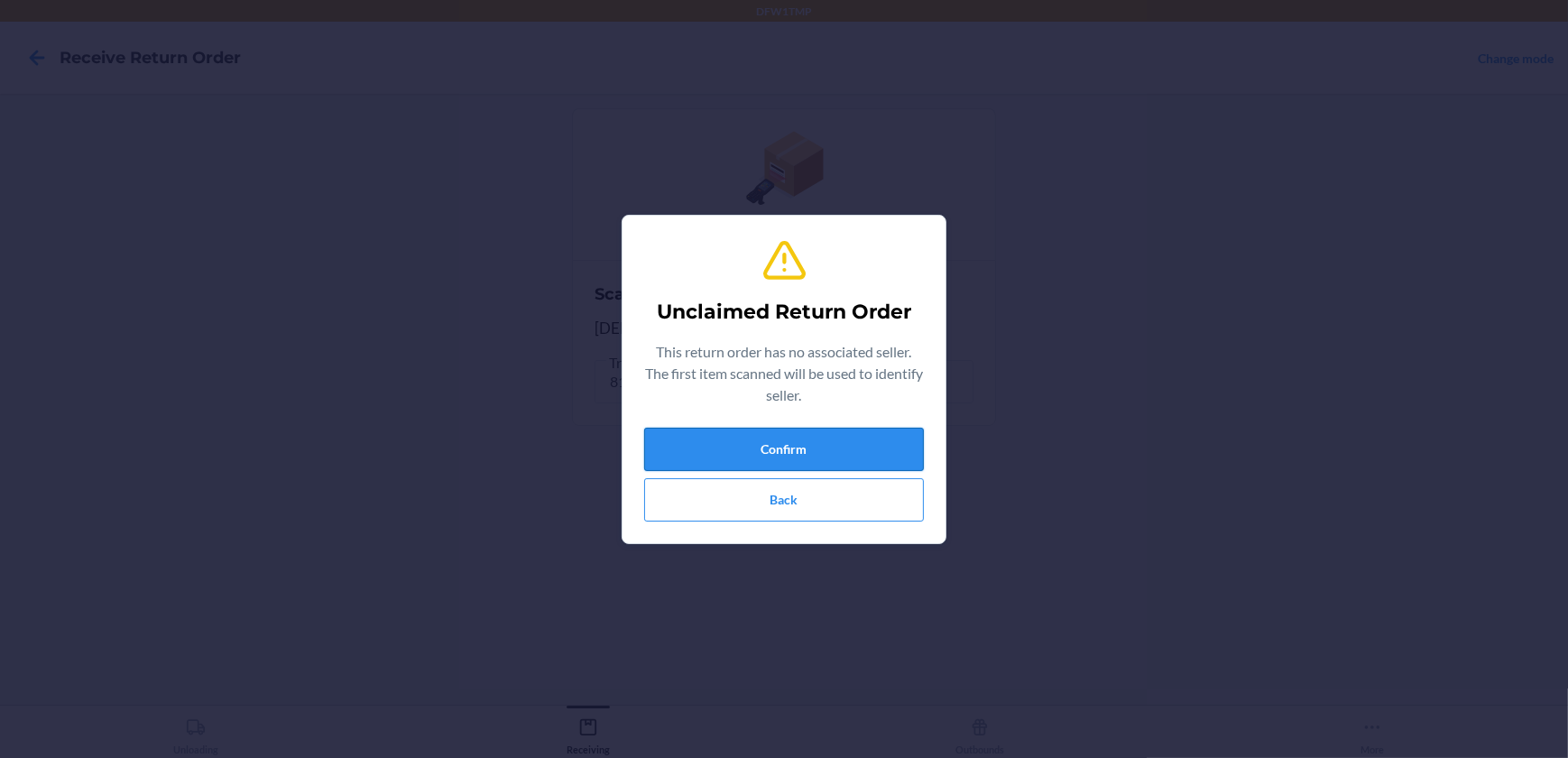
click at [885, 444] on button "Confirm" at bounding box center [784, 448] width 280 height 43
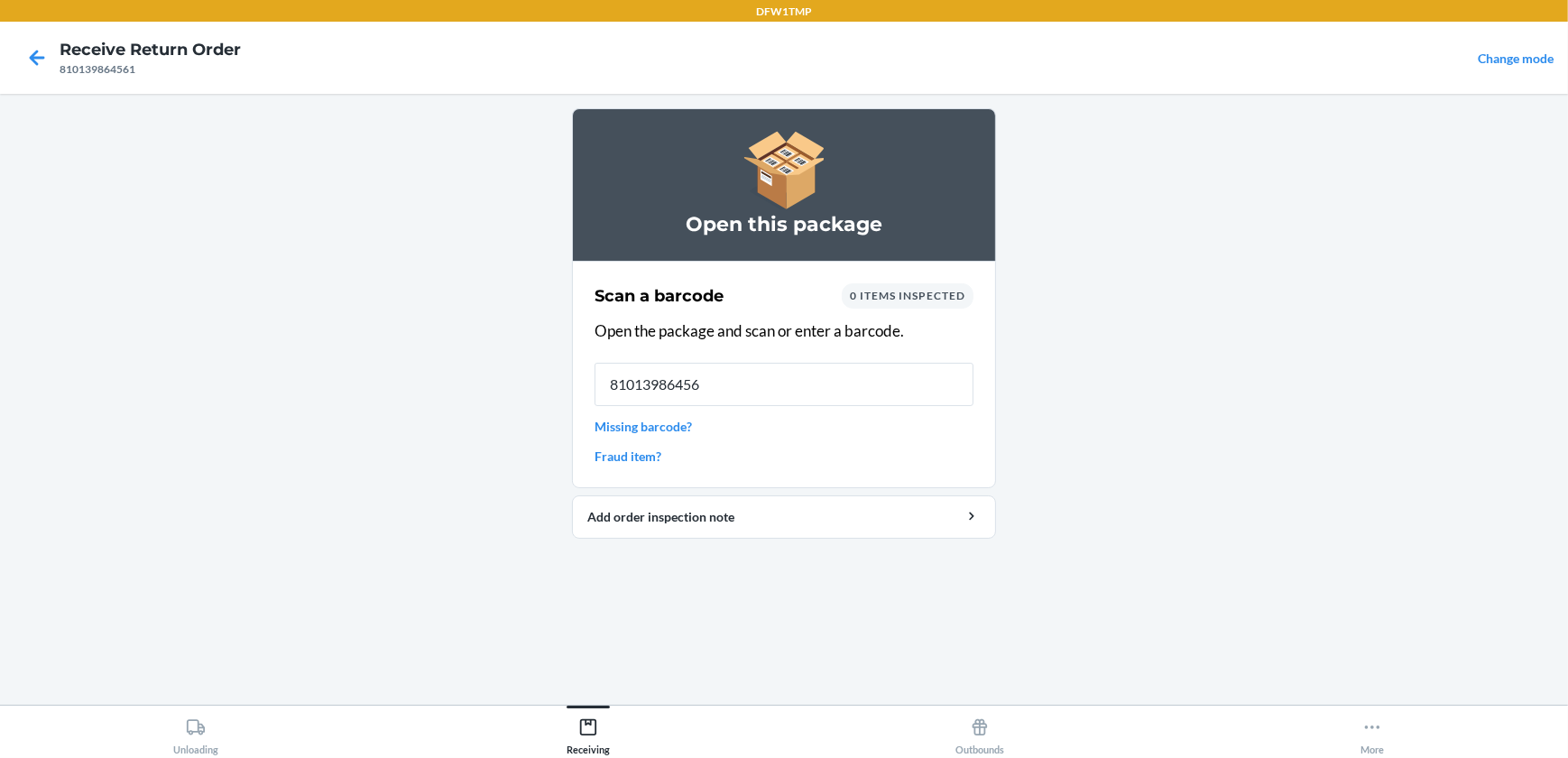
type input "810139864561"
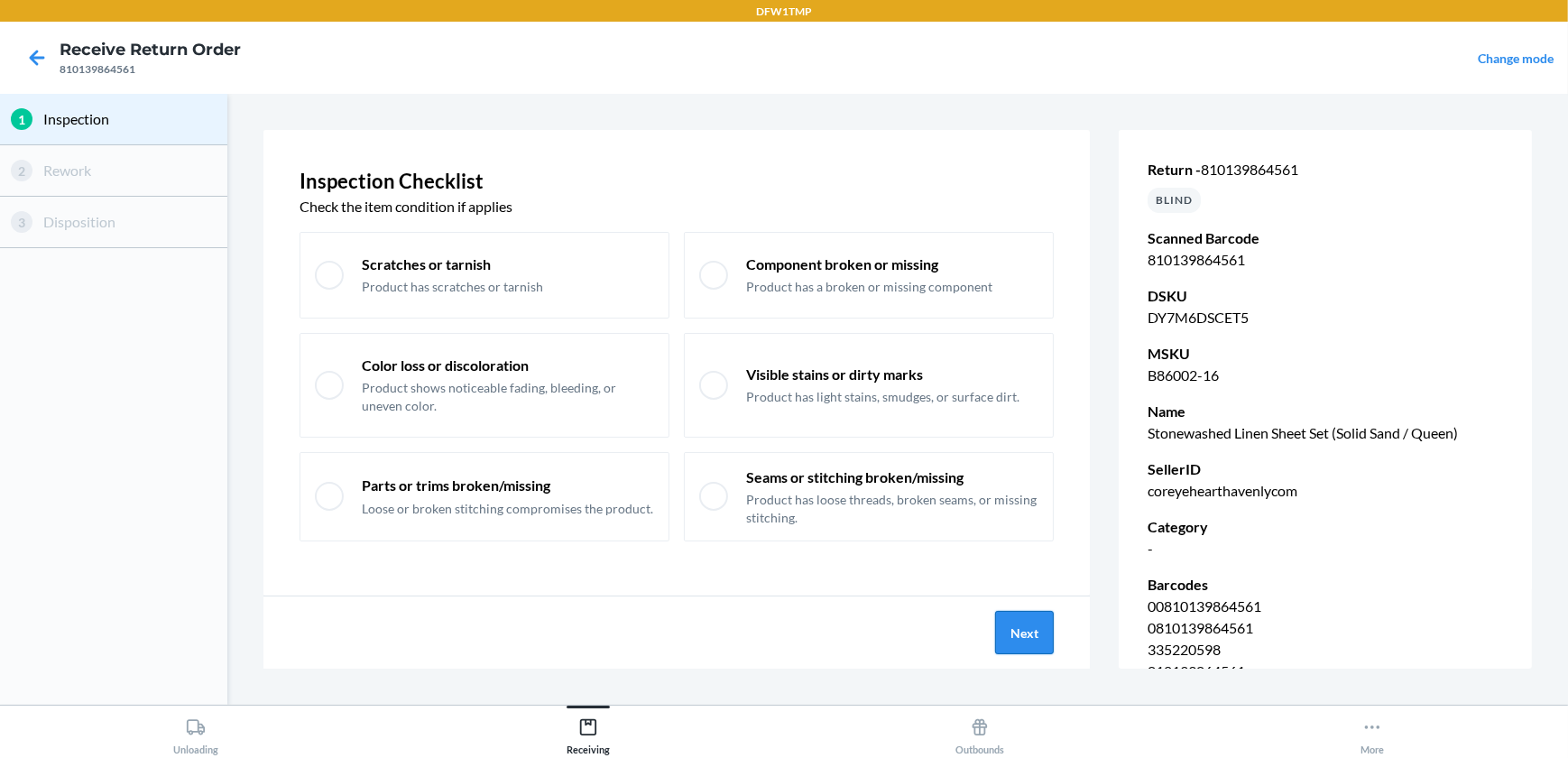
click at [1014, 620] on button "Next" at bounding box center [1024, 632] width 59 height 43
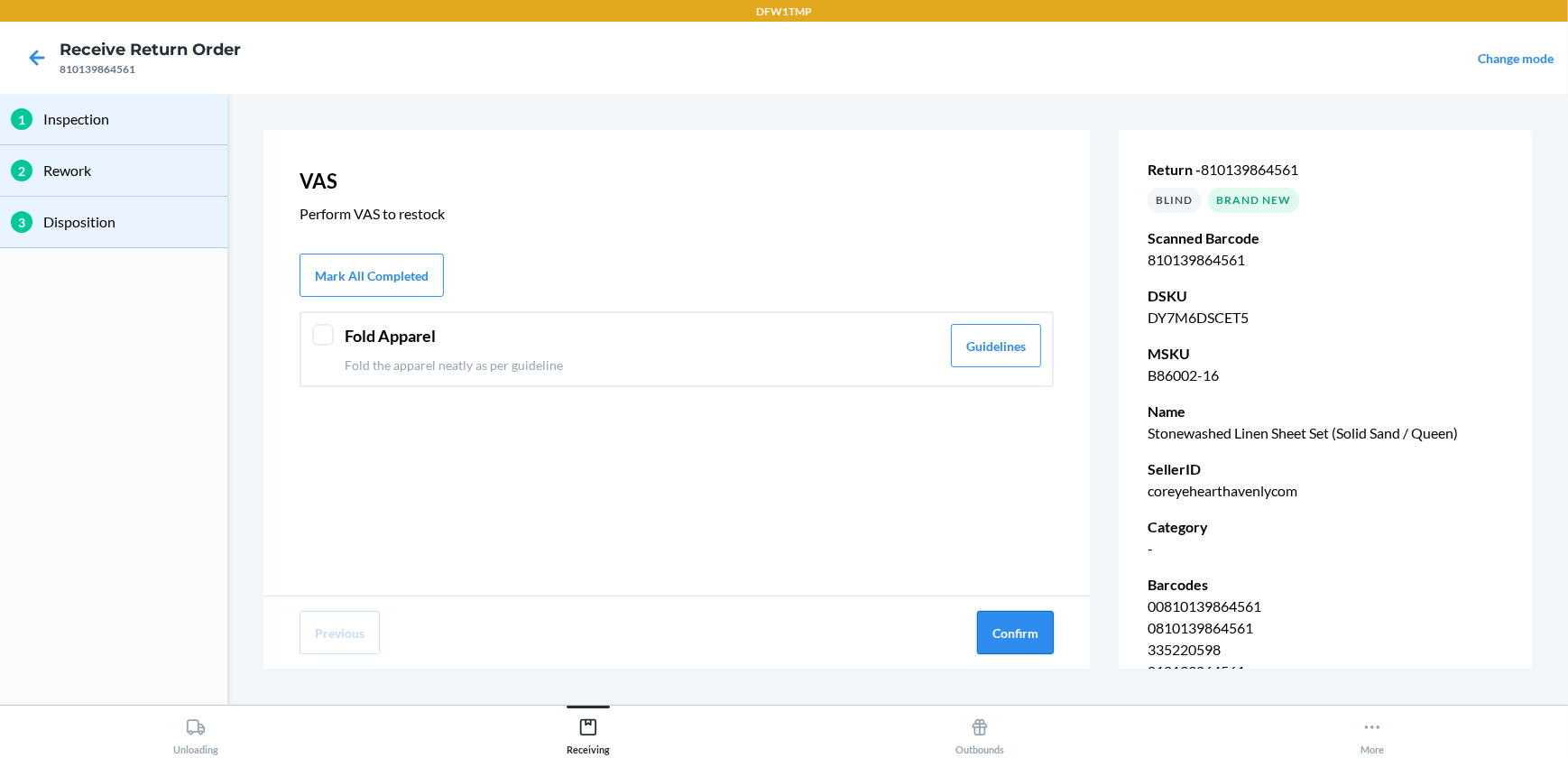
click at [1008, 635] on button "Confirm" at bounding box center [1014, 632] width 76 height 43
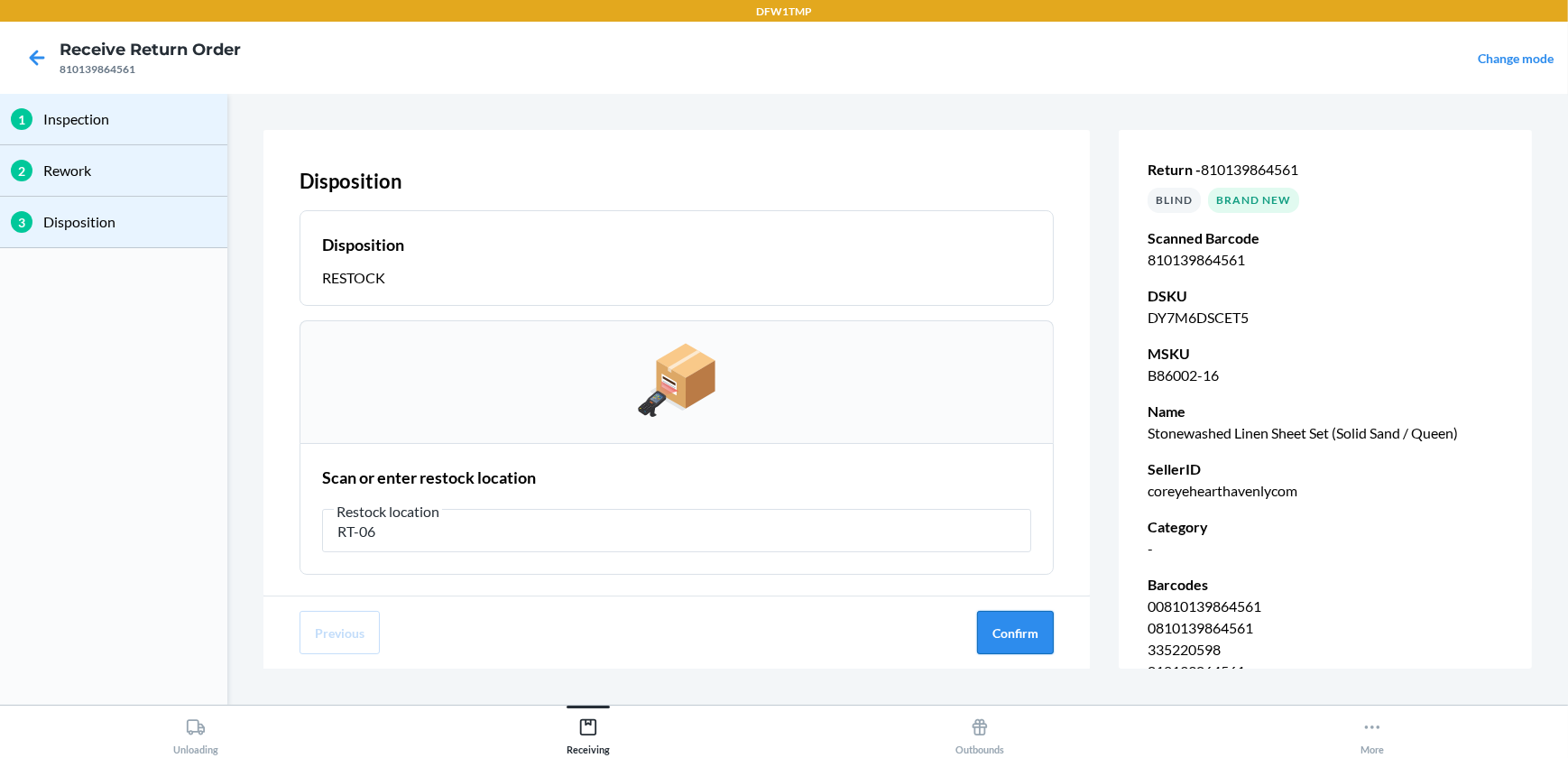
type input "RT-06"
click at [1029, 632] on button "Confirm" at bounding box center [1014, 632] width 76 height 43
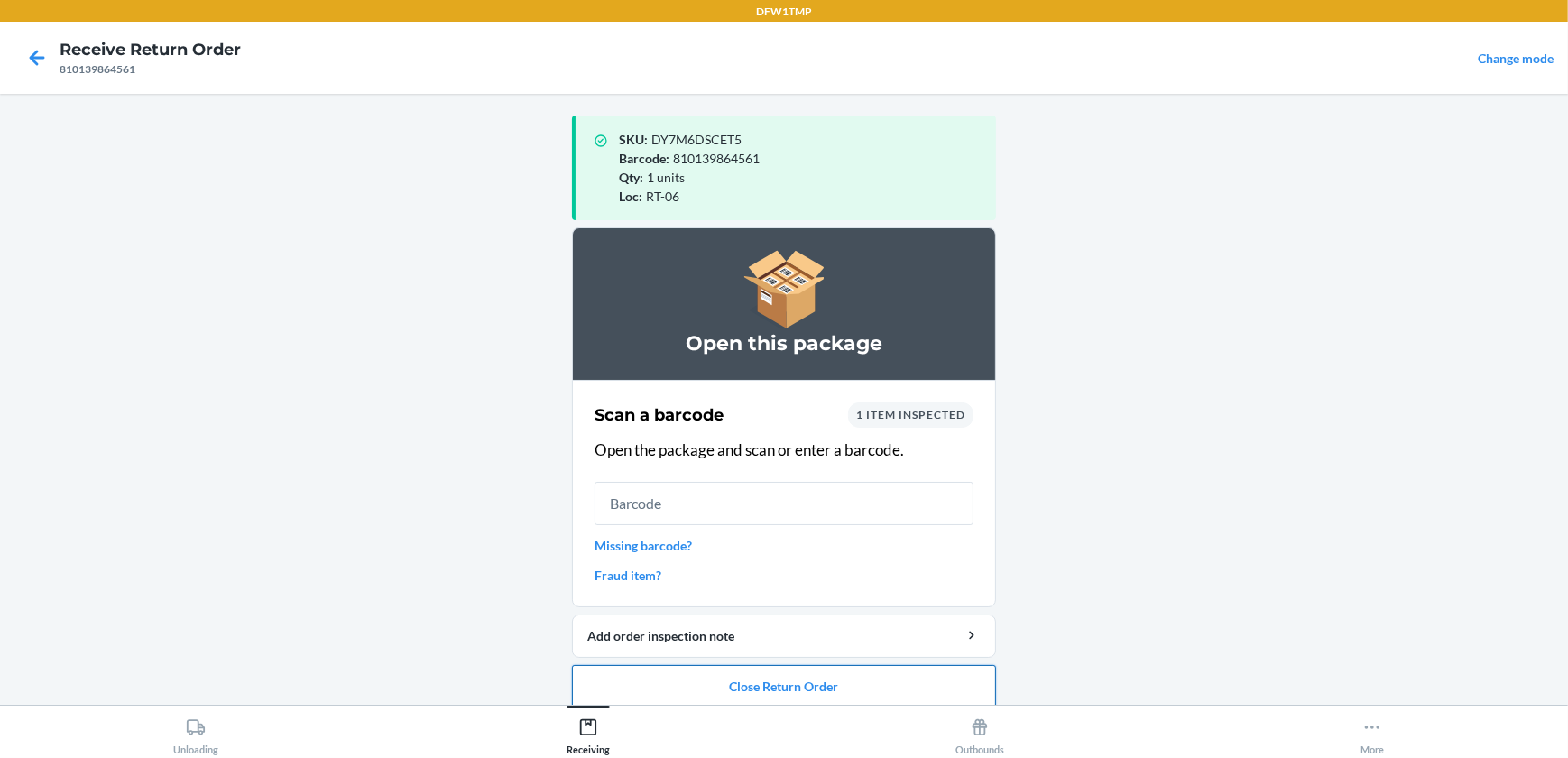
click at [754, 690] on button "Close Return Order" at bounding box center [784, 686] width 424 height 43
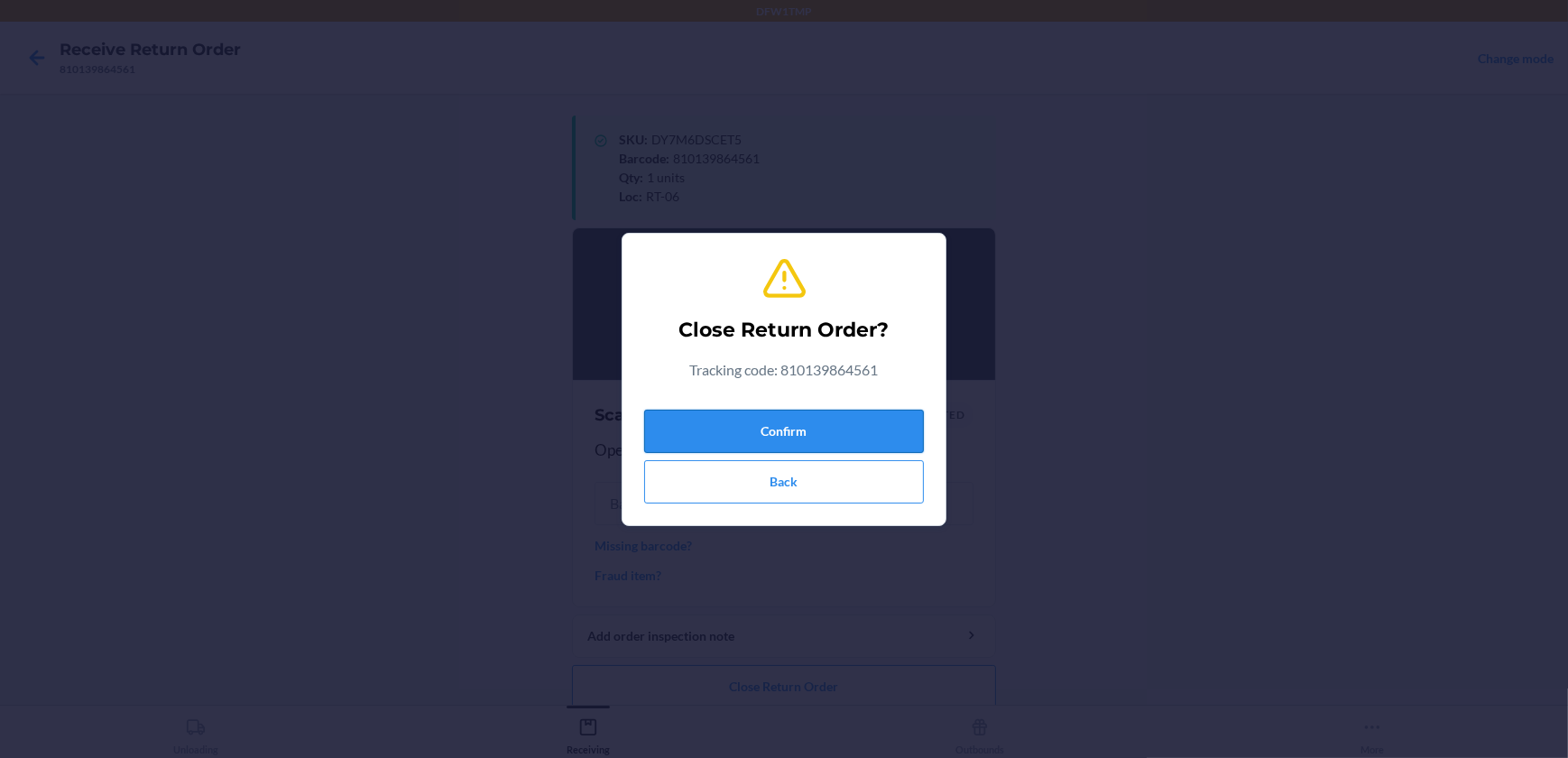
click at [894, 421] on button "Confirm" at bounding box center [784, 431] width 280 height 43
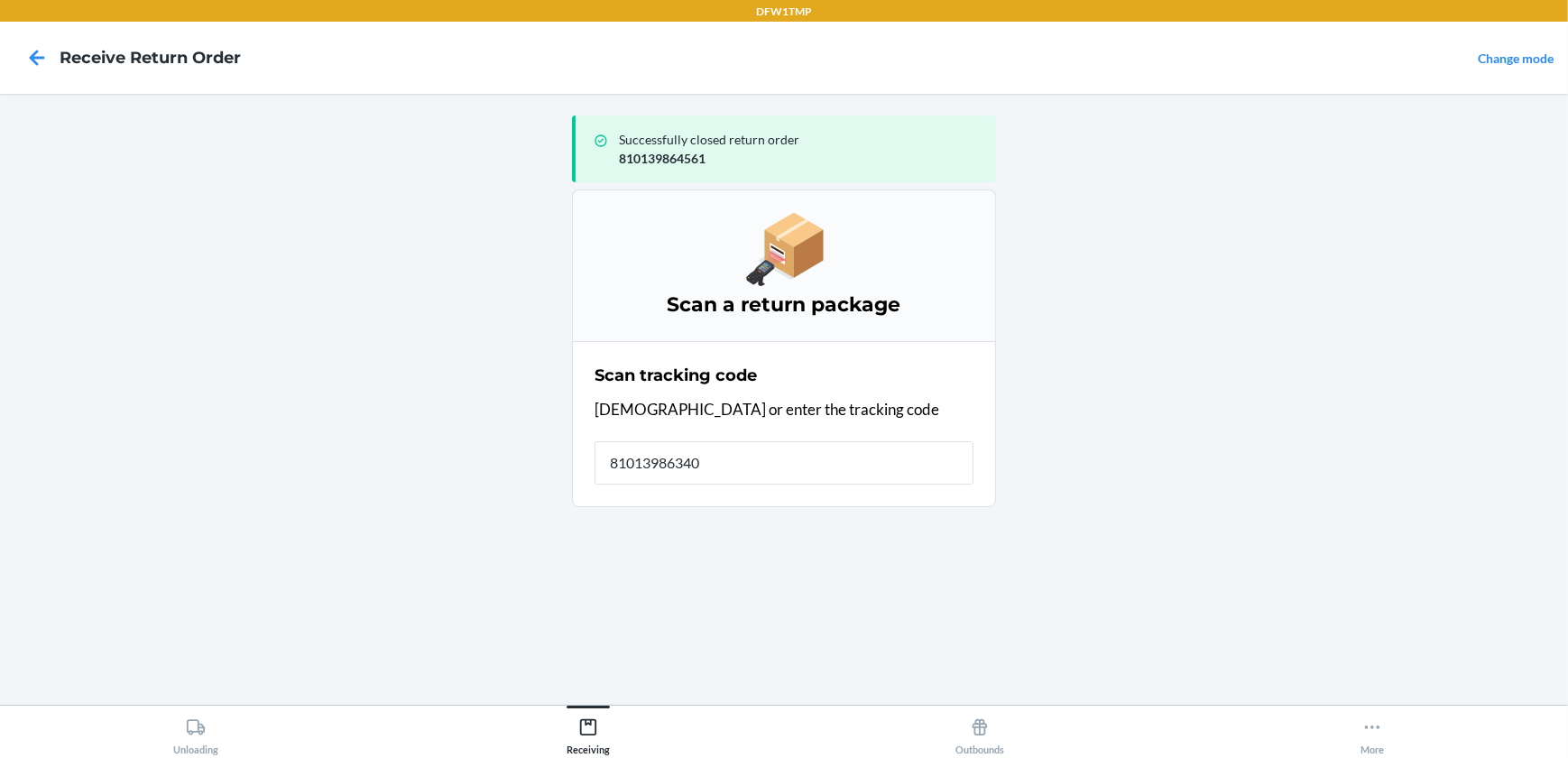
type input "810139863403"
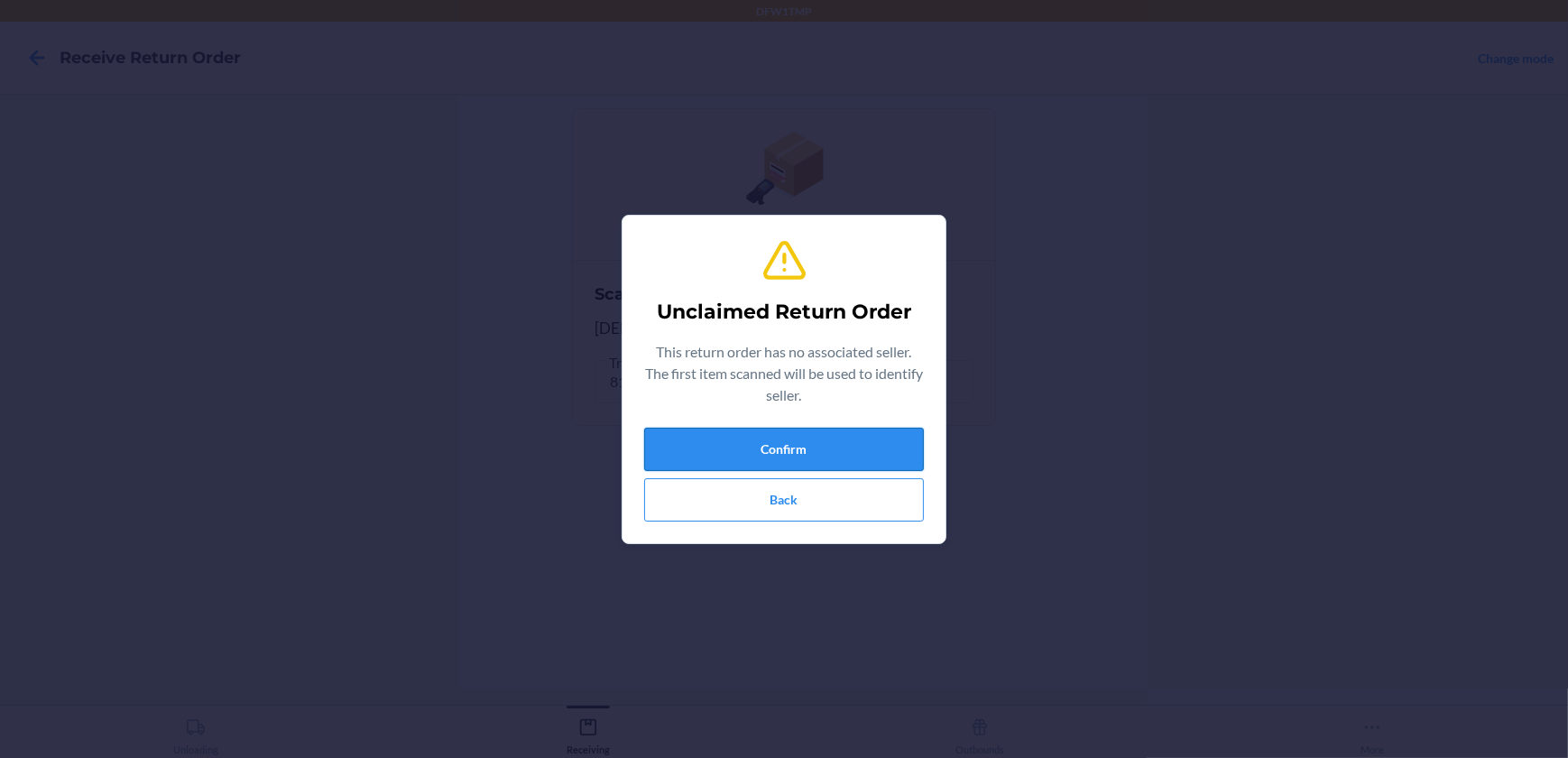
click at [832, 467] on button "Confirm" at bounding box center [784, 448] width 280 height 43
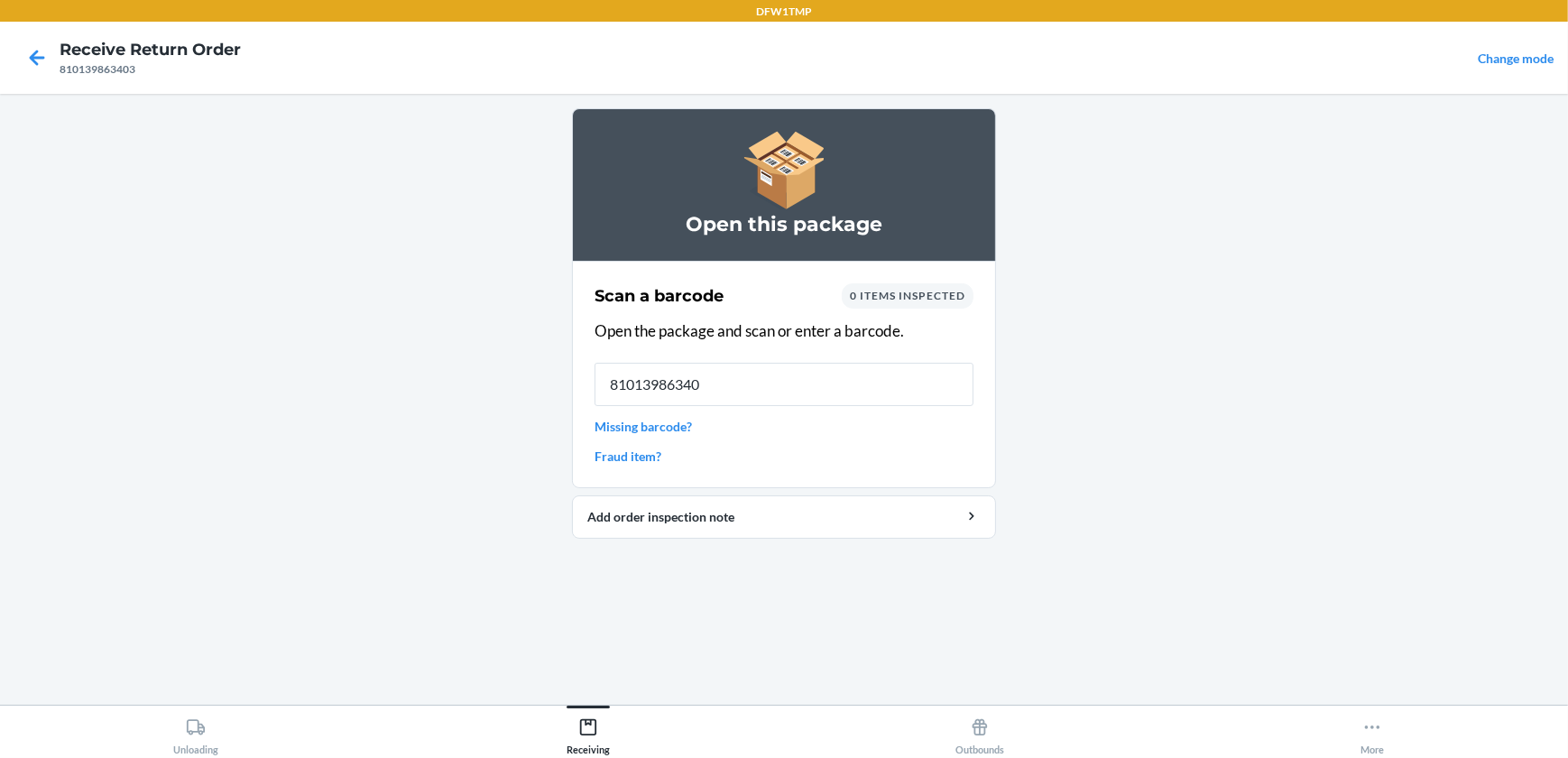
type input "810139863403"
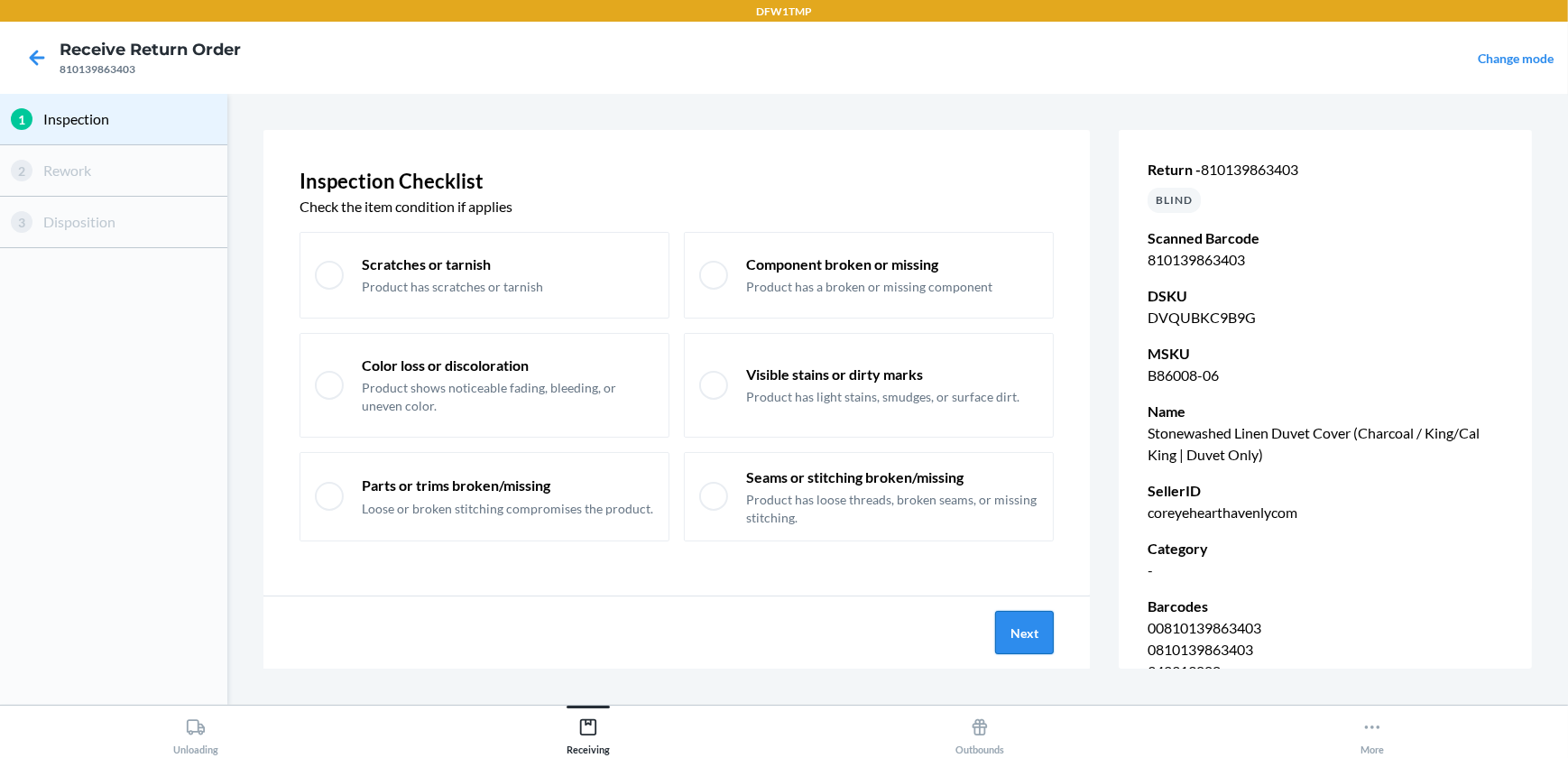
click at [1027, 639] on button "Next" at bounding box center [1024, 632] width 59 height 43
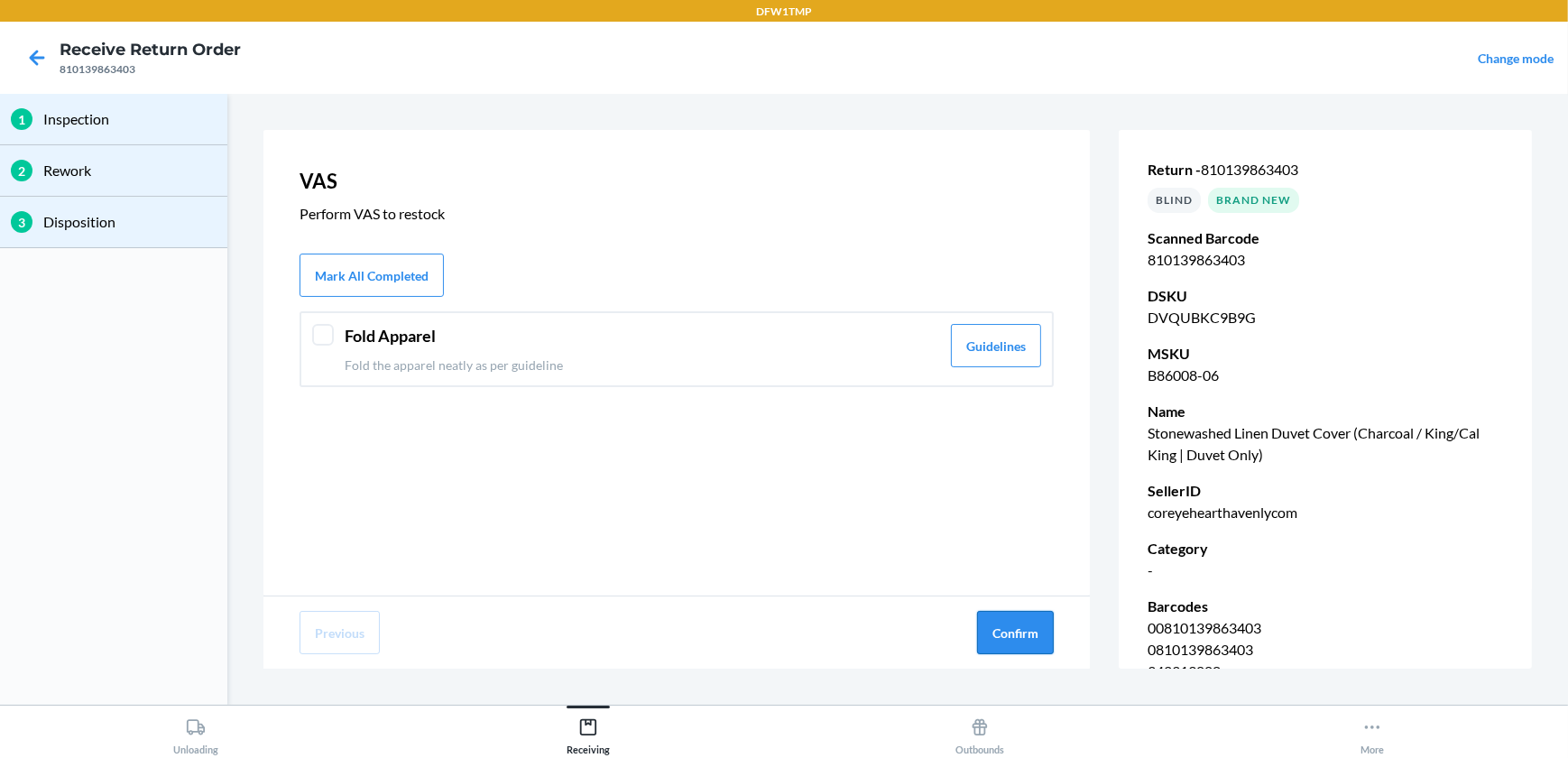
click at [998, 643] on button "Confirm" at bounding box center [1014, 632] width 76 height 43
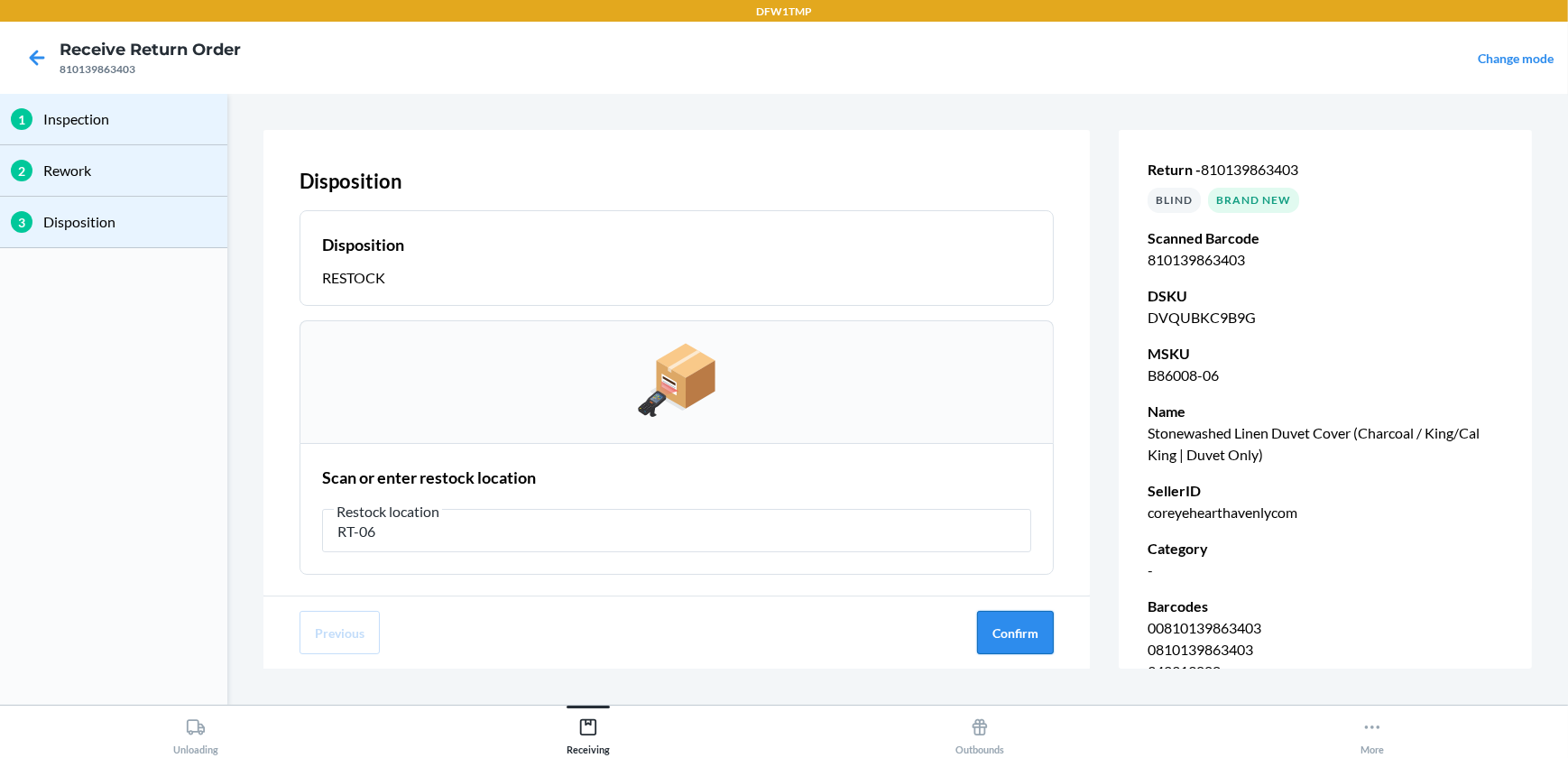
type input "RT-06"
click at [1016, 648] on button "Confirm" at bounding box center [1014, 632] width 76 height 43
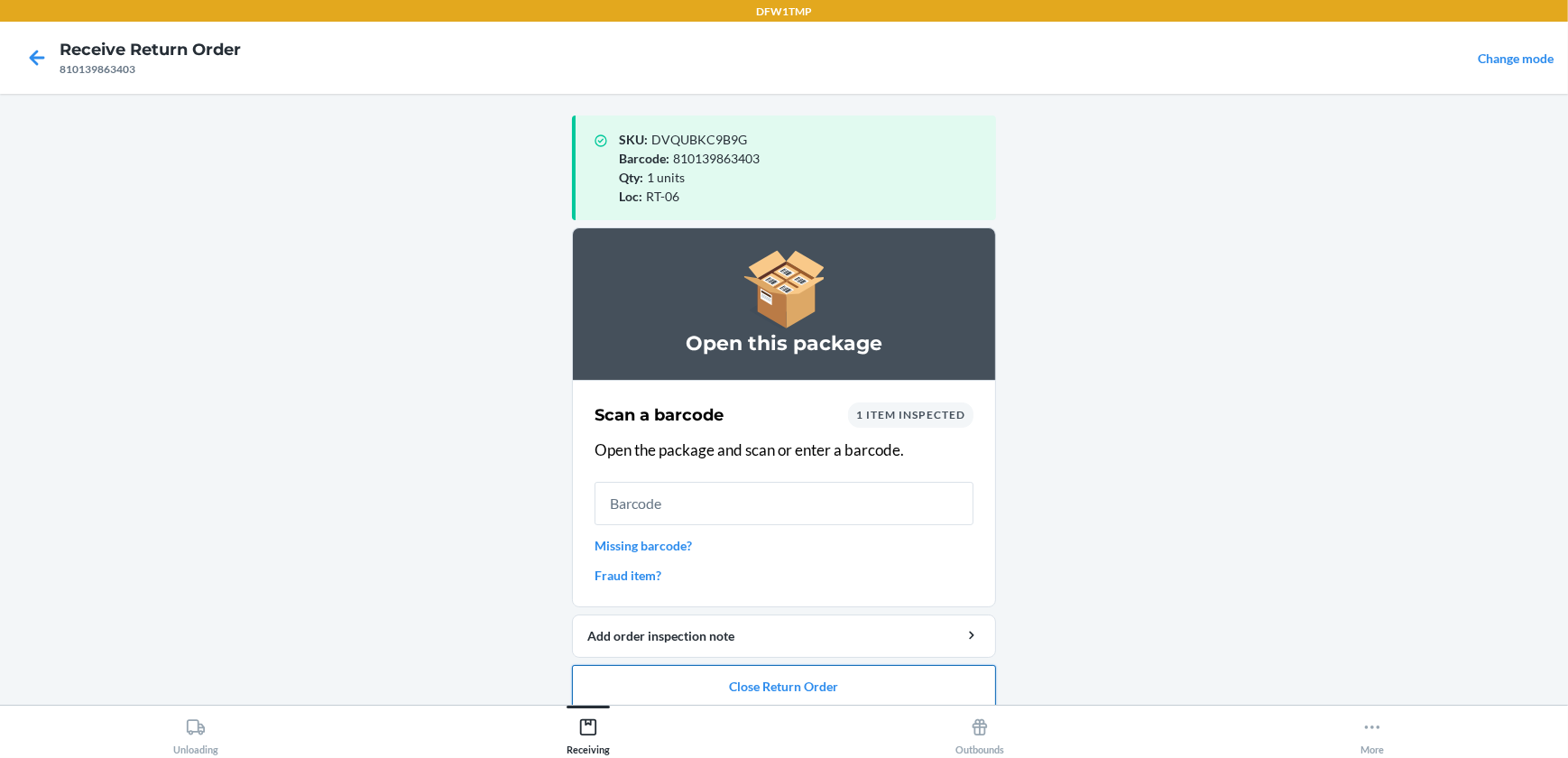
click at [861, 684] on button "Close Return Order" at bounding box center [784, 686] width 424 height 43
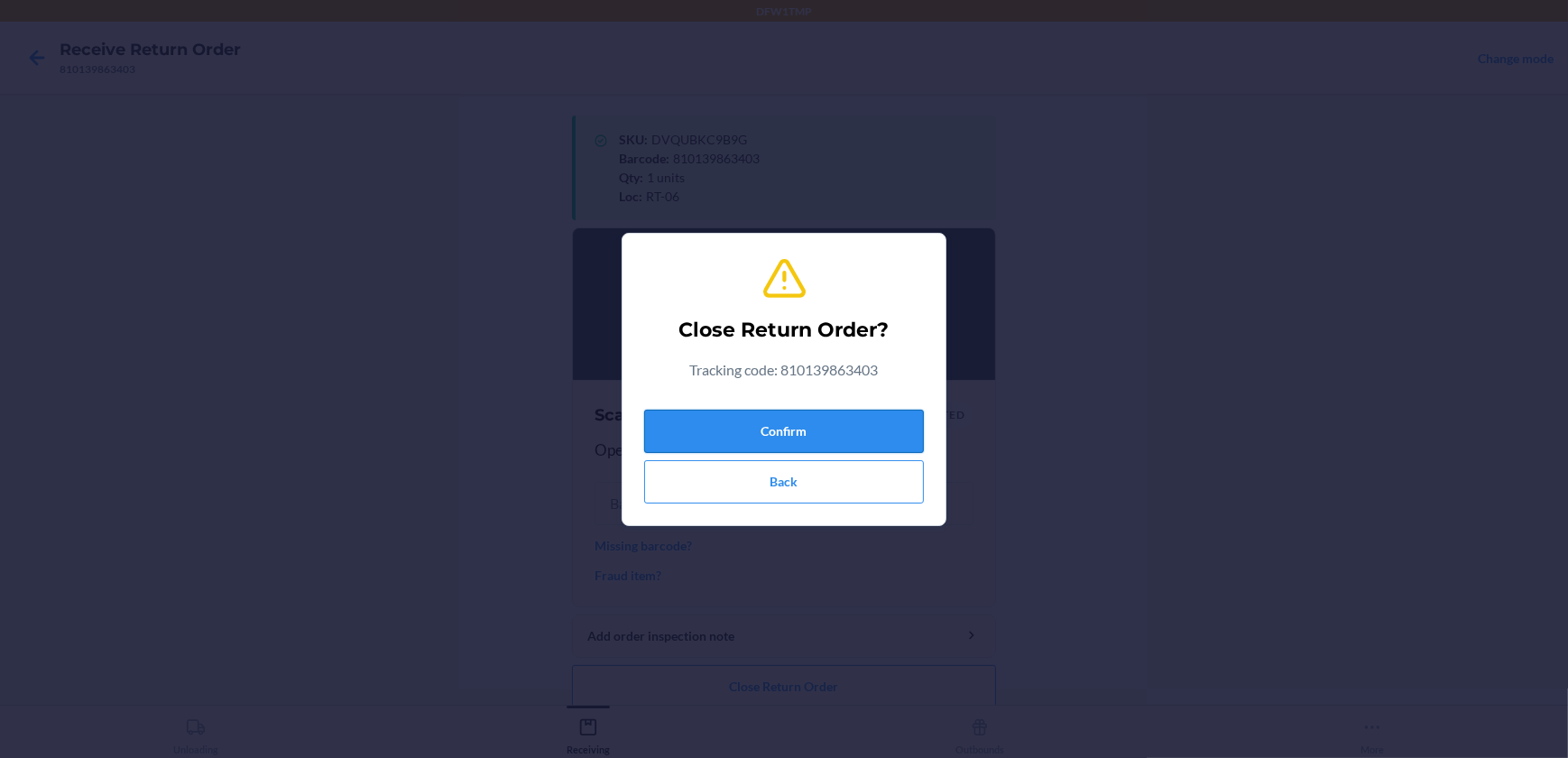
click at [847, 435] on button "Confirm" at bounding box center [784, 431] width 280 height 43
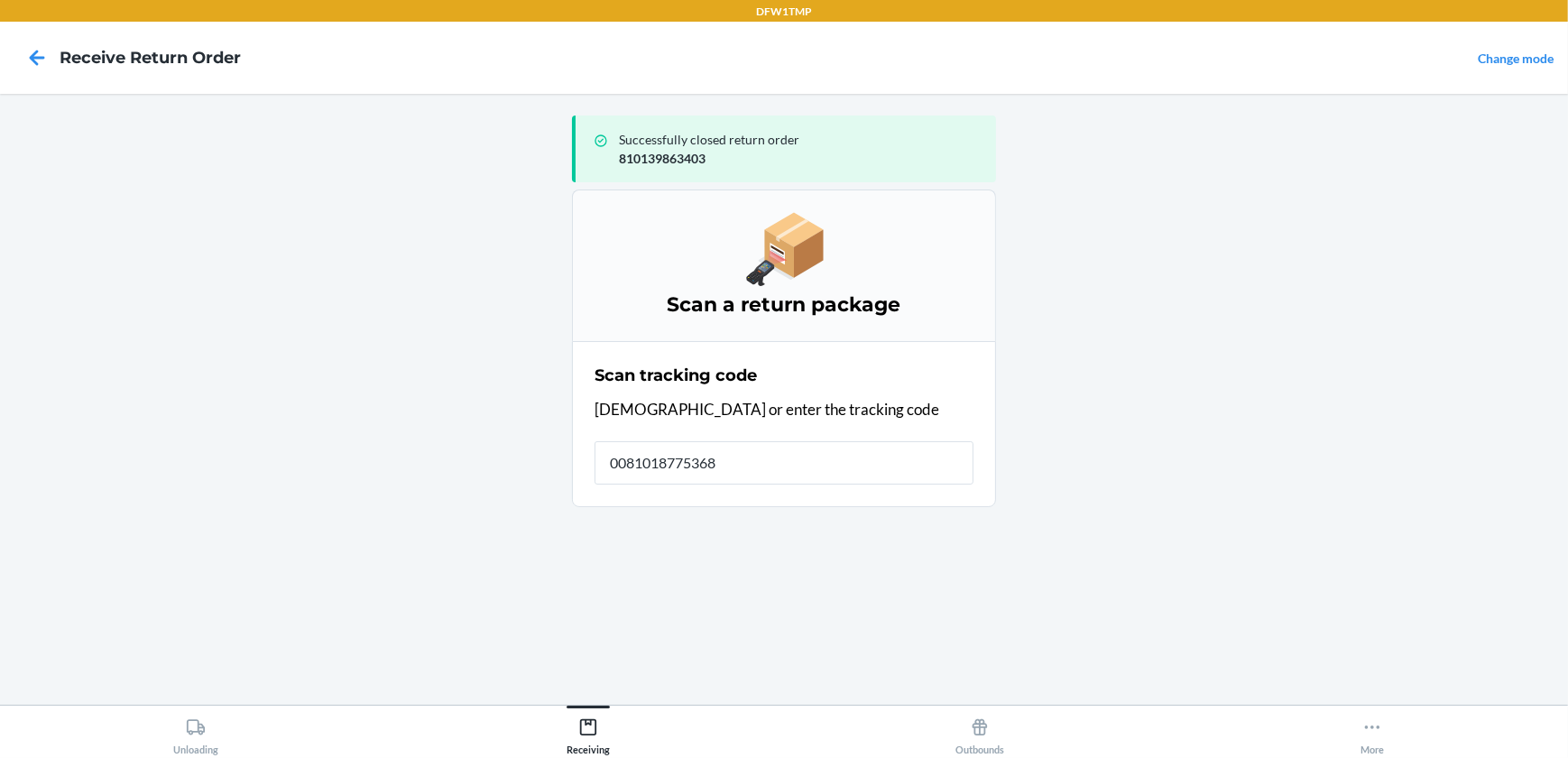
type input "00810187753688"
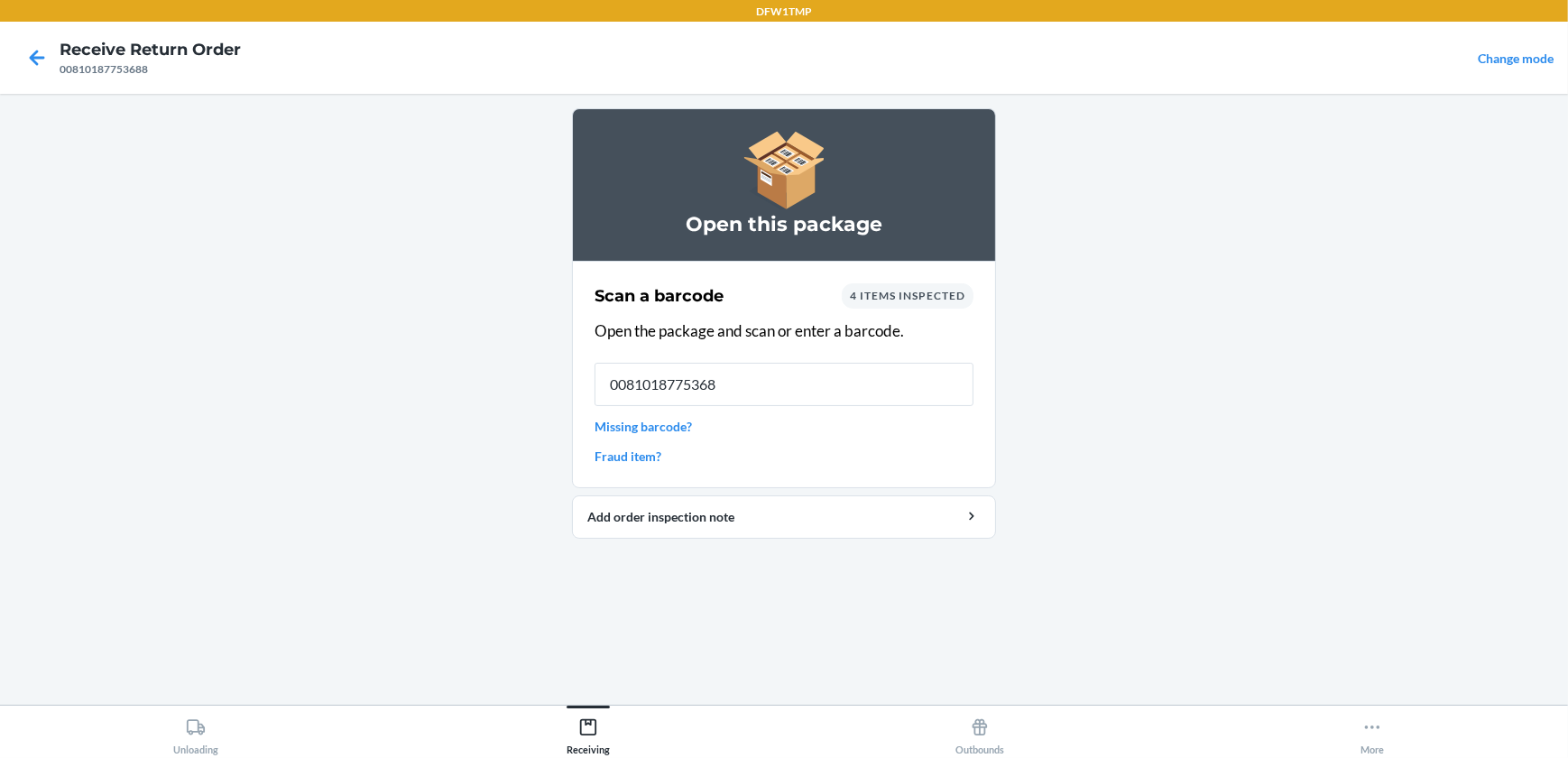
type input "00810187753688"
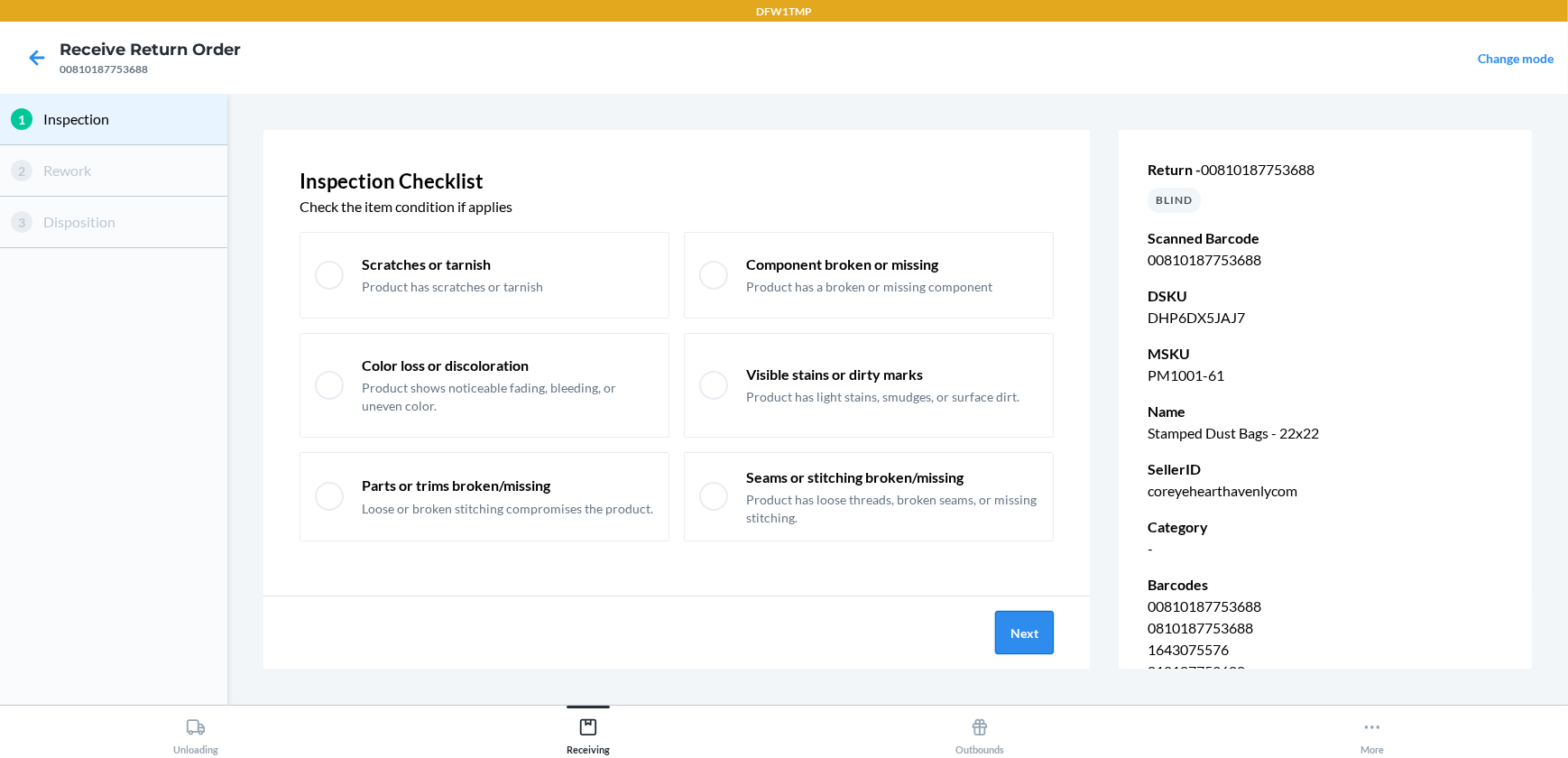
click at [1033, 641] on button "Next" at bounding box center [1024, 632] width 59 height 43
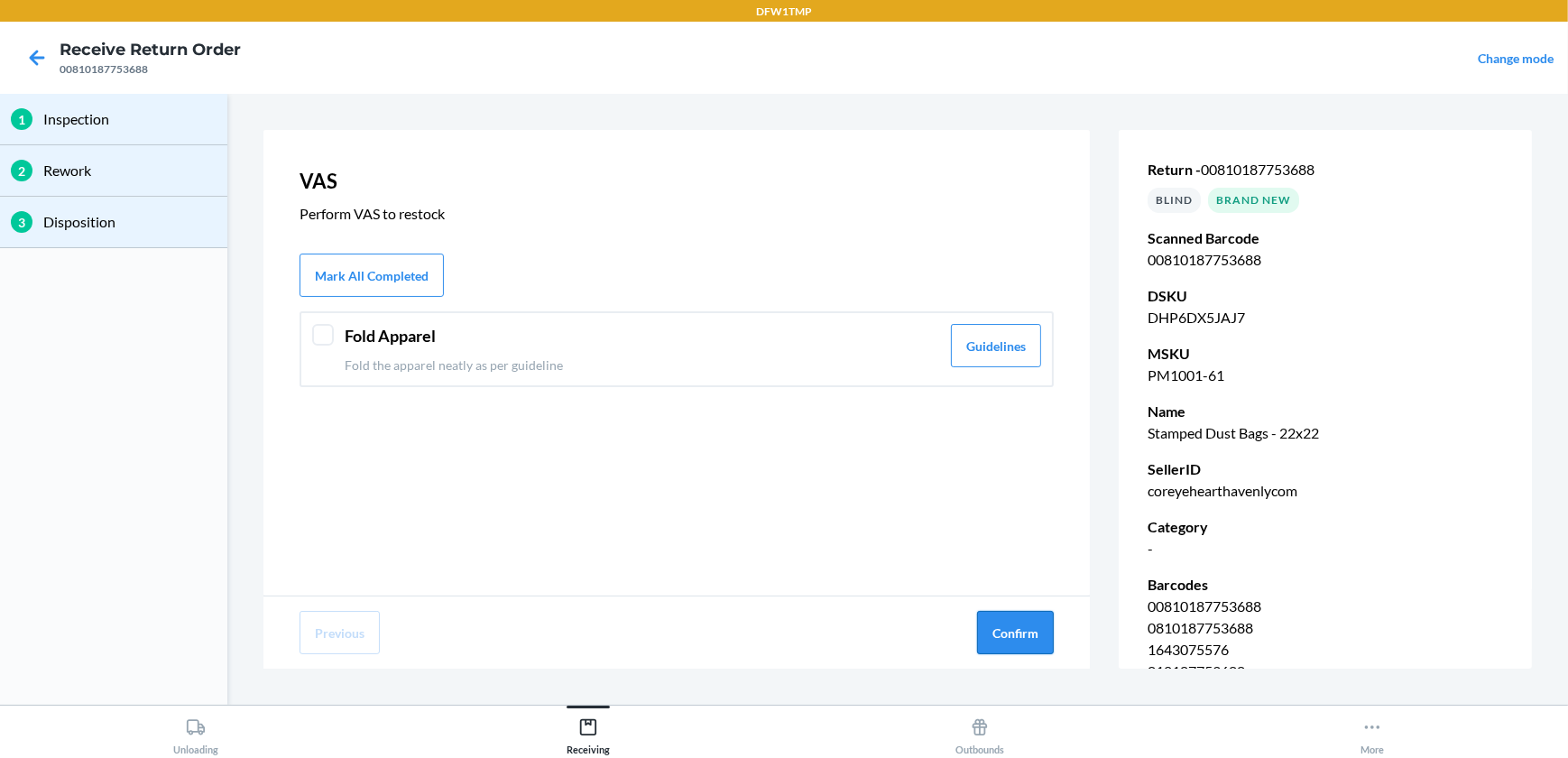
click at [1033, 633] on button "Confirm" at bounding box center [1014, 632] width 76 height 43
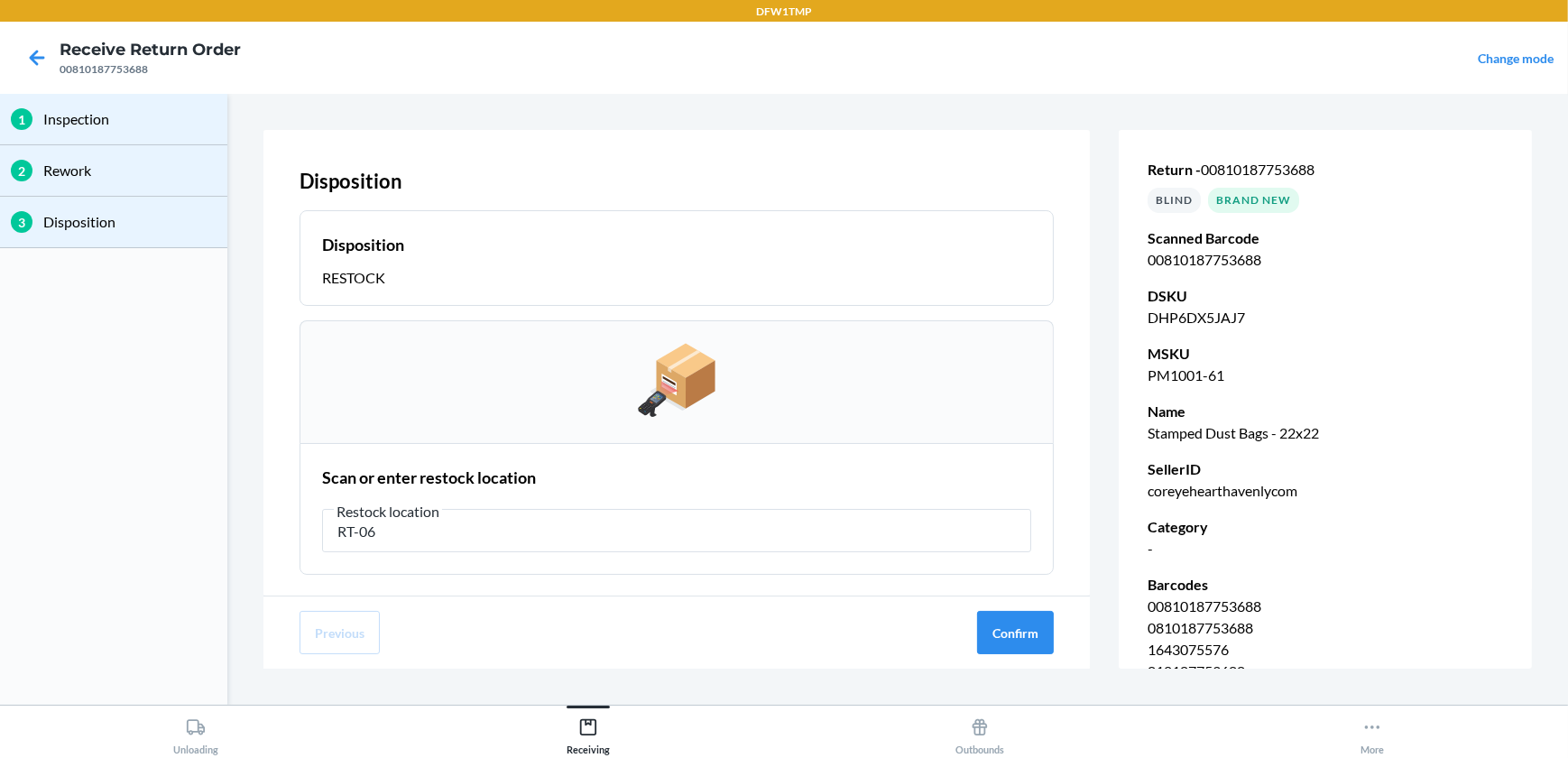
type input "RT-06"
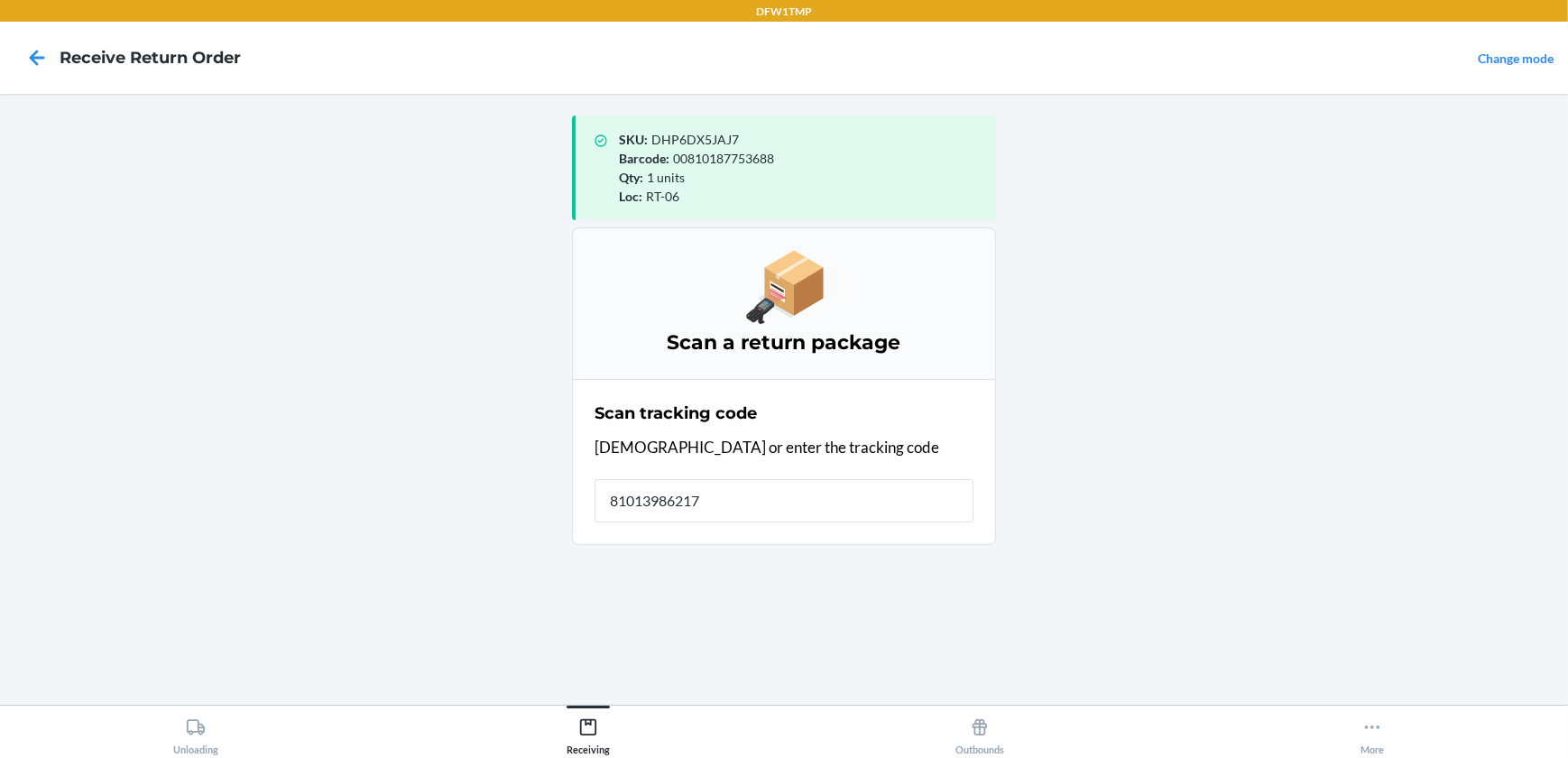
type input "810139862178"
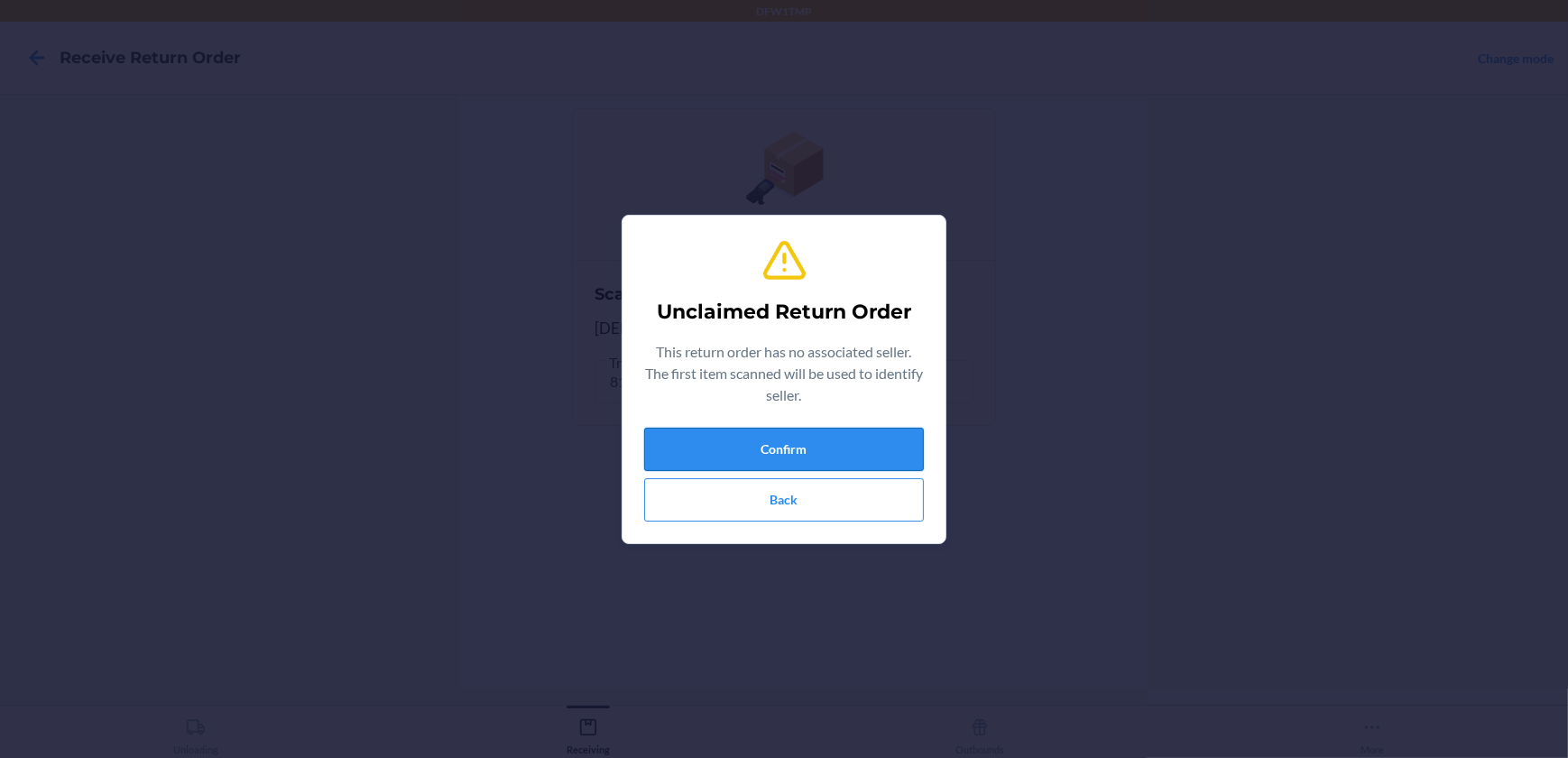
click at [829, 451] on button "Confirm" at bounding box center [784, 448] width 280 height 43
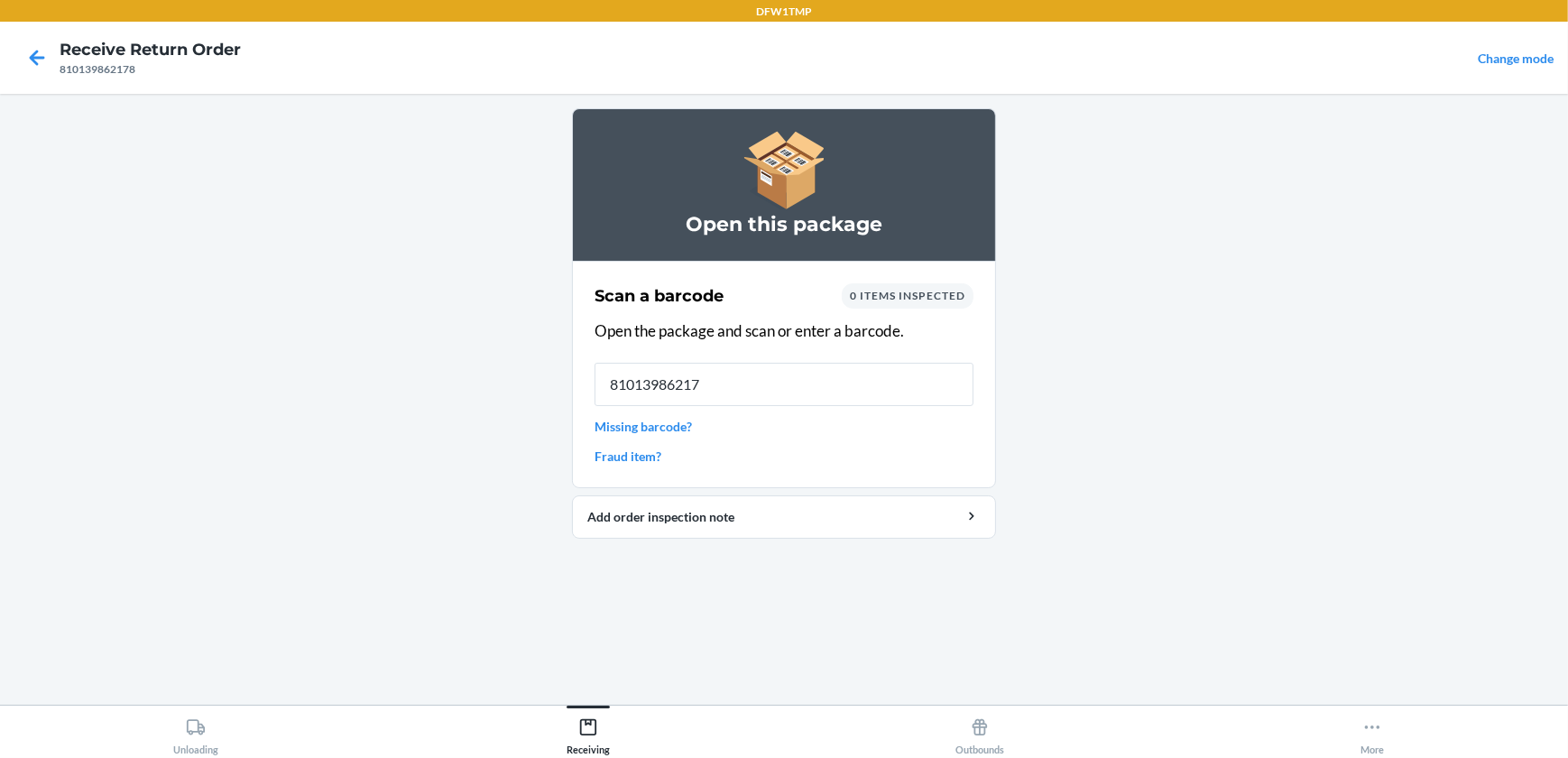
type input "810139862178"
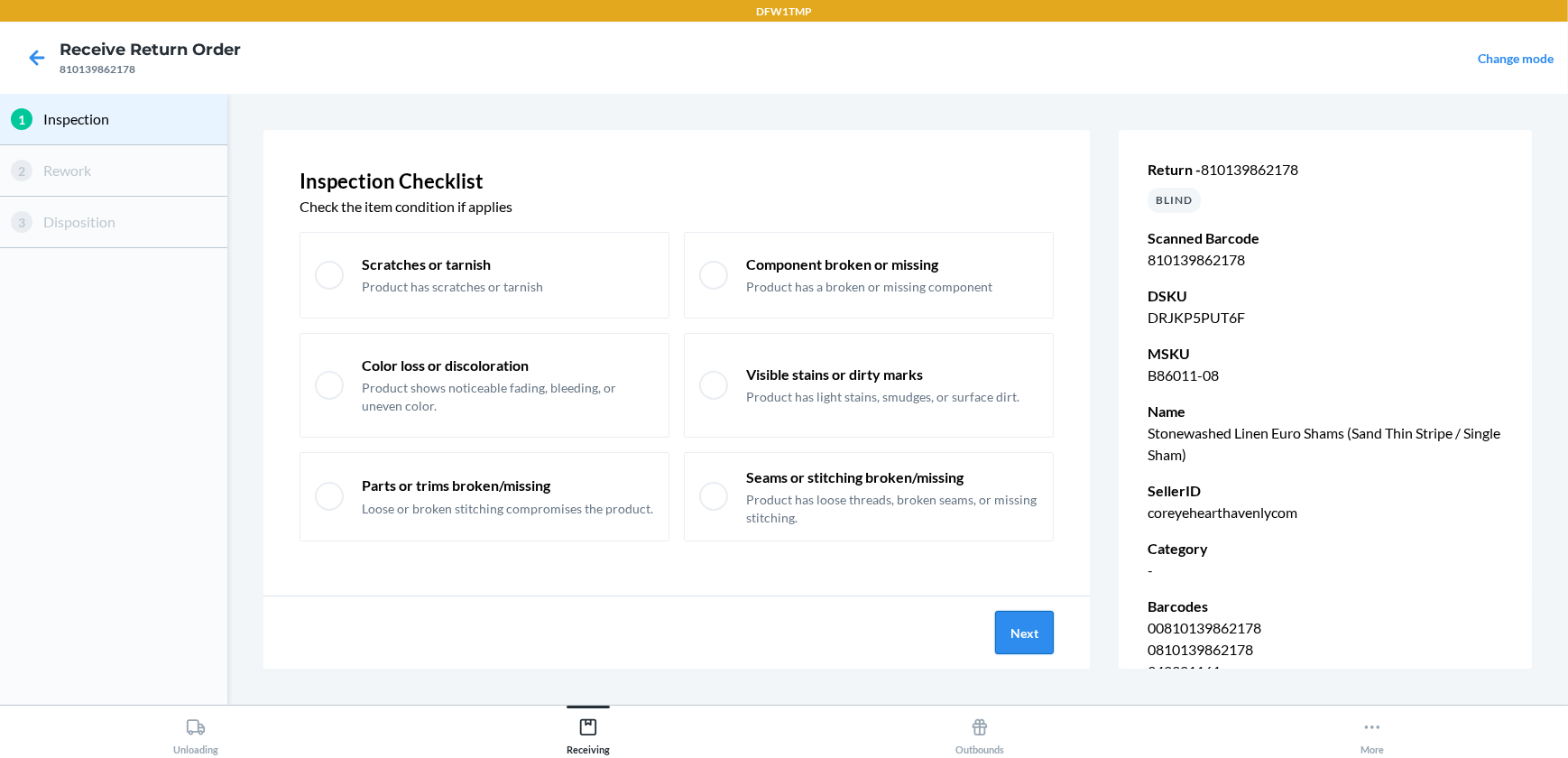
click at [1015, 633] on button "Next" at bounding box center [1024, 632] width 59 height 43
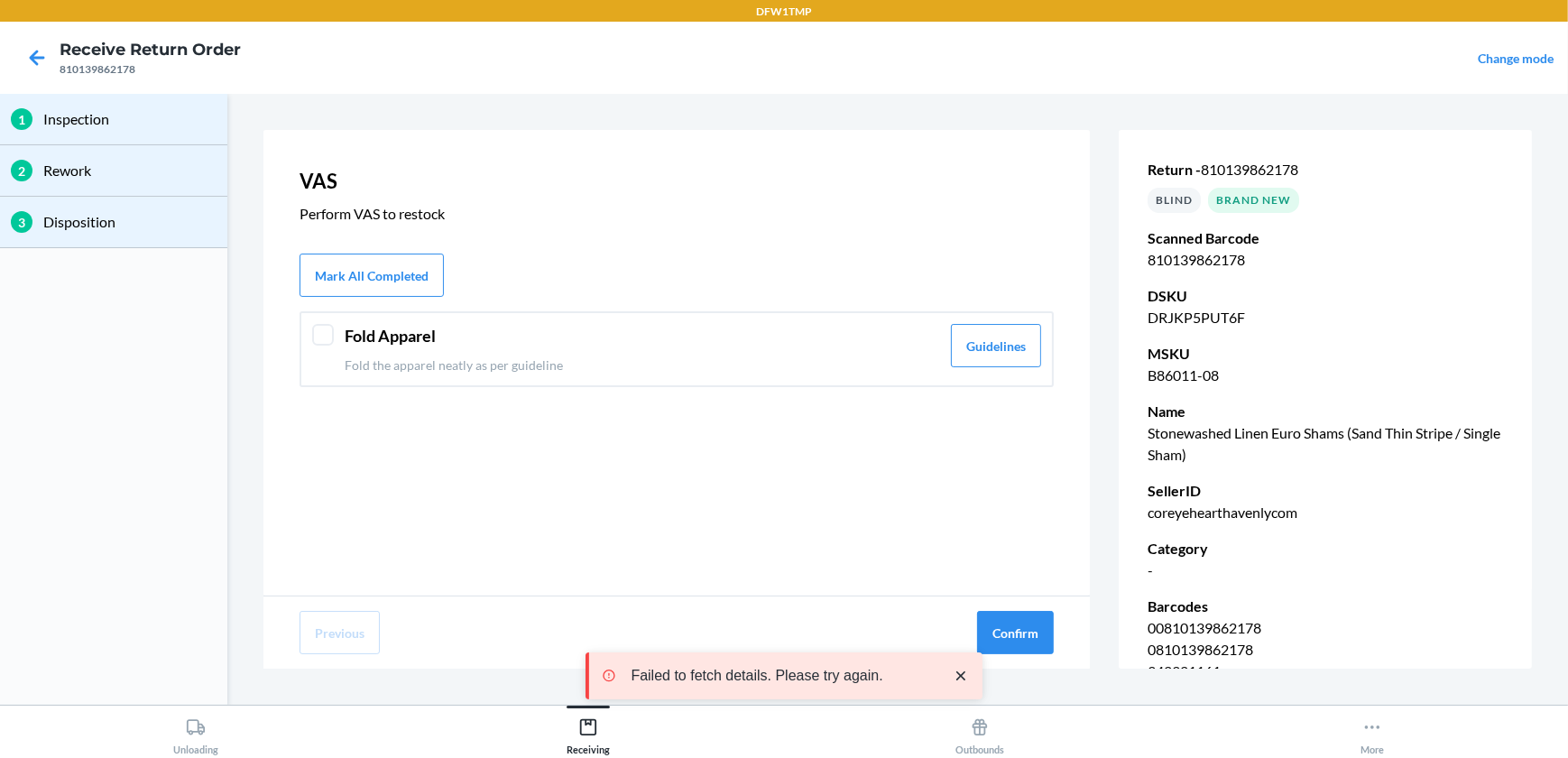
click at [380, 350] on div "Fold Apparel Fold the apparel neatly as per guideline" at bounding box center [641, 349] width 595 height 50
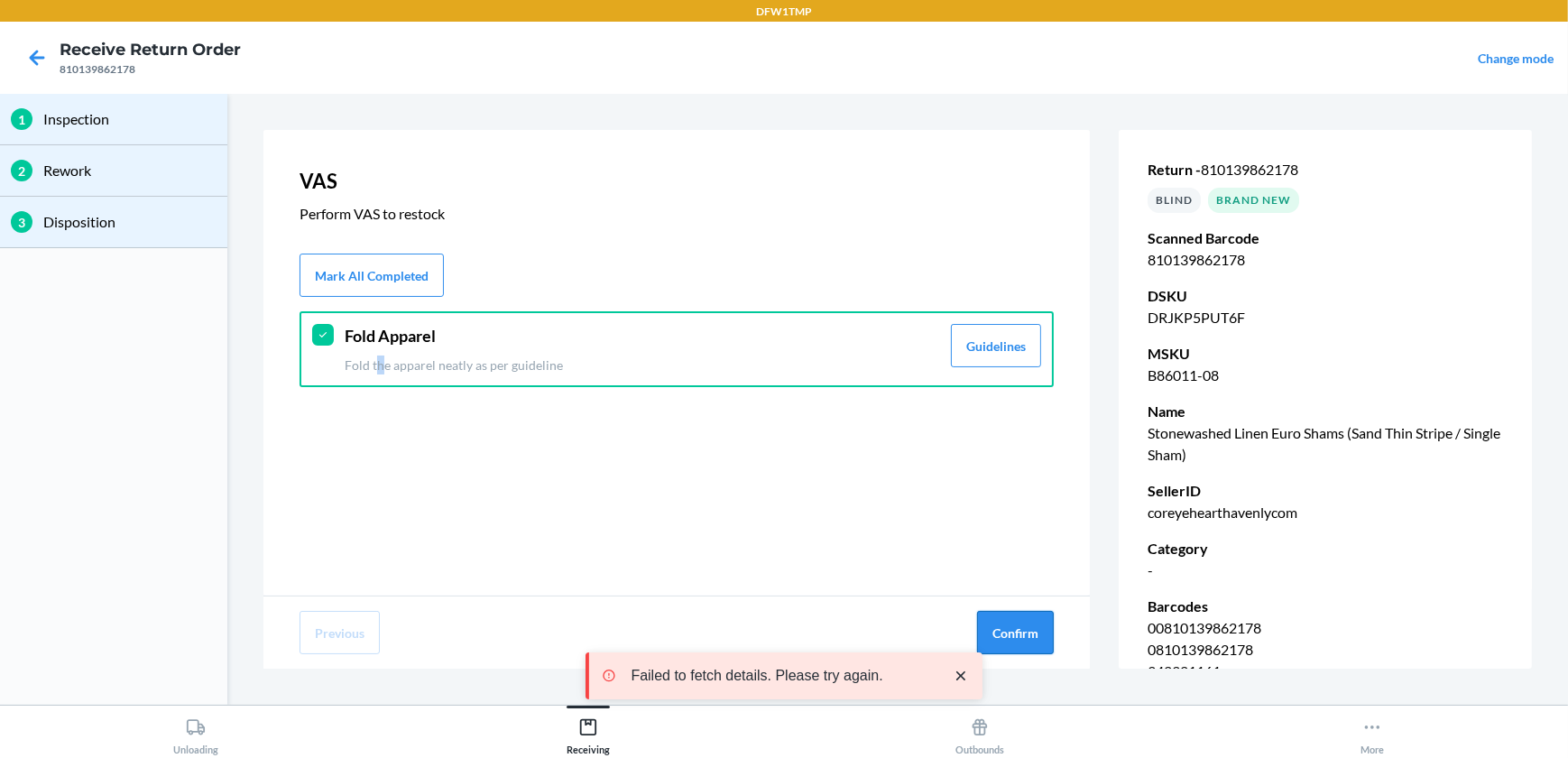
click at [1007, 651] on button "Confirm" at bounding box center [1014, 632] width 76 height 43
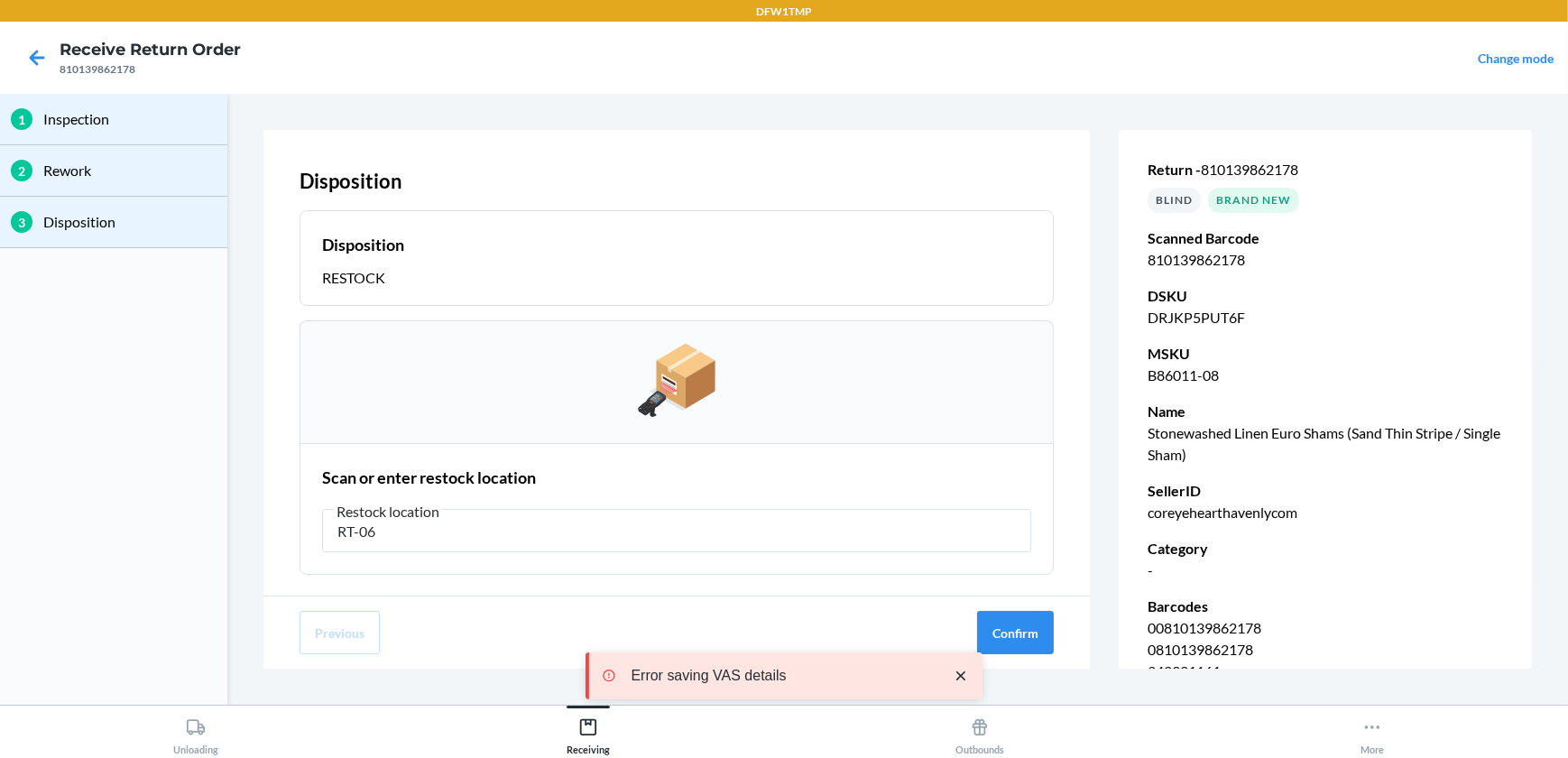
type input "RT-06"
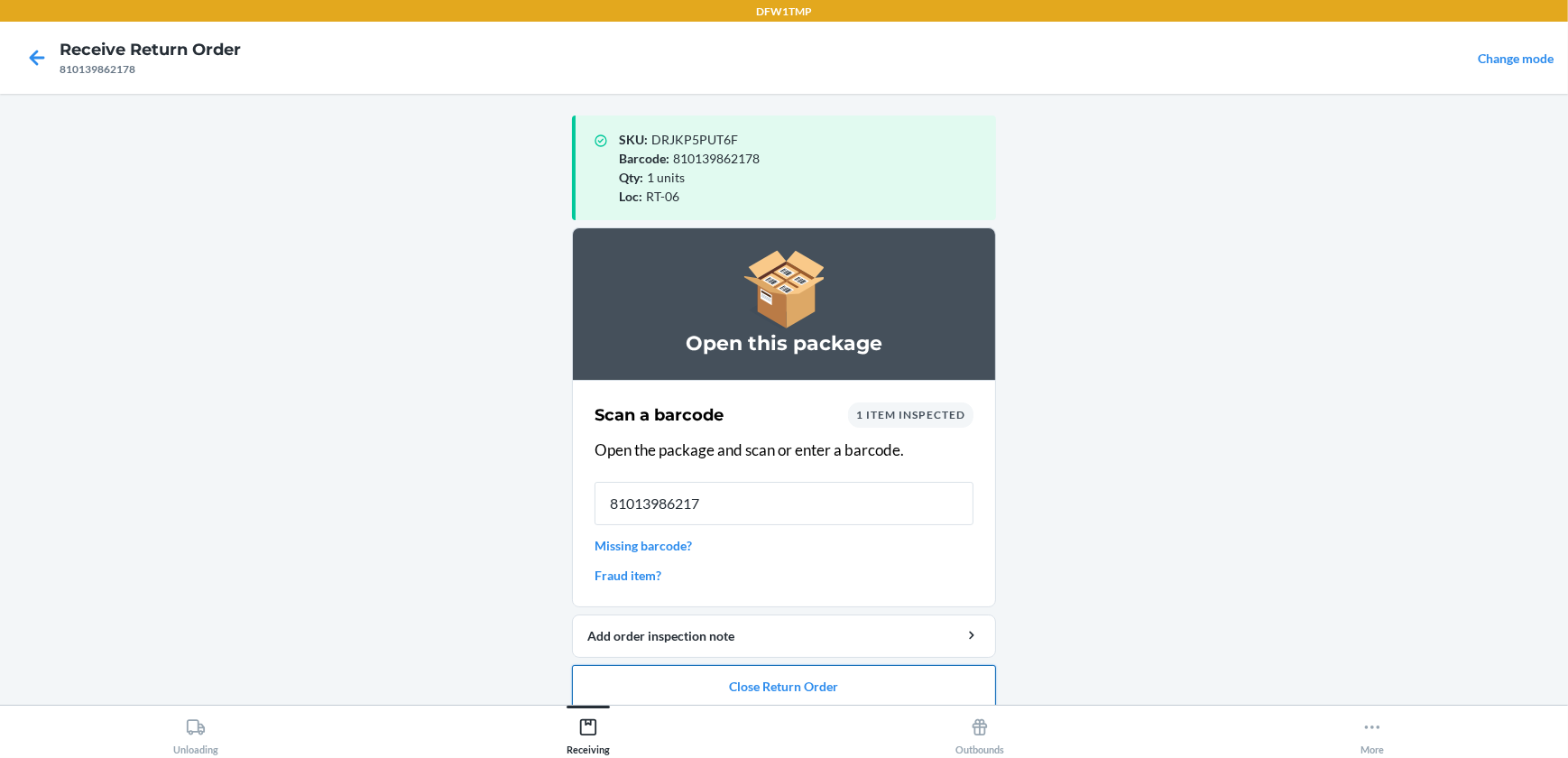
type input "810139862178"
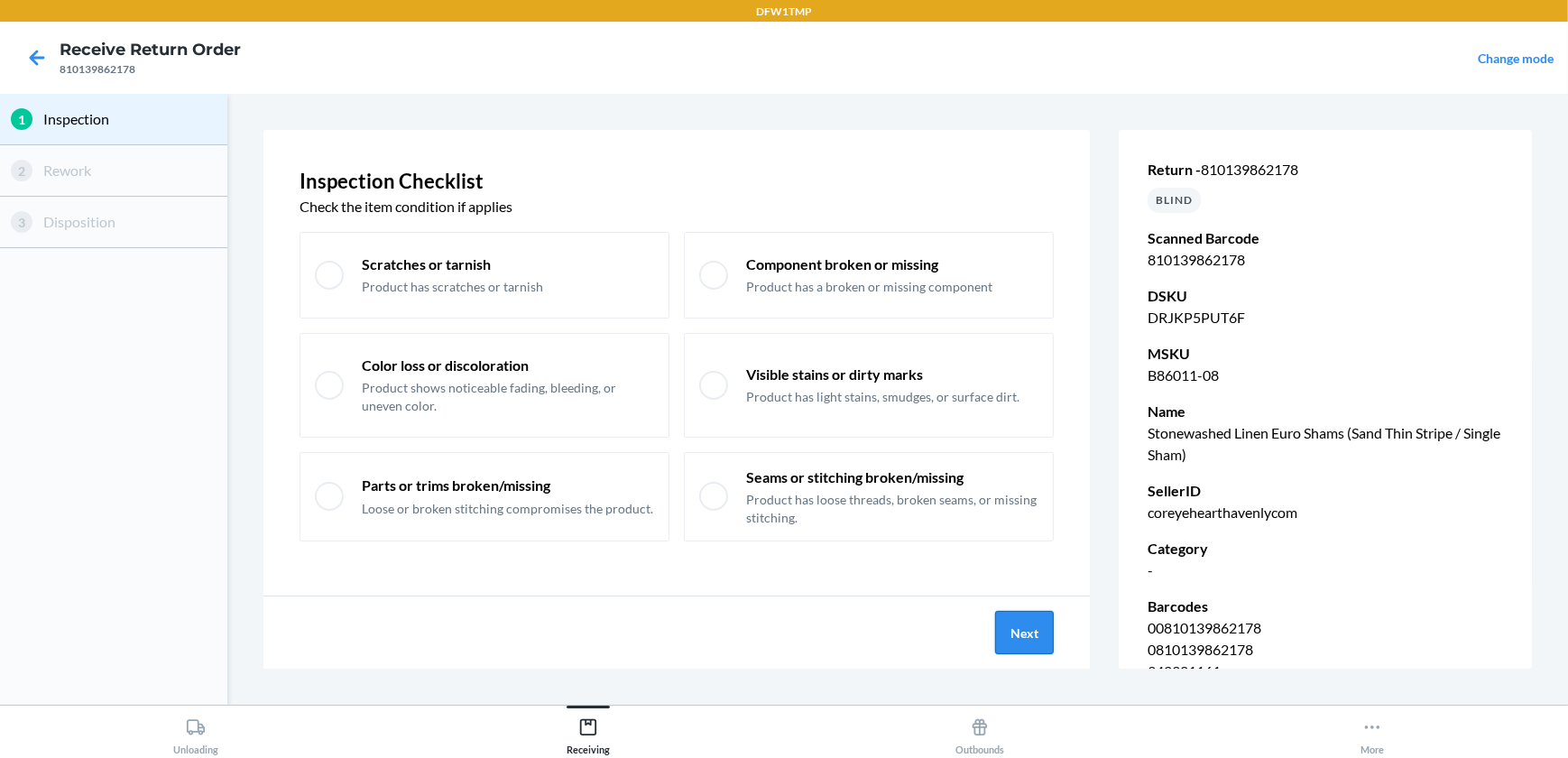
click at [1001, 634] on button "Next" at bounding box center [1024, 632] width 59 height 43
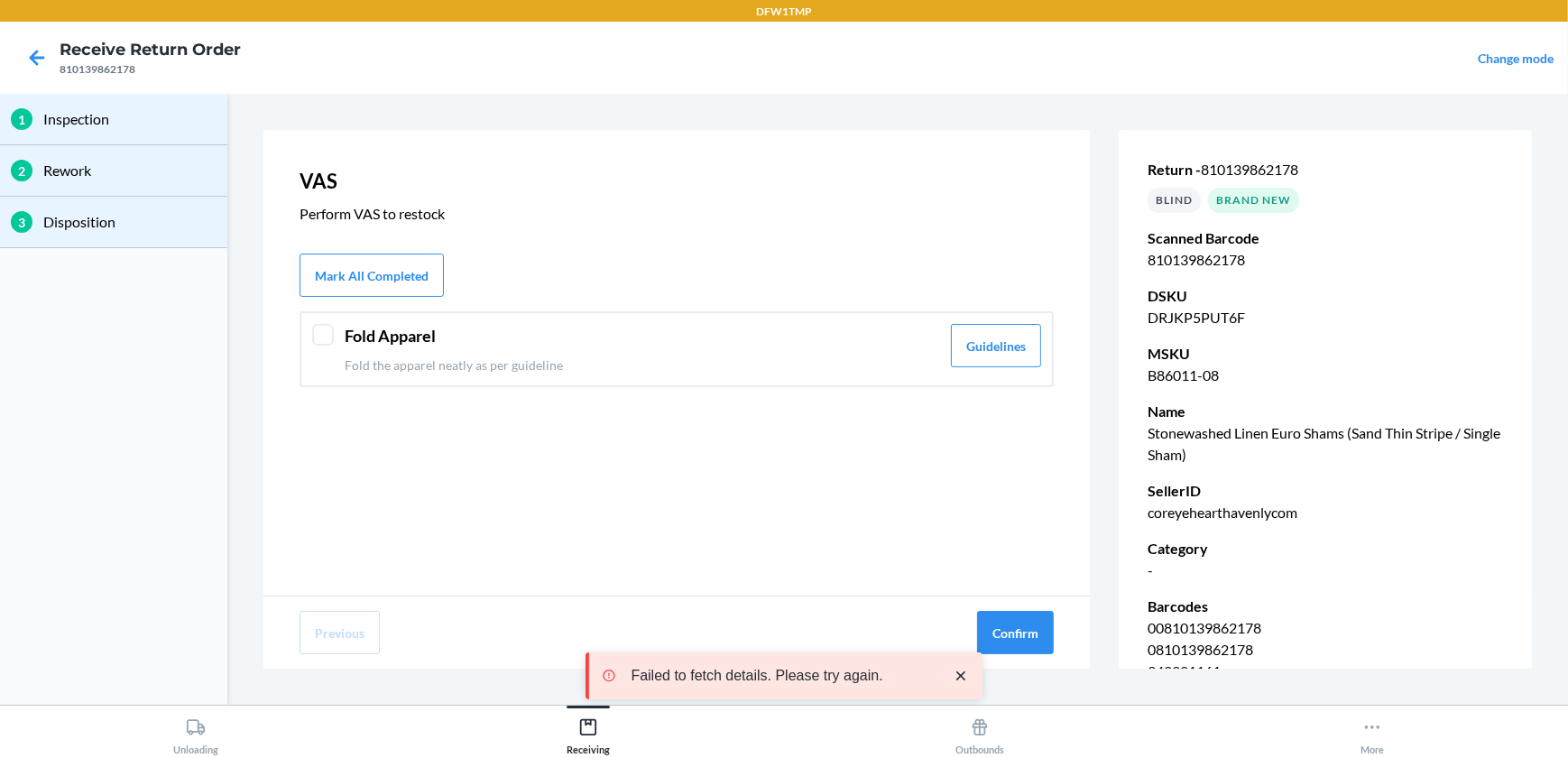
click at [313, 343] on div "Fold Apparel Fold the apparel neatly as per guideline Guidelines" at bounding box center [677, 349] width 754 height 76
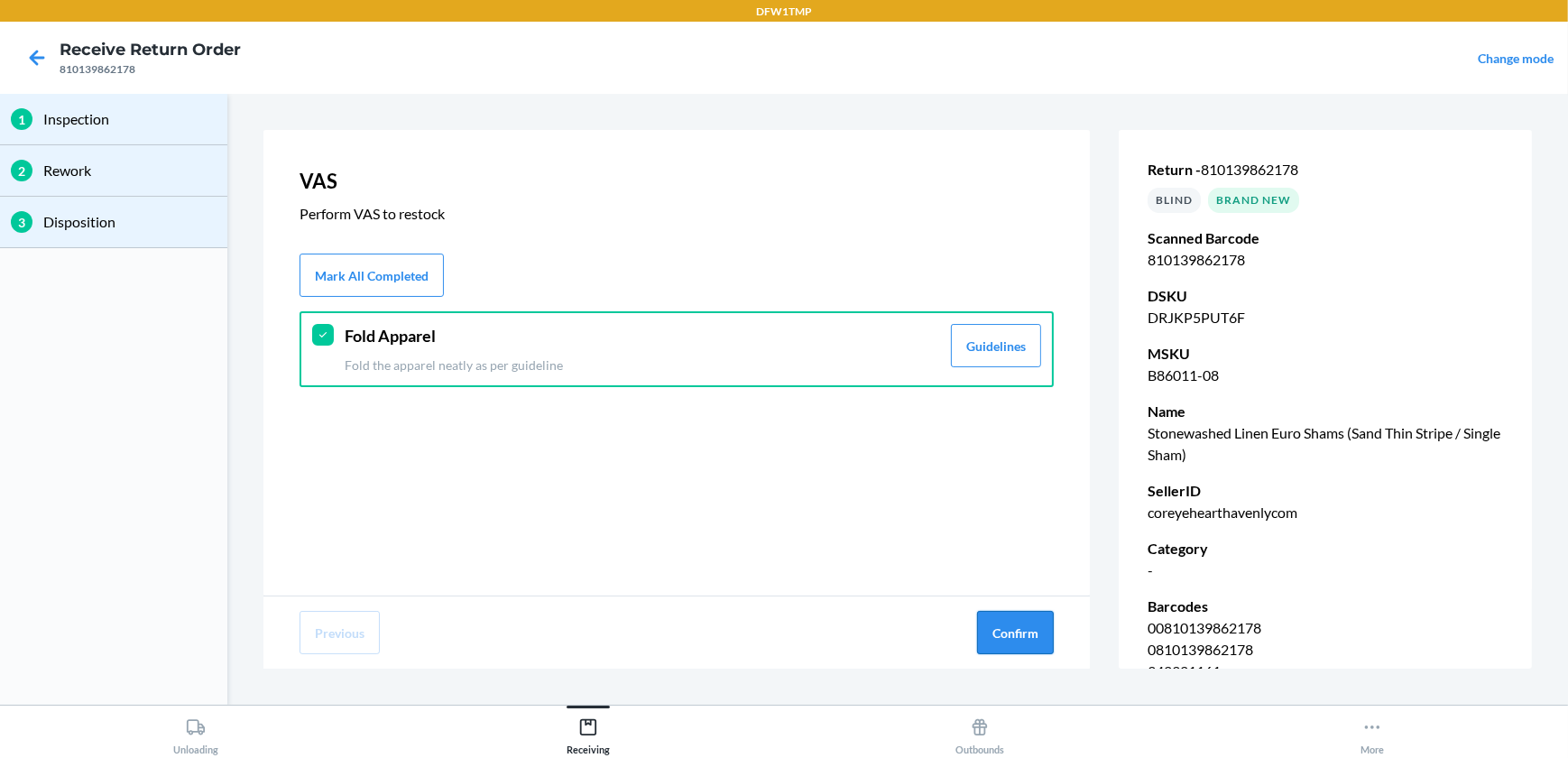
click at [1002, 613] on button "Confirm" at bounding box center [1014, 632] width 76 height 43
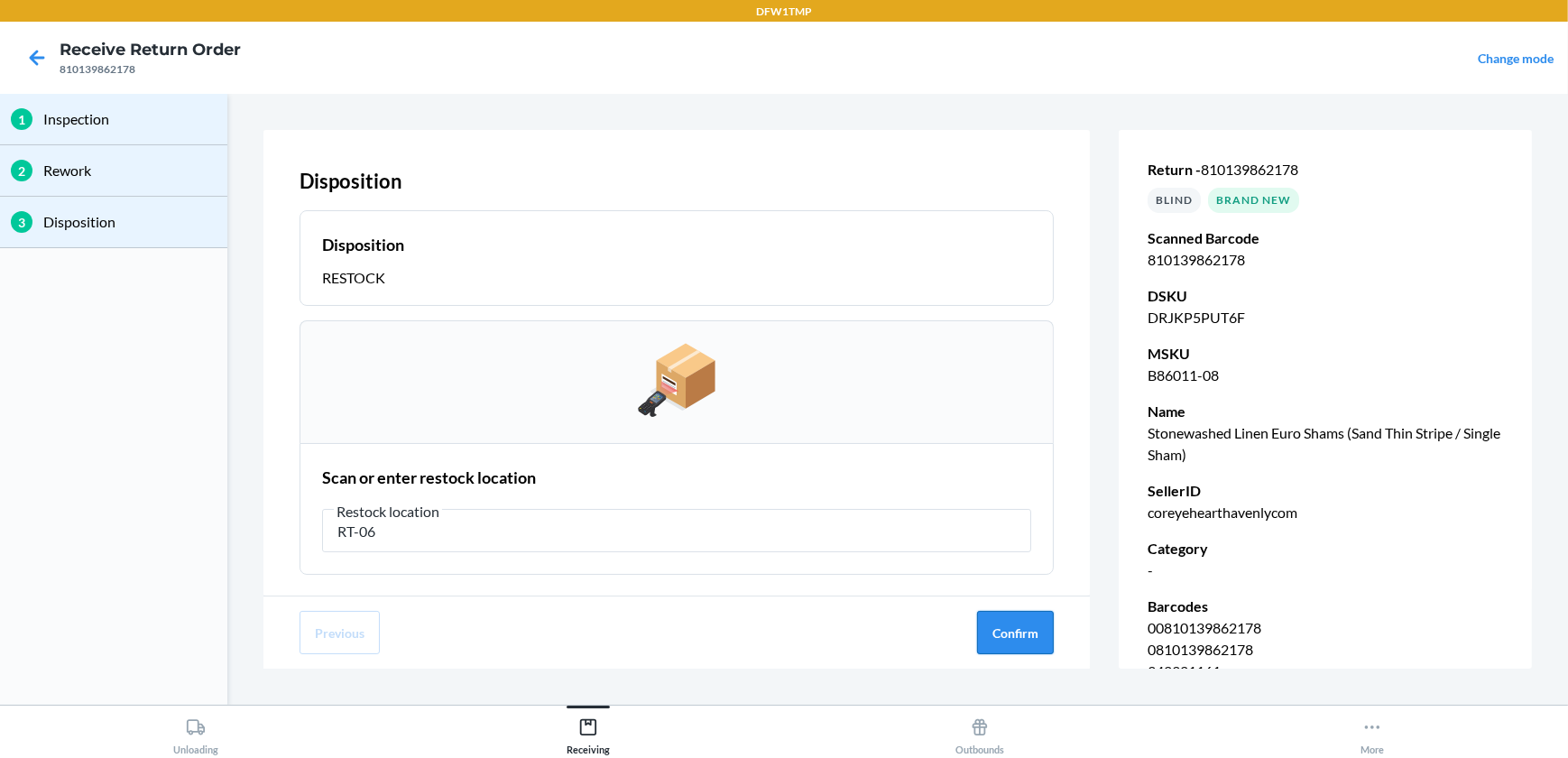
type input "RT-06"
click at [997, 638] on button "Confirm" at bounding box center [1014, 632] width 76 height 43
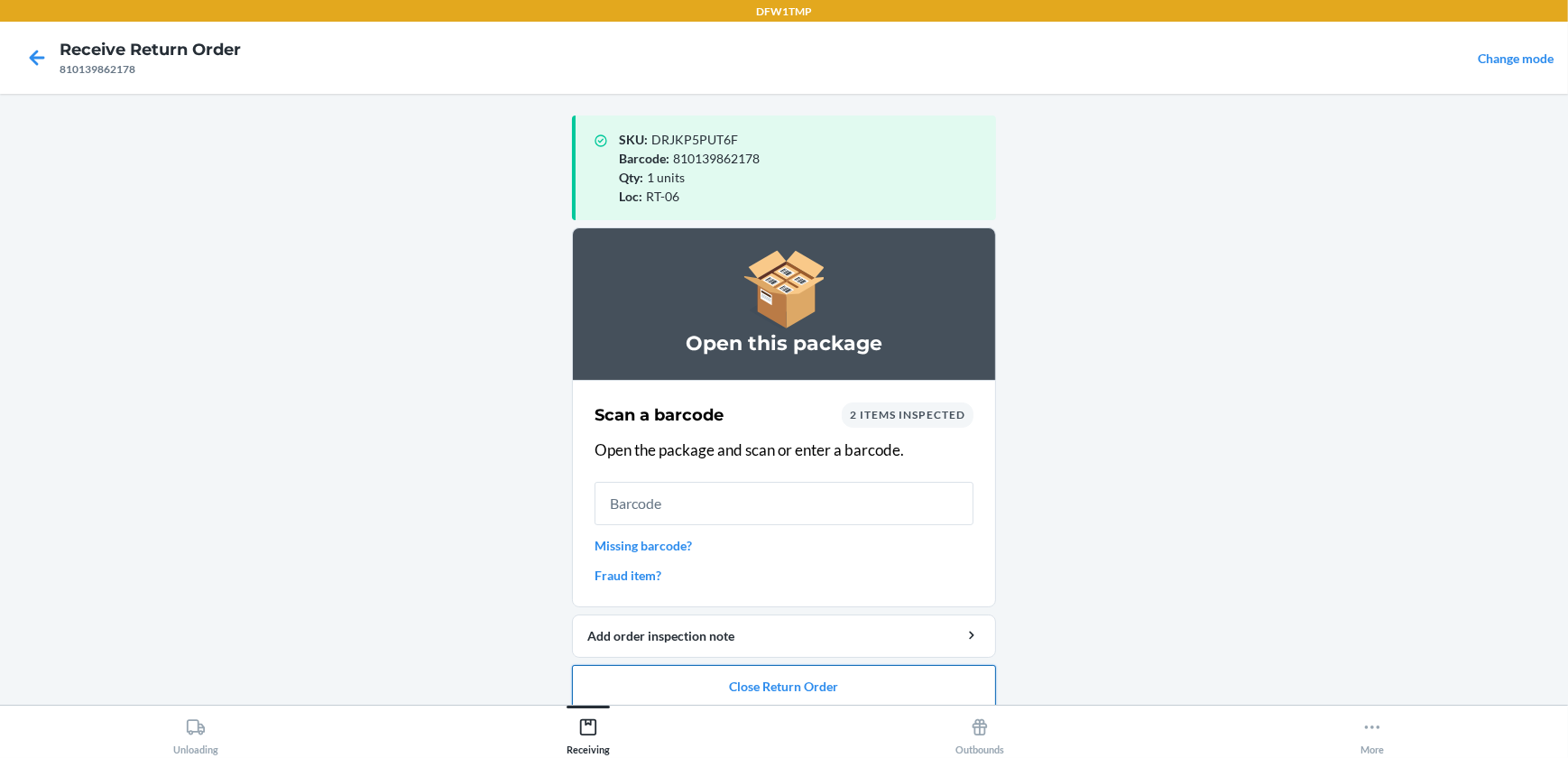
click at [883, 690] on button "Close Return Order" at bounding box center [784, 686] width 424 height 43
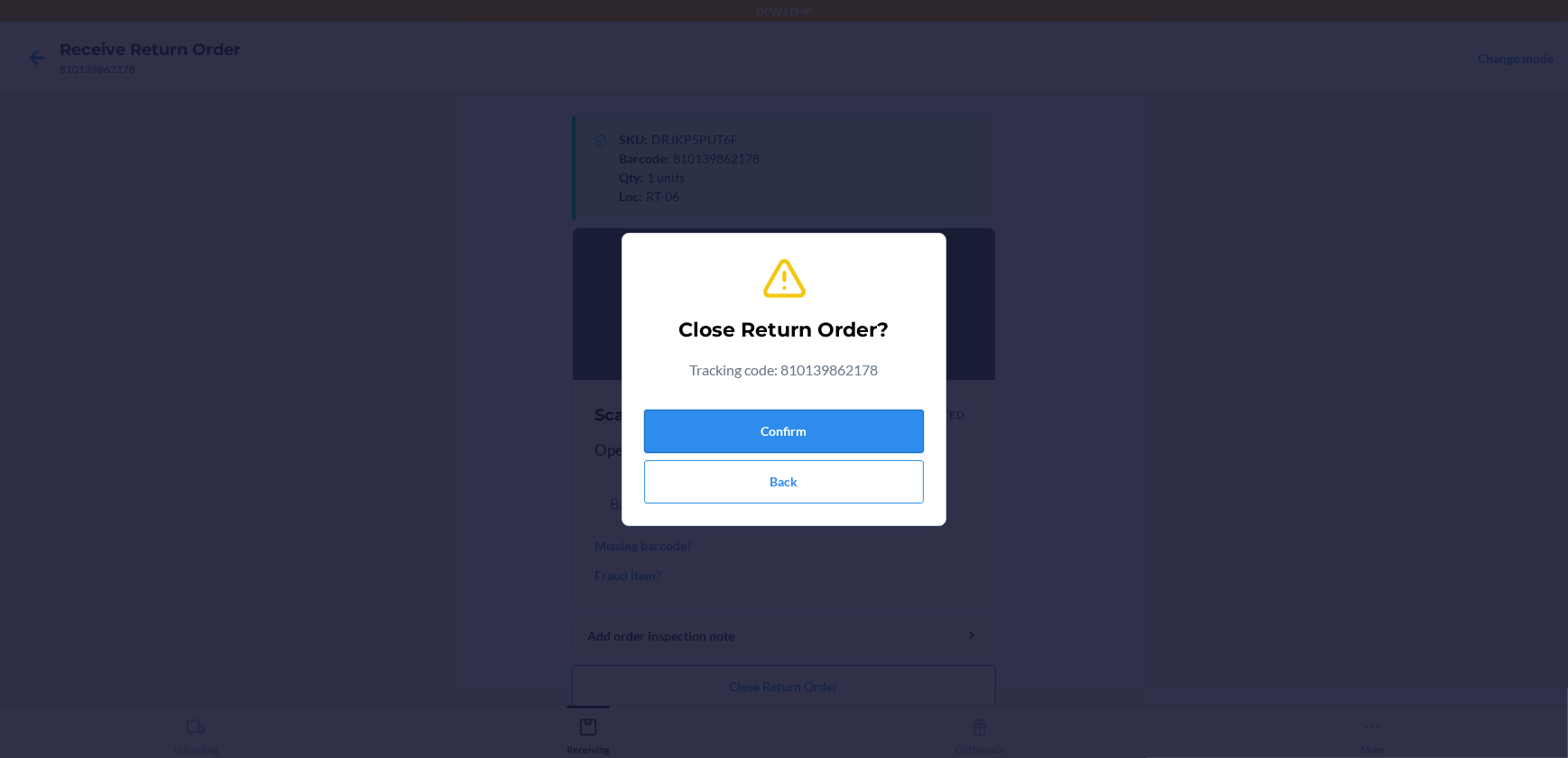
click at [813, 416] on button "Confirm" at bounding box center [784, 431] width 280 height 43
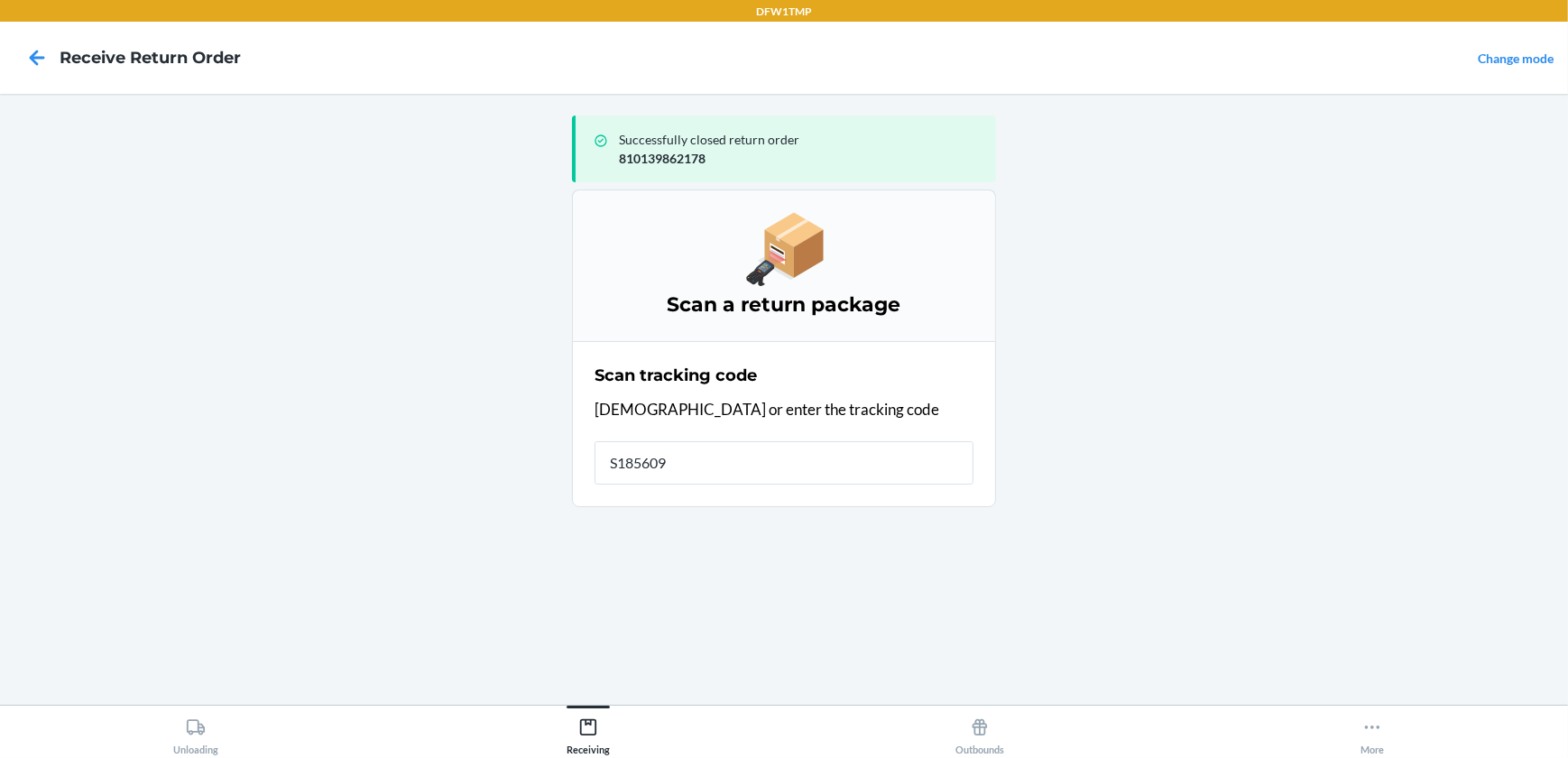
type input "S1856097"
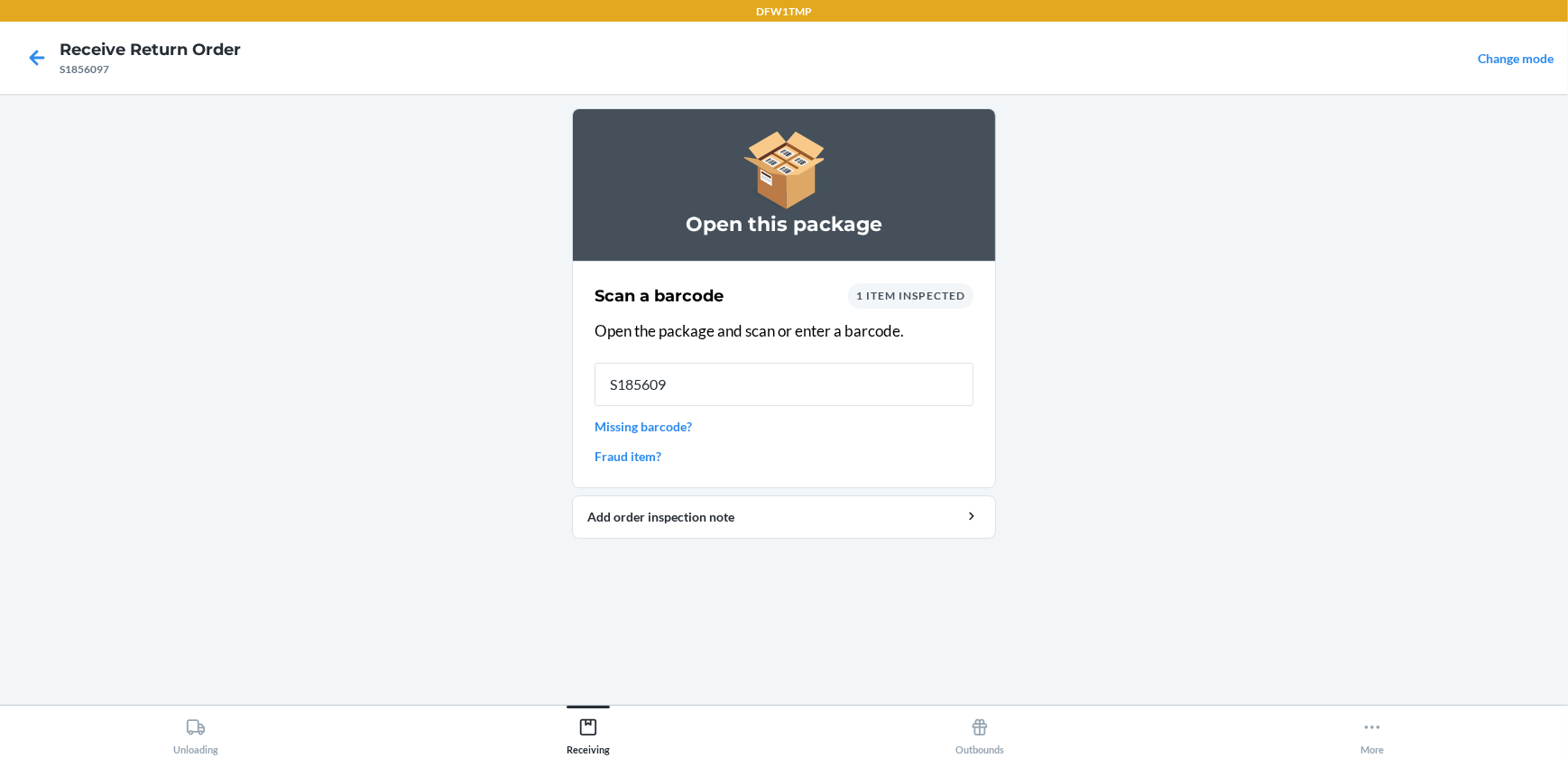
type input "S1856097"
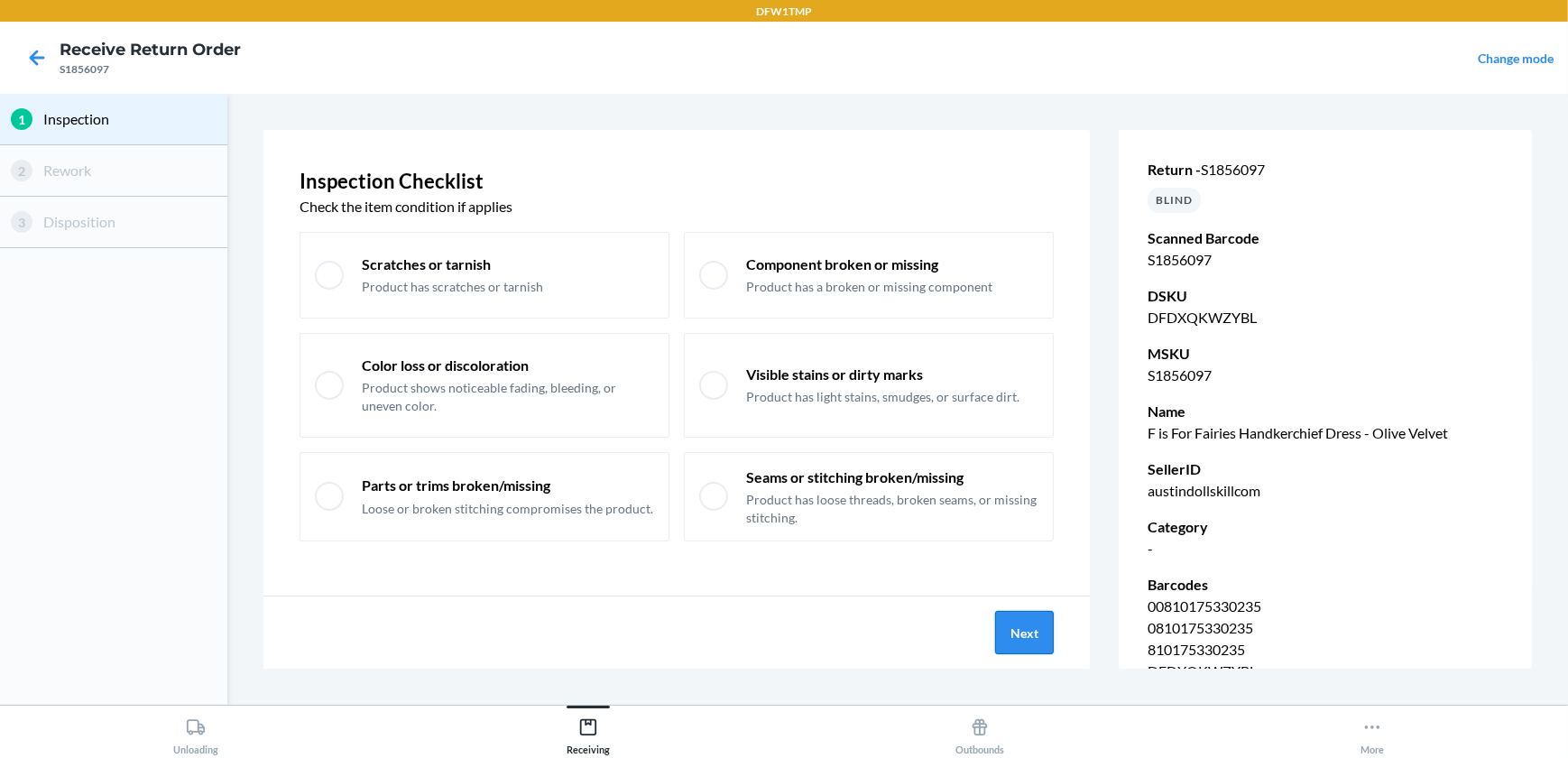
click at [1024, 643] on button "Next" at bounding box center [1024, 632] width 59 height 43
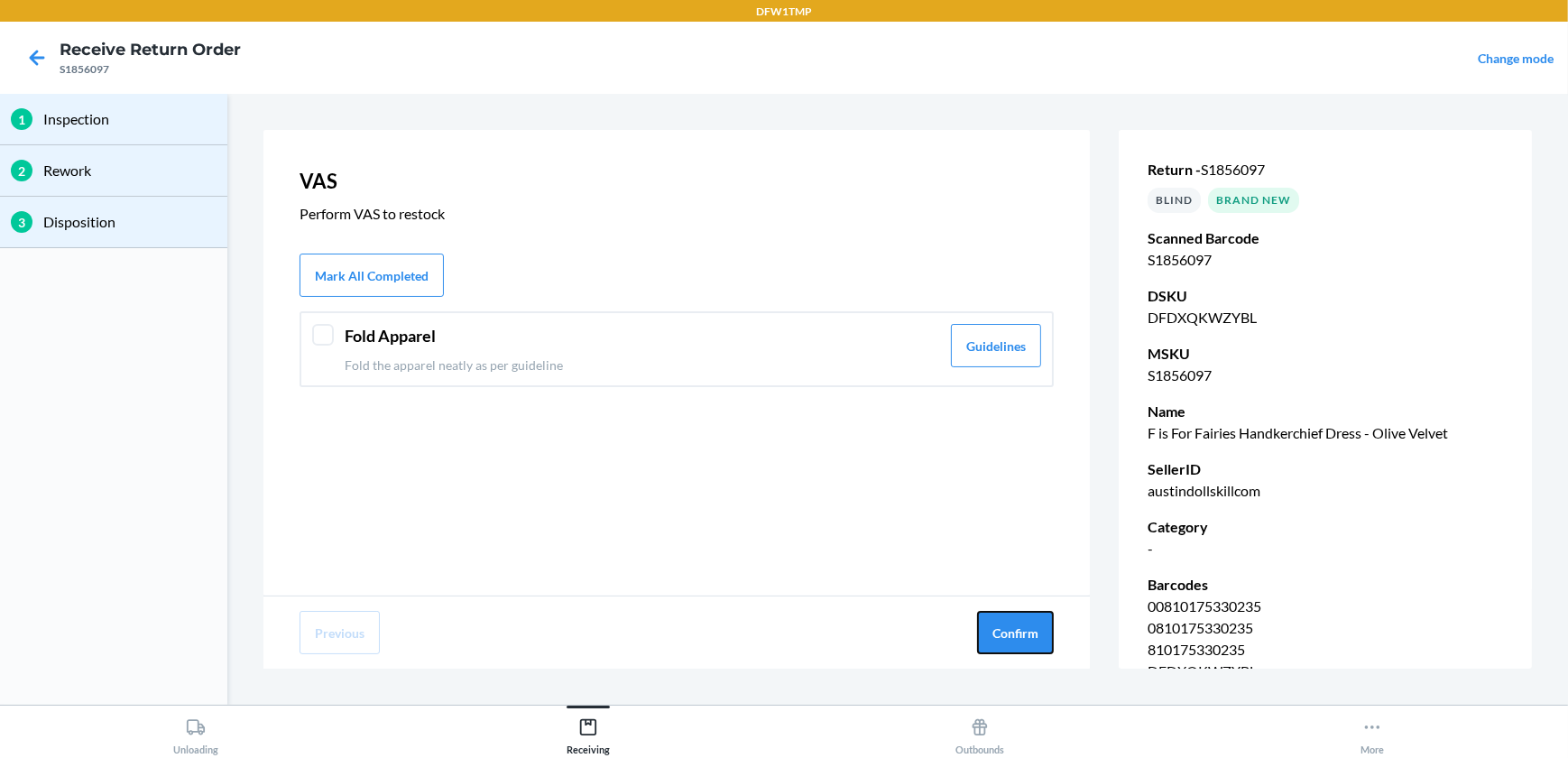
drag, startPoint x: 986, startPoint y: 636, endPoint x: 1079, endPoint y: 676, distance: 101.2
click at [1079, 676] on section "VAS Perform VAS to restock Mark All Completed Fold Apparel Fold the apparel nea…" at bounding box center [897, 399] width 1326 height 596
click at [1011, 626] on button "Confirm" at bounding box center [1014, 632] width 76 height 43
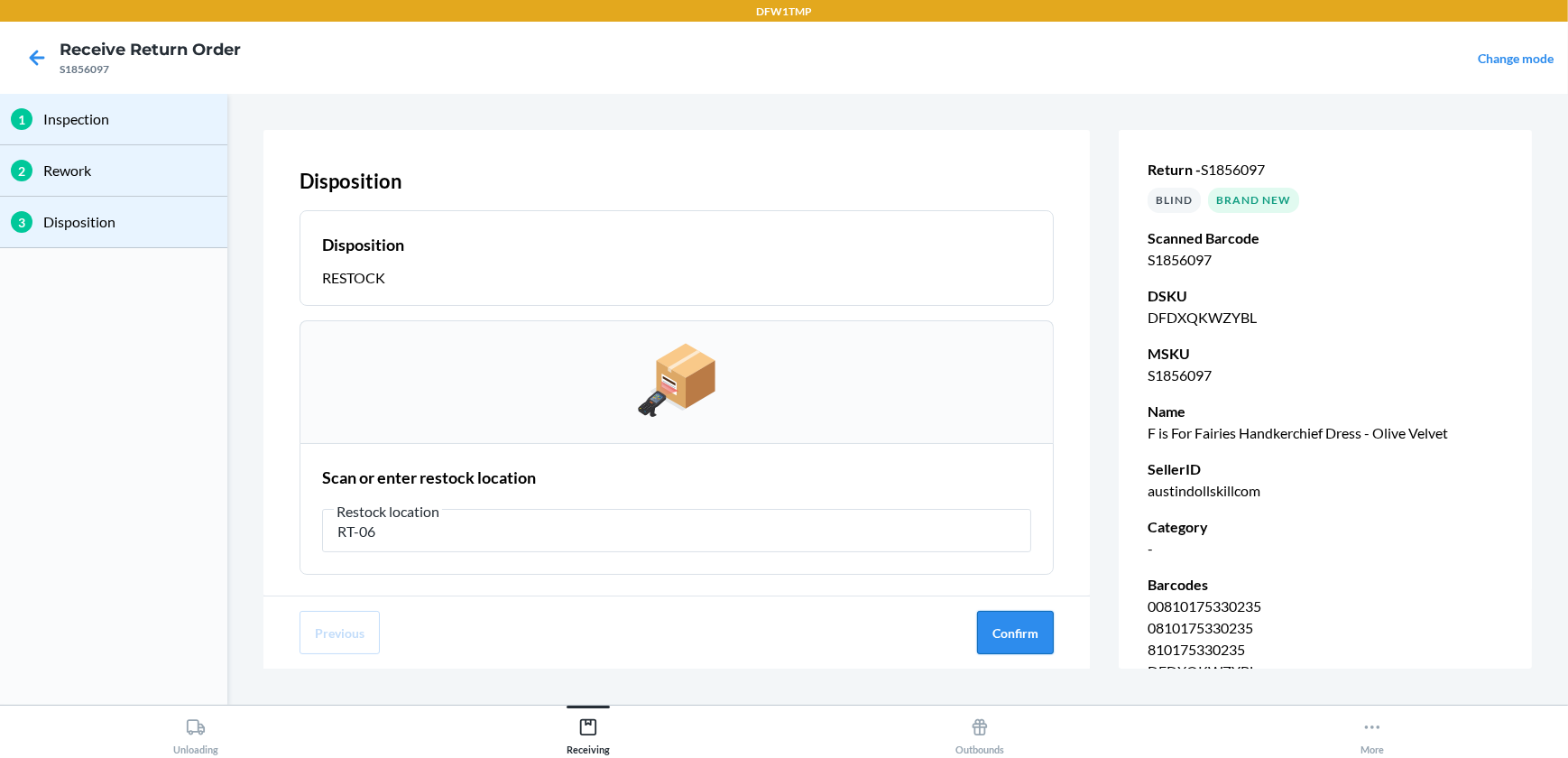
type input "RT-06"
drag, startPoint x: 1021, startPoint y: 622, endPoint x: 1016, endPoint y: 632, distance: 11.2
click at [1021, 623] on button "Confirm" at bounding box center [1014, 632] width 76 height 43
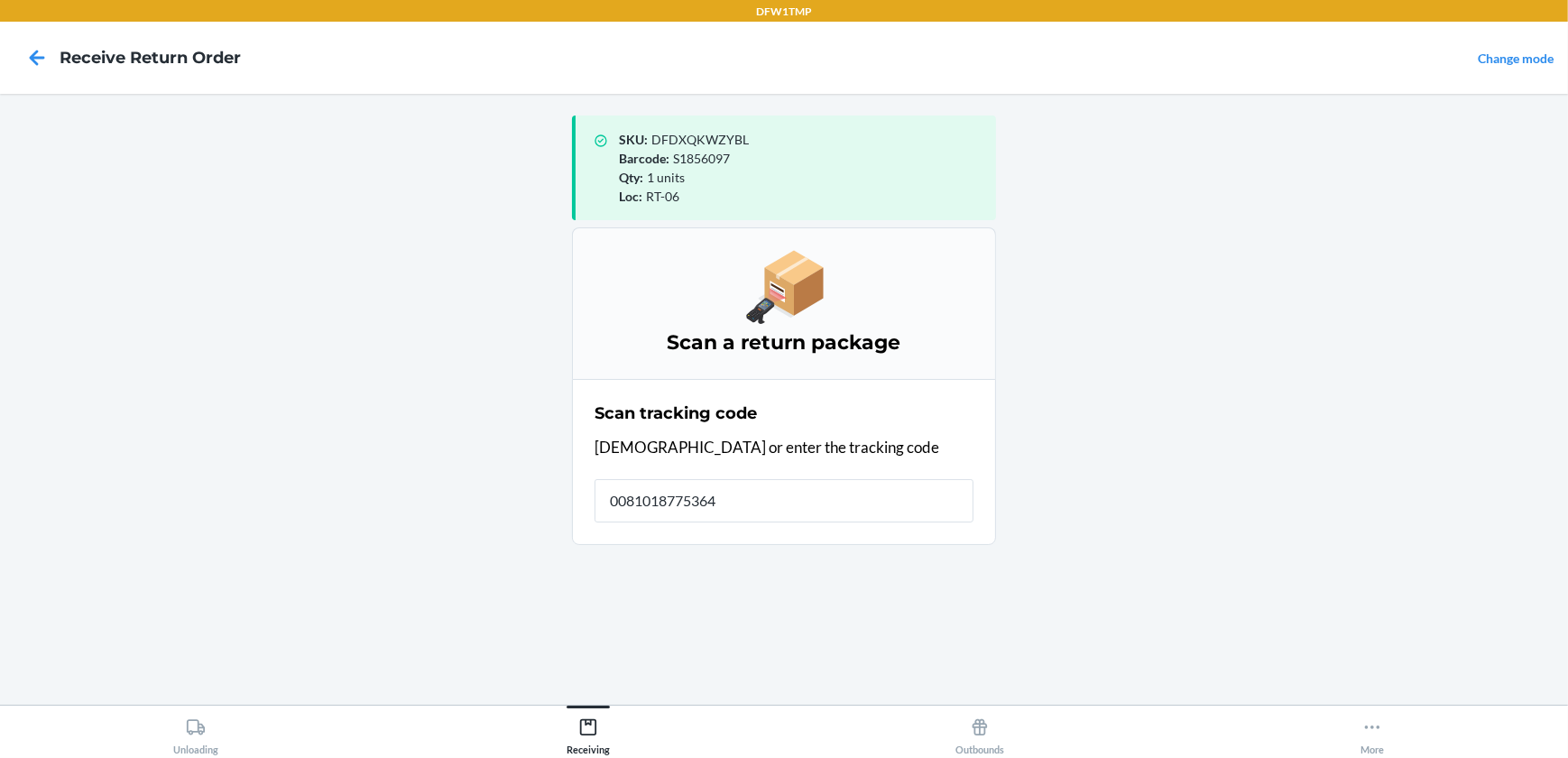
type input "00810187753640"
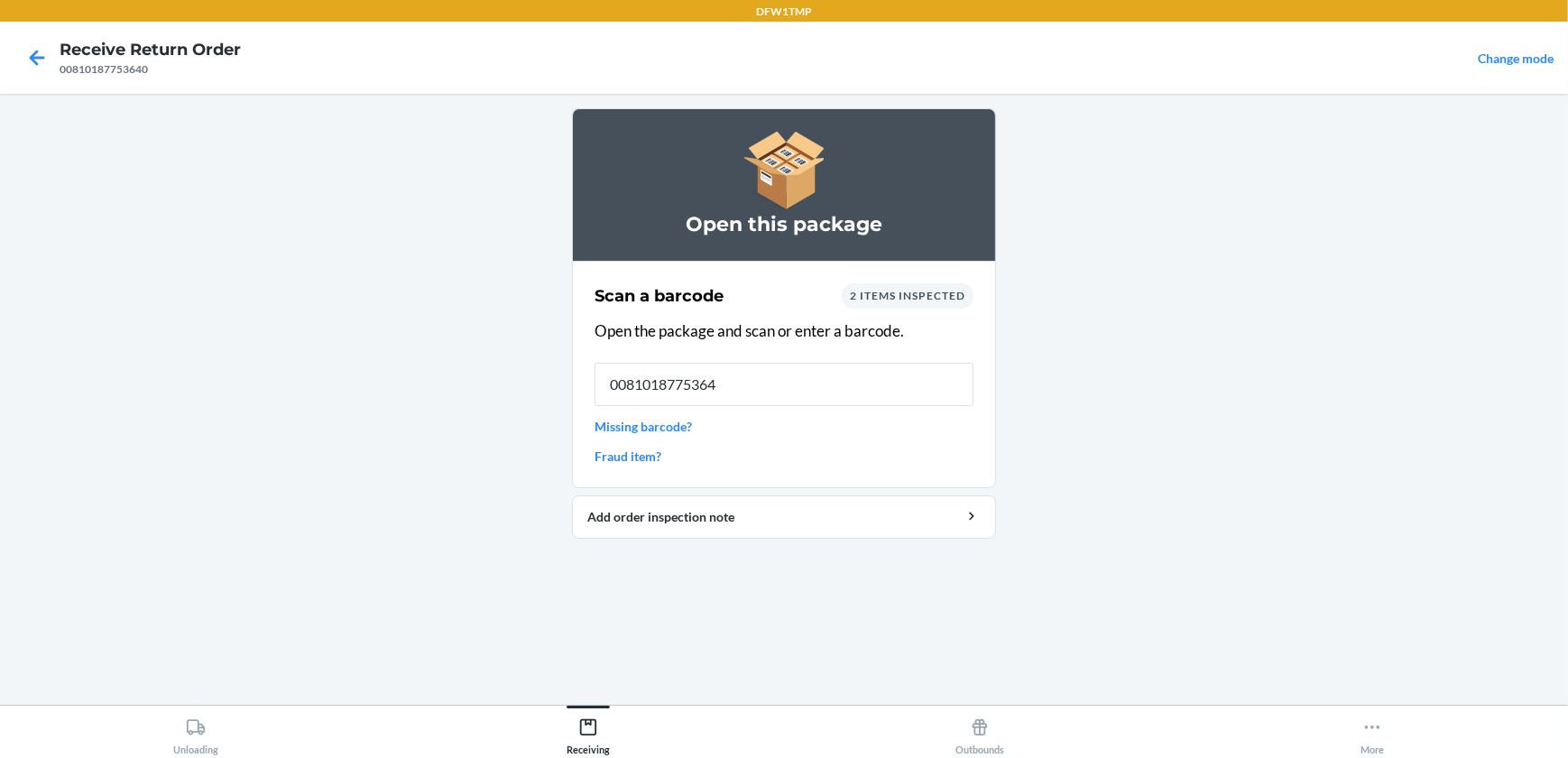
type input "00810187753640"
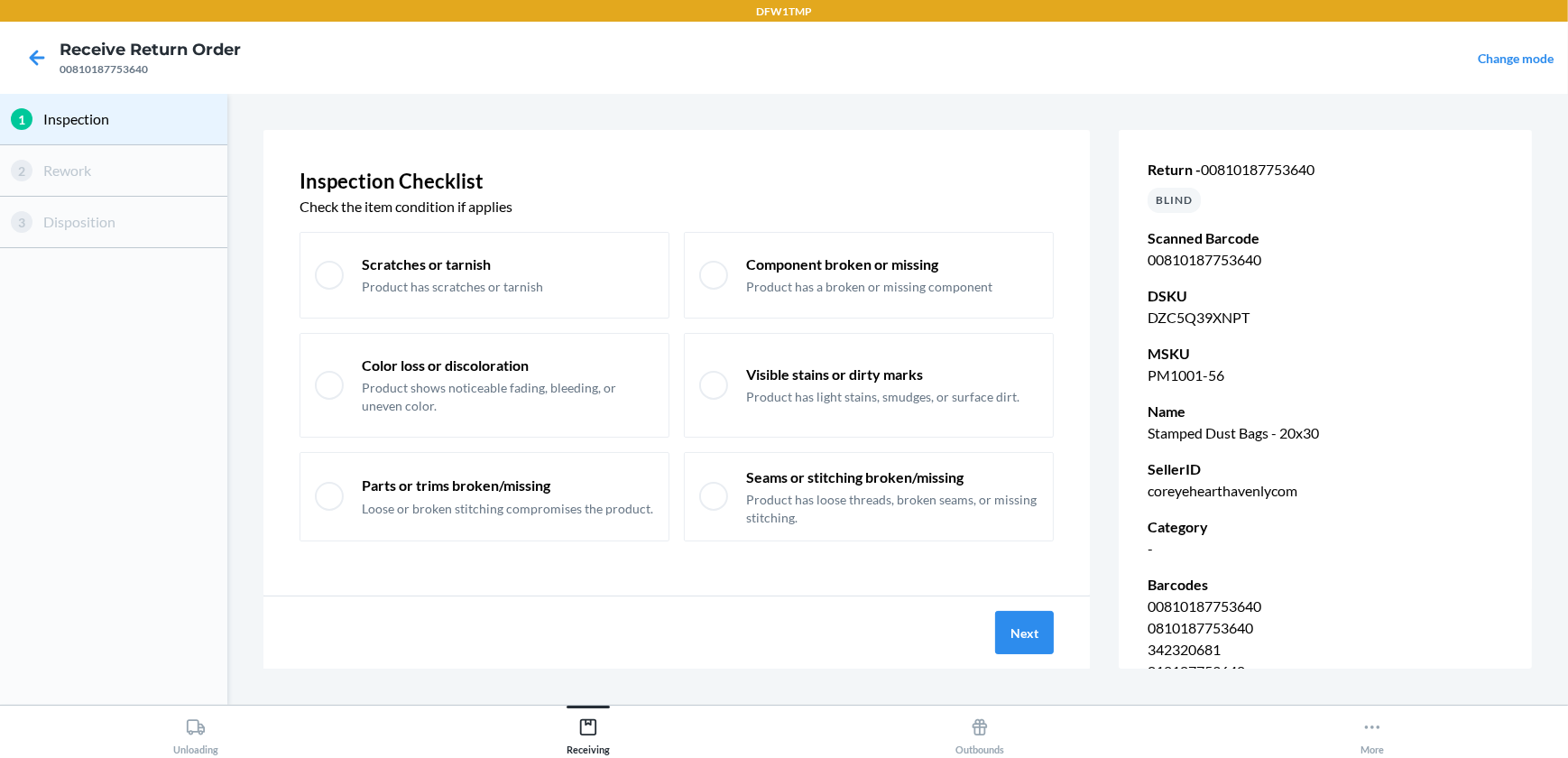
click at [1028, 658] on div "Next" at bounding box center [676, 632] width 826 height 72
click at [1028, 648] on button "Next" at bounding box center [1024, 632] width 59 height 43
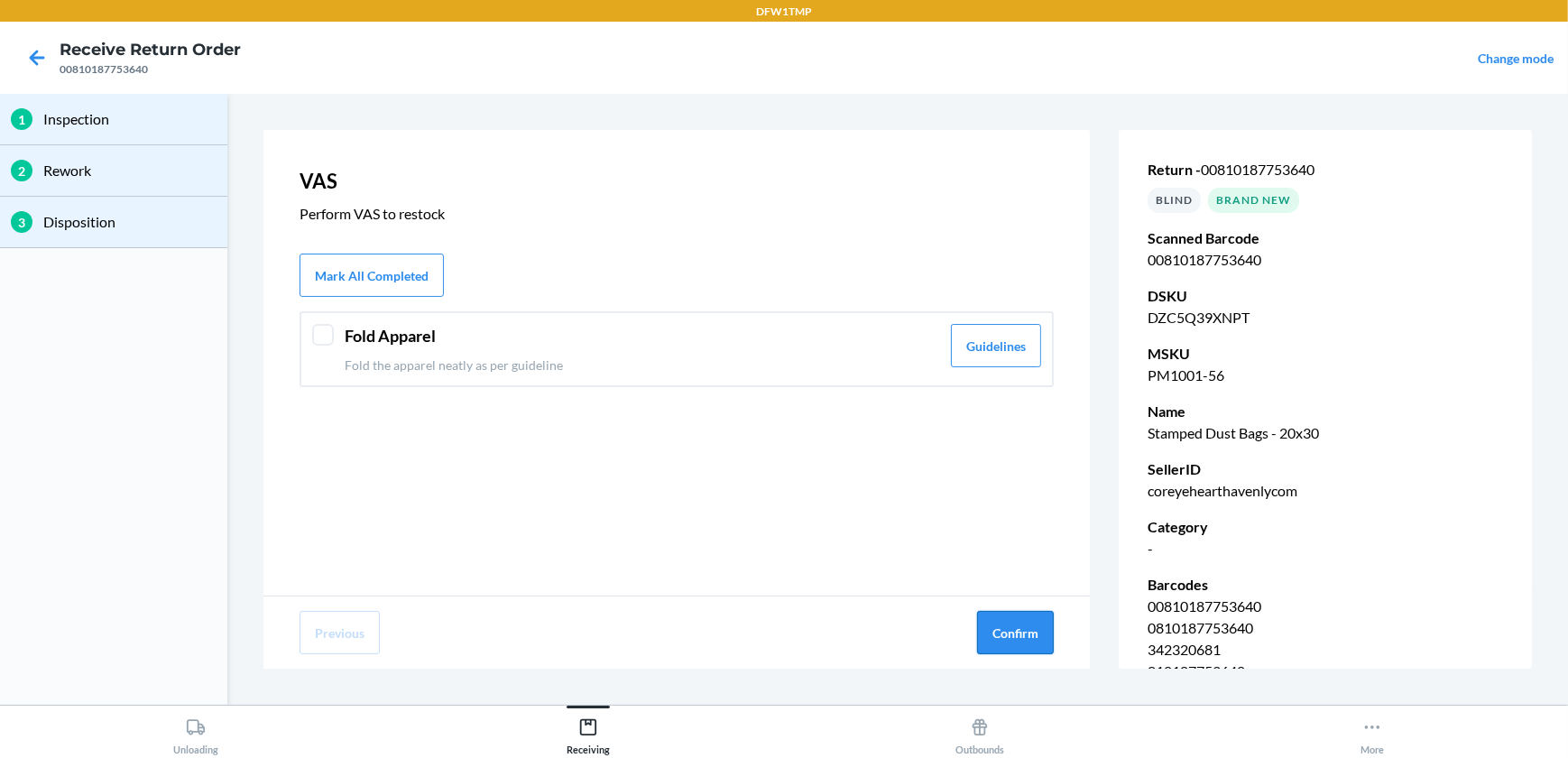
click at [1037, 640] on button "Confirm" at bounding box center [1014, 632] width 76 height 43
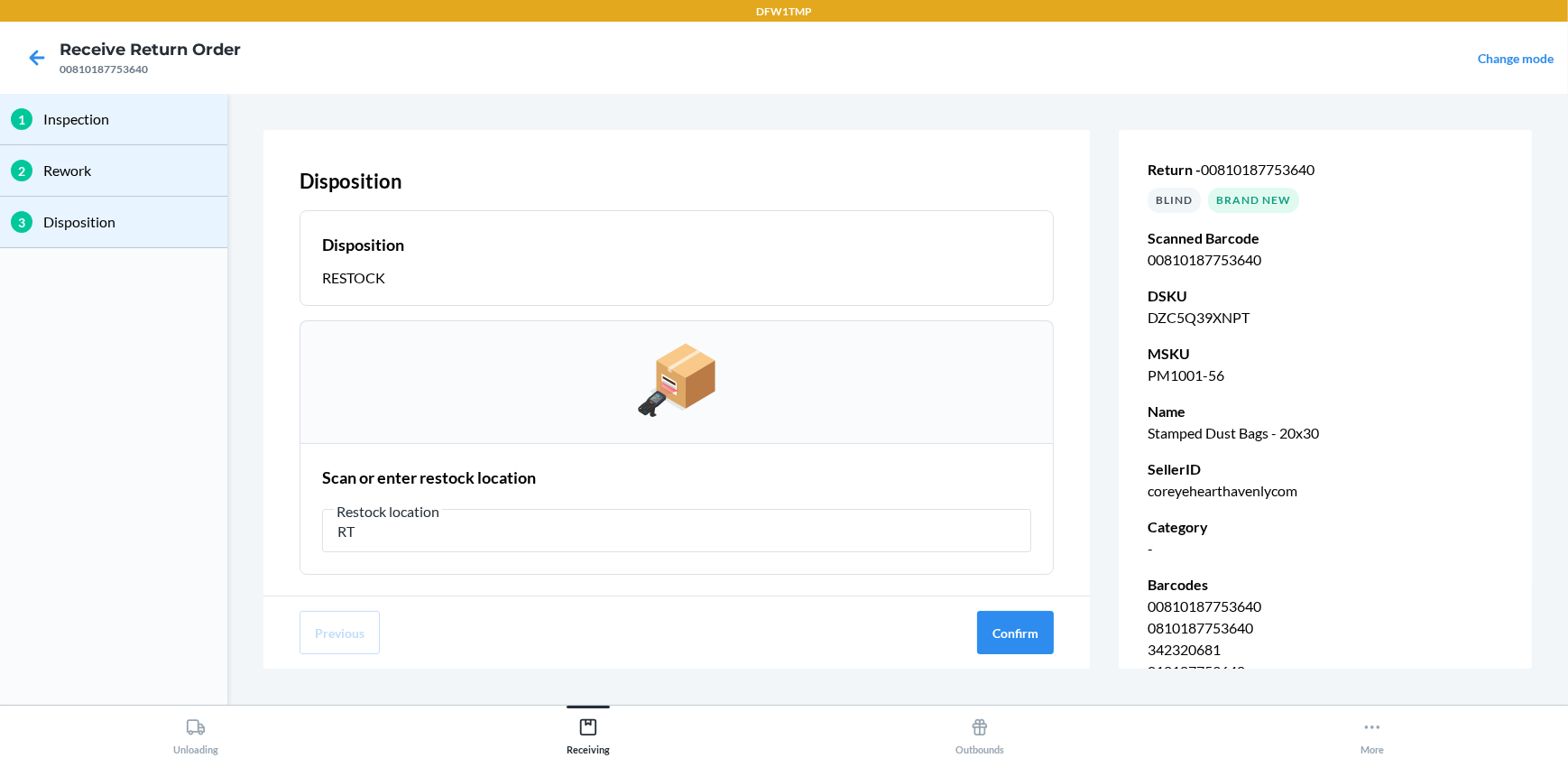
type input "R"
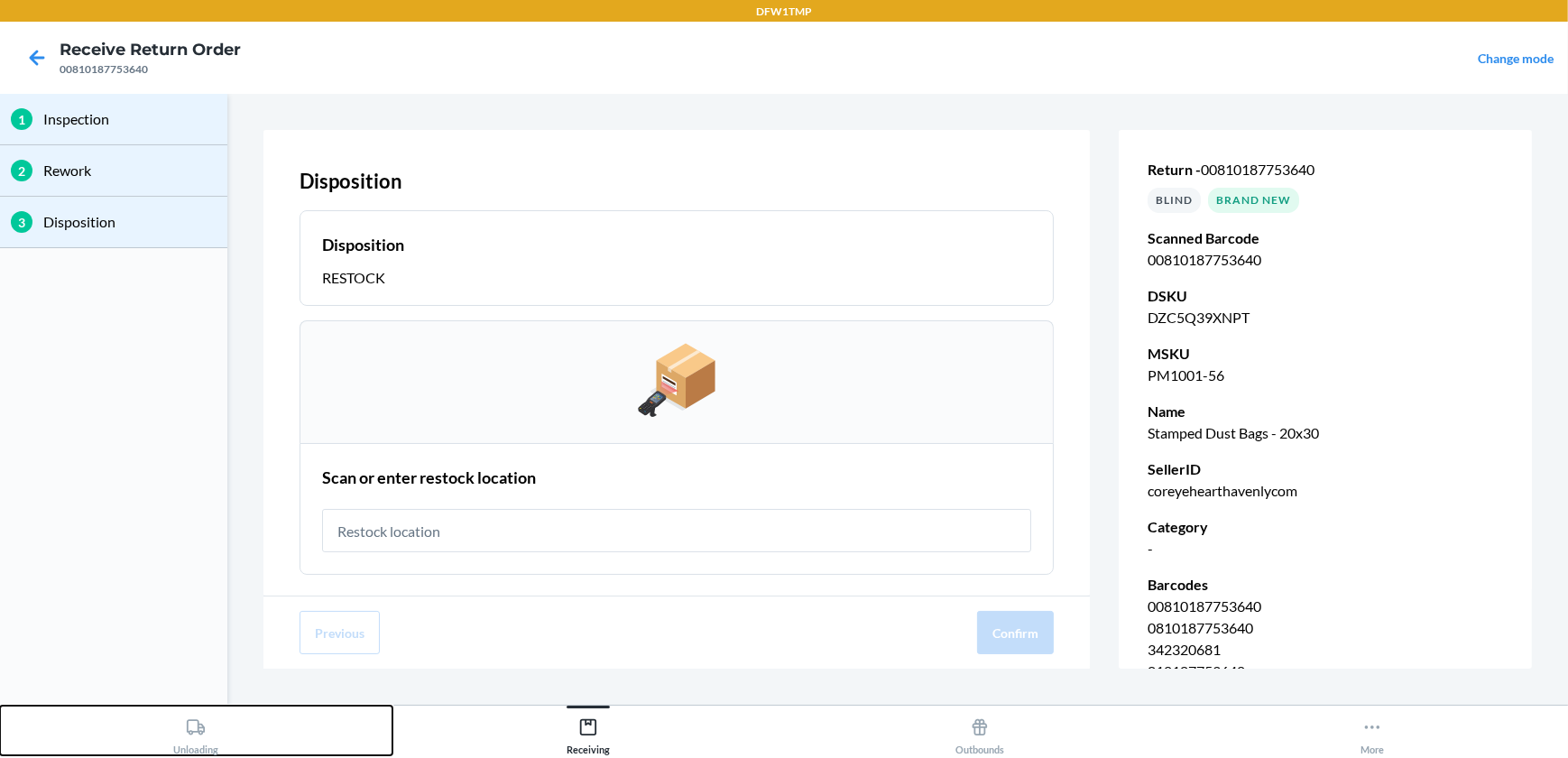
click at [199, 739] on div "Unloading" at bounding box center [196, 732] width 45 height 45
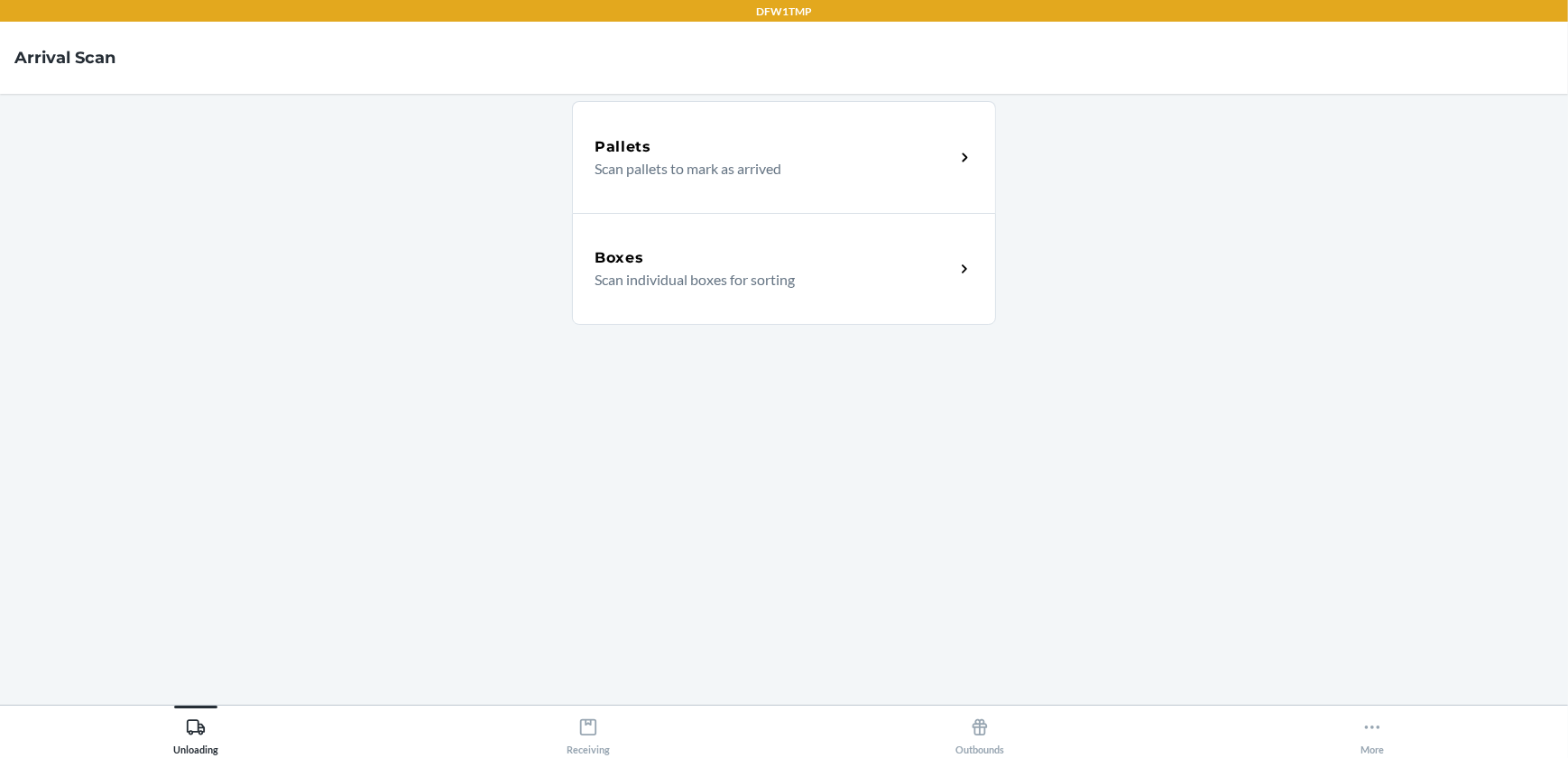
click at [876, 272] on p "Scan individual boxes for sorting" at bounding box center [767, 280] width 345 height 21
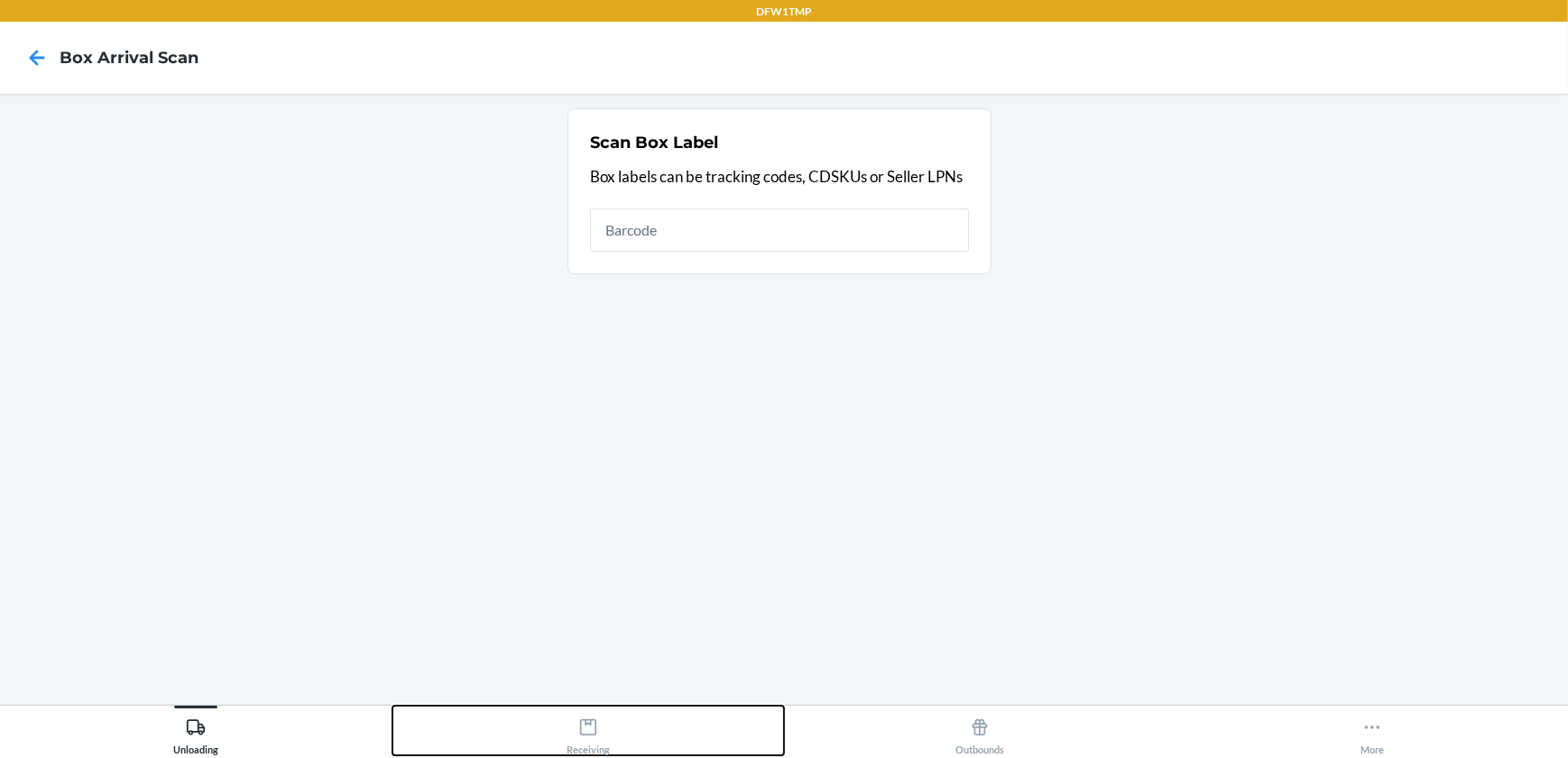
click at [586, 748] on div "Receiving" at bounding box center [587, 732] width 43 height 45
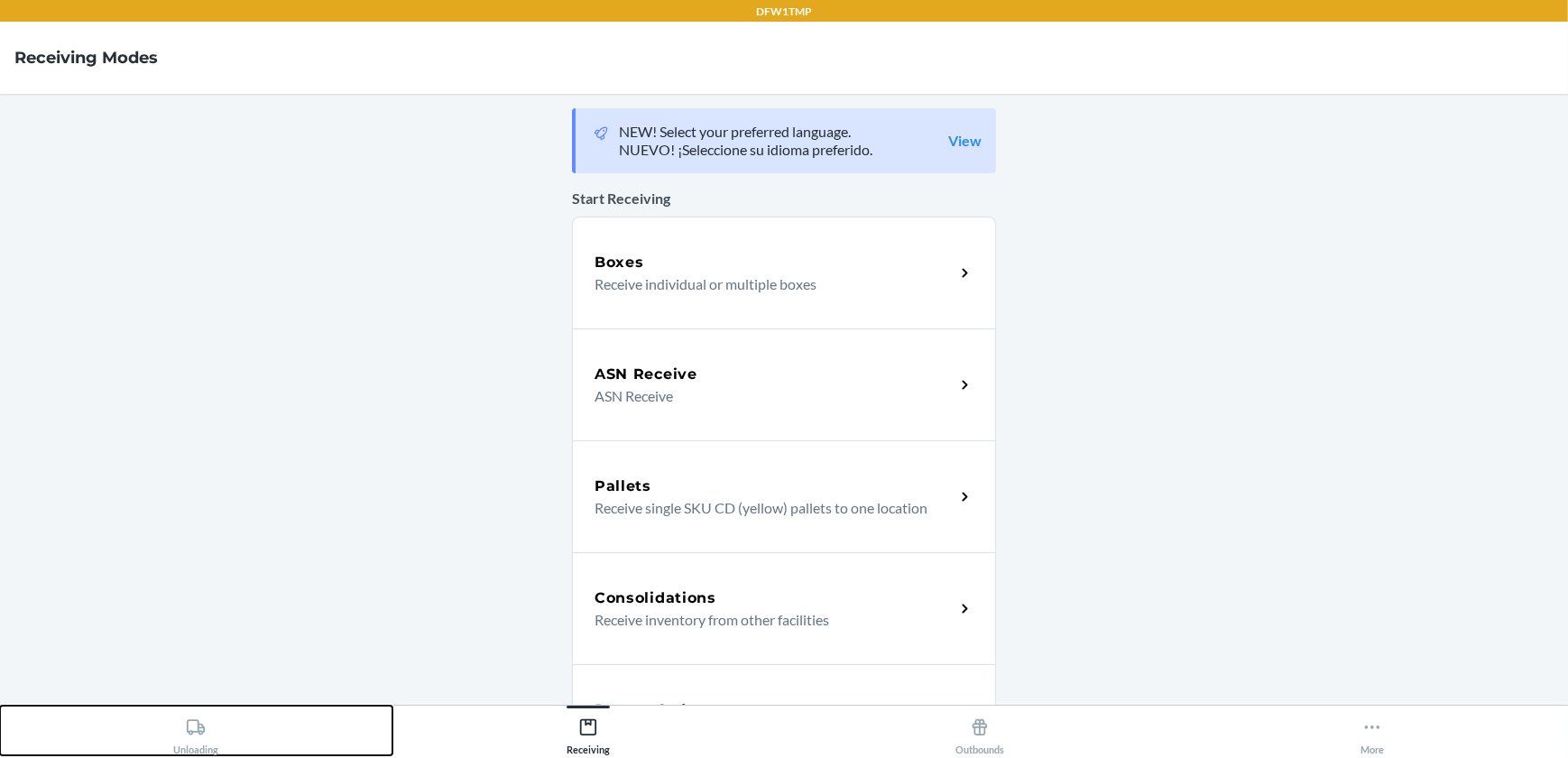
click at [203, 727] on icon at bounding box center [196, 726] width 18 height 15
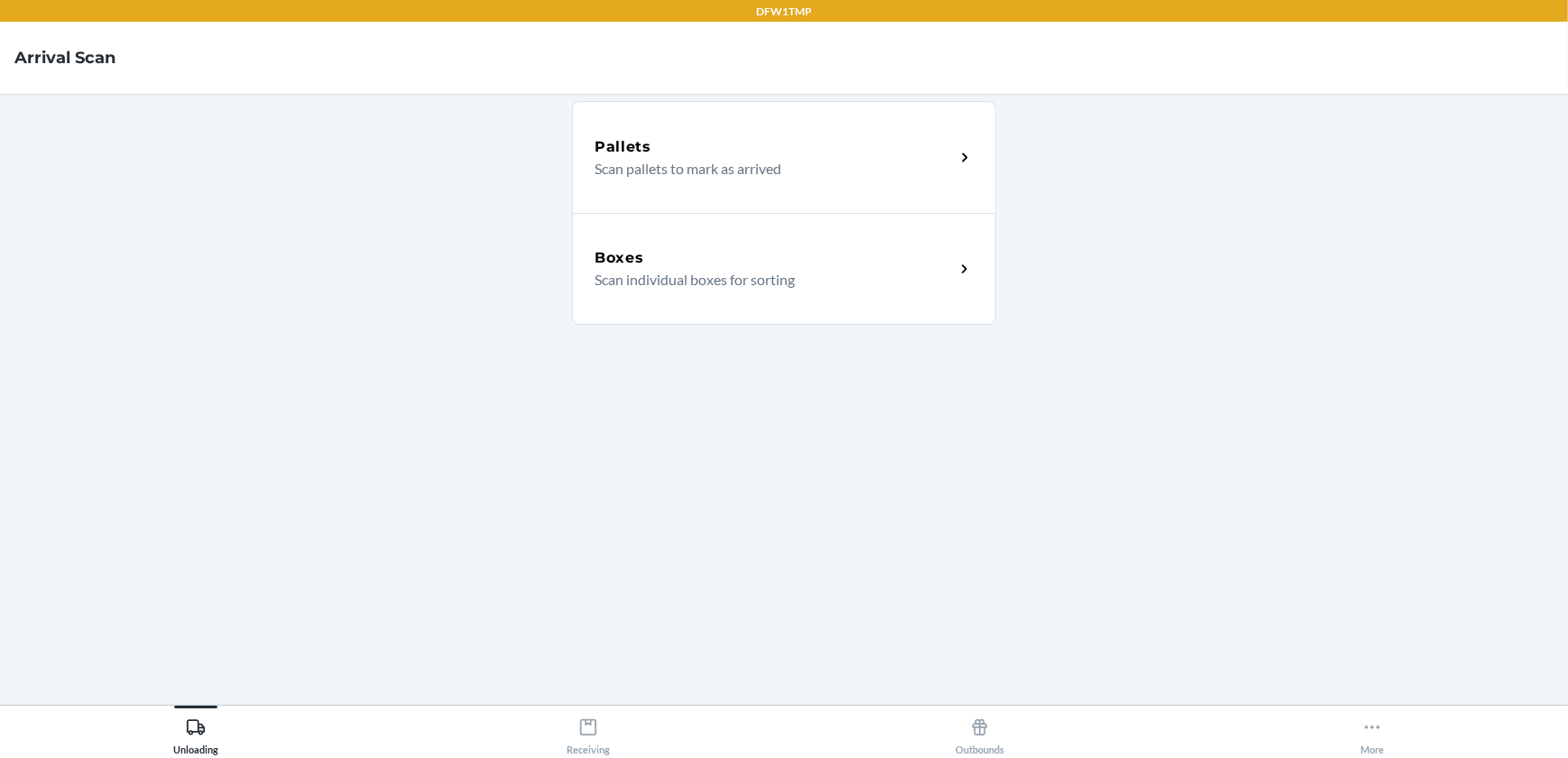
click at [890, 266] on div "Boxes" at bounding box center [773, 257] width 360 height 21
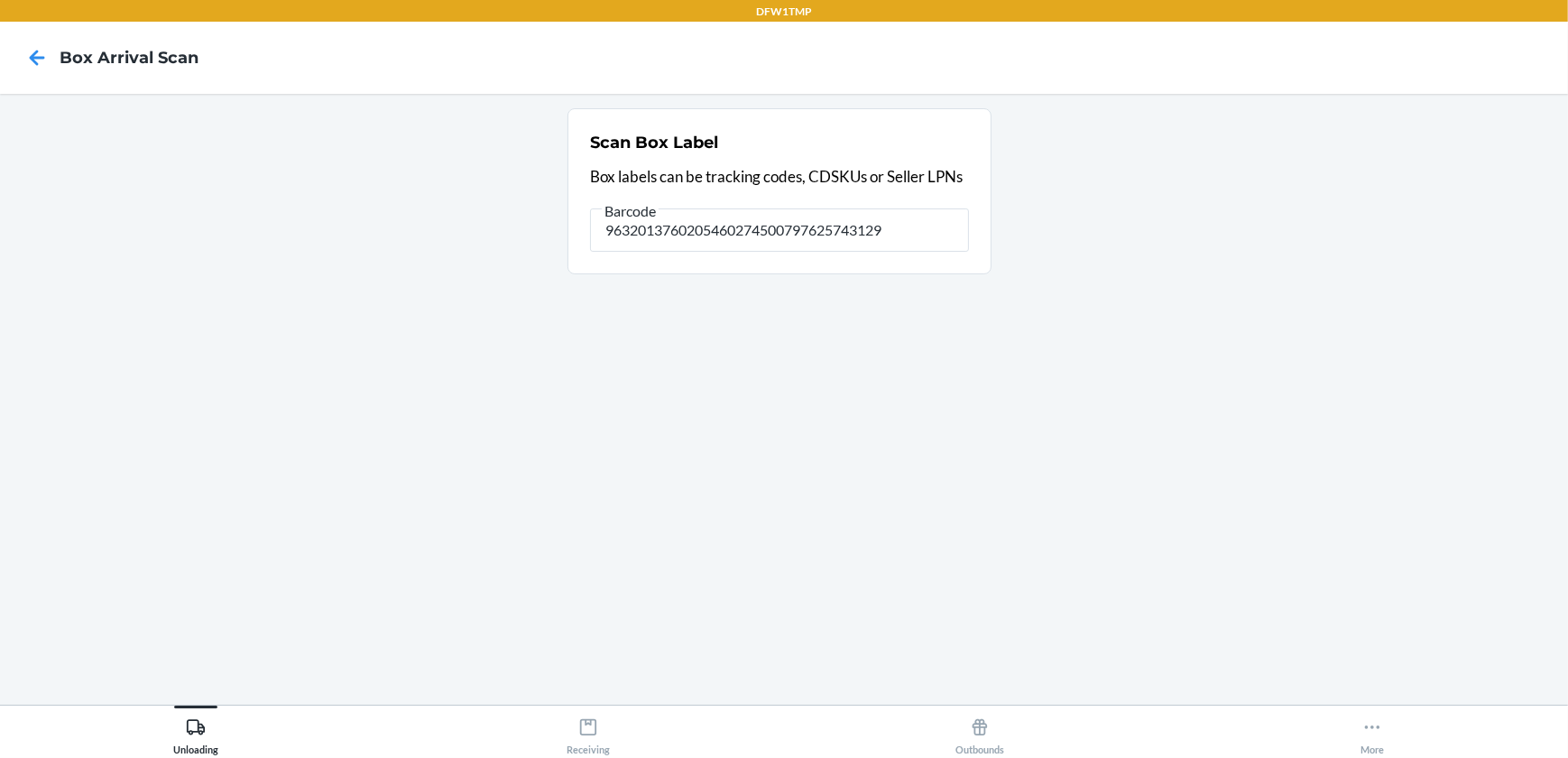
type input "9632013760205460274500797625743129"
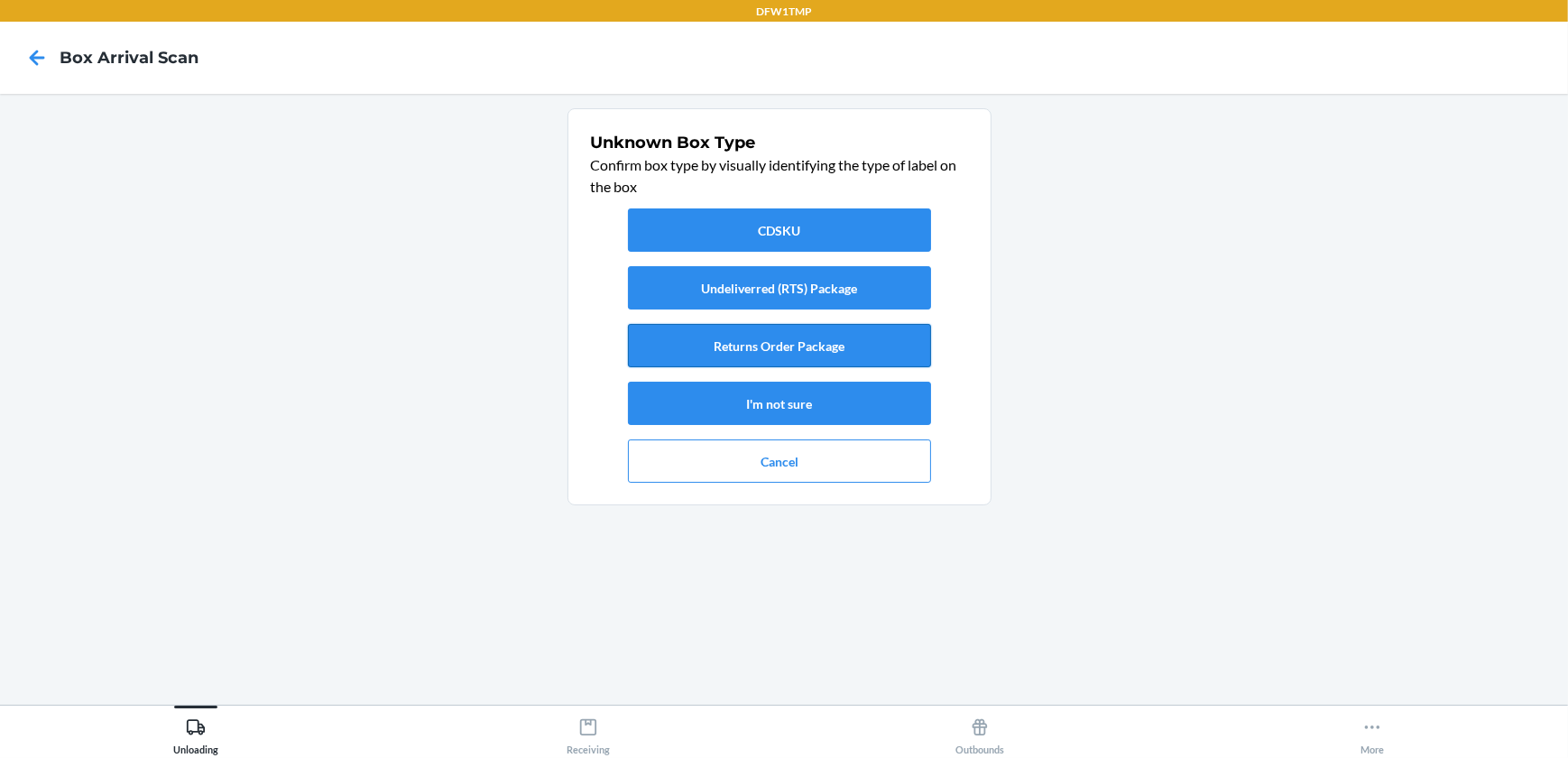
click at [825, 335] on button "Returns Order Package" at bounding box center [779, 345] width 303 height 43
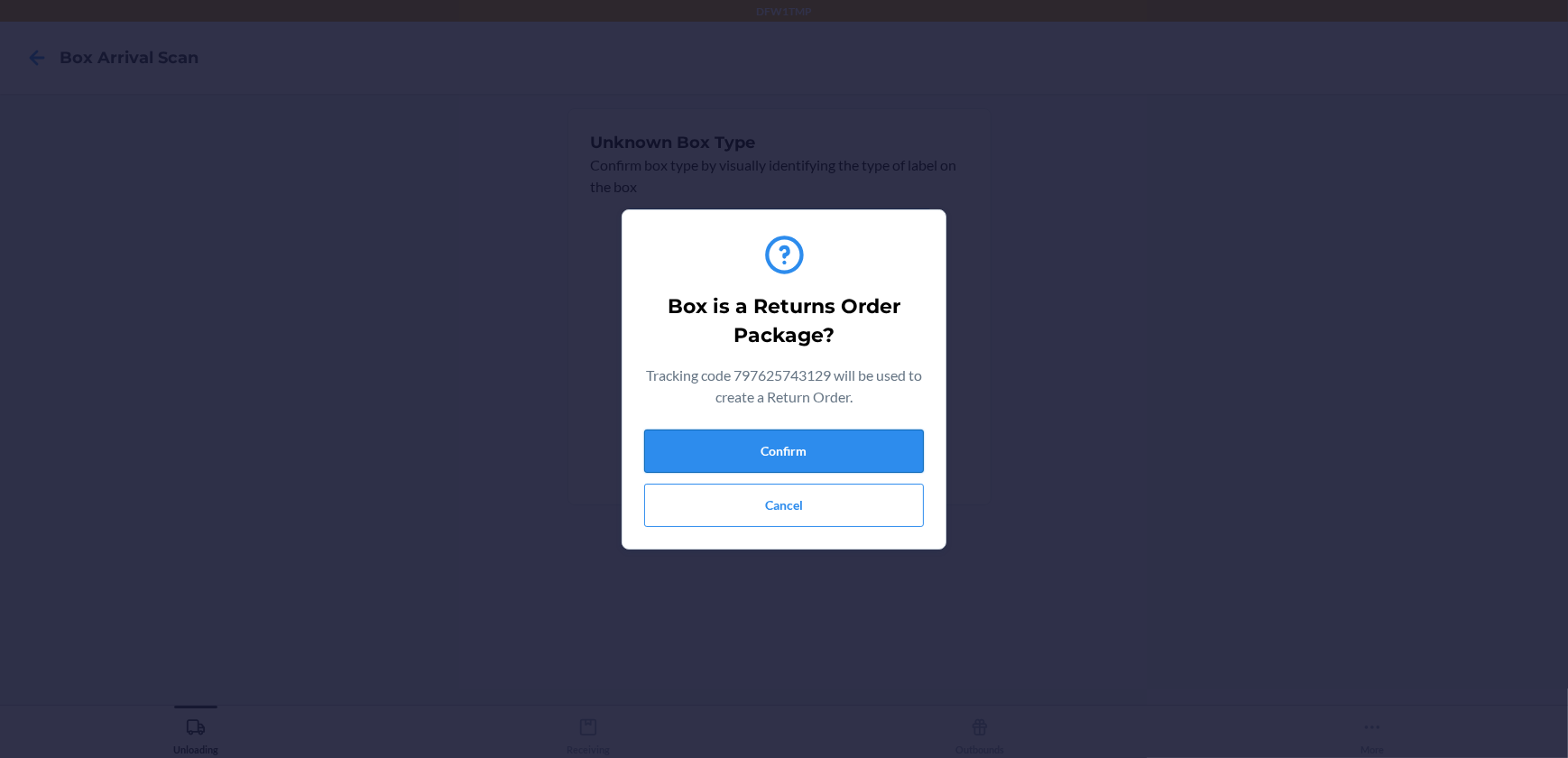
click at [702, 447] on button "Confirm" at bounding box center [784, 450] width 280 height 43
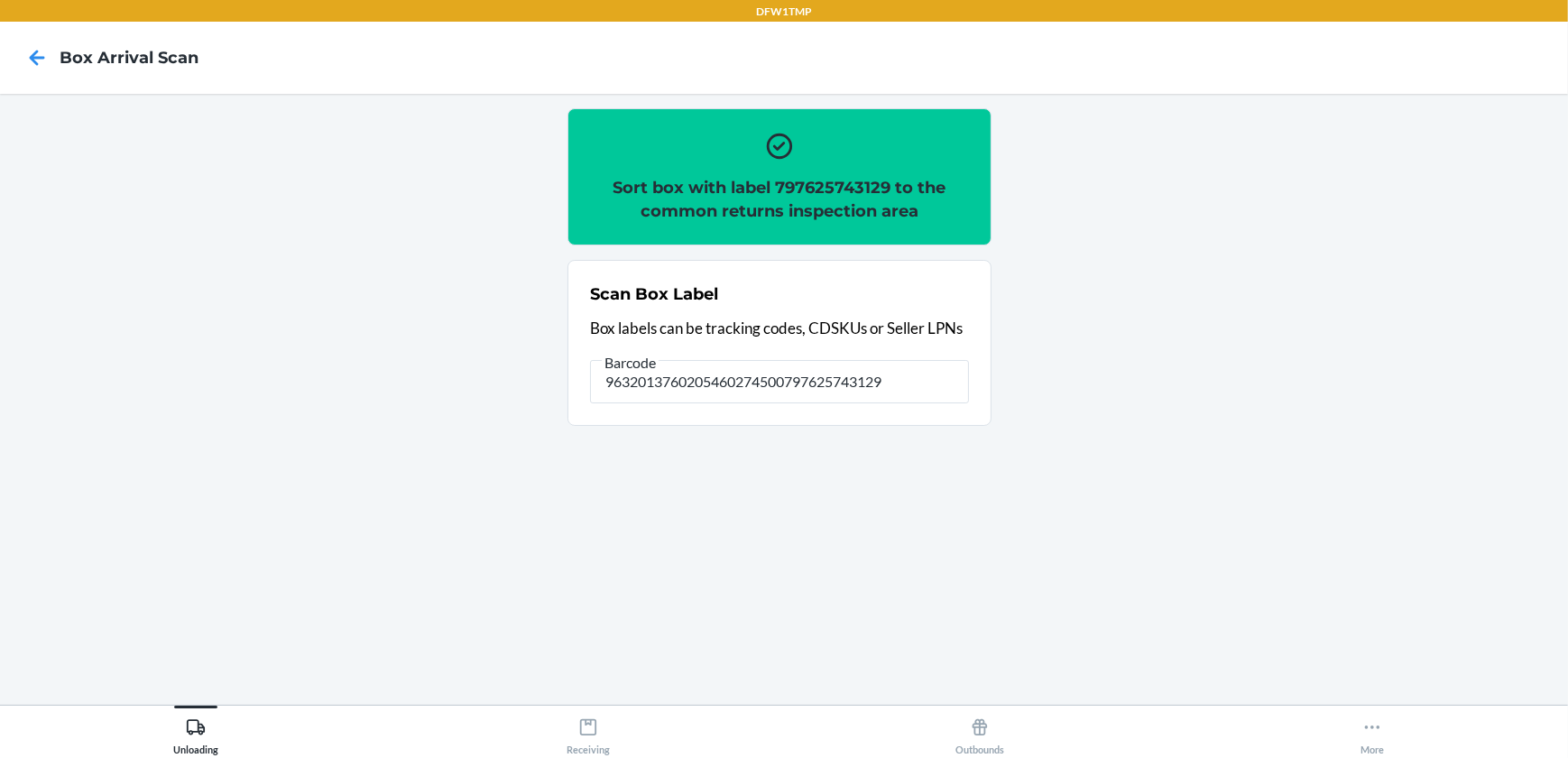
type input "9632013760205460274500797625743129"
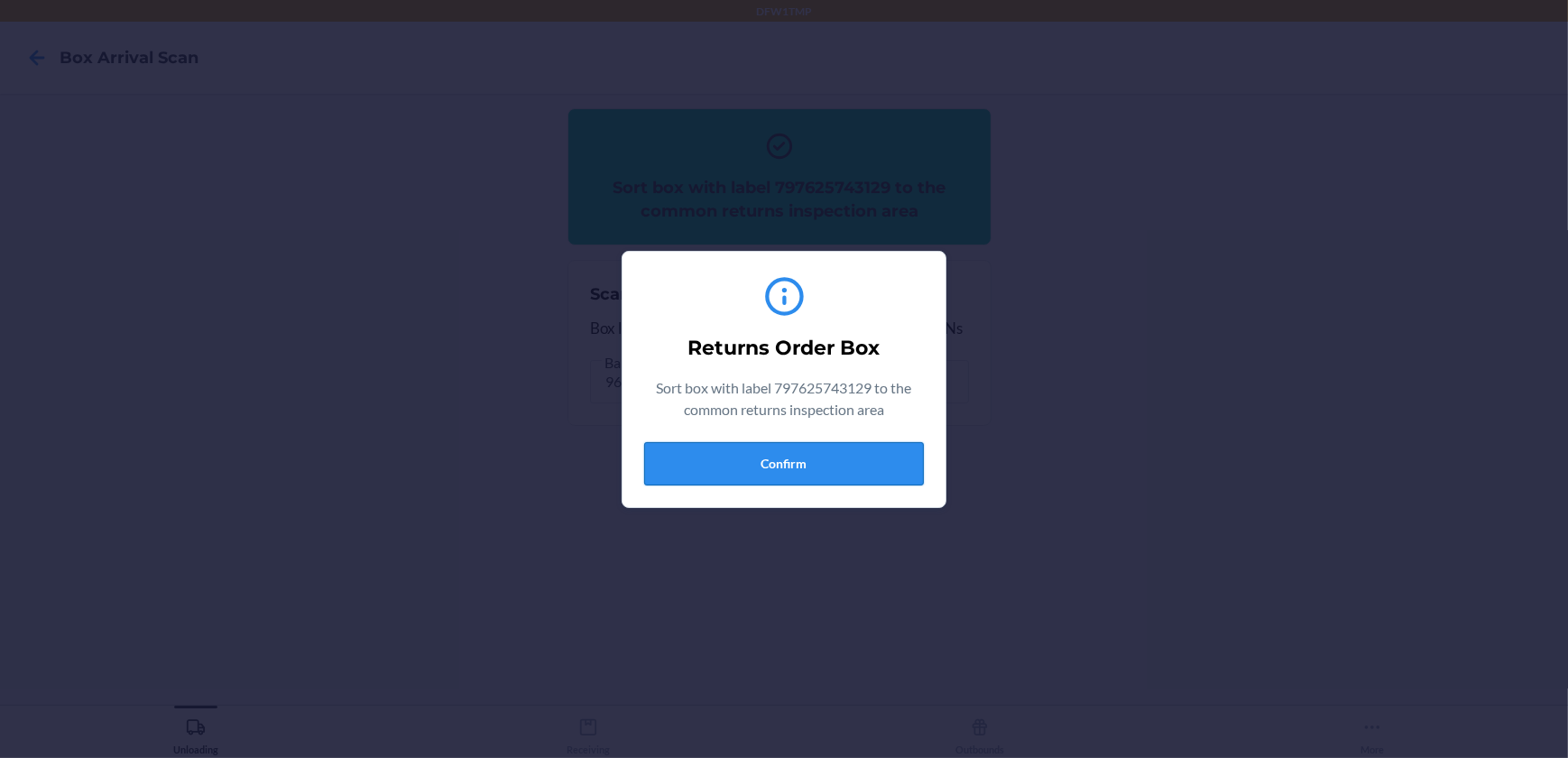
click at [782, 458] on button "Confirm" at bounding box center [784, 463] width 280 height 43
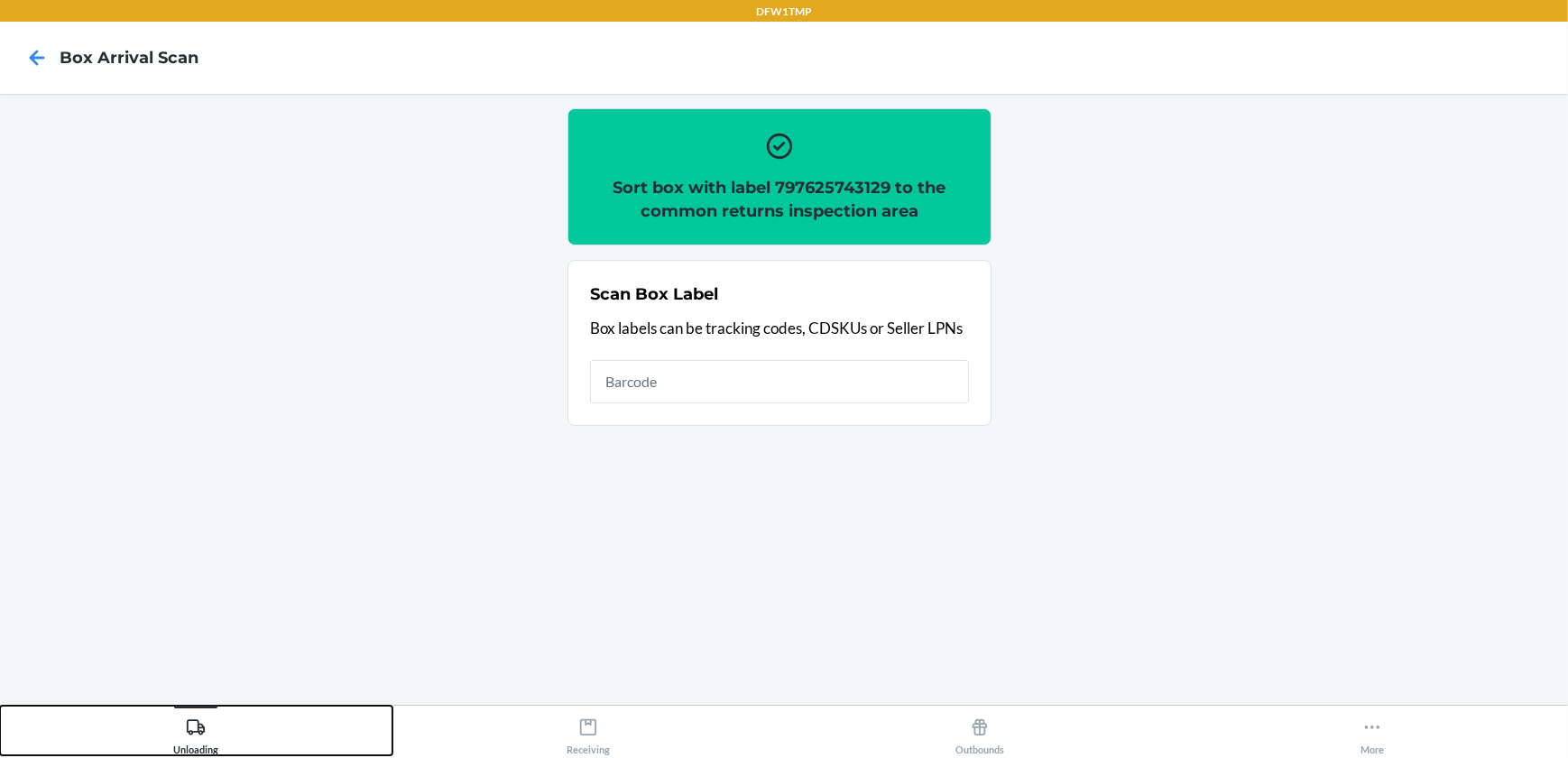
click at [180, 731] on button "Unloading" at bounding box center [196, 729] width 392 height 49
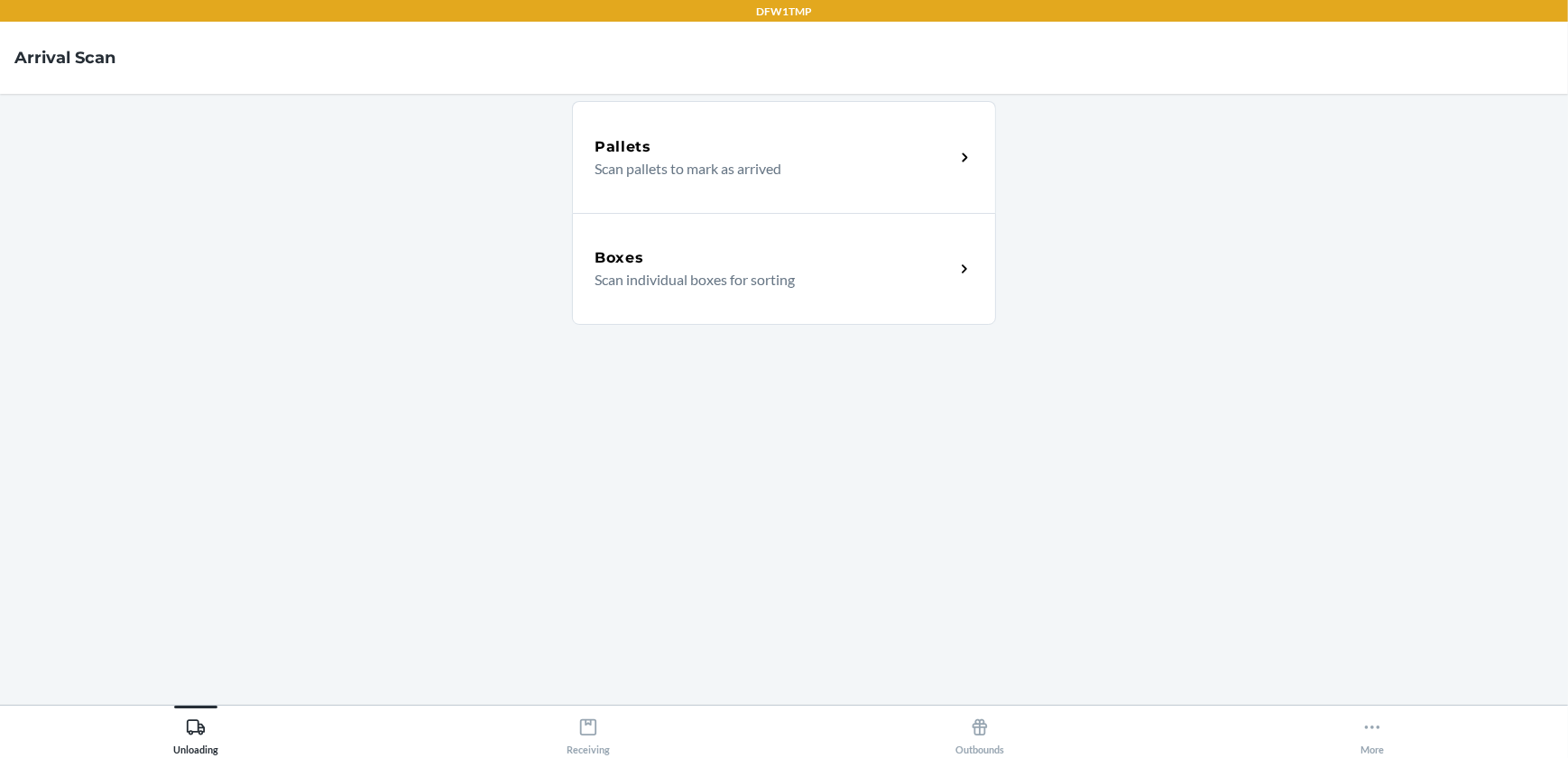
click at [958, 259] on icon at bounding box center [965, 269] width 21 height 21
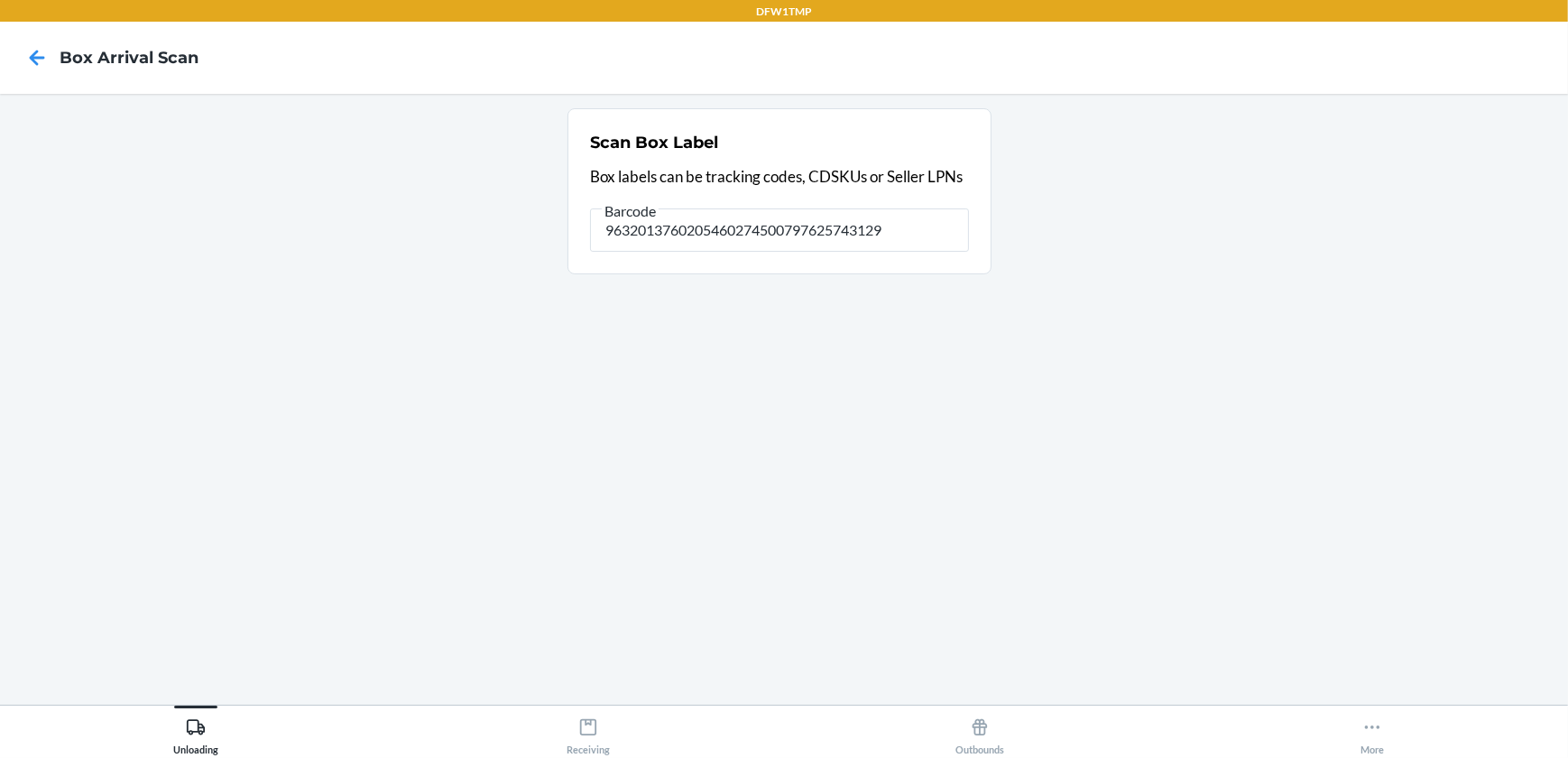
type input "9632013760205460274500797625743129"
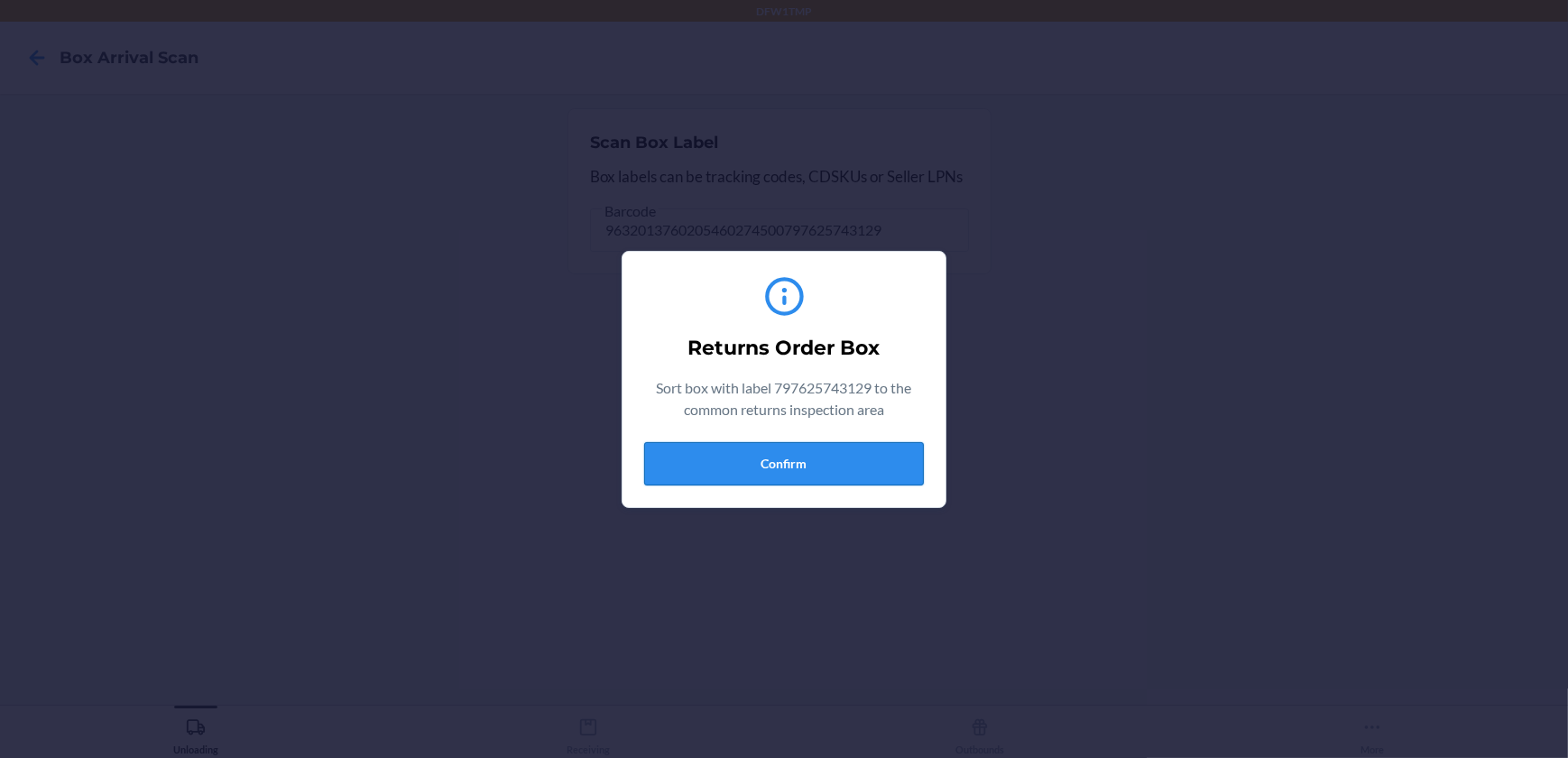
click at [780, 468] on button "Confirm" at bounding box center [784, 463] width 280 height 43
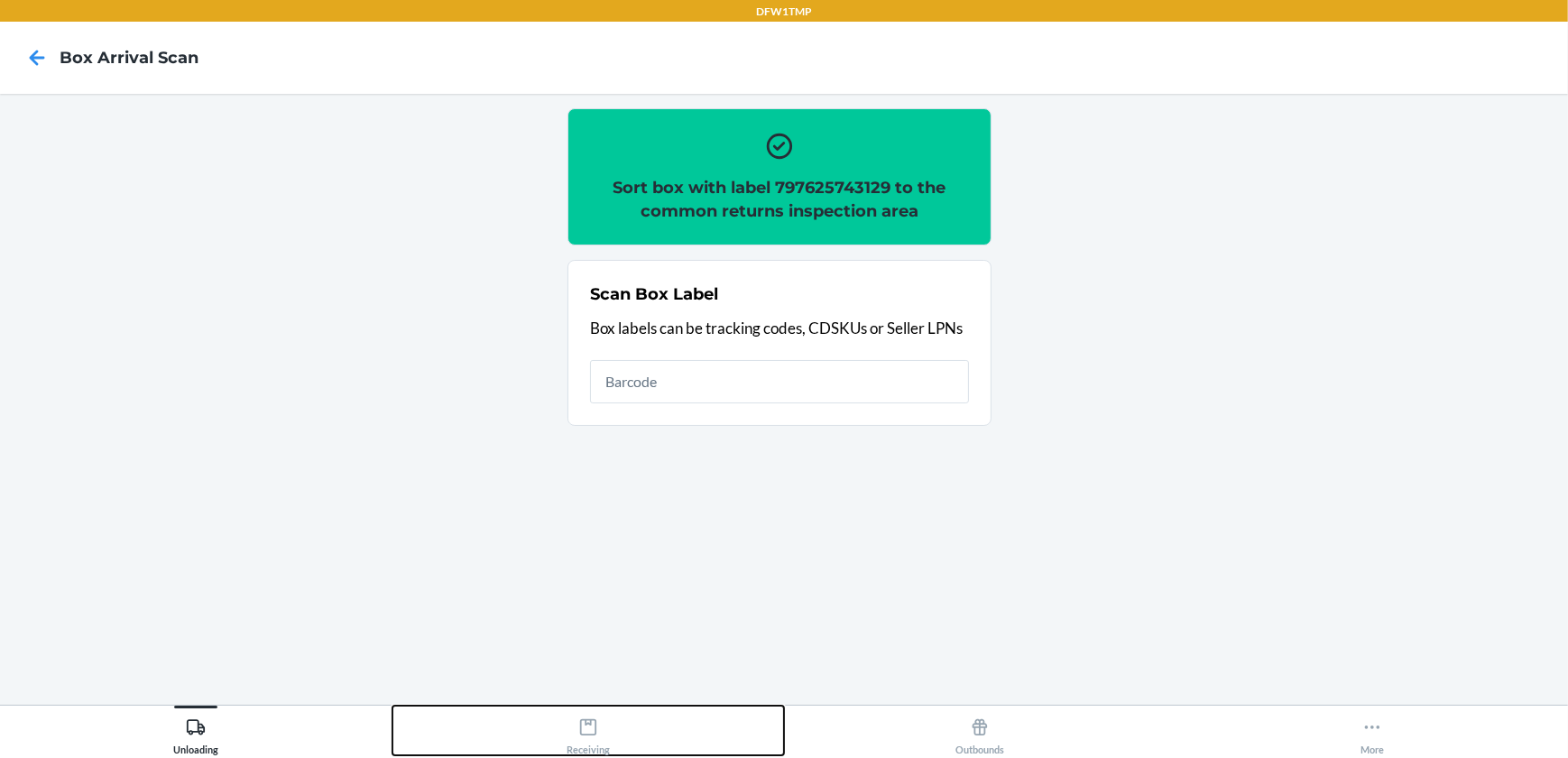
click at [587, 733] on icon at bounding box center [587, 726] width 16 height 16
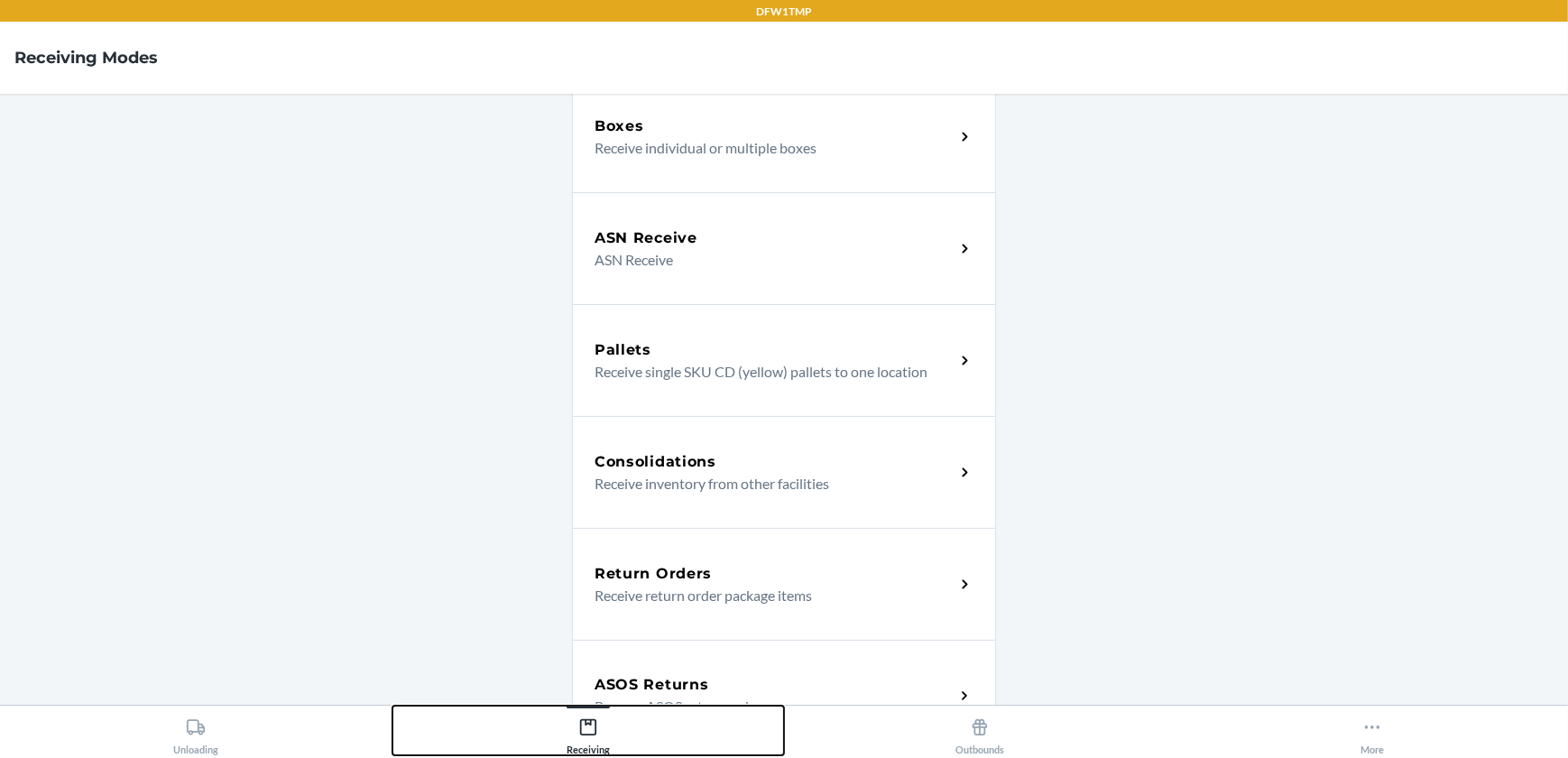
scroll to position [159, 0]
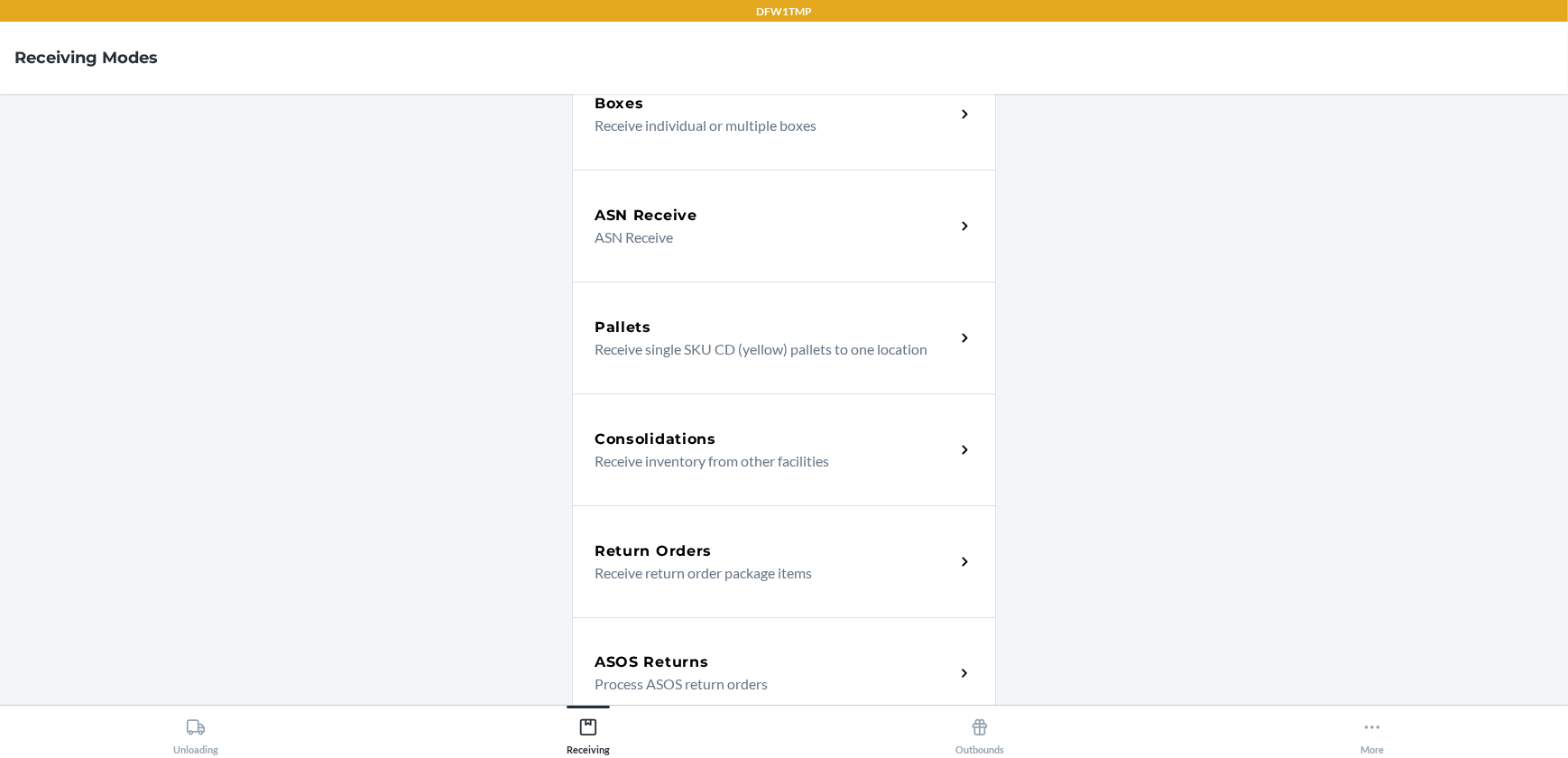
click at [904, 550] on div "Return Orders" at bounding box center [773, 551] width 360 height 21
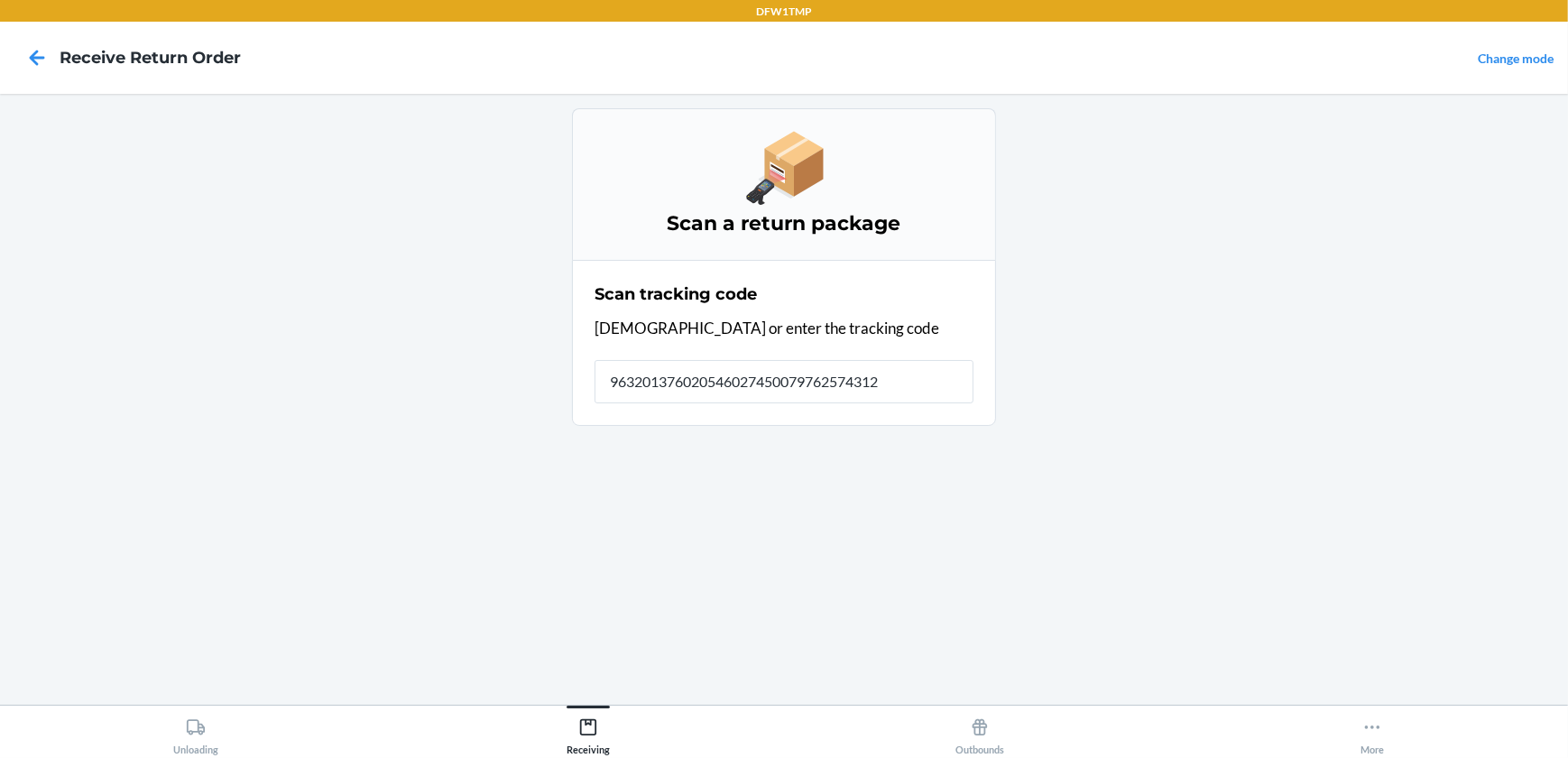
type input "9632013760205460274500797625743129"
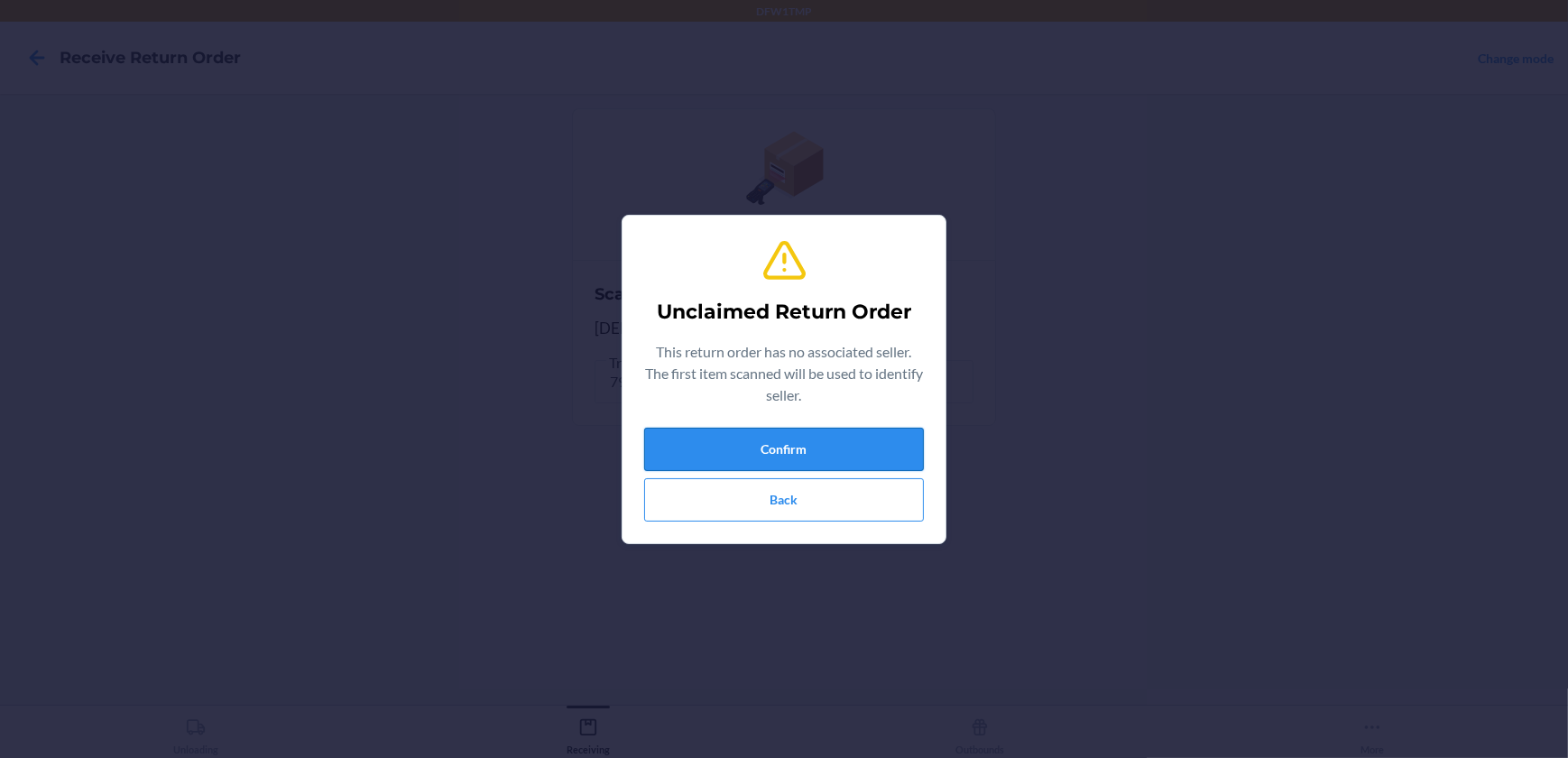
click at [838, 448] on button "Confirm" at bounding box center [784, 448] width 280 height 43
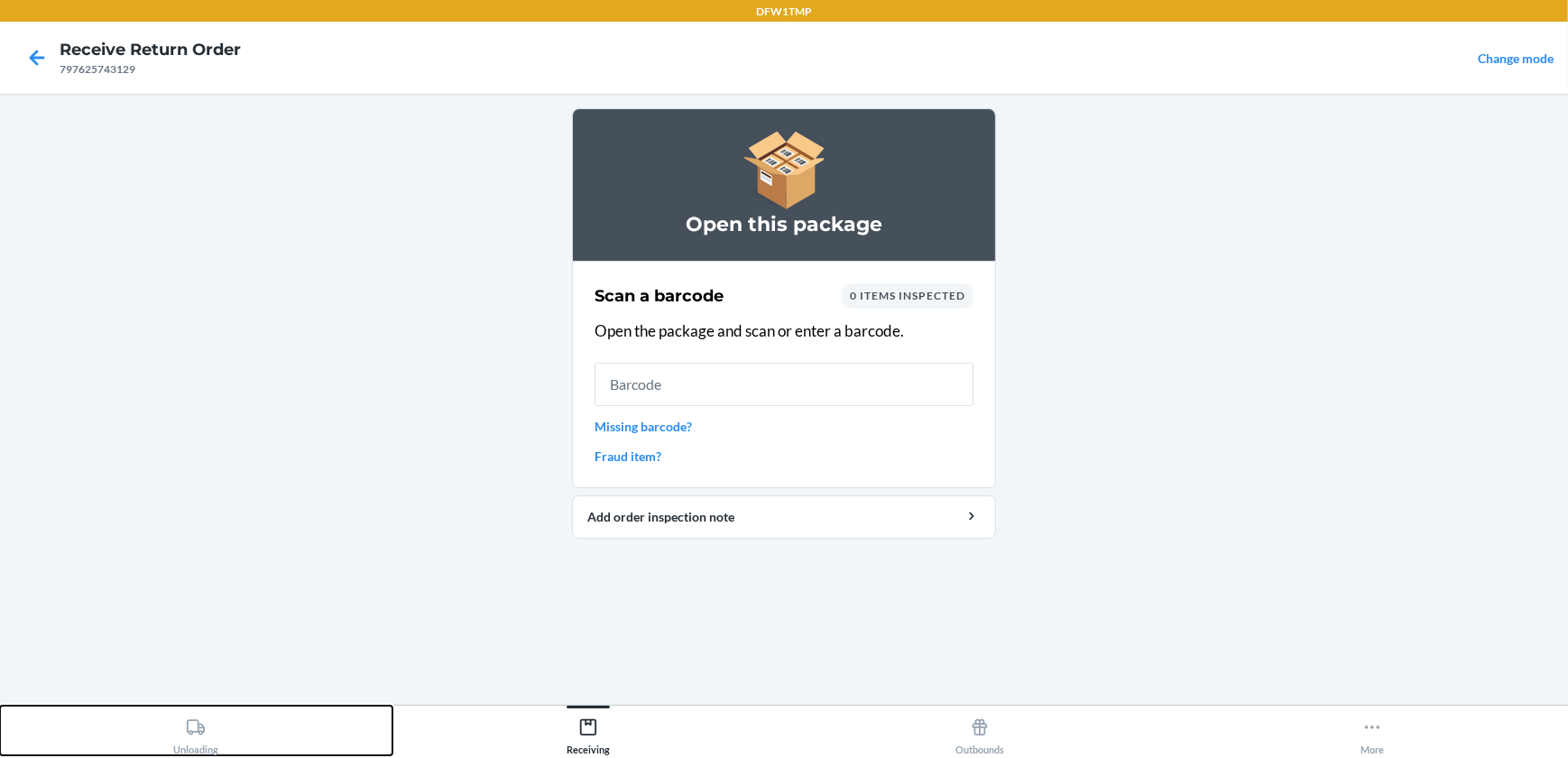
click at [210, 745] on div "Unloading" at bounding box center [196, 732] width 45 height 45
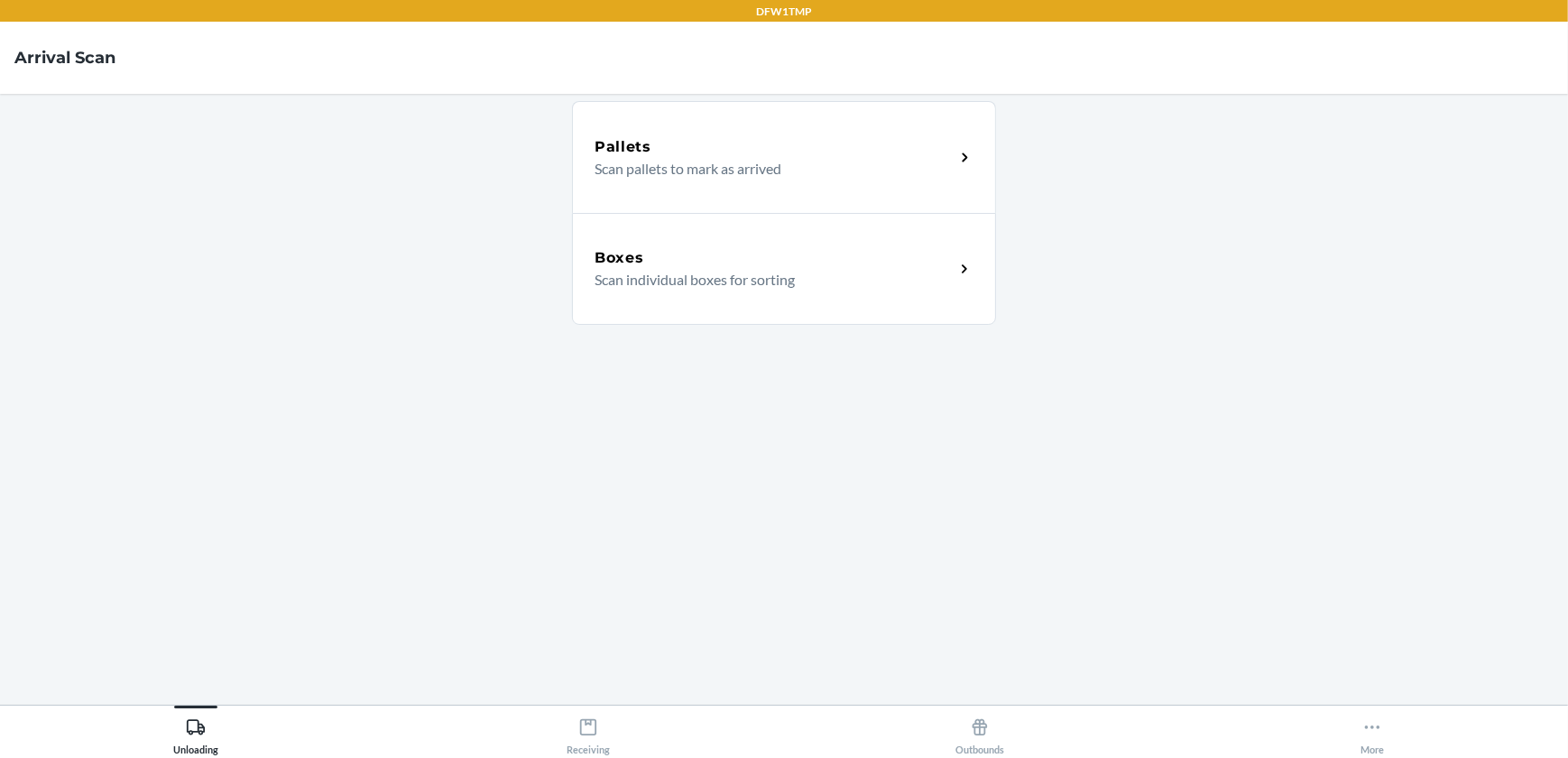
click at [720, 295] on div "Boxes Scan individual boxes for sorting" at bounding box center [784, 269] width 424 height 112
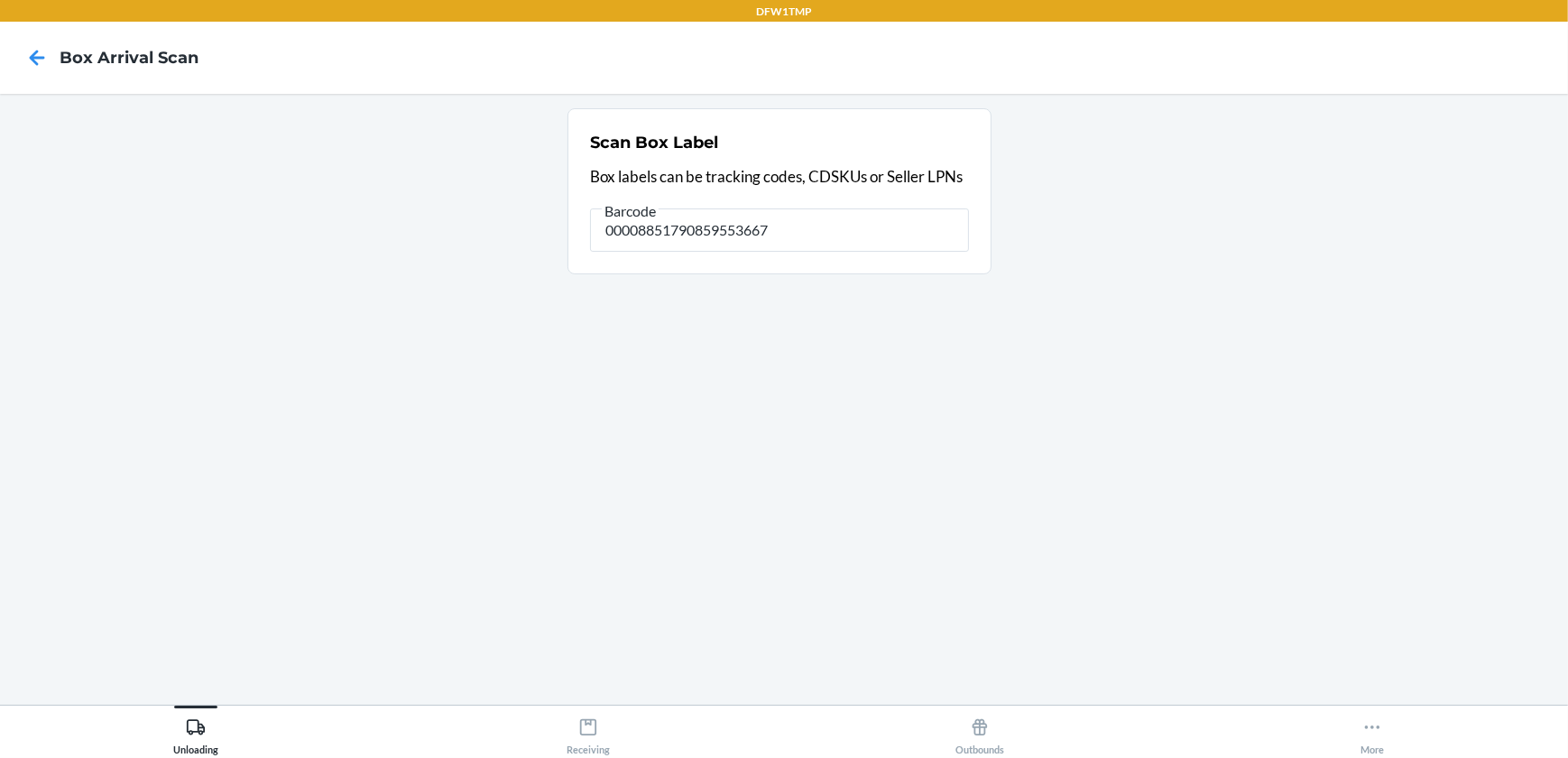
type input "00008851790859553667"
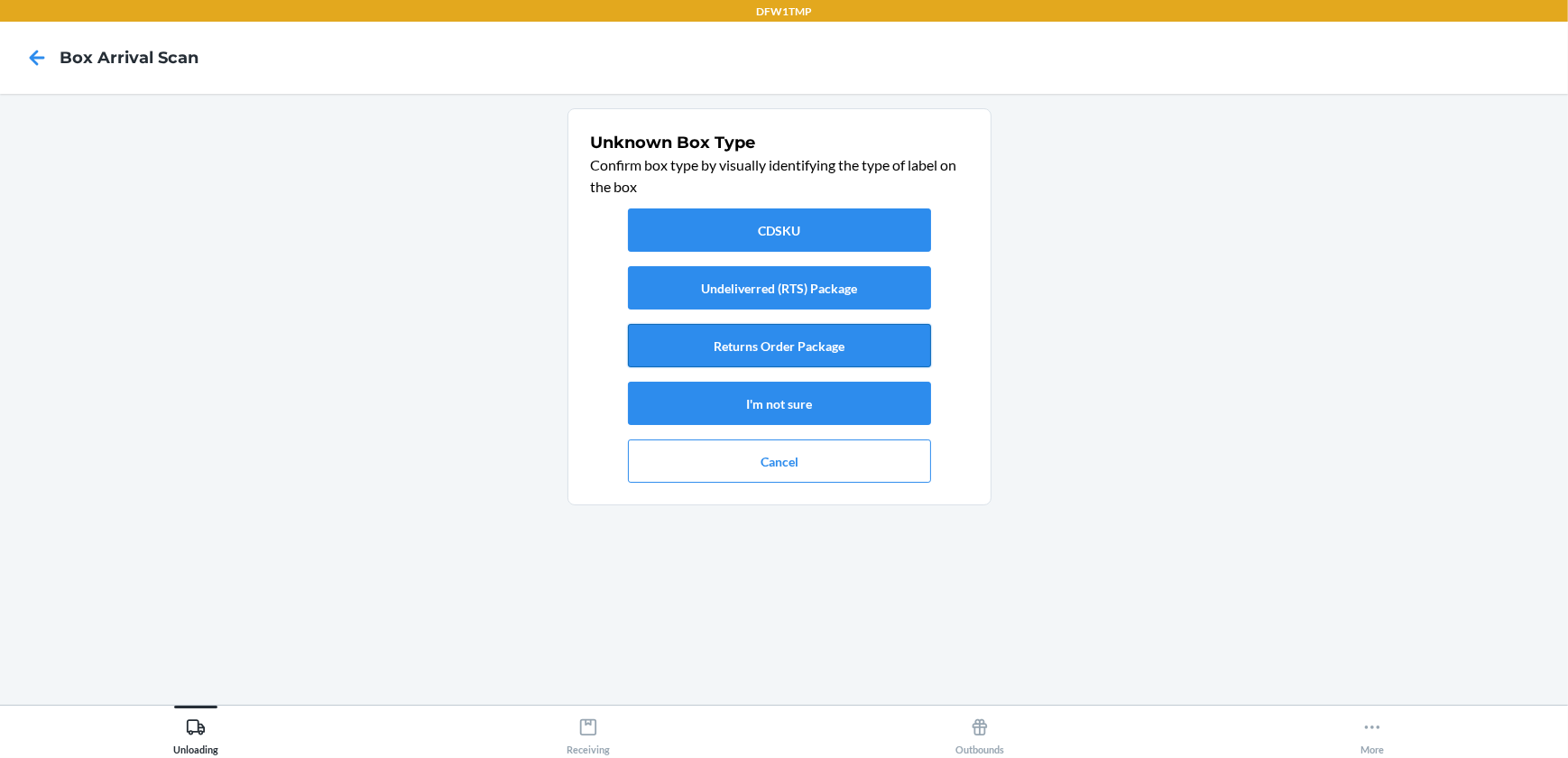
click at [835, 348] on button "Returns Order Package" at bounding box center [779, 345] width 303 height 43
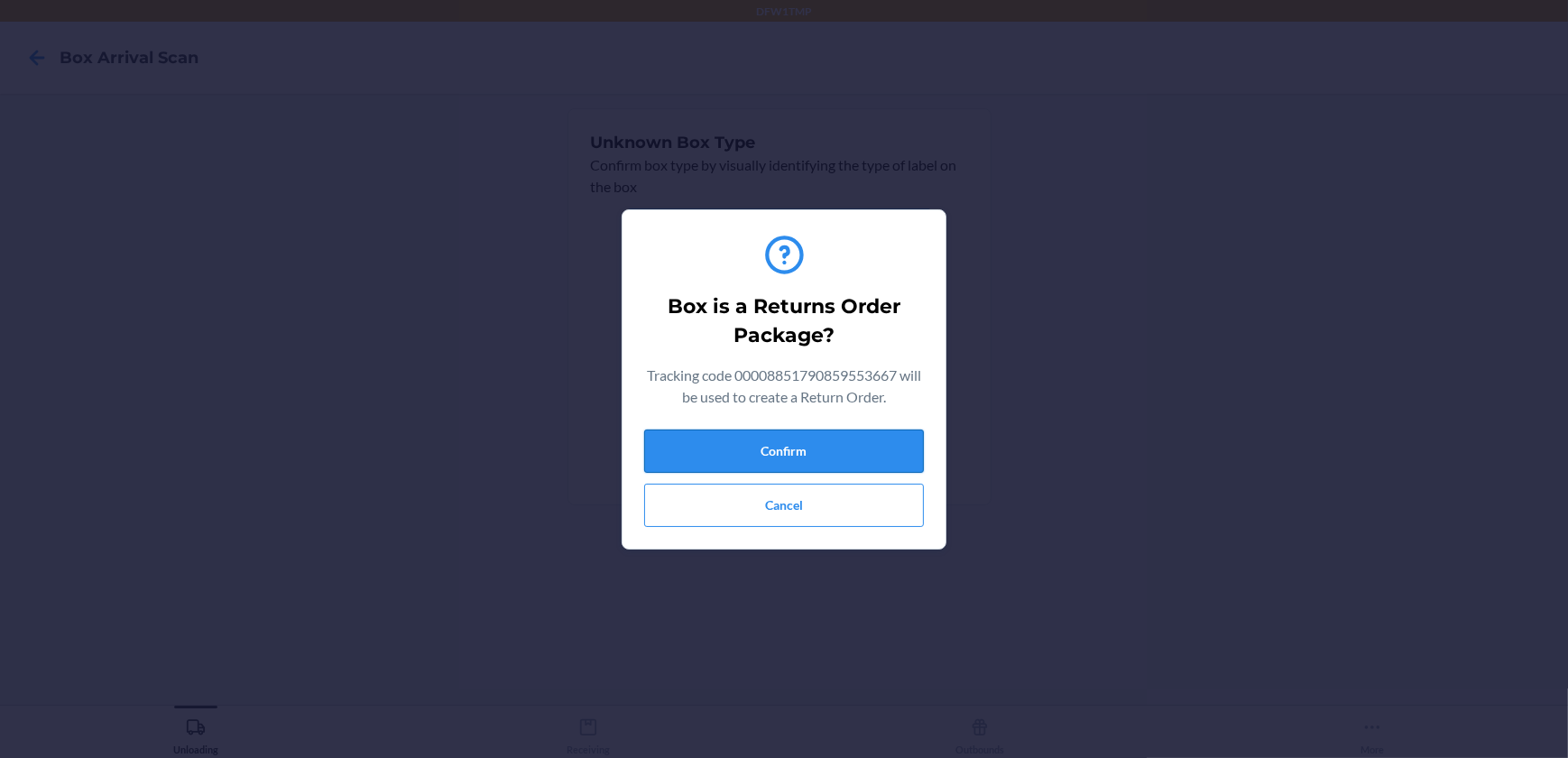
click at [758, 443] on button "Confirm" at bounding box center [784, 450] width 280 height 43
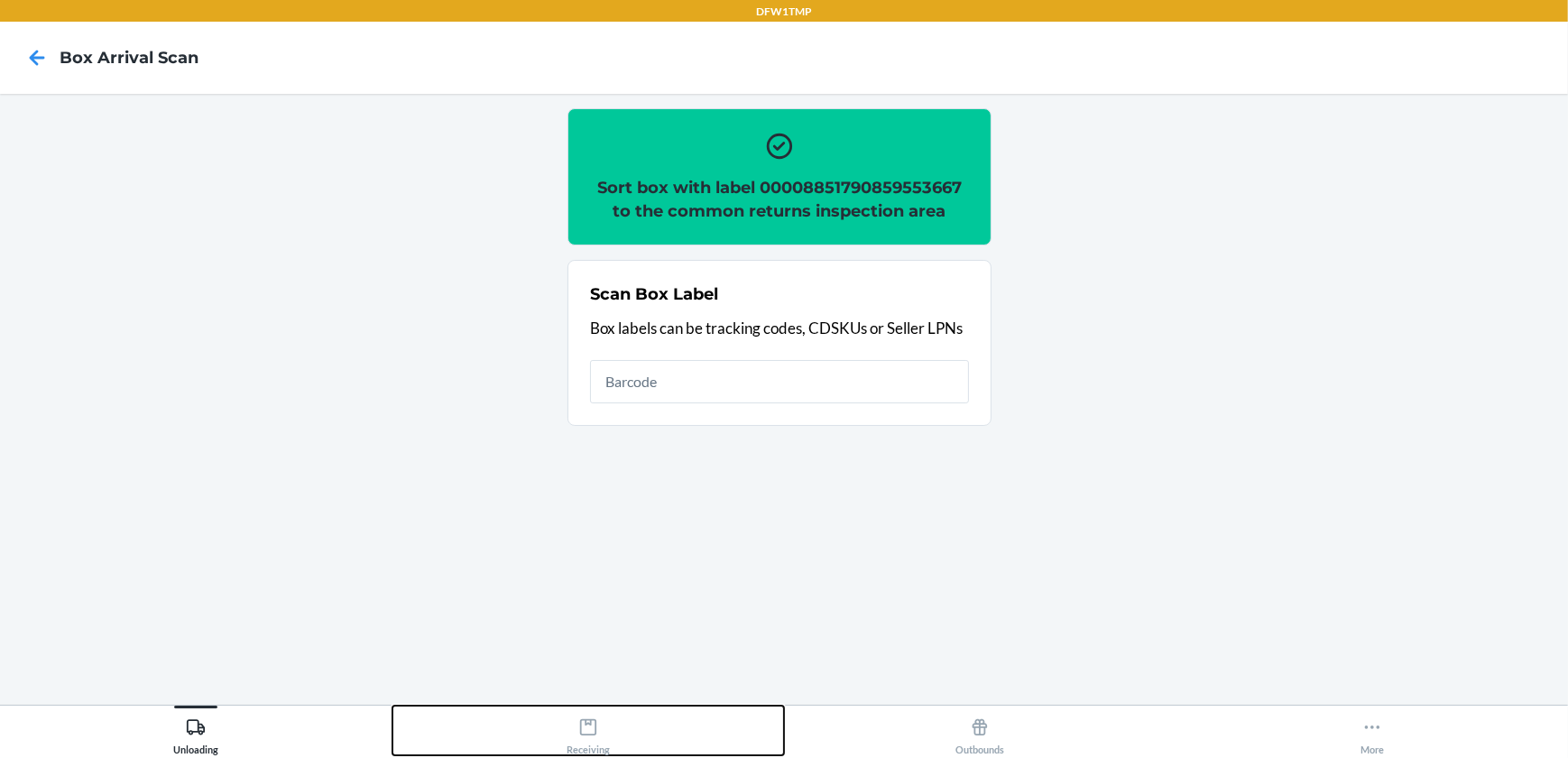
click at [587, 729] on icon at bounding box center [588, 727] width 20 height 20
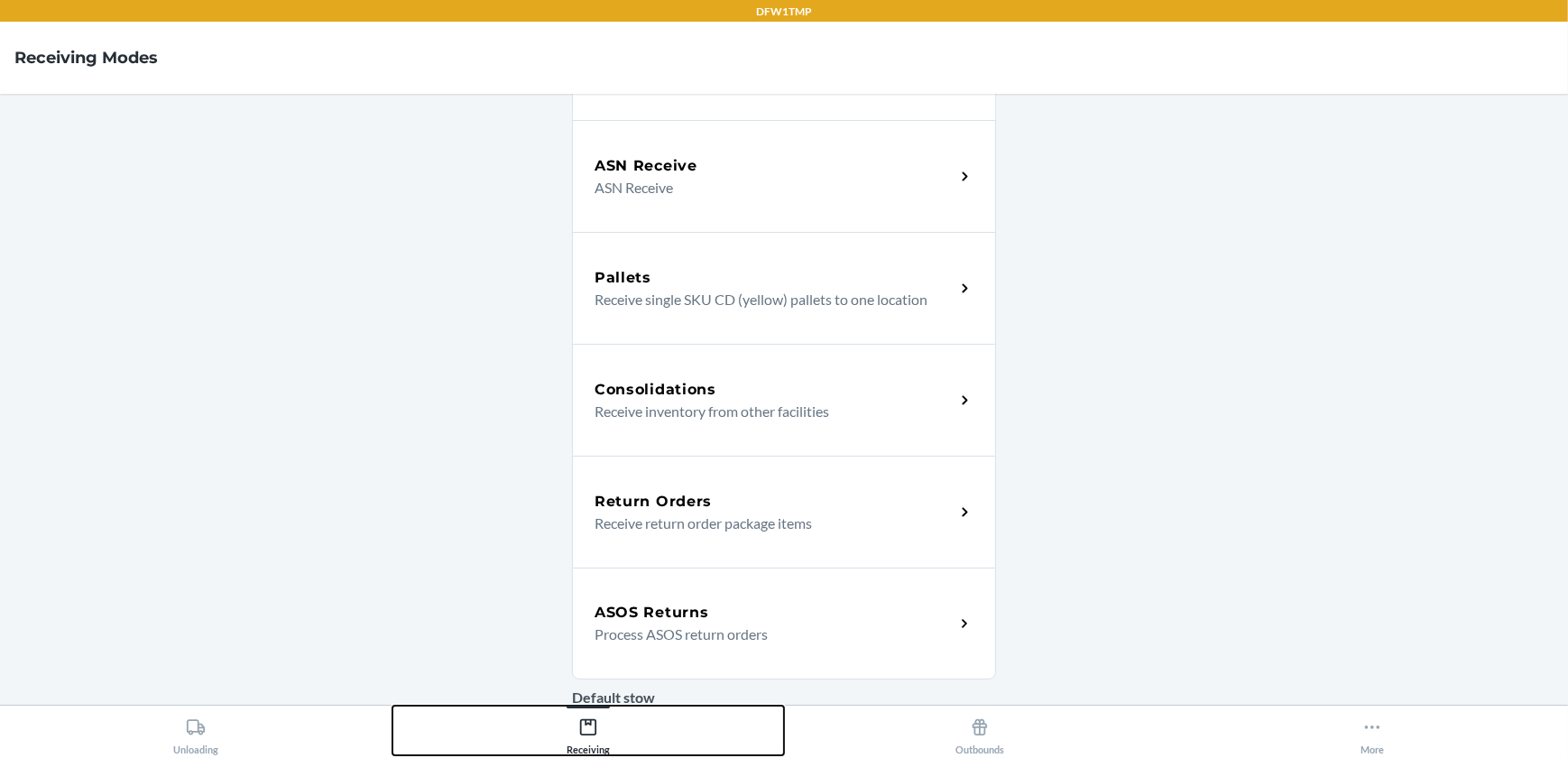
scroll to position [245, 0]
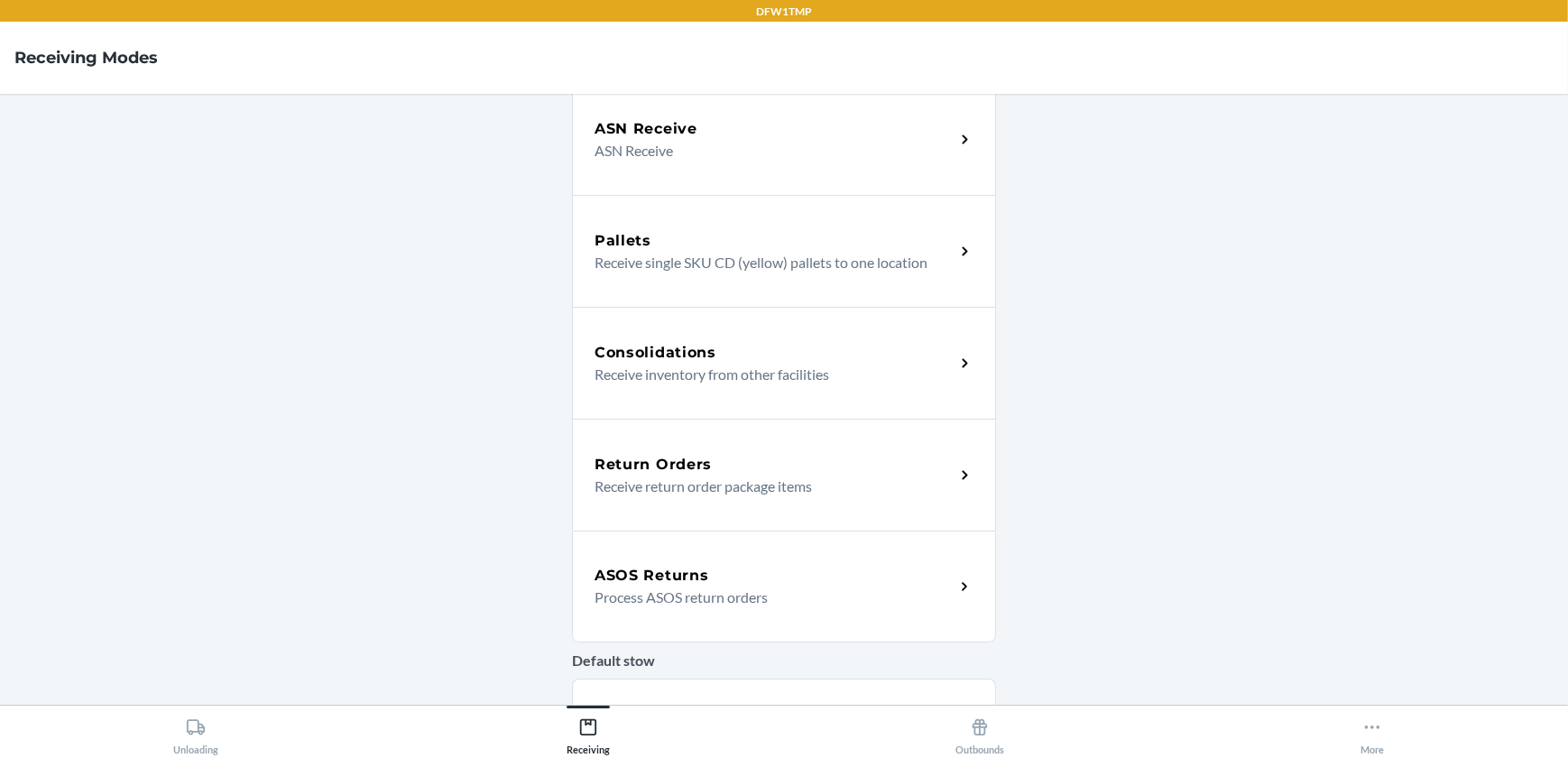
click at [691, 459] on h5 "Return Orders" at bounding box center [653, 464] width 118 height 21
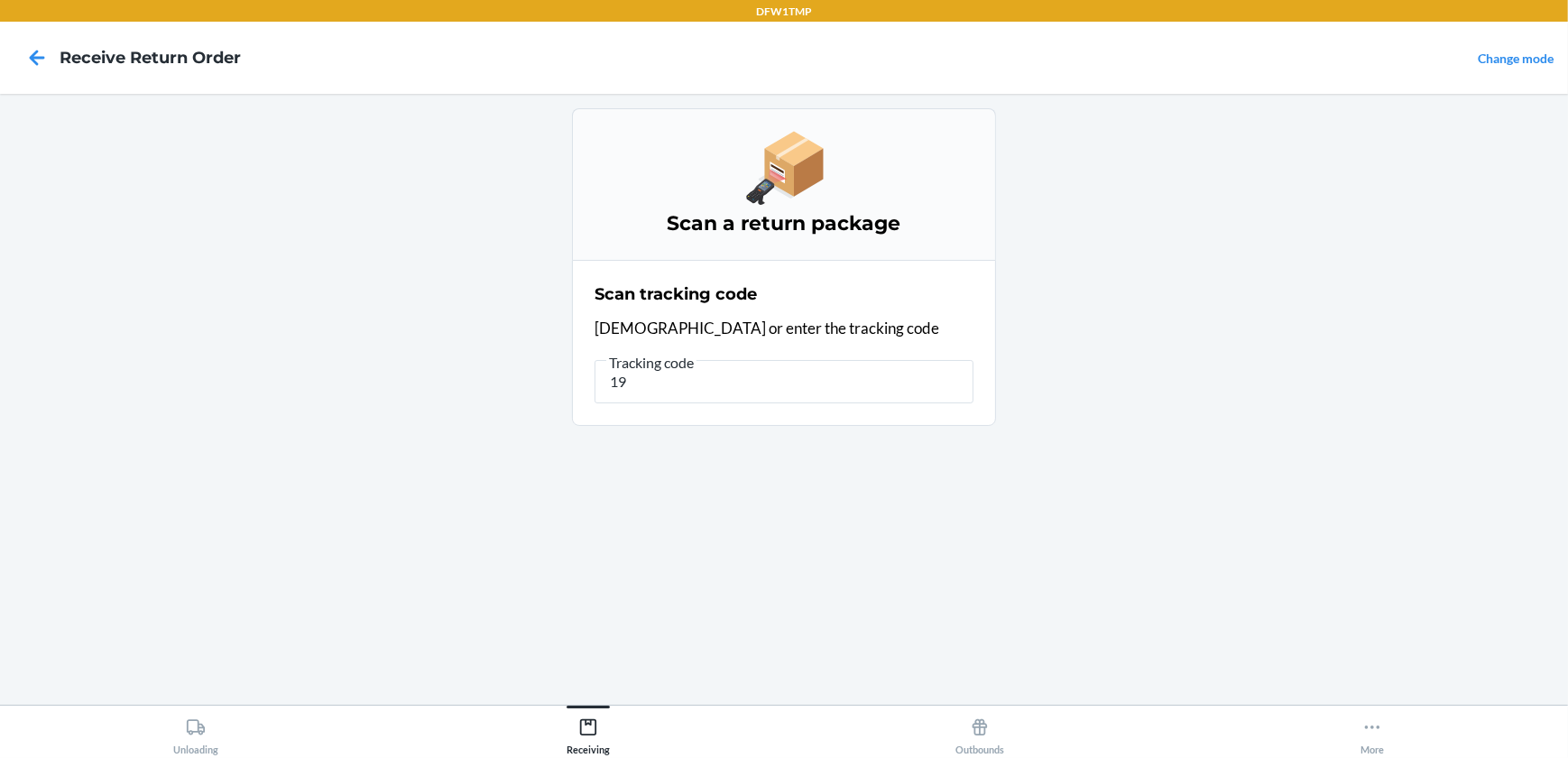
type input "1"
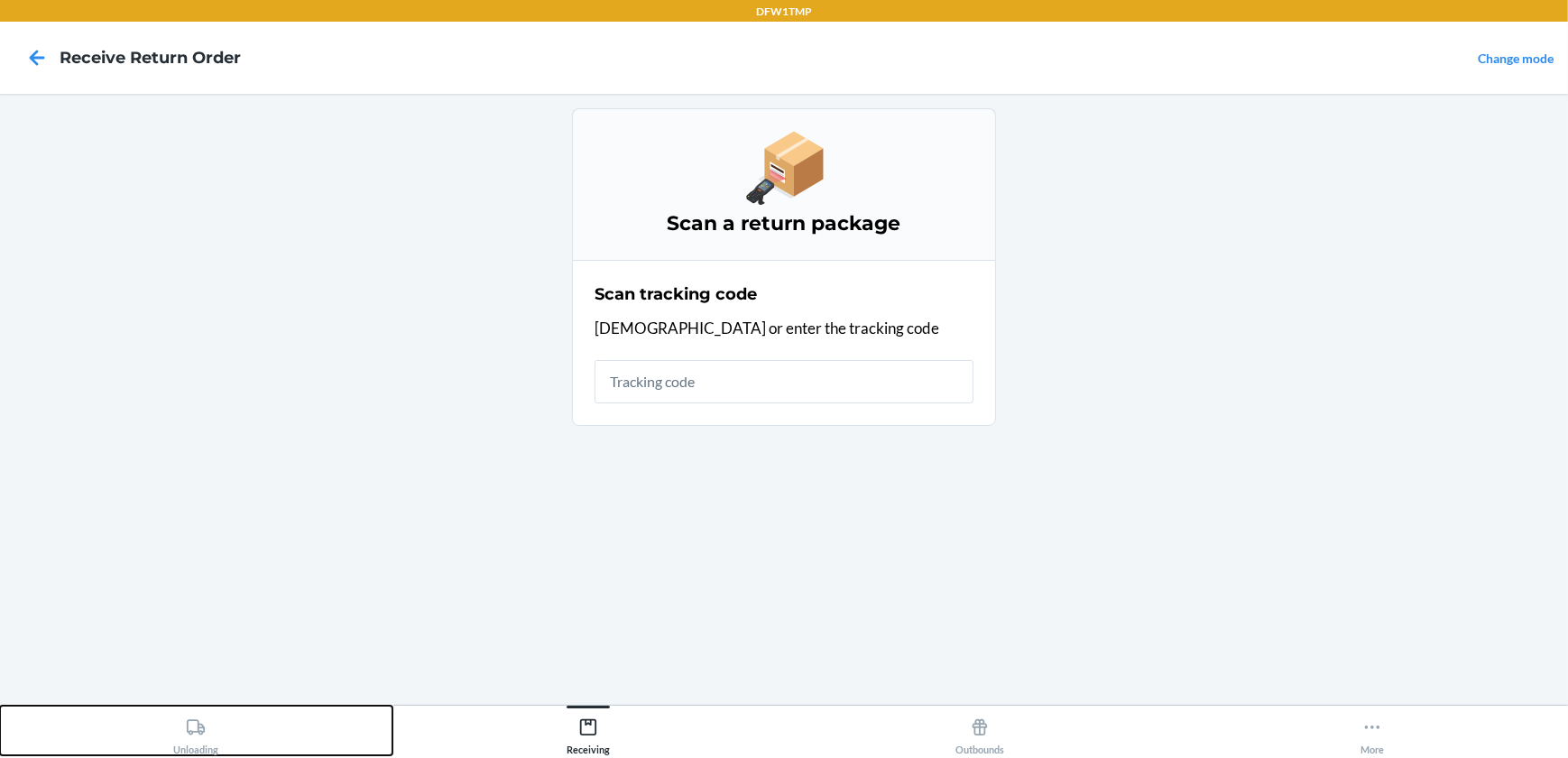
click at [209, 731] on div "Unloading" at bounding box center [196, 732] width 45 height 45
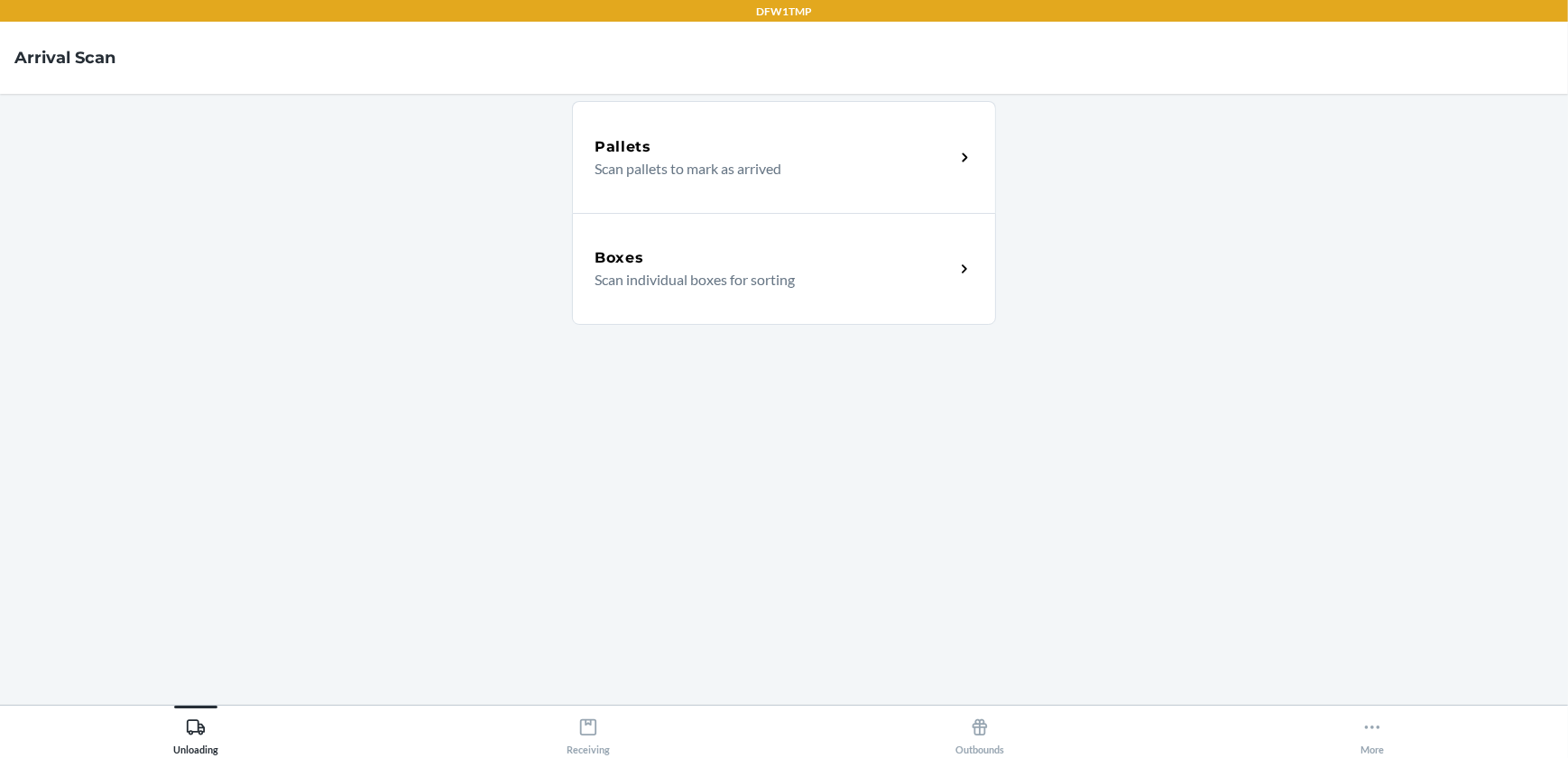
click at [763, 285] on p "Scan individual boxes for sorting" at bounding box center [767, 280] width 345 height 21
